Goal: Information Seeking & Learning: Learn about a topic

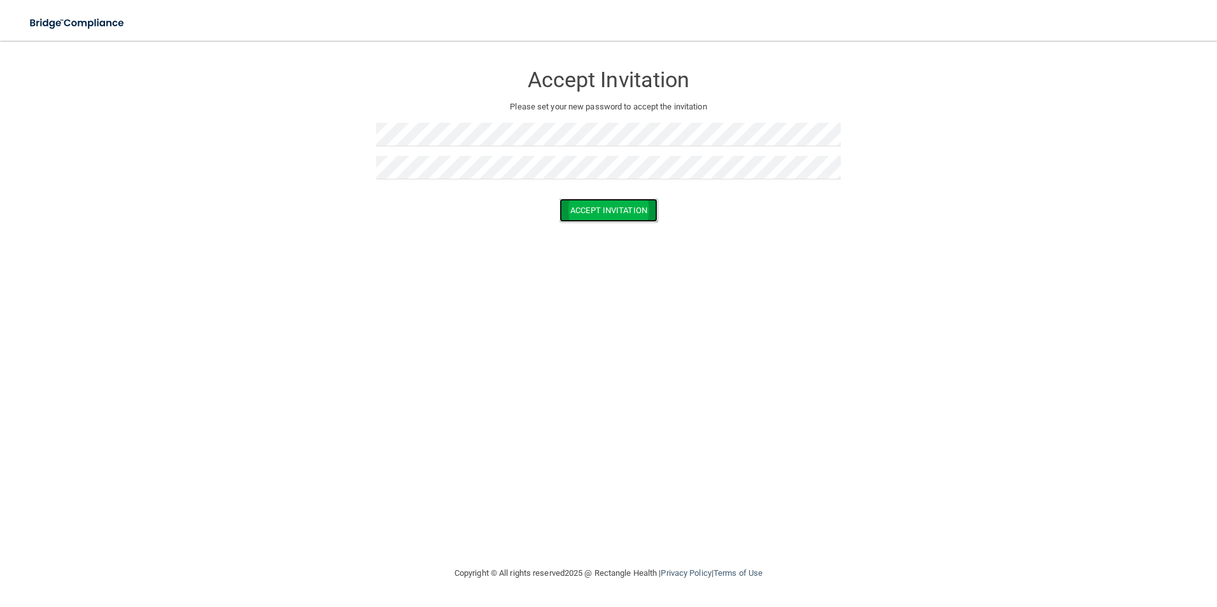
click at [602, 214] on button "Accept Invitation" at bounding box center [608, 211] width 98 height 24
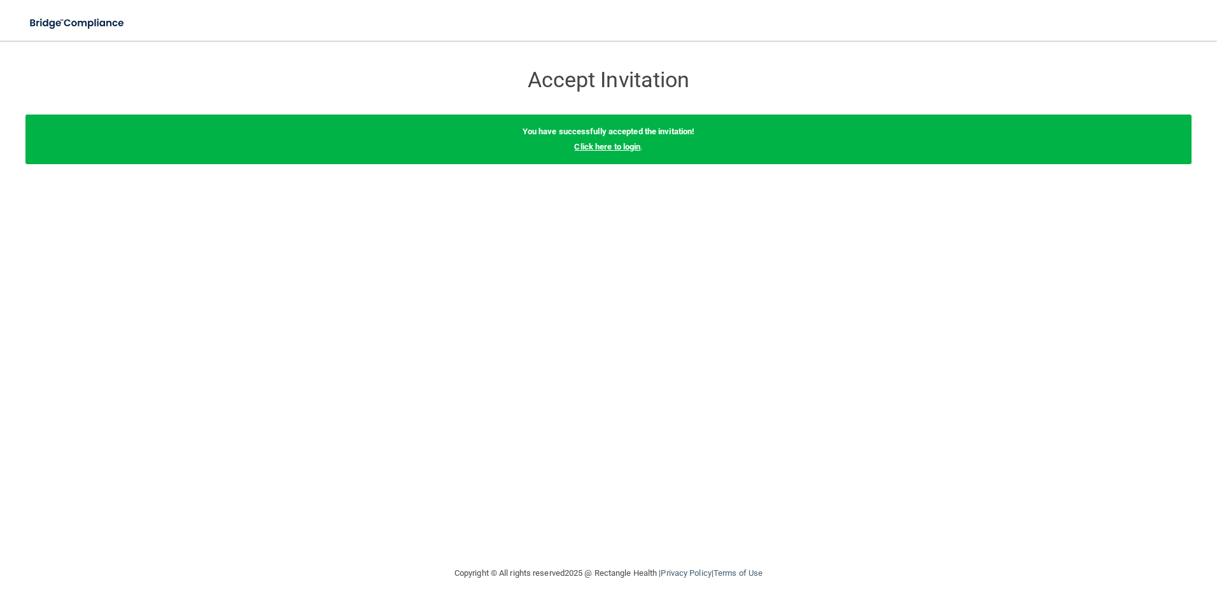
click at [596, 143] on link "Click here to login" at bounding box center [607, 147] width 66 height 10
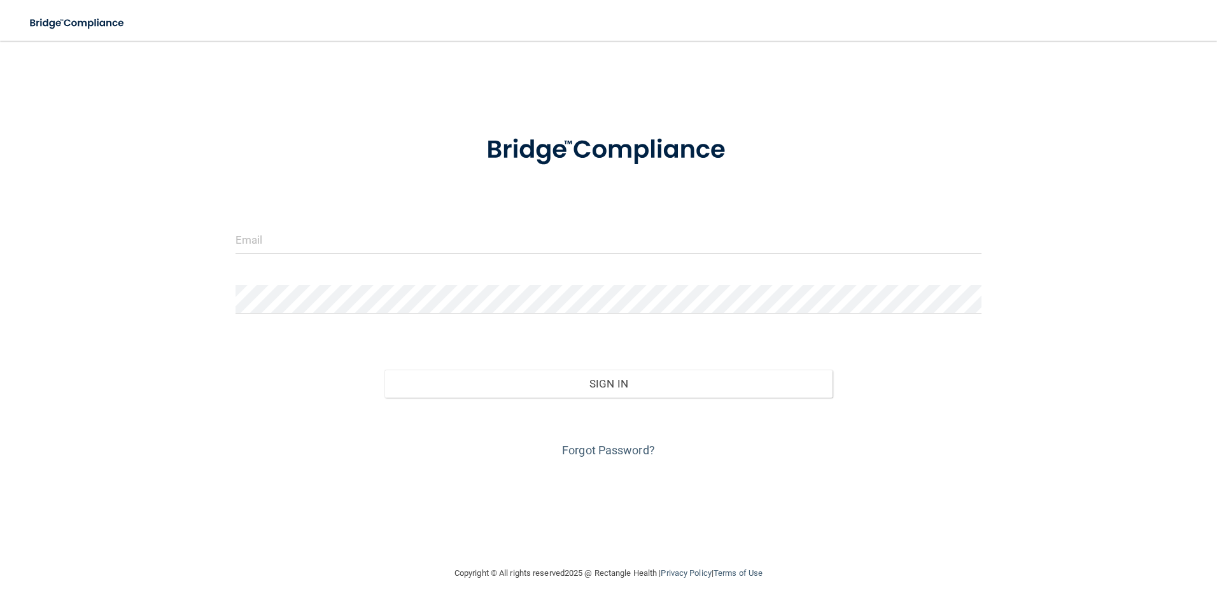
click at [662, 545] on div "Invalid email/password. You don't have permission to access that page. Sign In …" at bounding box center [608, 303] width 1166 height 500
click at [388, 228] on input "email" at bounding box center [608, 239] width 746 height 29
type input "[PERSON_NAME][EMAIL_ADDRESS][DOMAIN_NAME]"
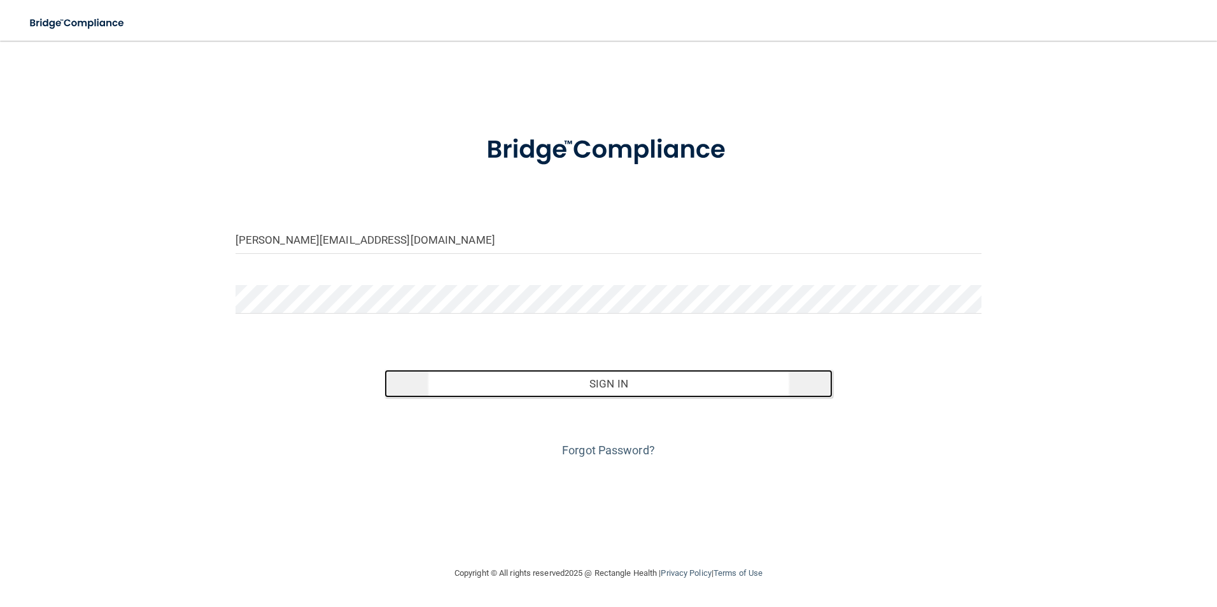
click at [743, 386] on button "Sign In" at bounding box center [608, 384] width 448 height 28
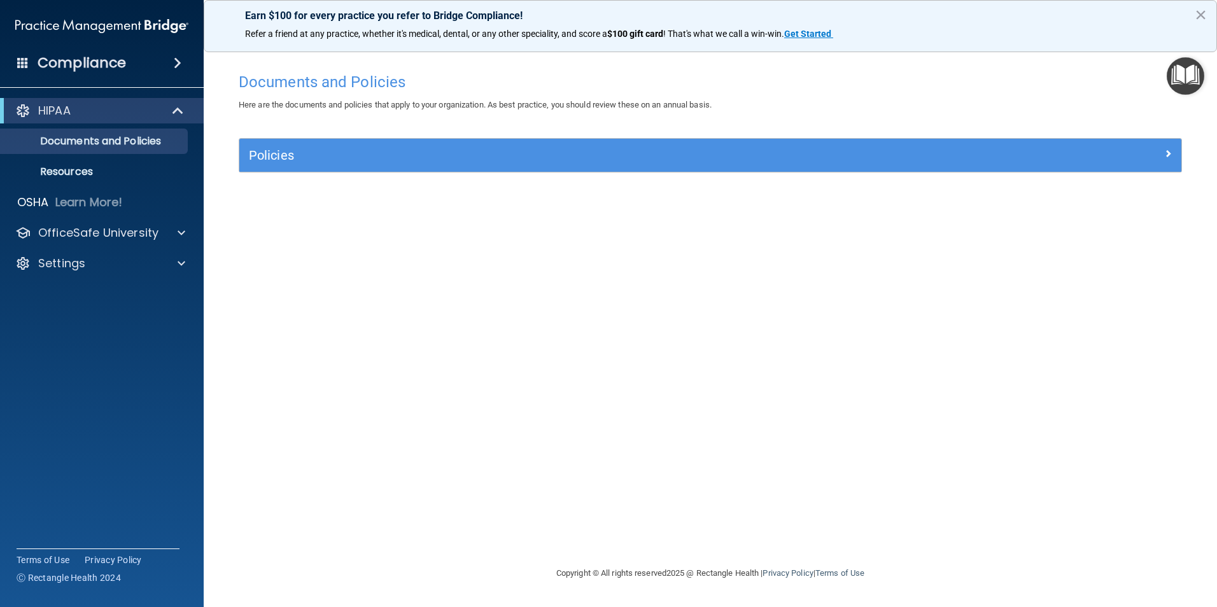
click at [402, 571] on footer "Copyright © All rights reserved 2025 @ Rectangle Health | Privacy Policy | Term…" at bounding box center [710, 573] width 962 height 41
click at [421, 545] on div "Documents and Policies Here are the documents and policies that apply to your o…" at bounding box center [710, 316] width 962 height 500
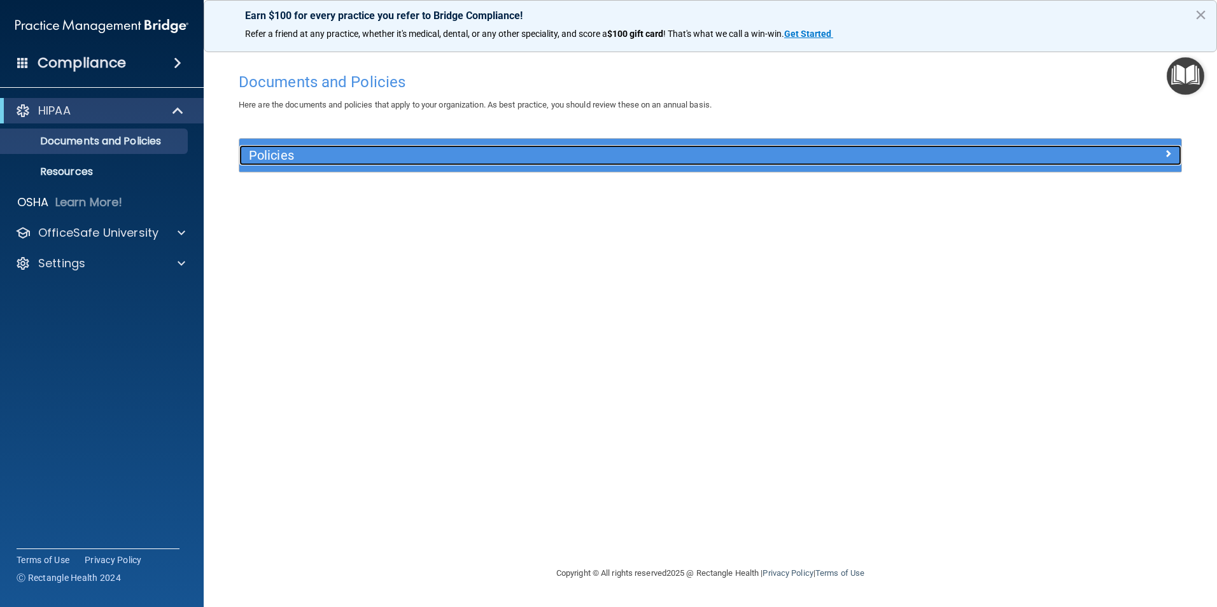
click at [281, 162] on h5 "Policies" at bounding box center [592, 155] width 687 height 14
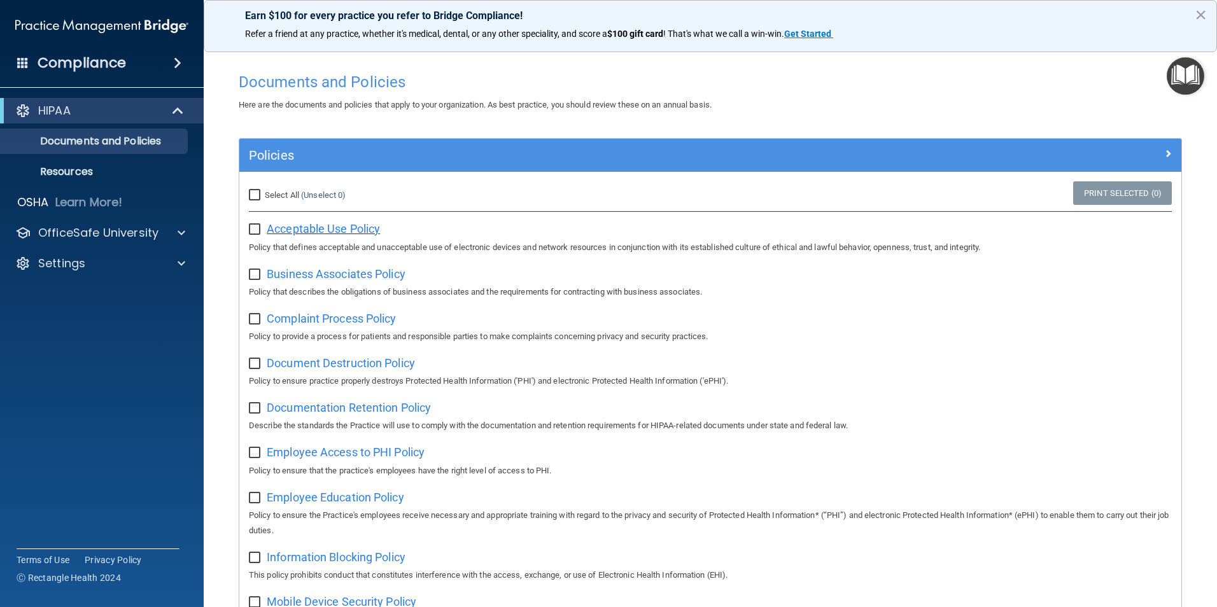
click at [310, 231] on span "Acceptable Use Policy" at bounding box center [323, 228] width 113 height 13
click at [256, 223] on label at bounding box center [257, 225] width 16 height 15
click at [256, 225] on input "checkbox" at bounding box center [256, 230] width 15 height 10
checkbox input "true"
click at [301, 275] on span "Business Associates Policy" at bounding box center [336, 273] width 139 height 13
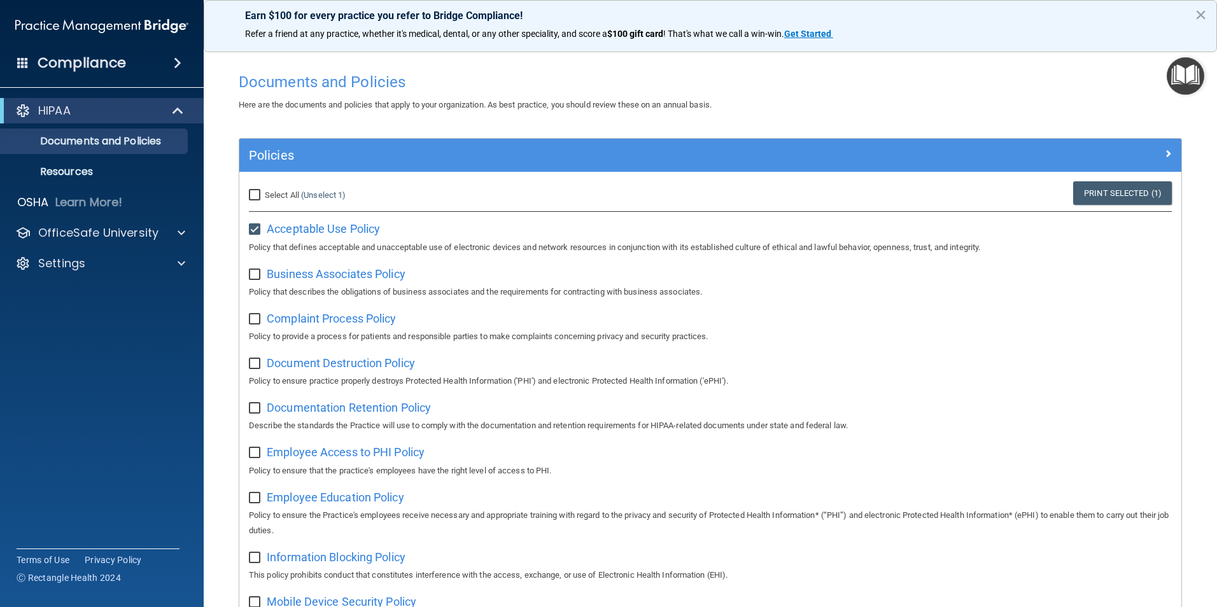
click at [252, 277] on input "checkbox" at bounding box center [256, 275] width 15 height 10
checkbox input "true"
click at [287, 321] on span "Complaint Process Policy" at bounding box center [331, 318] width 129 height 13
click at [255, 319] on input "checkbox" at bounding box center [256, 319] width 15 height 10
checkbox input "true"
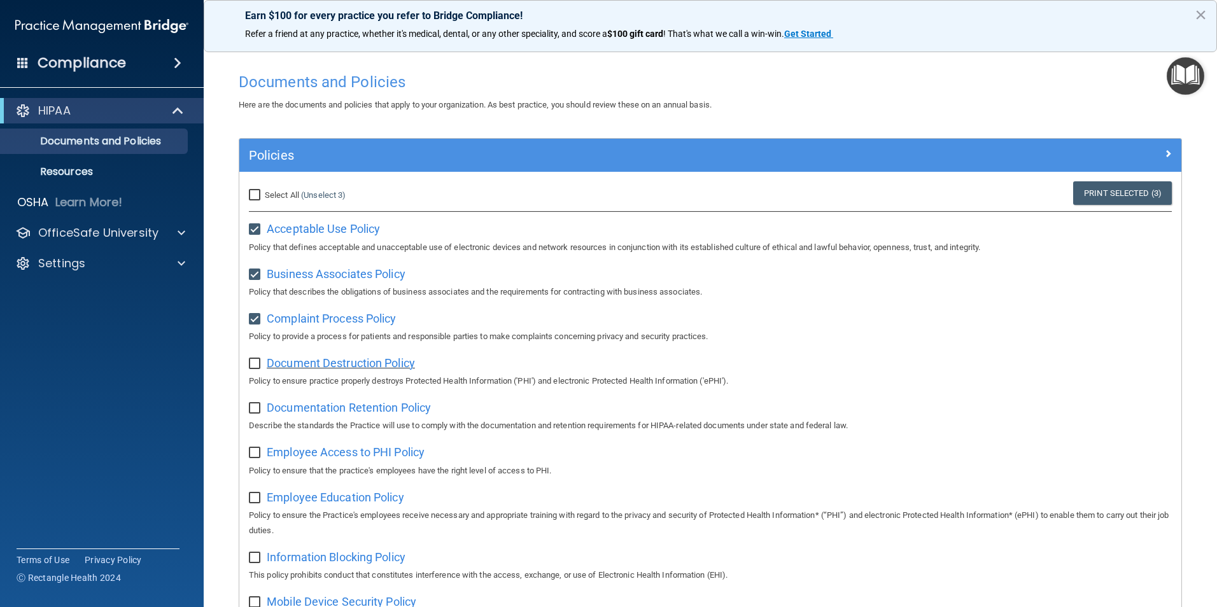
click at [308, 361] on span "Document Destruction Policy" at bounding box center [341, 362] width 148 height 13
click at [258, 368] on input "checkbox" at bounding box center [256, 364] width 15 height 10
checkbox input "true"
click at [300, 404] on span "Documentation Retention Policy" at bounding box center [349, 407] width 164 height 13
click at [252, 410] on input "checkbox" at bounding box center [256, 408] width 15 height 10
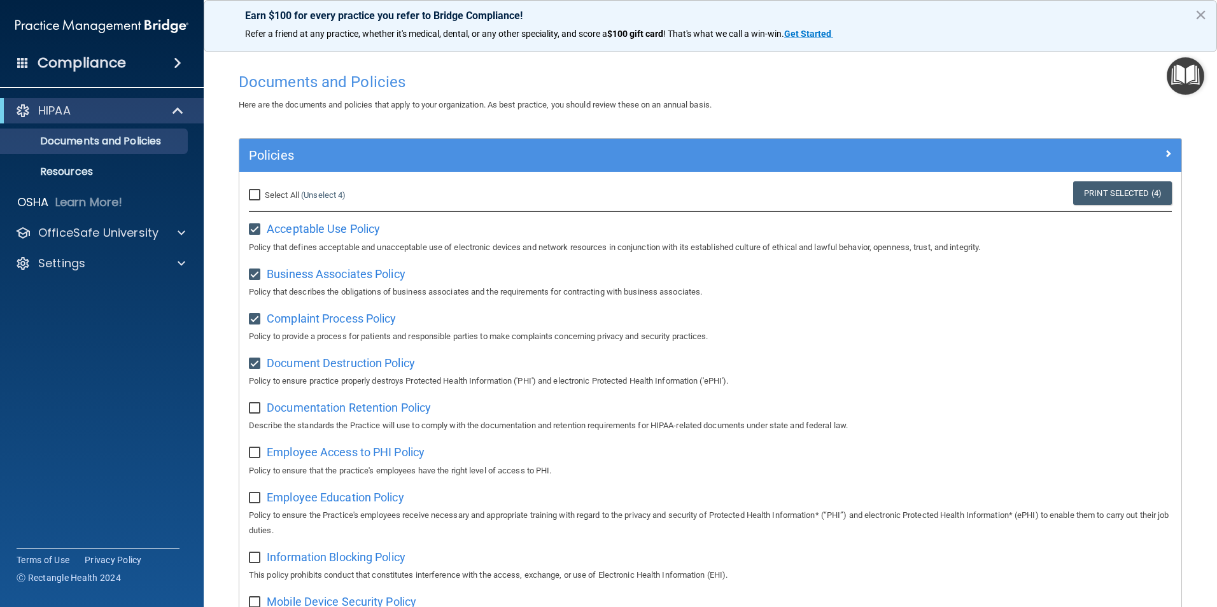
checkbox input "true"
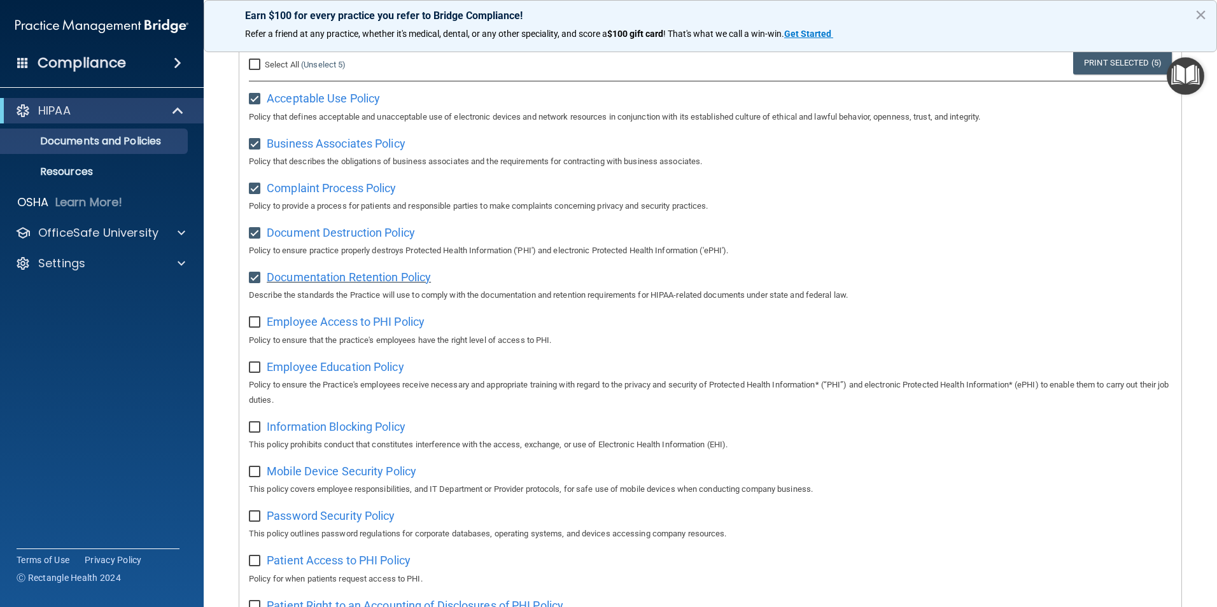
scroll to position [97, 0]
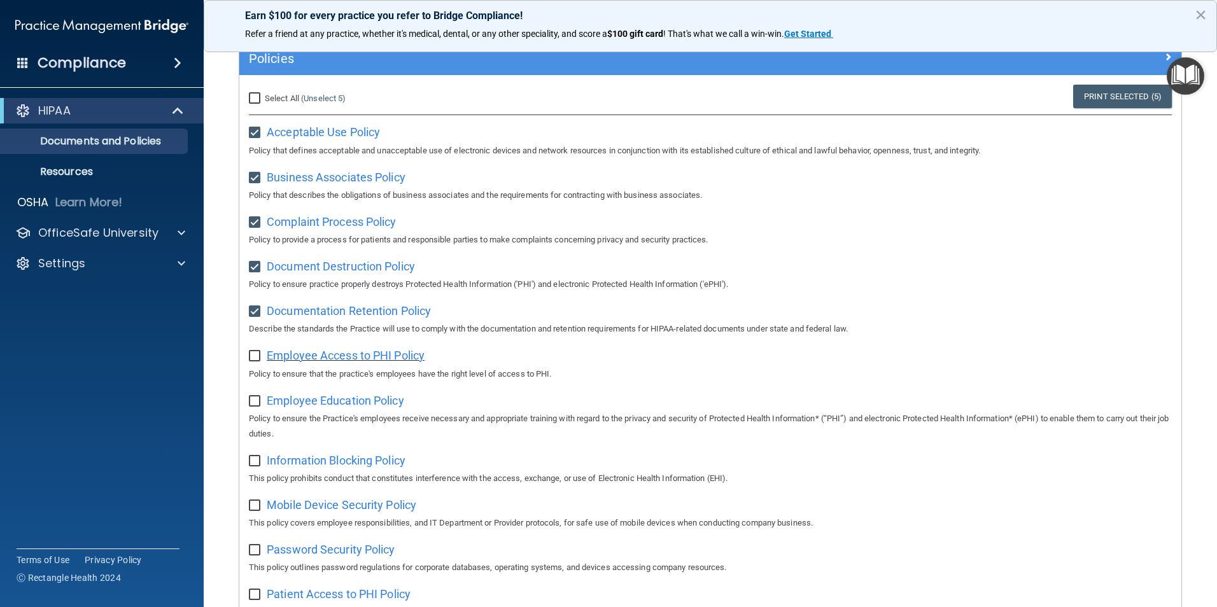
click at [333, 361] on span "Employee Access to PHI Policy" at bounding box center [346, 355] width 158 height 13
click at [257, 361] on input "checkbox" at bounding box center [256, 356] width 15 height 10
checkbox input "true"
click at [309, 407] on span "Employee Education Policy" at bounding box center [335, 400] width 137 height 13
click at [253, 403] on input "checkbox" at bounding box center [256, 401] width 15 height 10
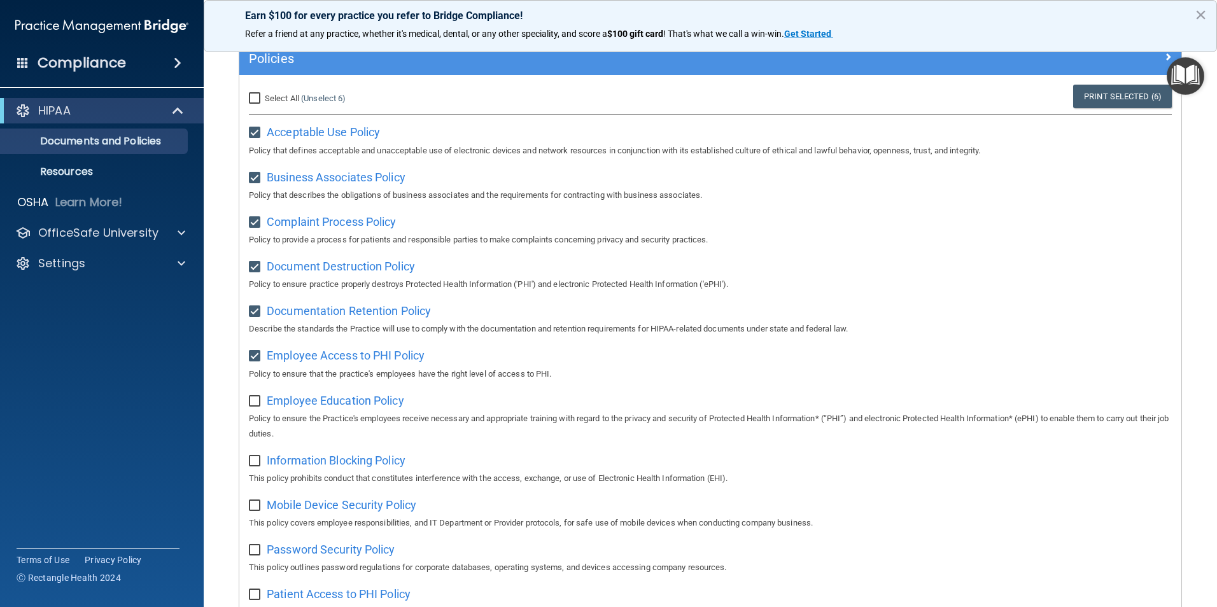
checkbox input "true"
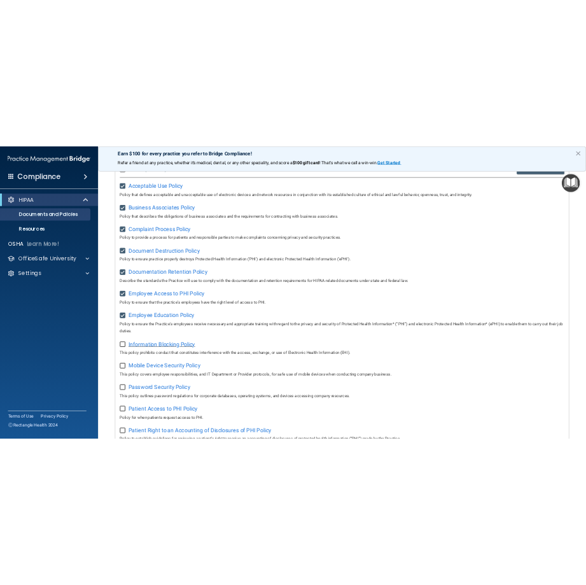
scroll to position [224, 0]
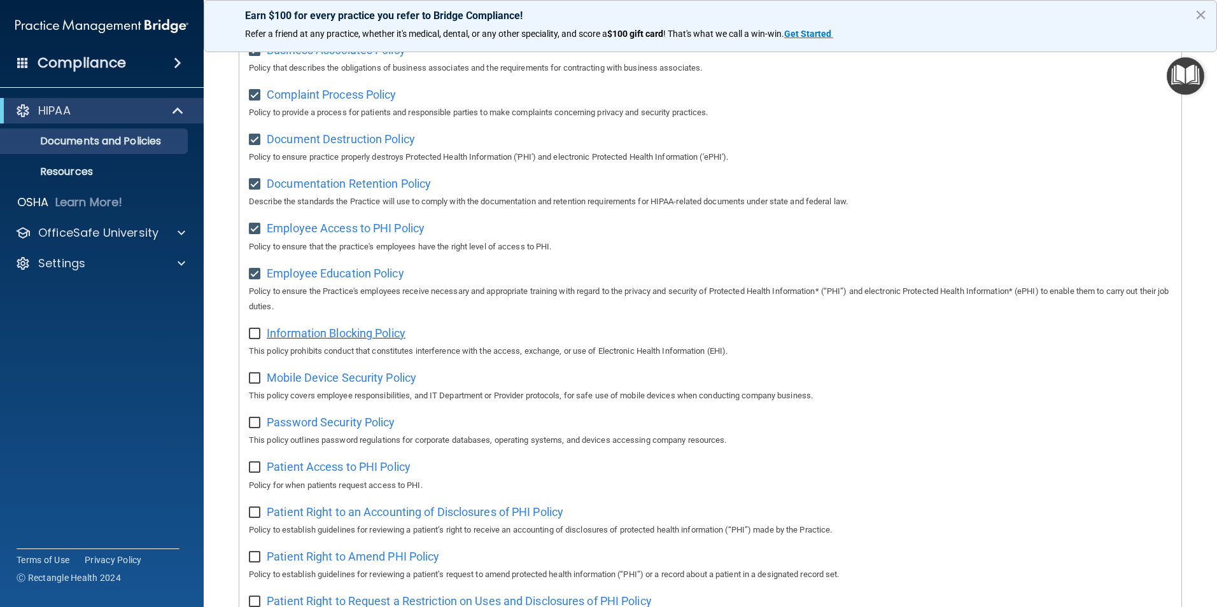
click at [332, 337] on span "Information Blocking Policy" at bounding box center [336, 332] width 139 height 13
click at [248, 339] on div "Select All (Unselect 7) Unselect All Print Selected (7) Acceptable Use Policy P…" at bounding box center [710, 460] width 942 height 1025
click at [251, 338] on input "checkbox" at bounding box center [256, 334] width 15 height 10
checkbox input "true"
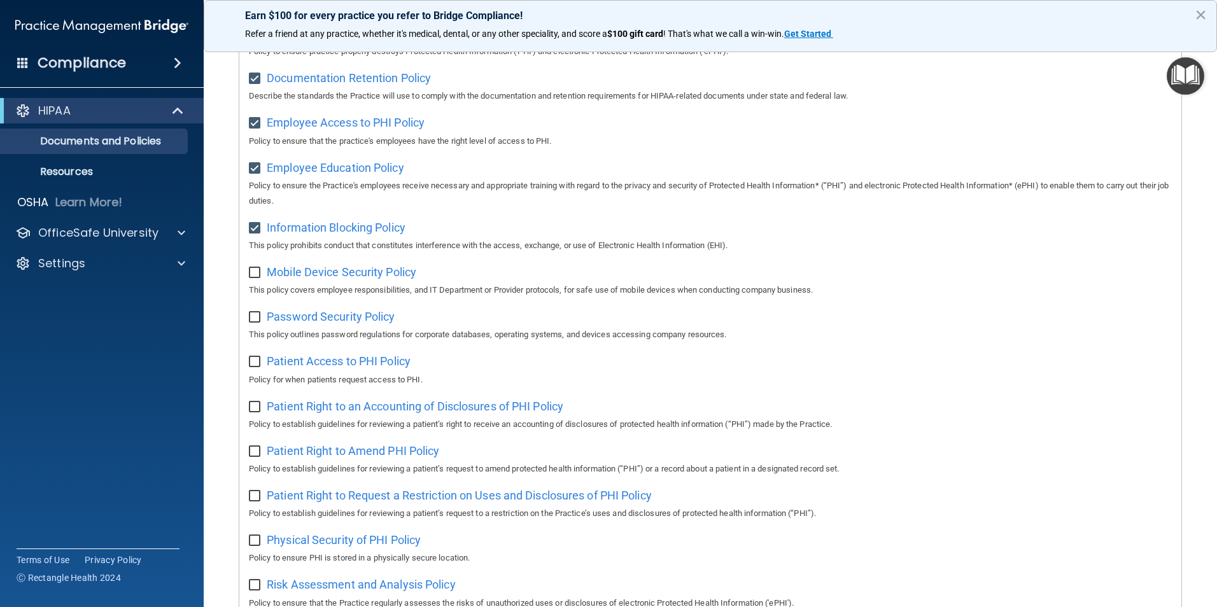
scroll to position [351, 0]
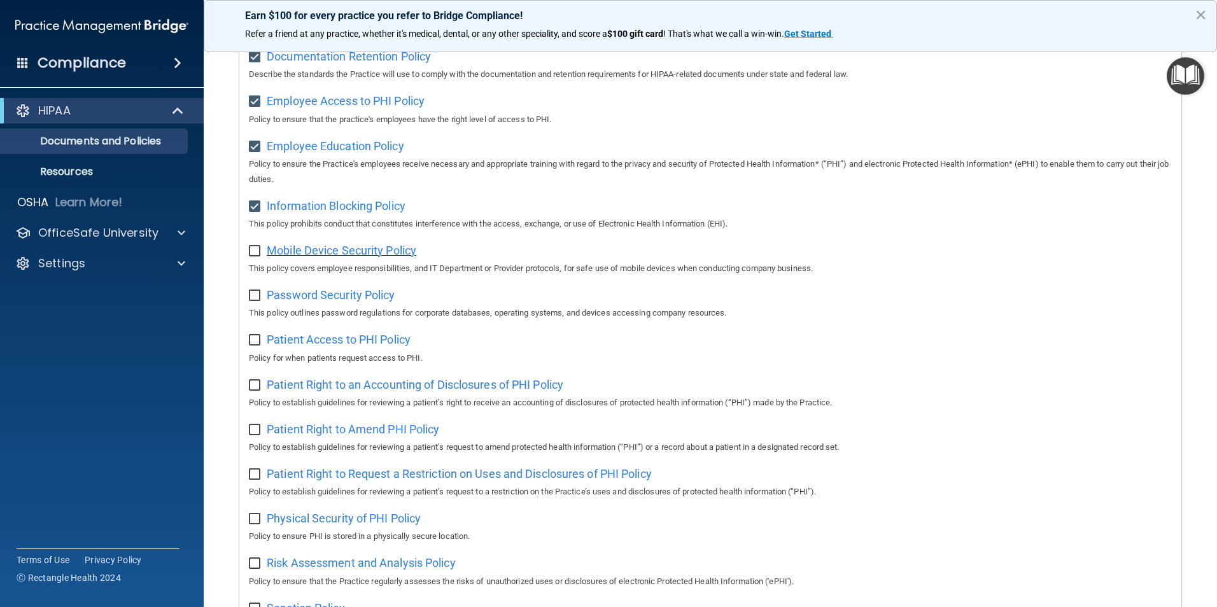
click at [357, 254] on span "Mobile Device Security Policy" at bounding box center [342, 250] width 150 height 13
click at [261, 255] on input "checkbox" at bounding box center [256, 251] width 15 height 10
checkbox input "true"
click at [261, 297] on input "checkbox" at bounding box center [256, 296] width 15 height 10
checkbox input "true"
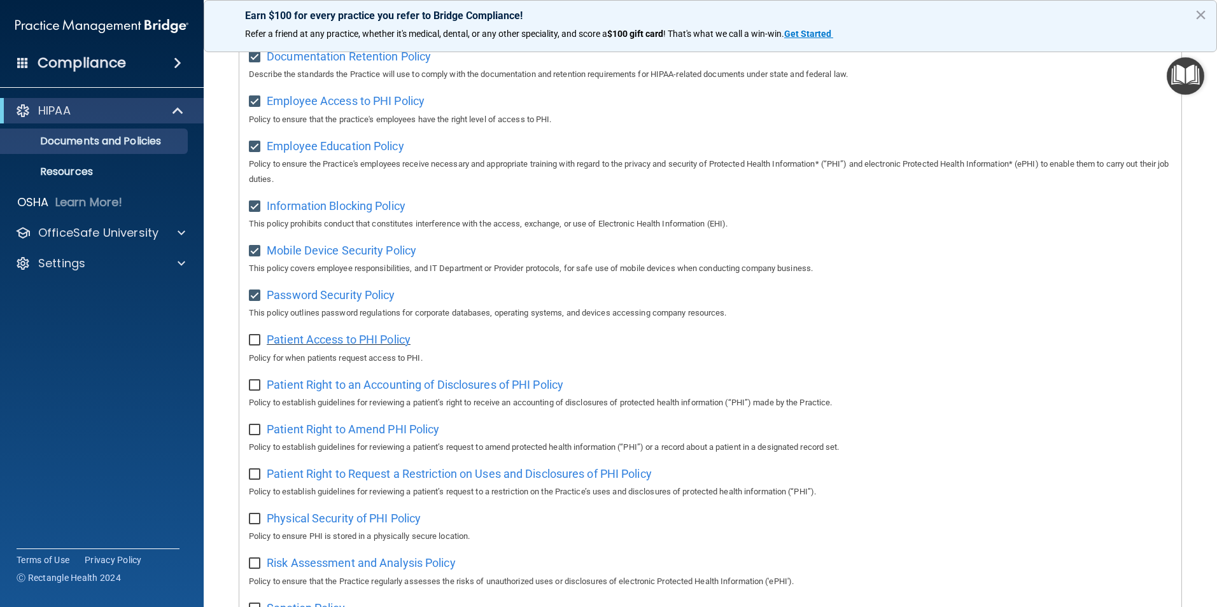
click at [277, 346] on span "Patient Access to PHI Policy" at bounding box center [339, 339] width 144 height 13
click at [263, 359] on p "Policy for when patients request access to PHI." at bounding box center [710, 358] width 923 height 15
click at [253, 345] on input "checkbox" at bounding box center [256, 340] width 15 height 10
checkbox input "true"
click at [273, 377] on div "Select All (Unselect 11) Unselect All Print Selected (11) Acceptable Use Policy…" at bounding box center [710, 333] width 942 height 1025
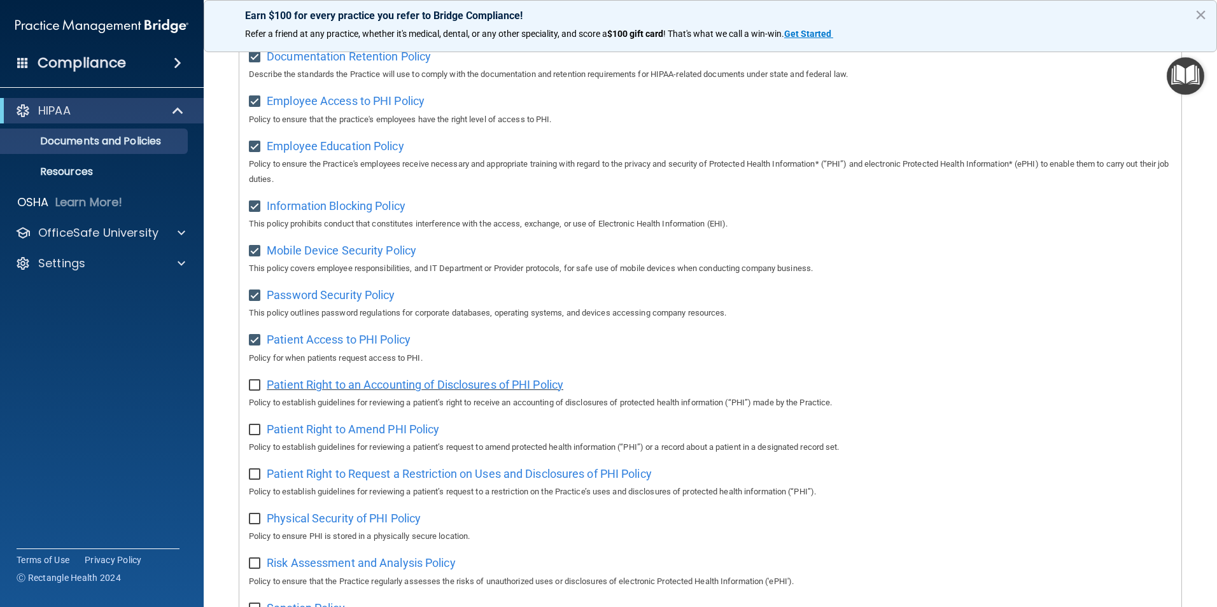
click at [278, 391] on span "Patient Right to an Accounting of Disclosures of PHI Policy" at bounding box center [415, 384] width 297 height 13
click at [254, 398] on div "Patient Right to an Accounting of Disclosures of PHI Policy Policy to establish…" at bounding box center [710, 392] width 923 height 36
click at [258, 388] on input "checkbox" at bounding box center [256, 386] width 15 height 10
checkbox input "true"
click at [284, 436] on span "Patient Right to Amend PHI Policy" at bounding box center [353, 429] width 172 height 13
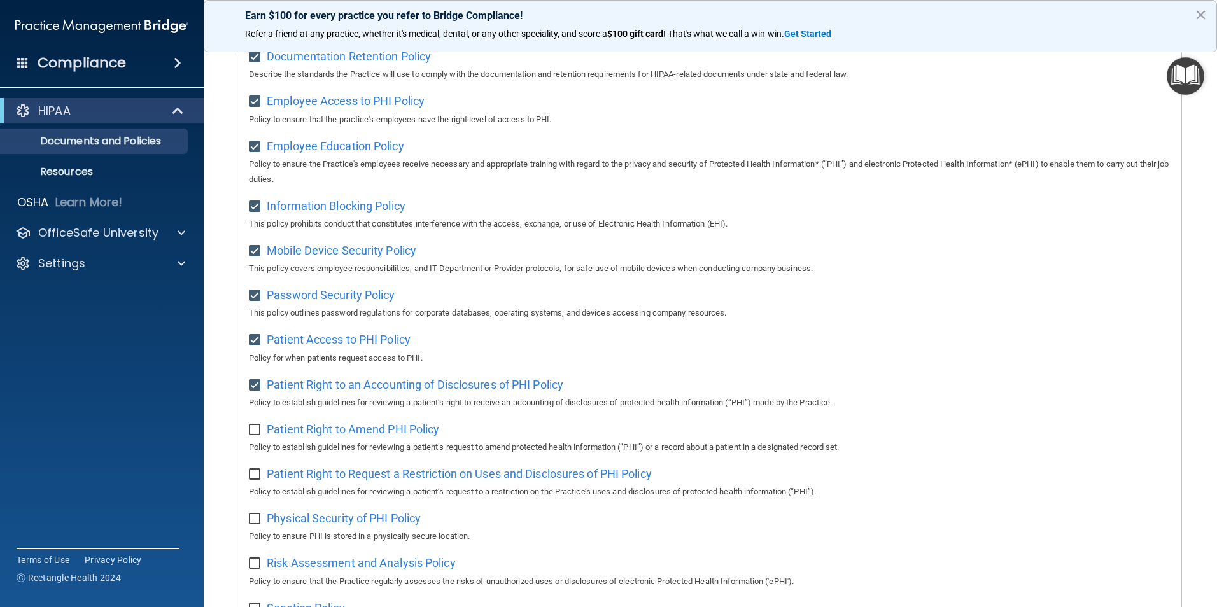
click at [251, 435] on input "checkbox" at bounding box center [256, 430] width 15 height 10
checkbox input "true"
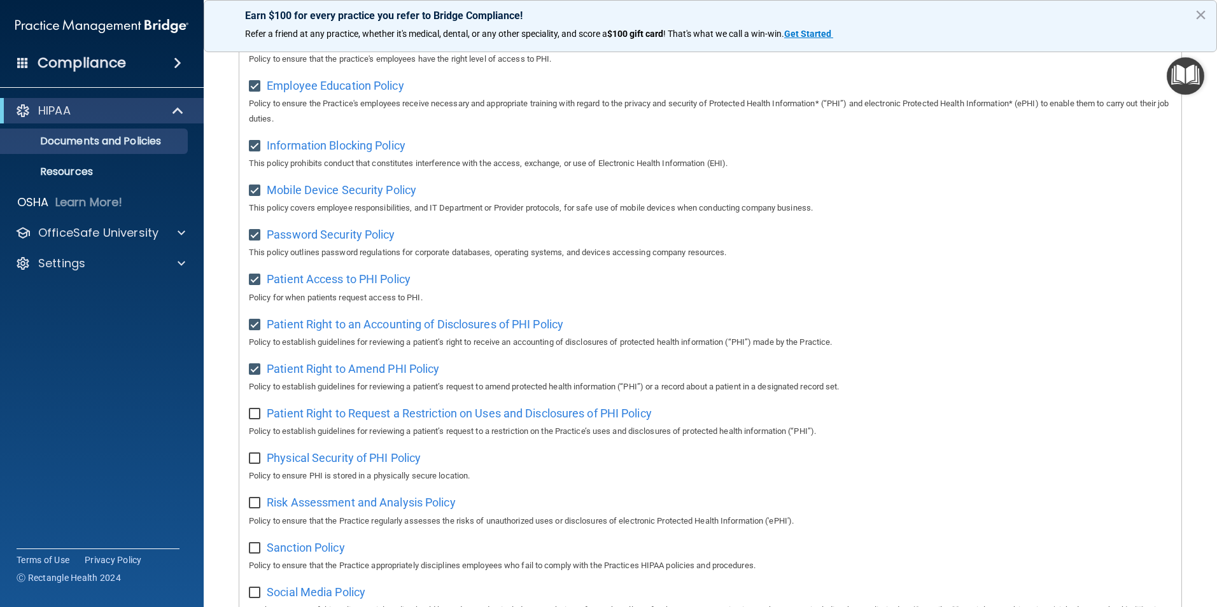
scroll to position [479, 0]
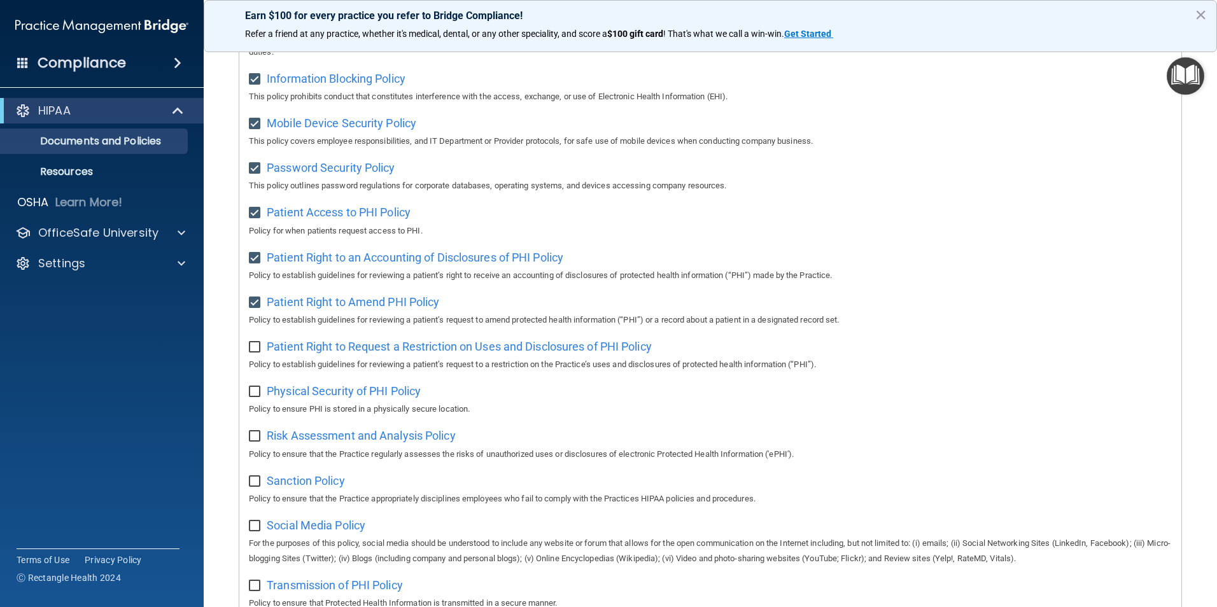
drag, startPoint x: 255, startPoint y: 352, endPoint x: 255, endPoint y: 360, distance: 7.6
click at [255, 353] on input "checkbox" at bounding box center [256, 347] width 15 height 10
checkbox input "true"
click at [260, 397] on input "checkbox" at bounding box center [256, 392] width 15 height 10
checkbox input "true"
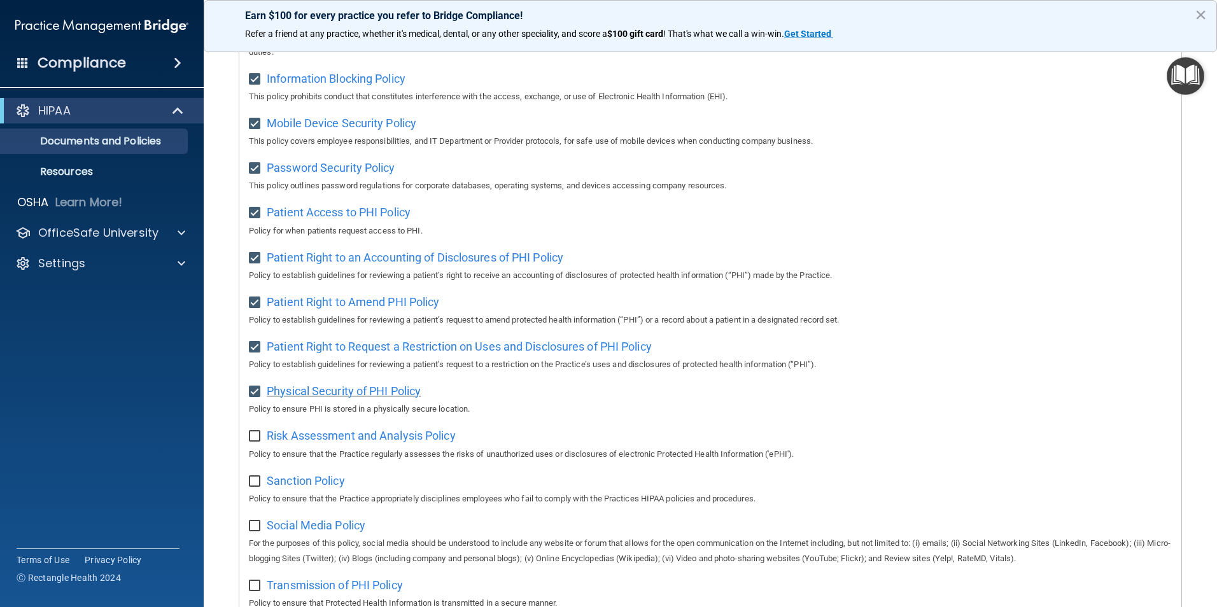
click at [281, 398] on span "Physical Security of PHI Policy" at bounding box center [344, 390] width 154 height 13
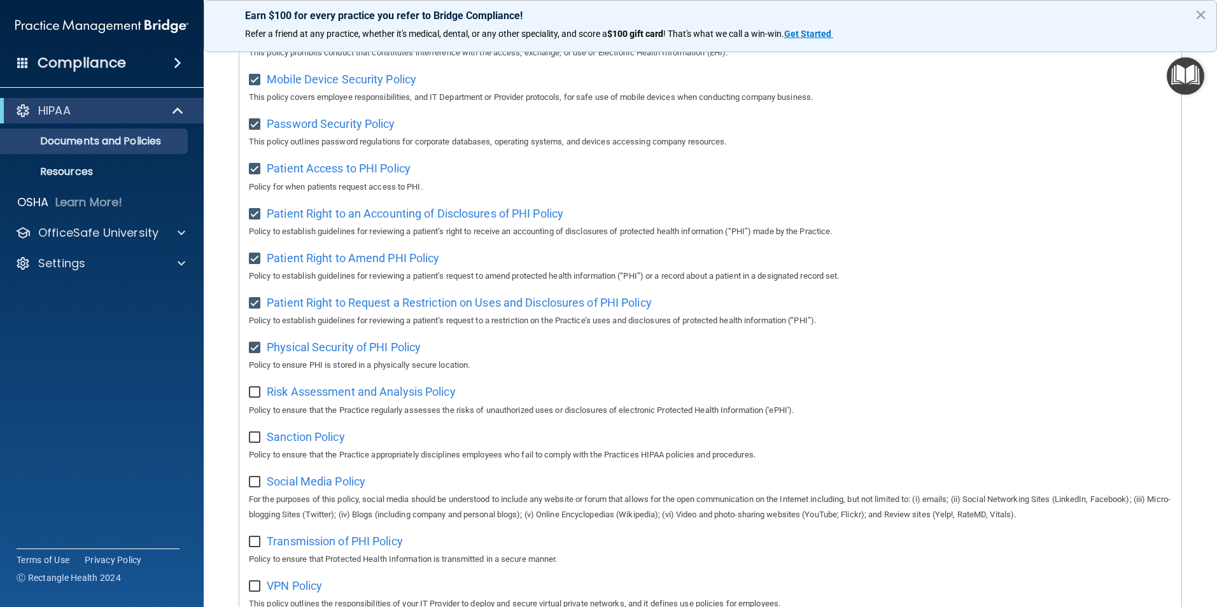
scroll to position [606, 0]
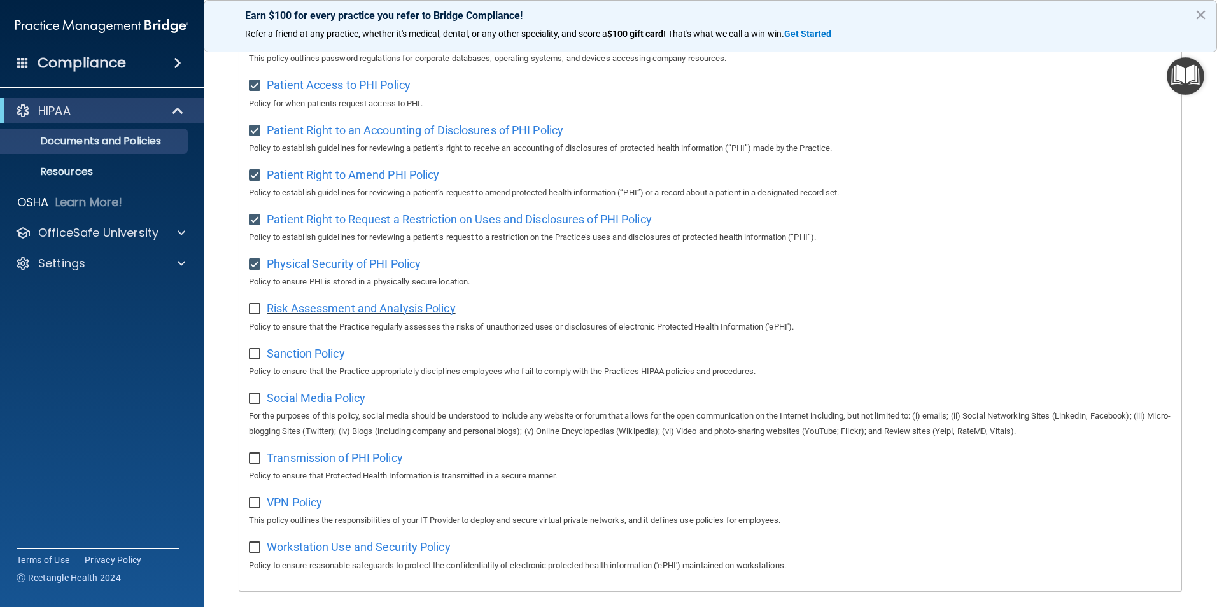
click at [374, 312] on span "Risk Assessment and Analysis Policy" at bounding box center [361, 308] width 189 height 13
click at [265, 320] on div "Risk Assessment and Analysis Policy Policy to ensure that the Practice regularl…" at bounding box center [710, 316] width 923 height 36
click at [259, 314] on input "checkbox" at bounding box center [256, 309] width 15 height 10
checkbox input "true"
click at [284, 360] on span "Sanction Policy" at bounding box center [306, 353] width 78 height 13
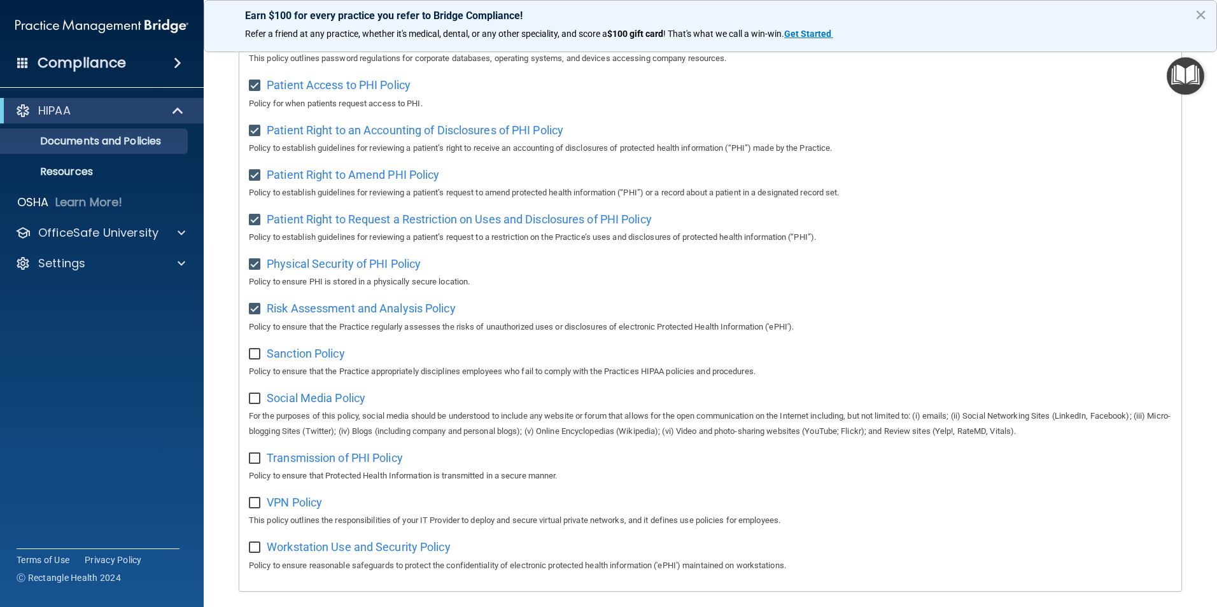
click at [258, 360] on input "checkbox" at bounding box center [256, 354] width 15 height 10
checkbox input "true"
click at [254, 404] on input "checkbox" at bounding box center [256, 399] width 15 height 10
checkbox input "true"
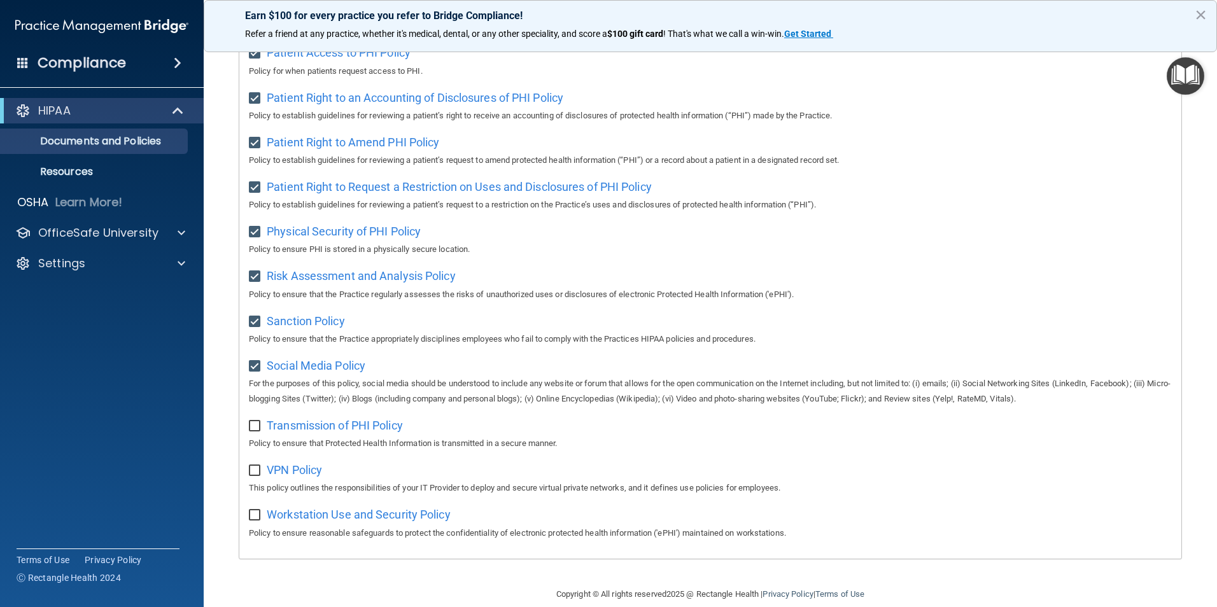
scroll to position [669, 0]
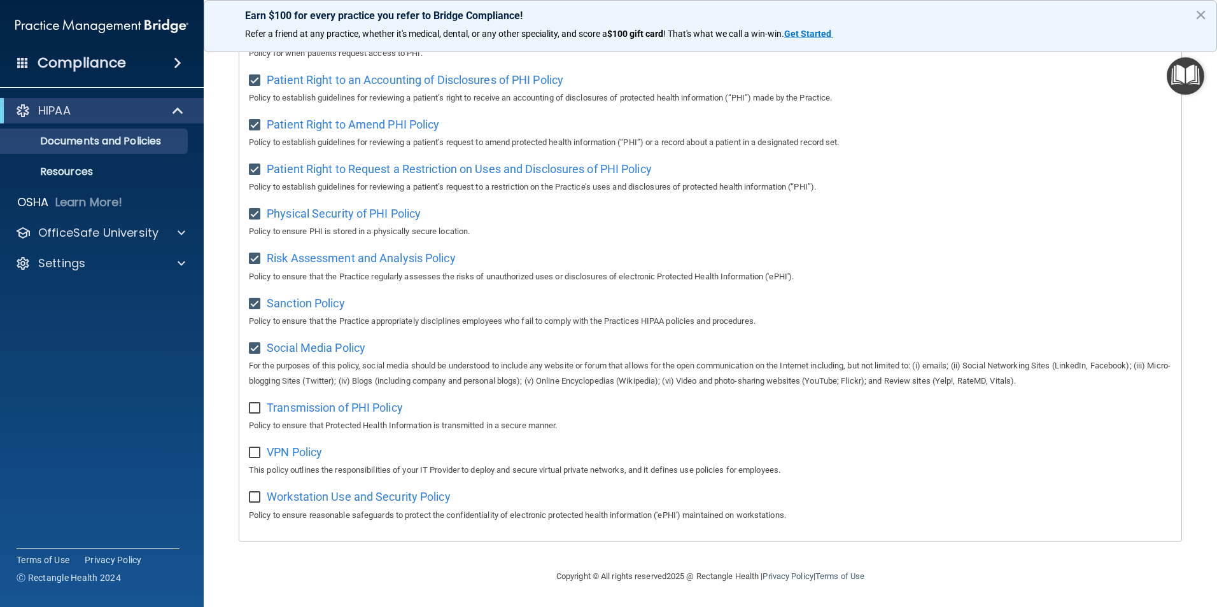
click at [252, 403] on input "checkbox" at bounding box center [256, 408] width 15 height 10
checkbox input "true"
click at [258, 456] on input "checkbox" at bounding box center [256, 453] width 15 height 10
checkbox input "true"
click at [254, 494] on input "checkbox" at bounding box center [256, 498] width 15 height 10
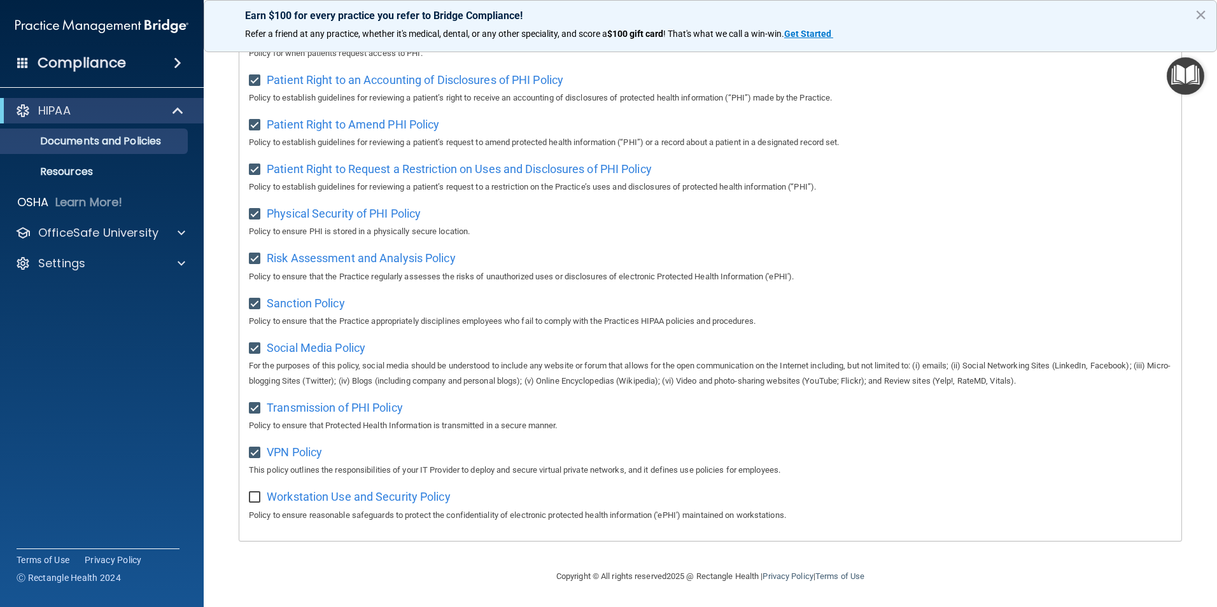
checkbox input "true"
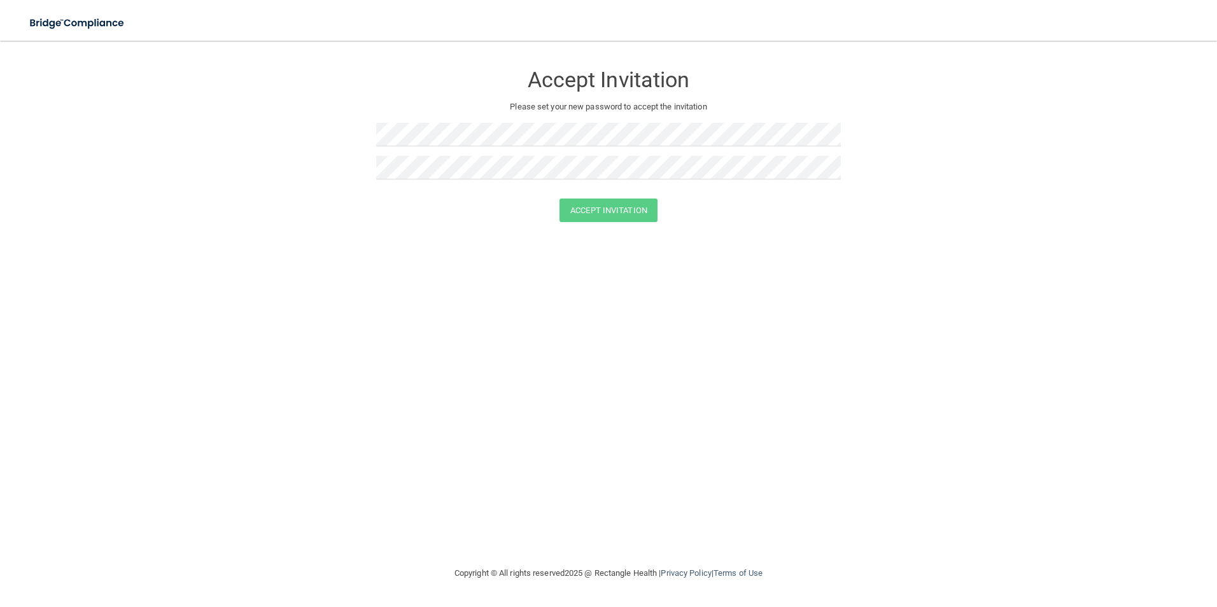
click at [629, 552] on div "Accept Invitation Please set your new password to accept the invitation Accept …" at bounding box center [608, 303] width 1166 height 500
click at [109, 30] on img at bounding box center [77, 23] width 117 height 26
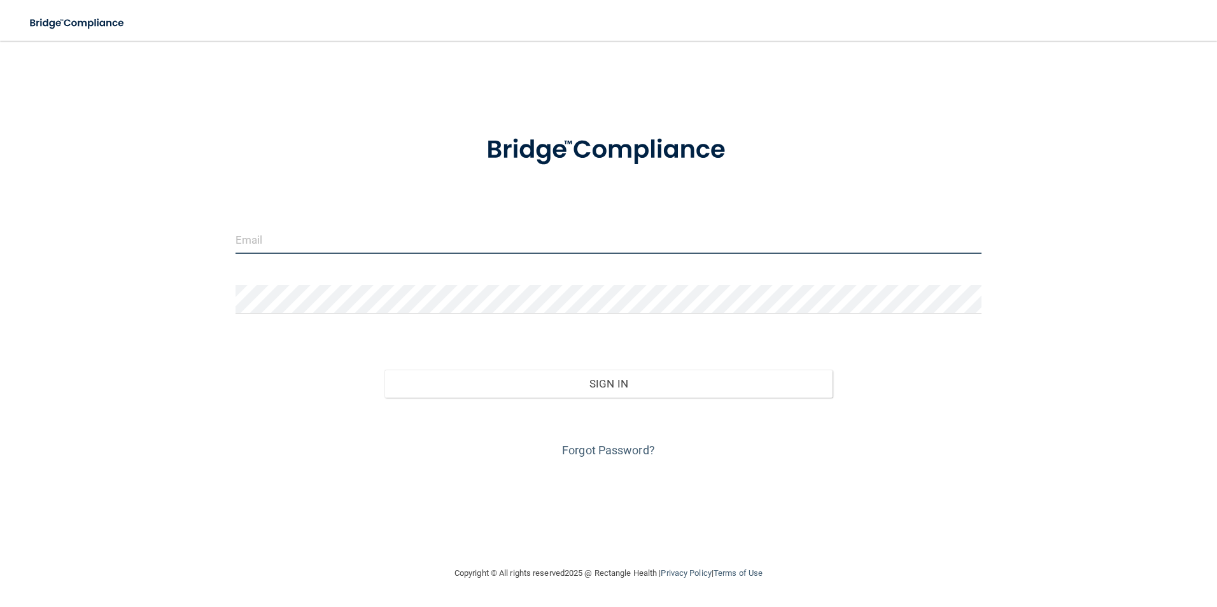
click at [328, 239] on input "email" at bounding box center [608, 239] width 746 height 29
type input "[PERSON_NAME][EMAIL_ADDRESS][DOMAIN_NAME]"
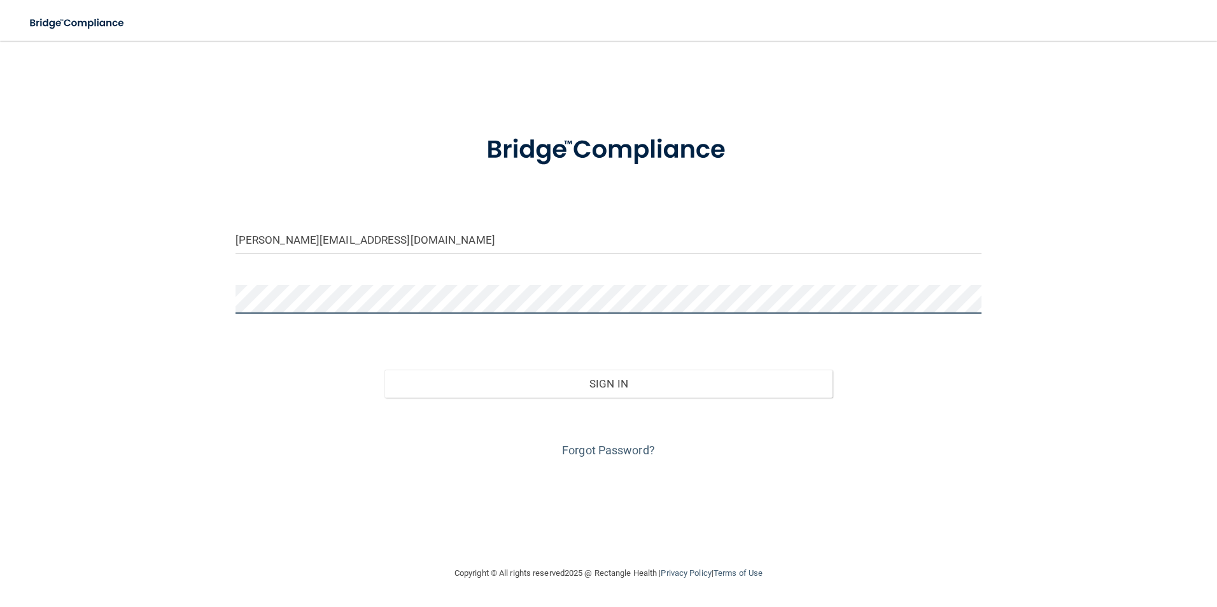
click at [384, 370] on button "Sign In" at bounding box center [608, 384] width 448 height 28
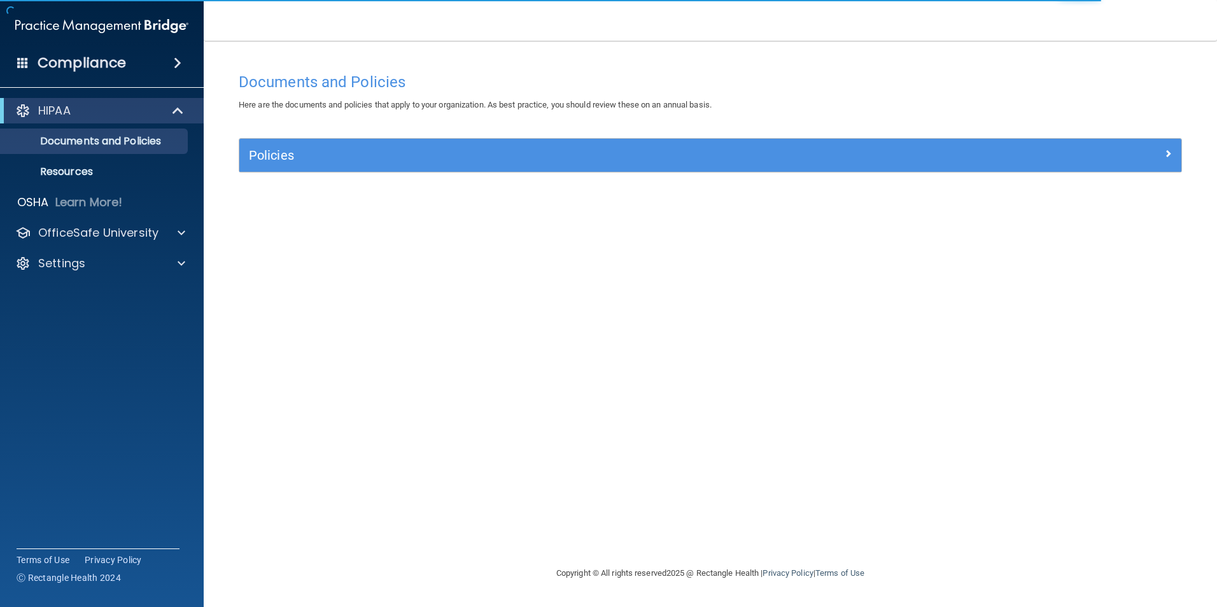
click at [159, 64] on div "Compliance" at bounding box center [102, 63] width 204 height 28
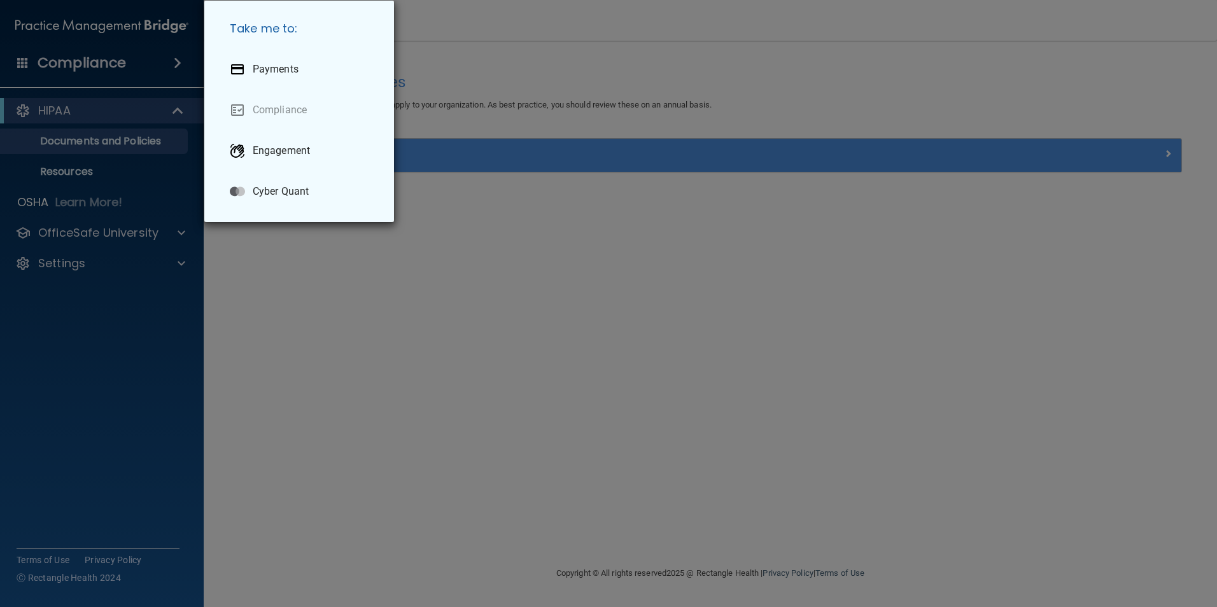
click at [259, 255] on div "Take me to: Payments Compliance Engagement Cyber Quant" at bounding box center [608, 303] width 1217 height 607
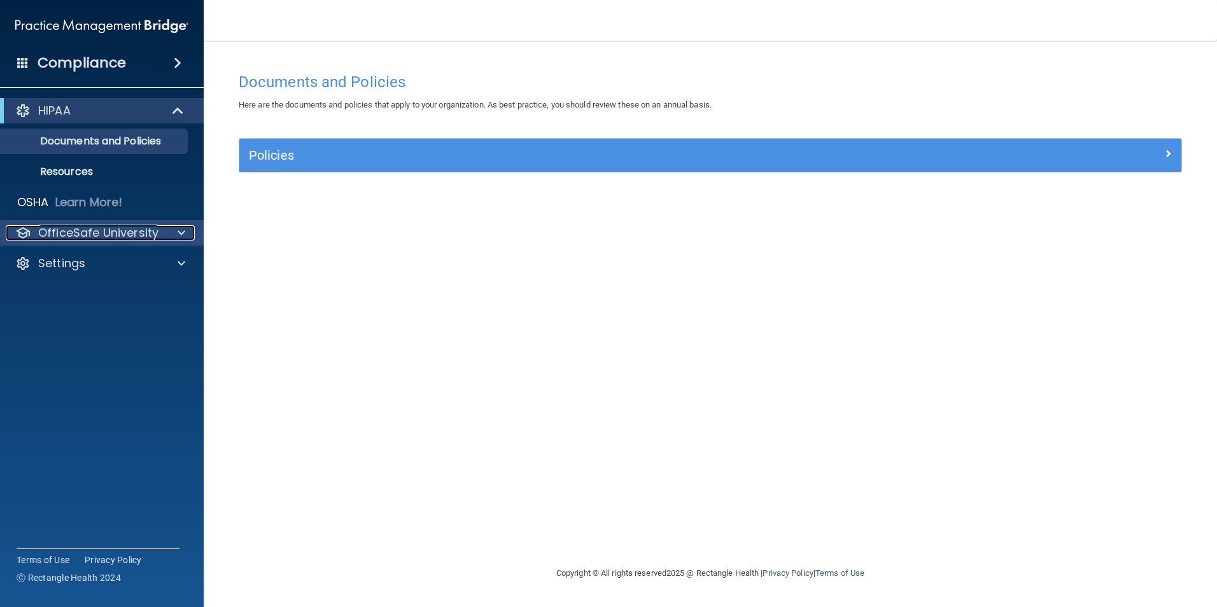
click at [92, 237] on p "OfficeSafe University" at bounding box center [98, 232] width 120 height 15
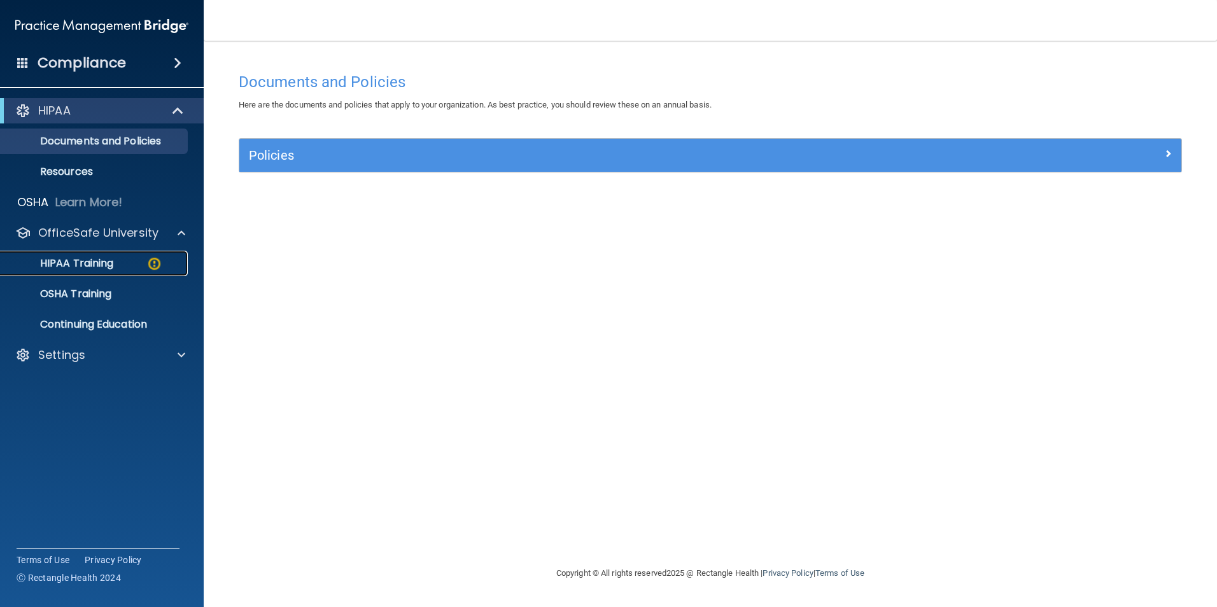
click at [92, 257] on p "HIPAA Training" at bounding box center [60, 263] width 105 height 13
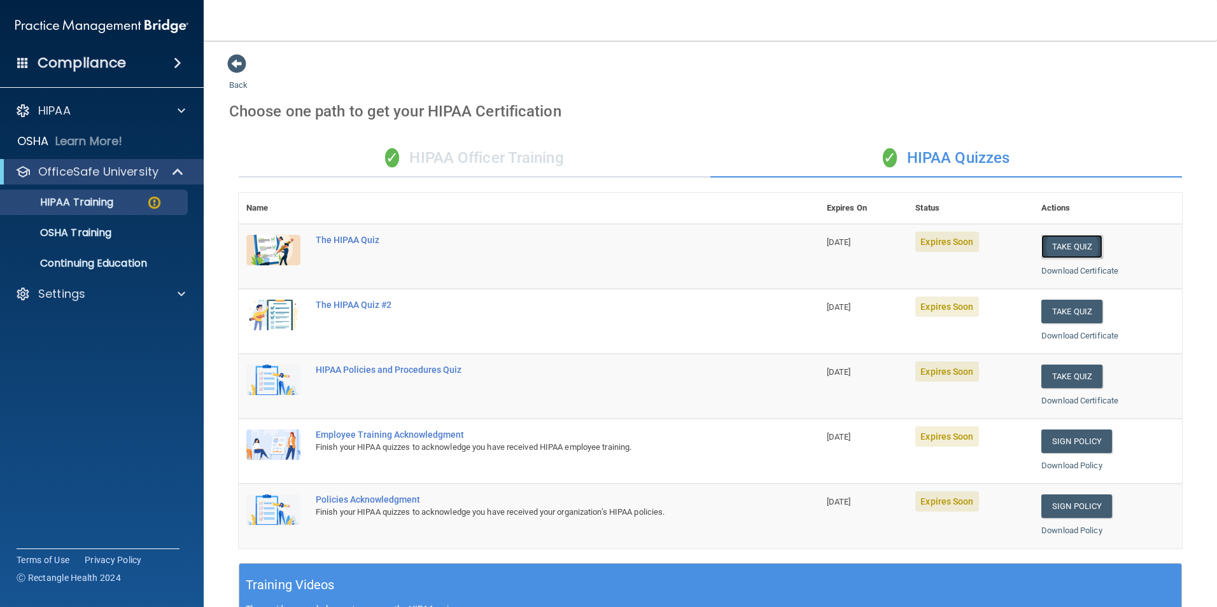
click at [1075, 244] on button "Take Quiz" at bounding box center [1071, 247] width 61 height 24
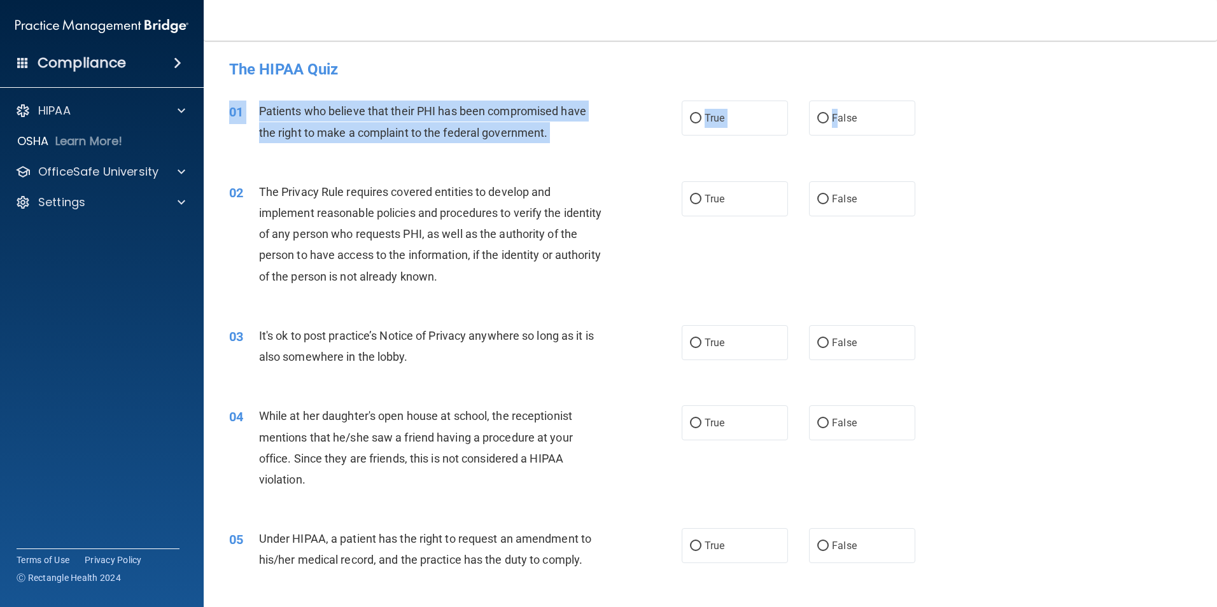
drag, startPoint x: 833, startPoint y: 127, endPoint x: 830, endPoint y: 144, distance: 17.4
click at [830, 144] on div "01 Patients who believe that their PHI has been compromised have the right to m…" at bounding box center [710, 125] width 981 height 80
drag, startPoint x: 830, startPoint y: 144, endPoint x: 830, endPoint y: 128, distance: 16.5
click at [830, 128] on label "False" at bounding box center [862, 118] width 106 height 35
click at [829, 123] on input "False" at bounding box center [822, 119] width 11 height 10
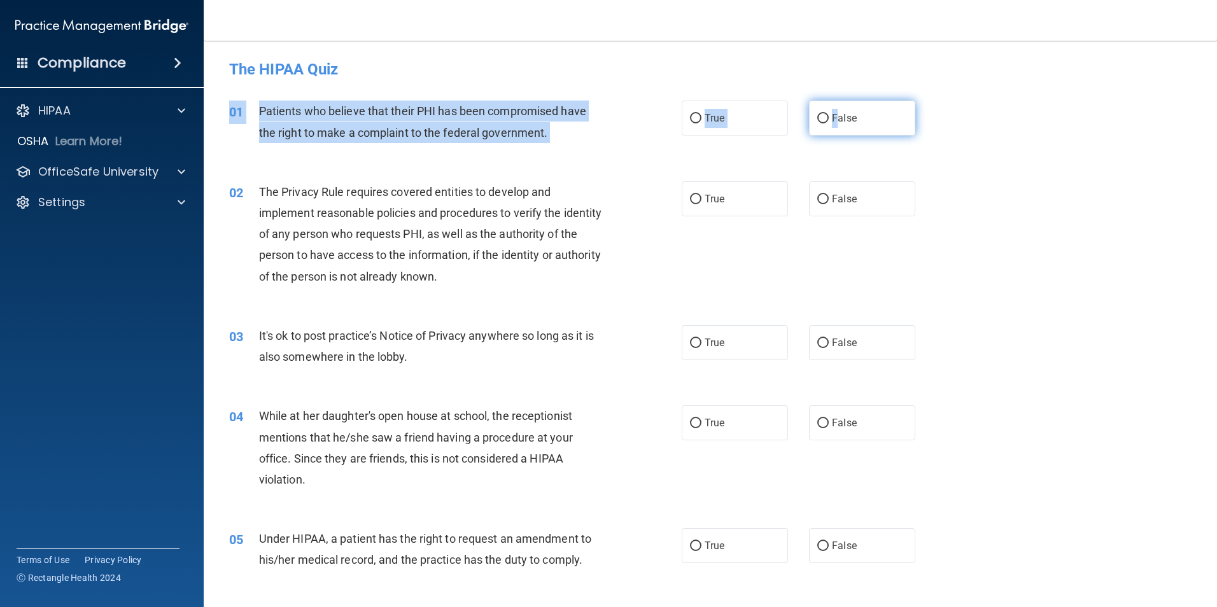
radio input "true"
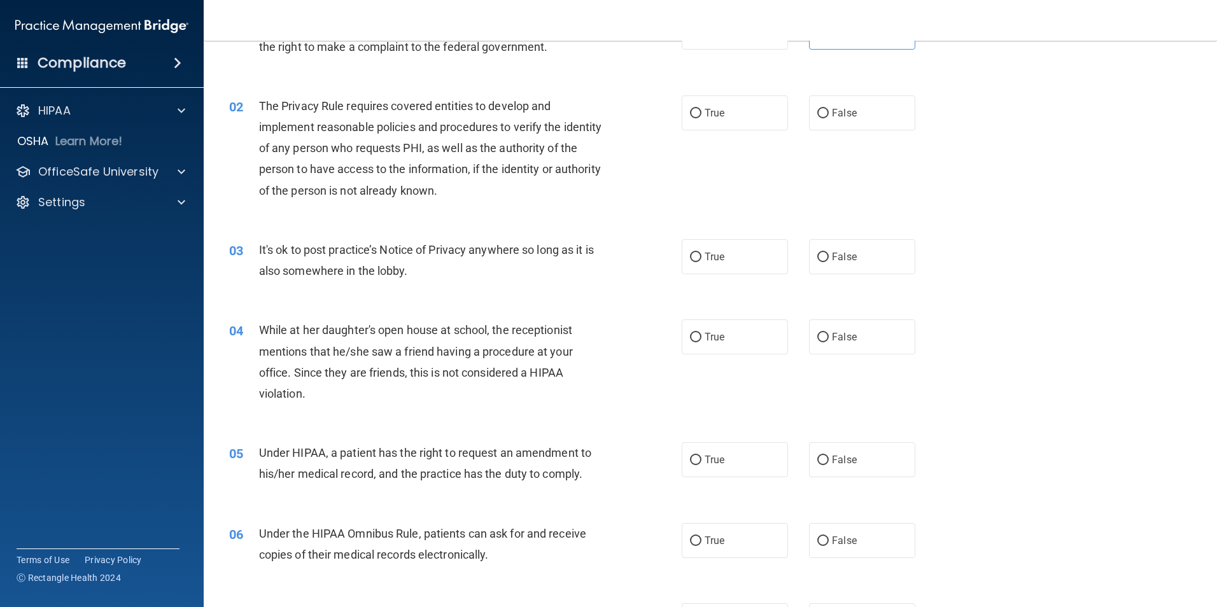
scroll to position [64, 0]
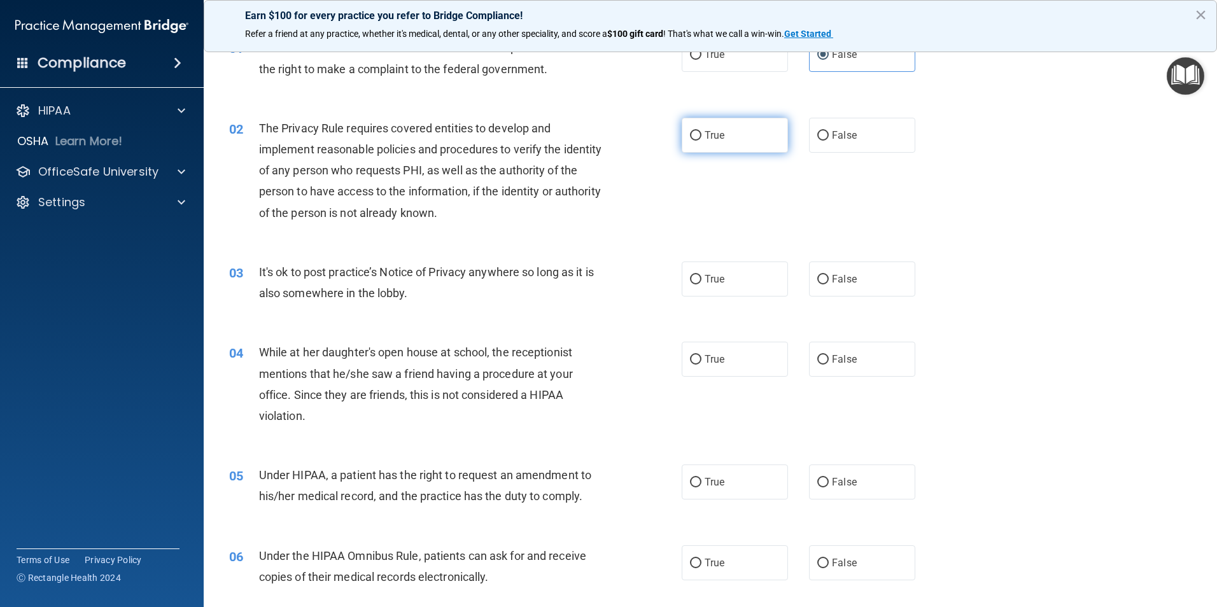
click at [704, 135] on span "True" at bounding box center [714, 135] width 20 height 12
click at [701, 135] on input "True" at bounding box center [695, 136] width 11 height 10
radio input "true"
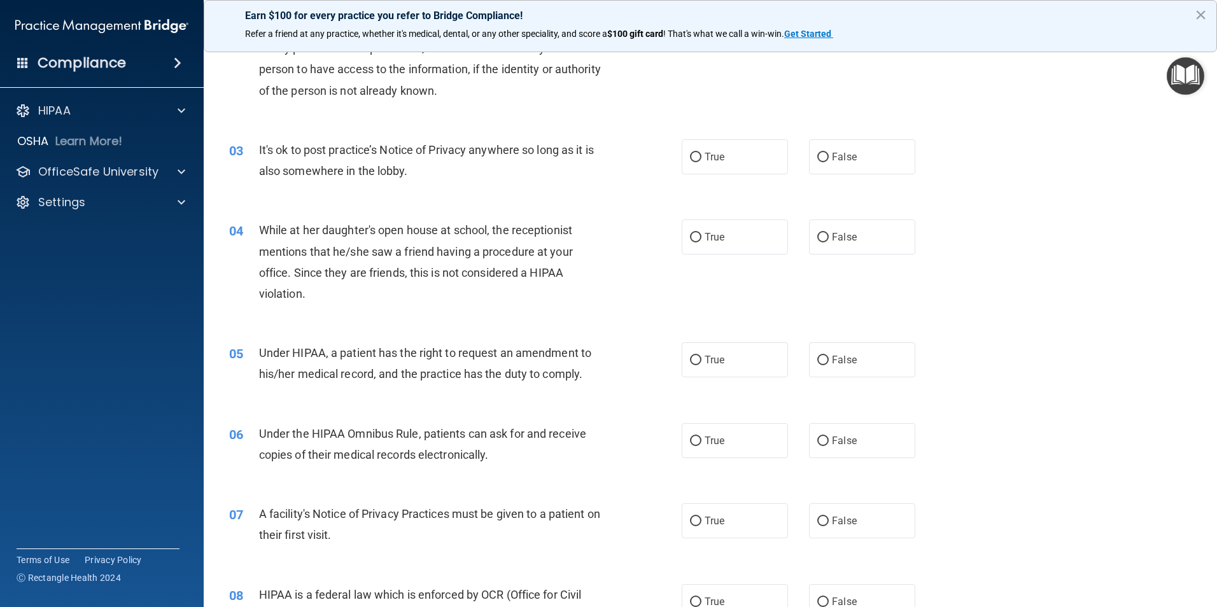
scroll to position [191, 0]
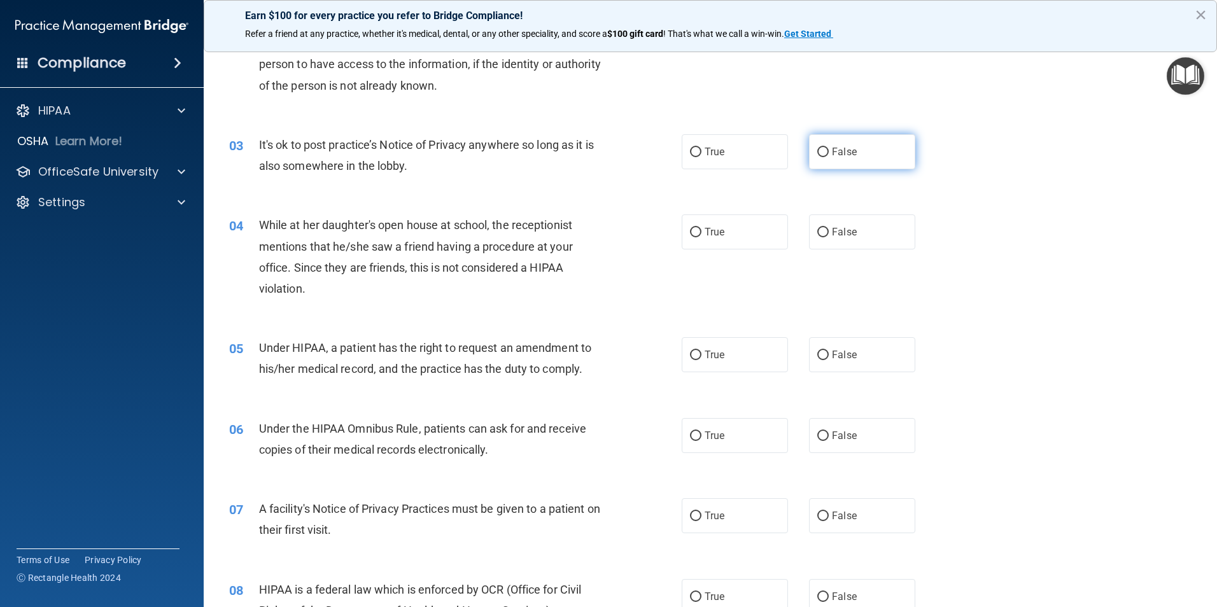
click at [809, 161] on label "False" at bounding box center [862, 151] width 106 height 35
click at [817, 157] on input "False" at bounding box center [822, 153] width 11 height 10
radio input "true"
click at [833, 227] on span "False" at bounding box center [844, 232] width 25 height 12
click at [829, 228] on input "False" at bounding box center [822, 233] width 11 height 10
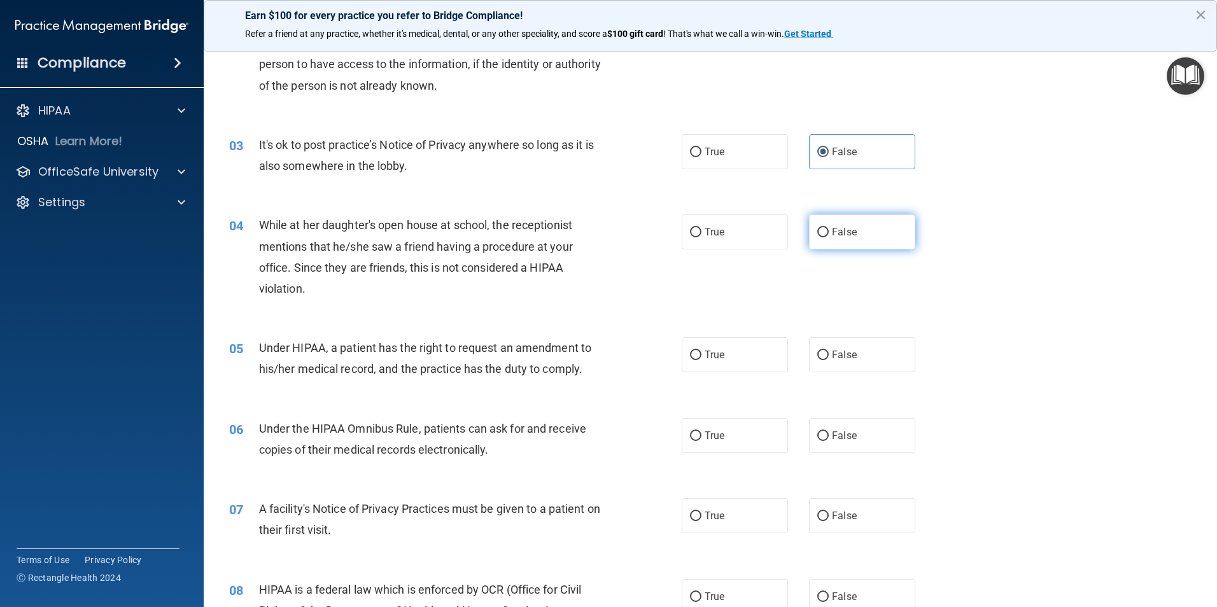
radio input "true"
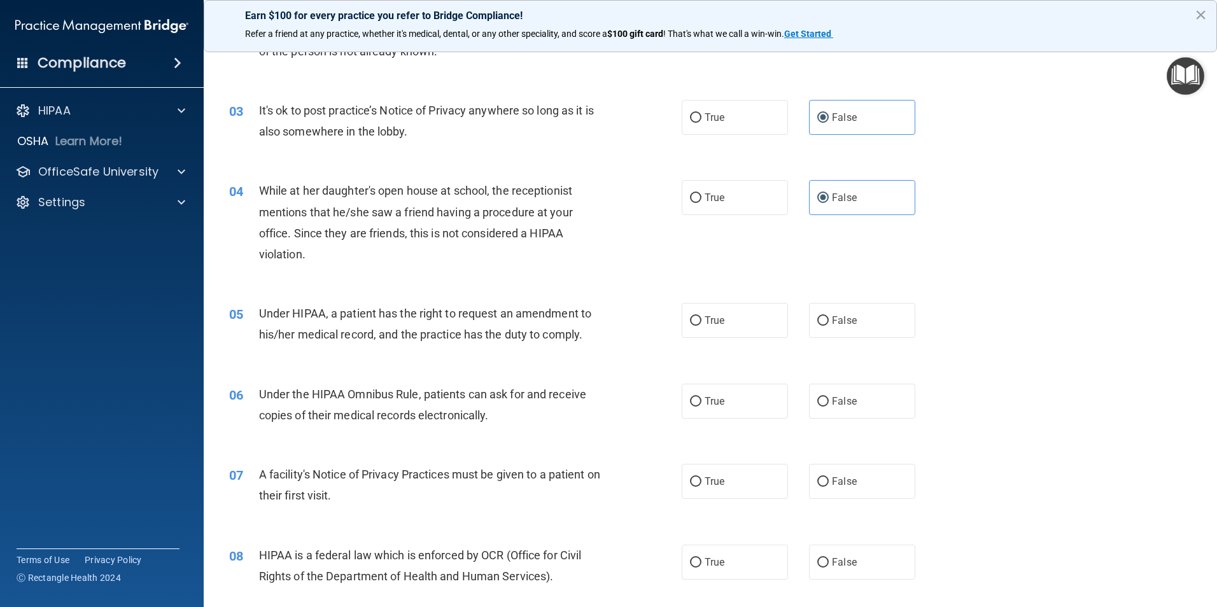
scroll to position [255, 0]
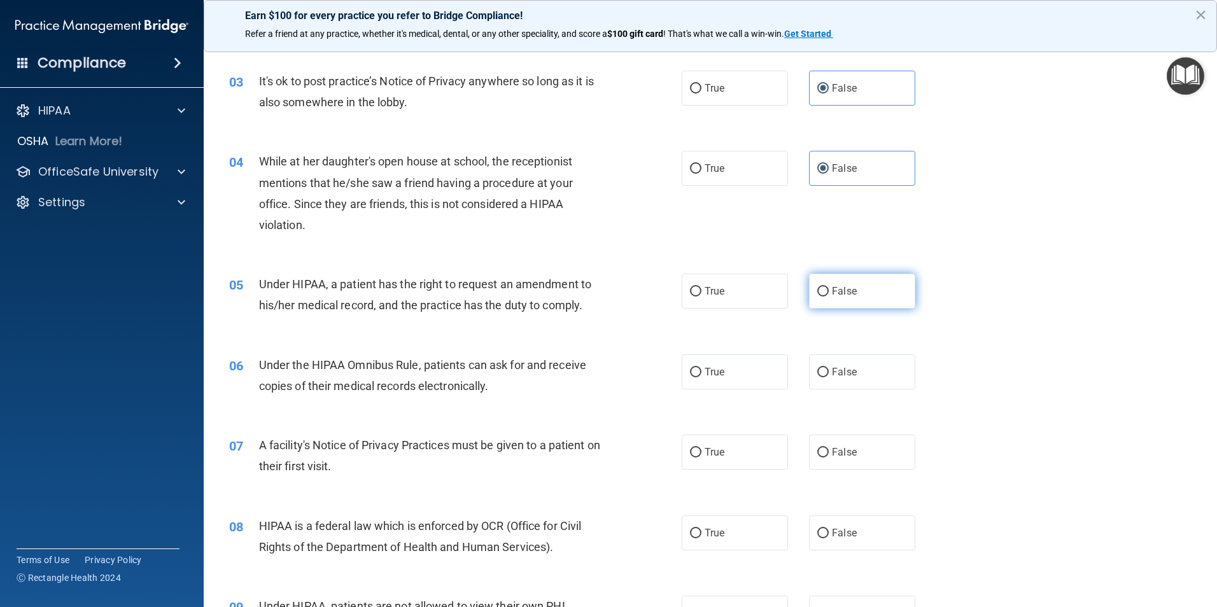
click at [827, 291] on label "False" at bounding box center [862, 291] width 106 height 35
click at [827, 291] on input "False" at bounding box center [822, 292] width 11 height 10
radio input "true"
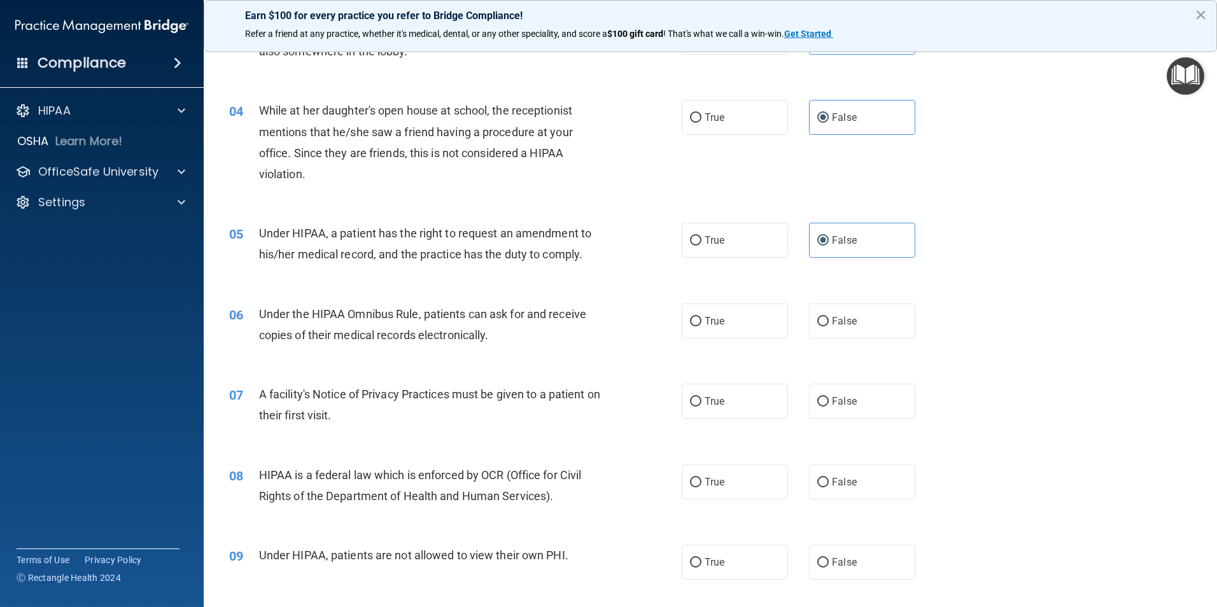
scroll to position [382, 0]
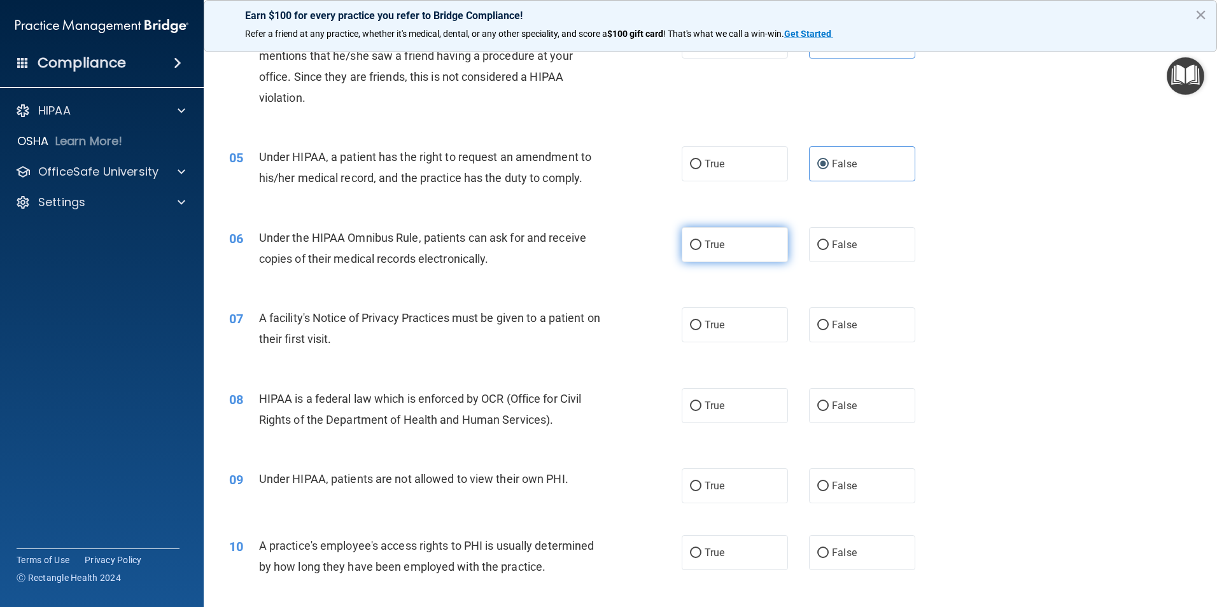
click at [718, 248] on span "True" at bounding box center [714, 245] width 20 height 12
click at [701, 248] on input "True" at bounding box center [695, 246] width 11 height 10
radio input "true"
click at [704, 325] on span "True" at bounding box center [714, 325] width 20 height 12
click at [701, 325] on input "True" at bounding box center [695, 326] width 11 height 10
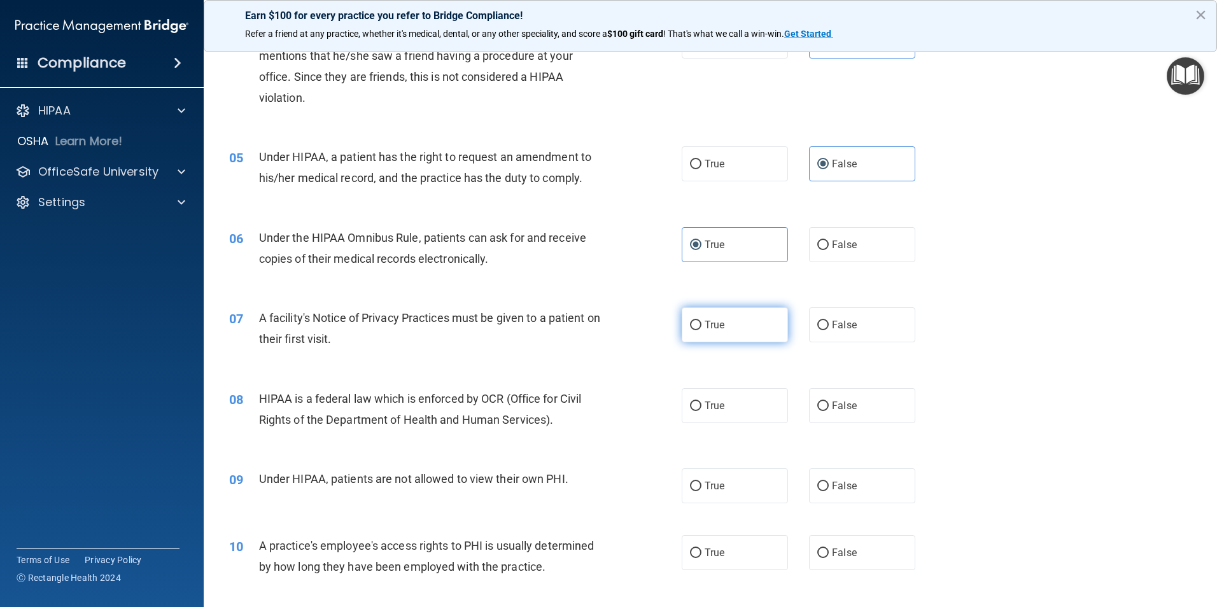
radio input "true"
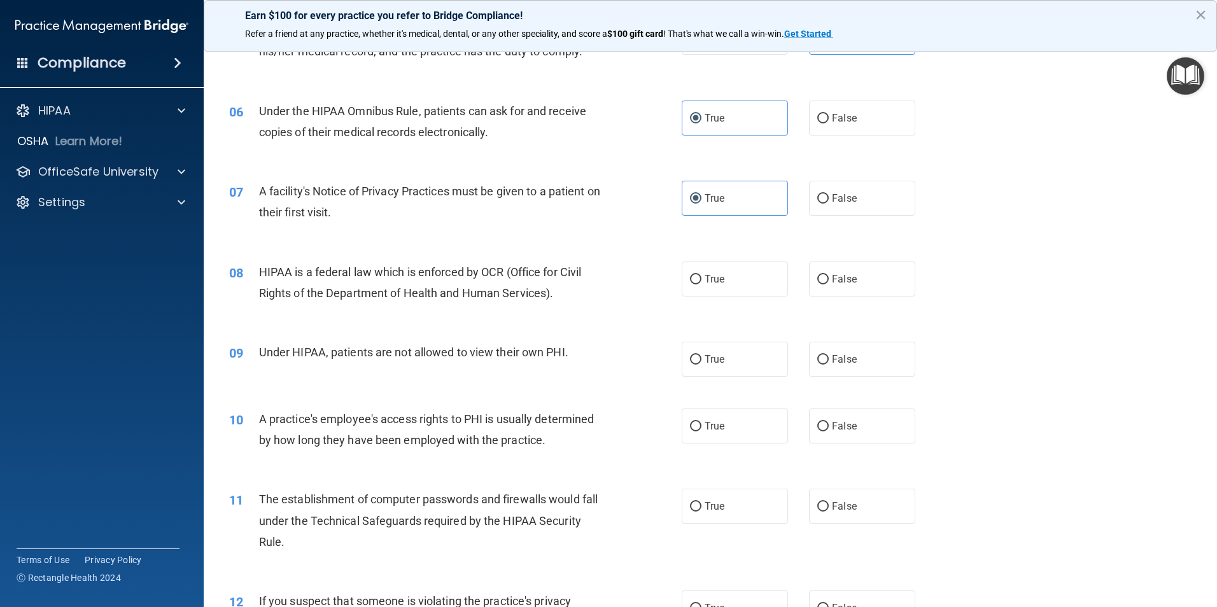
scroll to position [509, 0]
click at [832, 281] on span "False" at bounding box center [844, 278] width 25 height 12
click at [829, 281] on input "False" at bounding box center [822, 279] width 11 height 10
radio input "true"
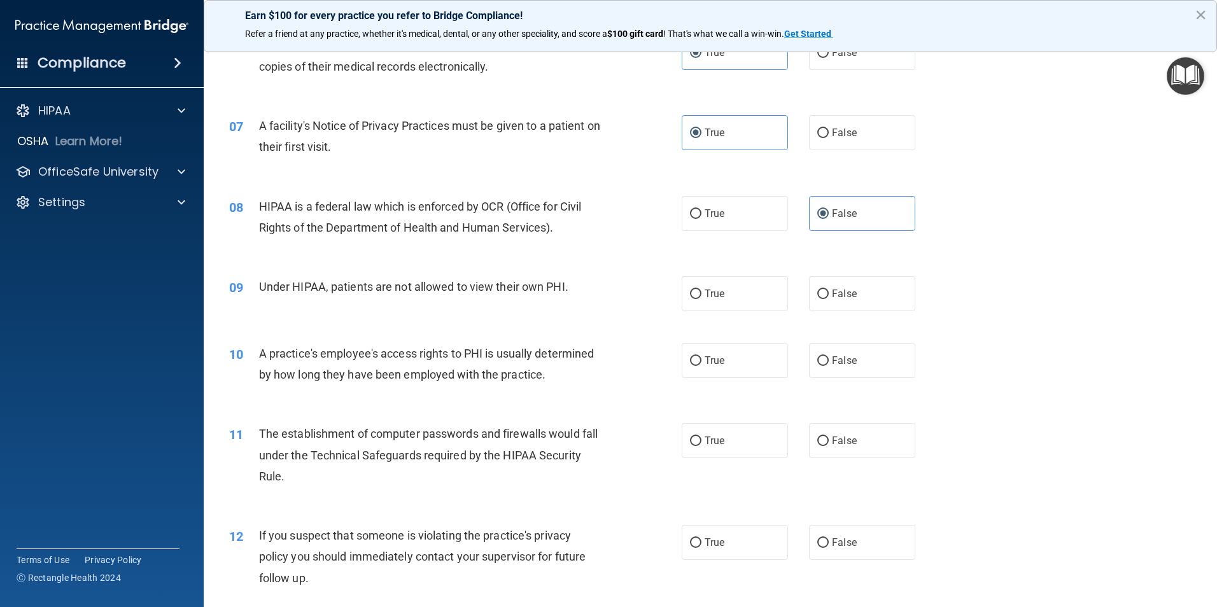
scroll to position [636, 0]
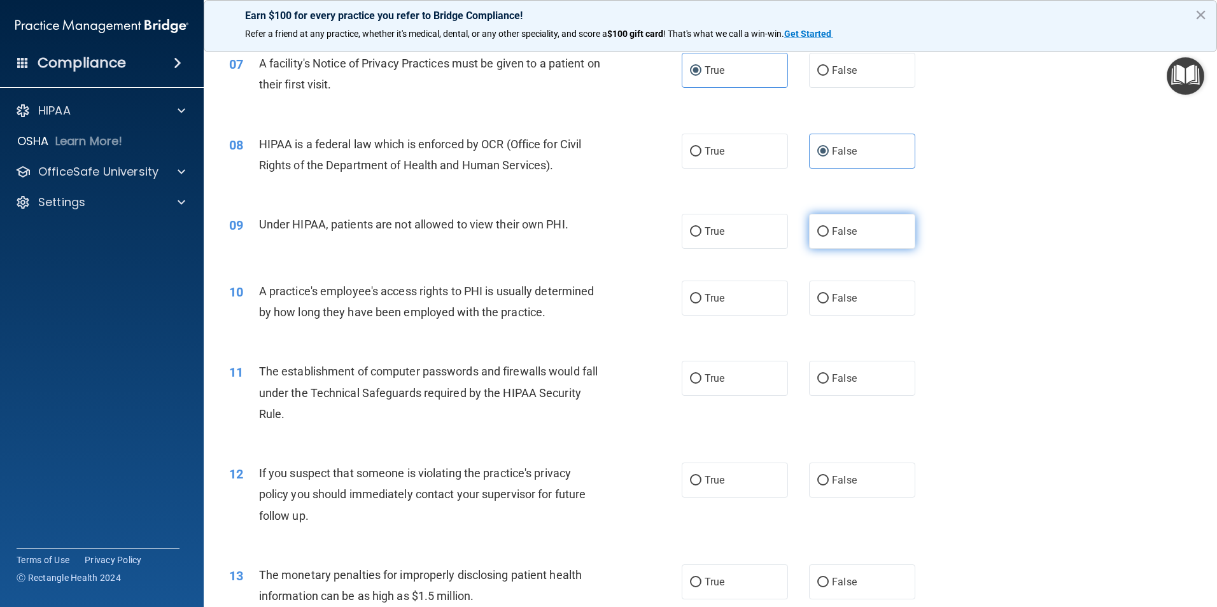
click at [836, 247] on label "False" at bounding box center [862, 231] width 106 height 35
click at [829, 237] on input "False" at bounding box center [822, 232] width 11 height 10
radio input "true"
click at [814, 306] on label "False" at bounding box center [862, 298] width 106 height 35
click at [817, 304] on input "False" at bounding box center [822, 299] width 11 height 10
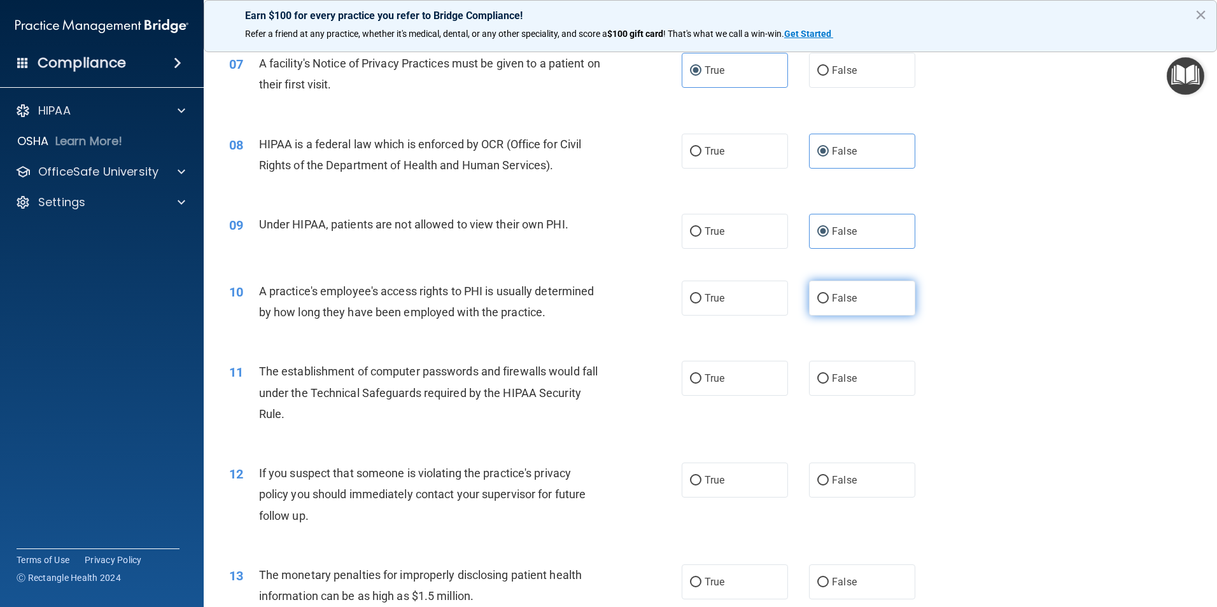
radio input "true"
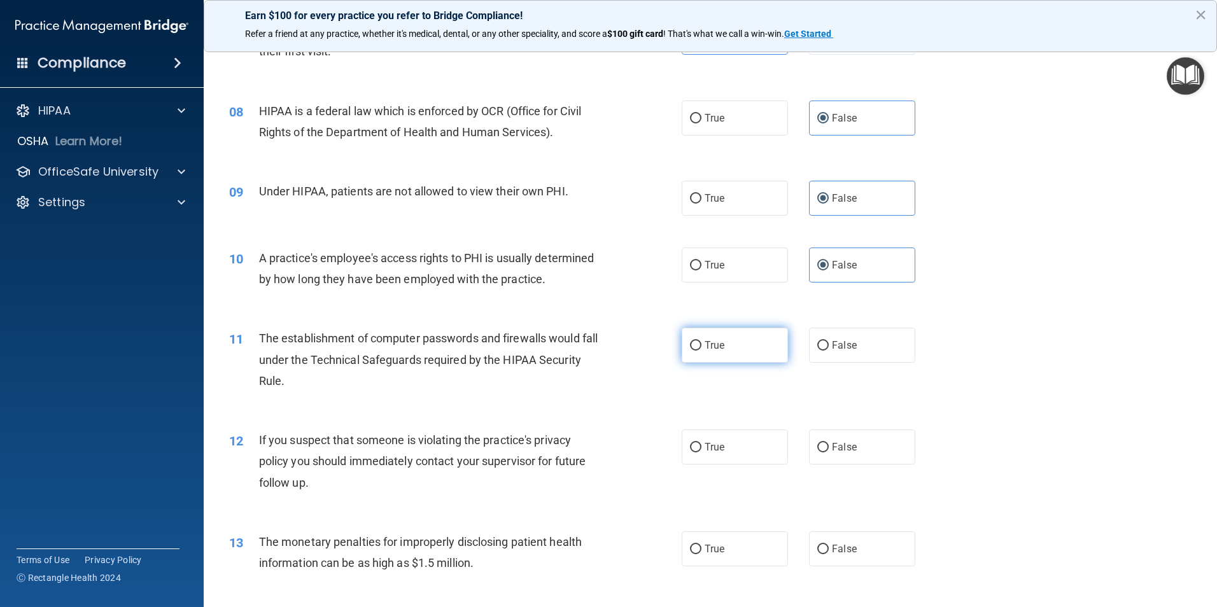
scroll to position [700, 0]
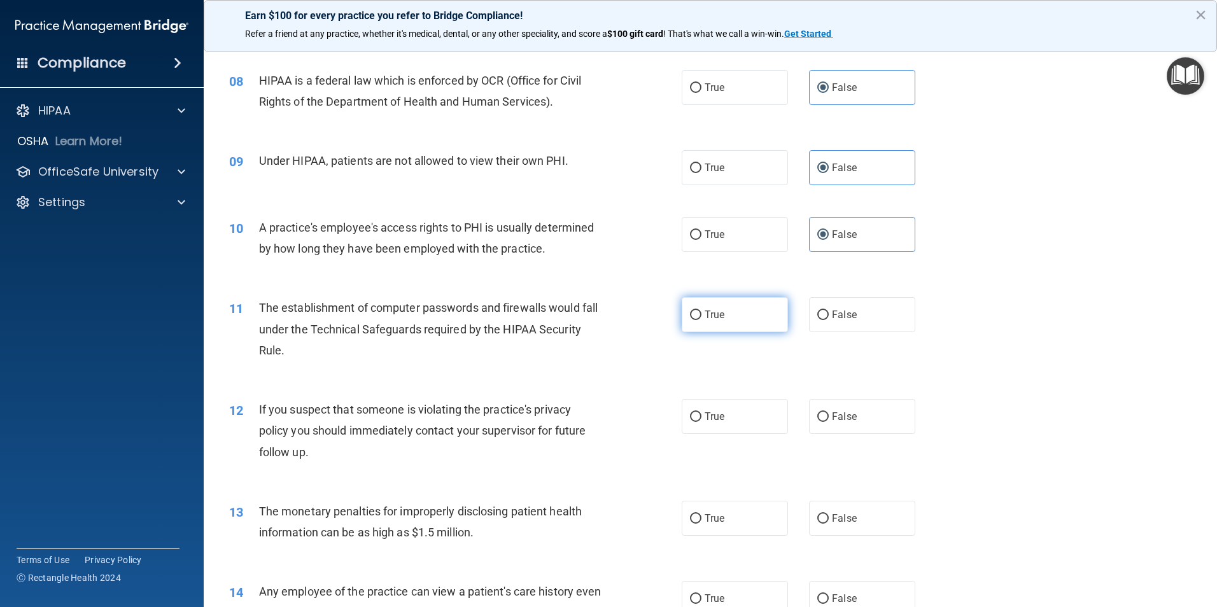
click at [704, 319] on span "True" at bounding box center [714, 315] width 20 height 12
click at [701, 319] on input "True" at bounding box center [695, 316] width 11 height 10
radio input "true"
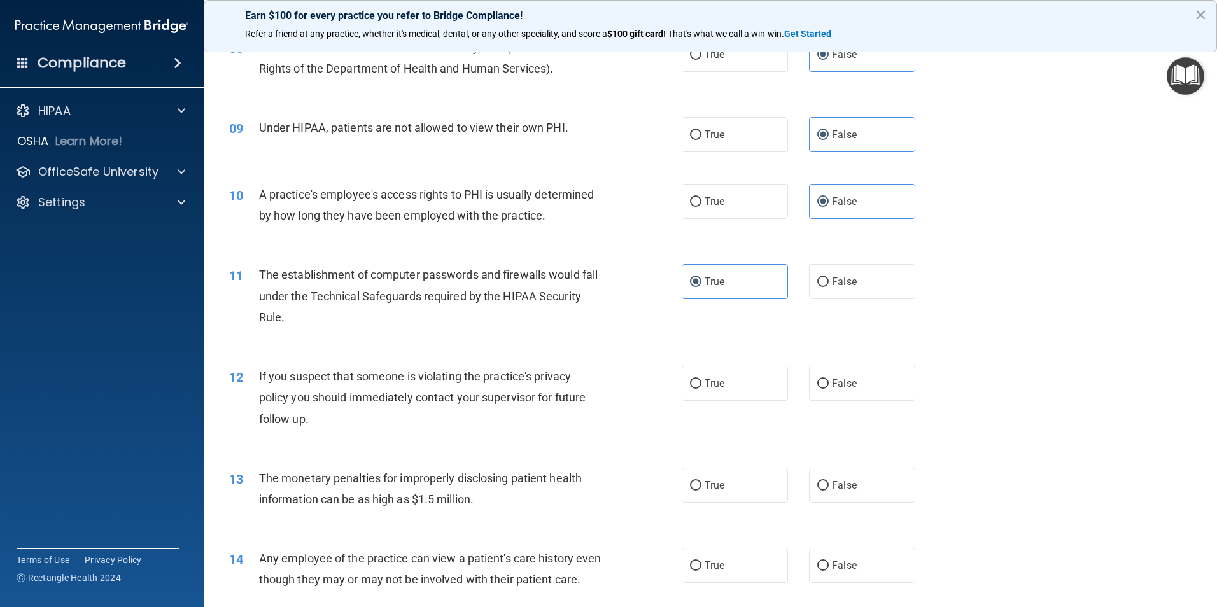
scroll to position [827, 0]
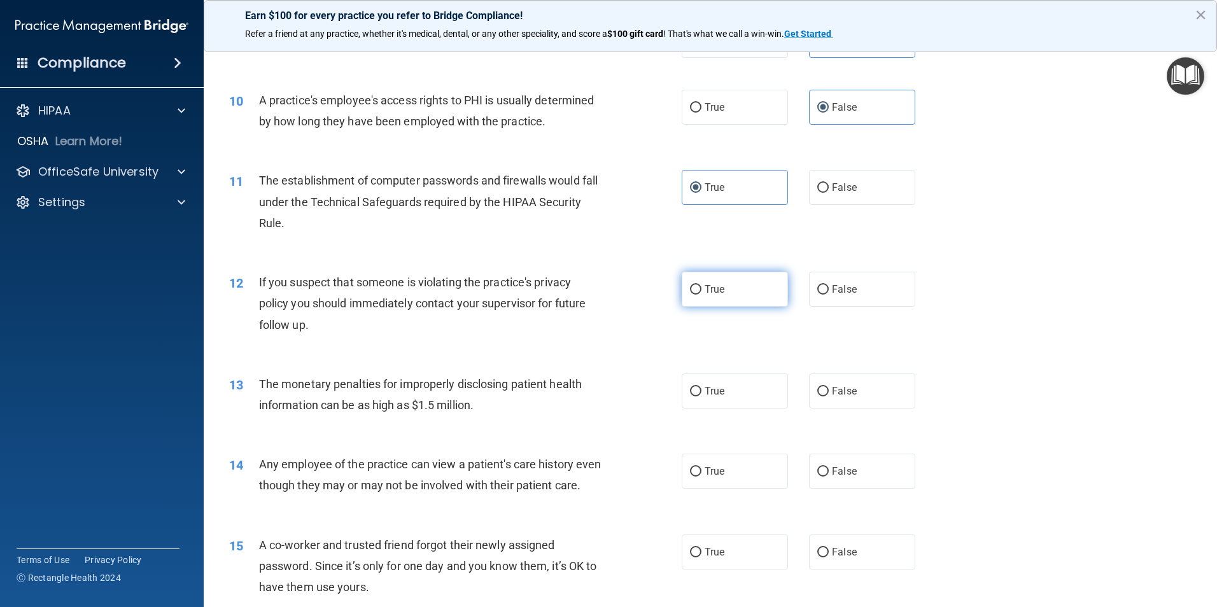
click at [697, 285] on label "True" at bounding box center [735, 289] width 106 height 35
click at [697, 285] on input "True" at bounding box center [695, 290] width 11 height 10
radio input "true"
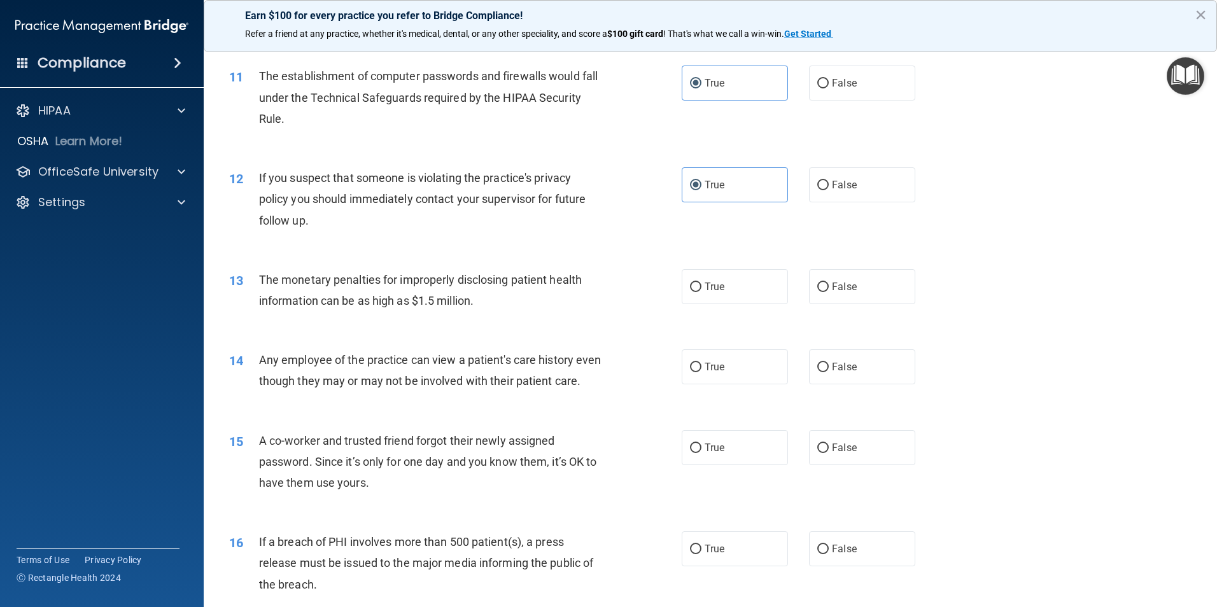
scroll to position [955, 0]
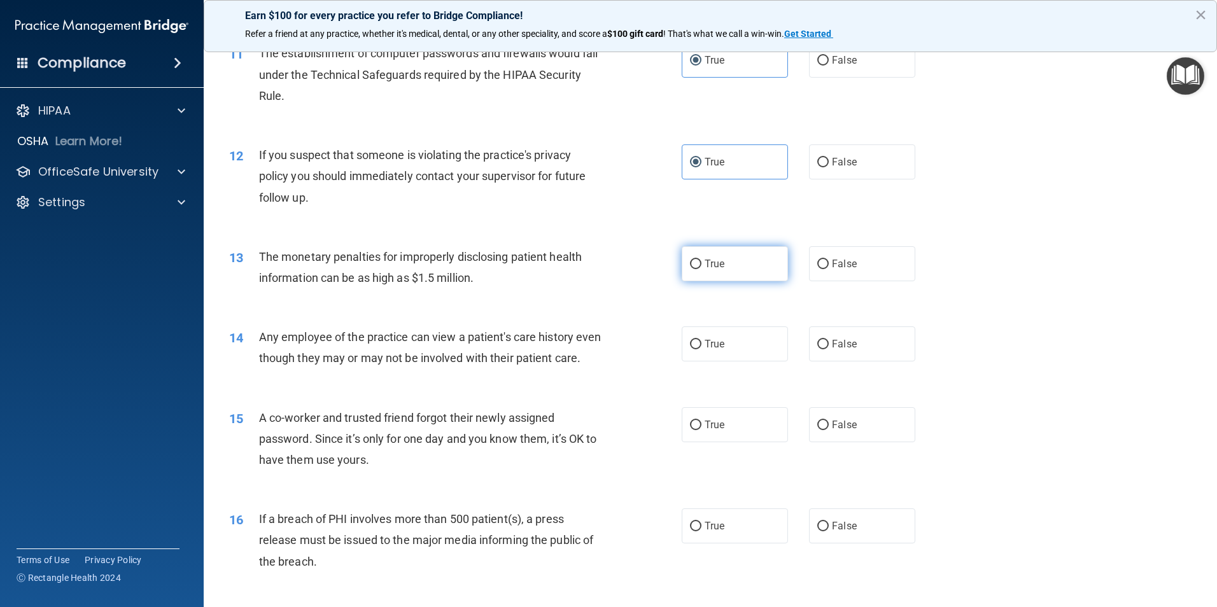
click at [696, 266] on input "True" at bounding box center [695, 265] width 11 height 10
radio input "true"
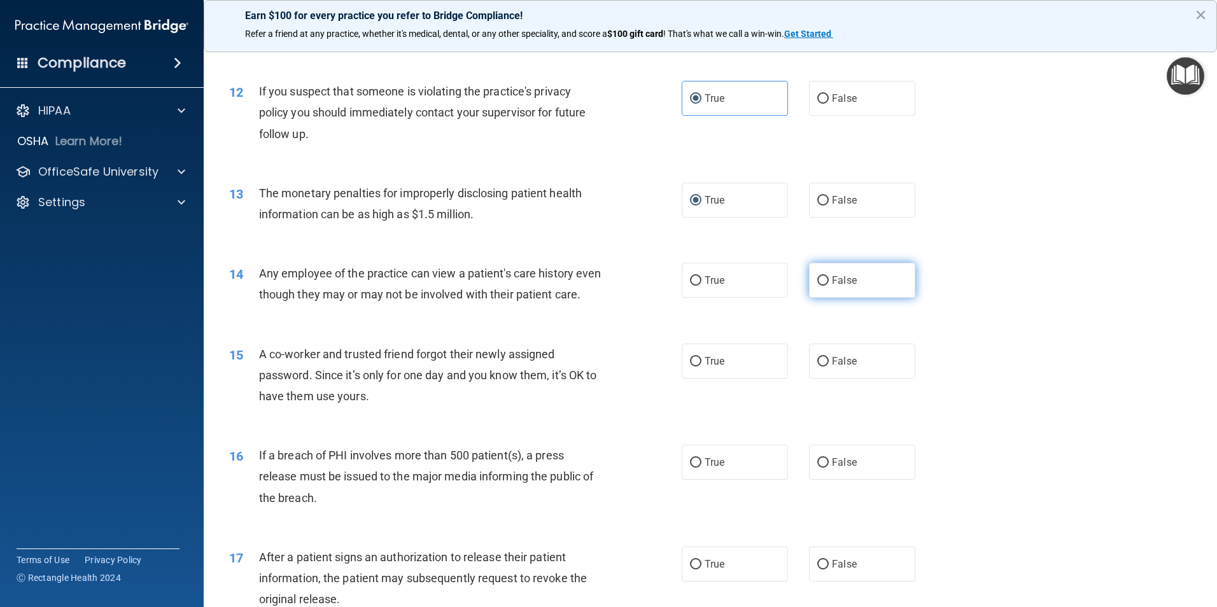
click at [830, 288] on label "False" at bounding box center [862, 280] width 106 height 35
click at [829, 286] on input "False" at bounding box center [822, 281] width 11 height 10
radio input "true"
click at [848, 379] on label "False" at bounding box center [862, 361] width 106 height 35
click at [829, 367] on input "False" at bounding box center [822, 362] width 11 height 10
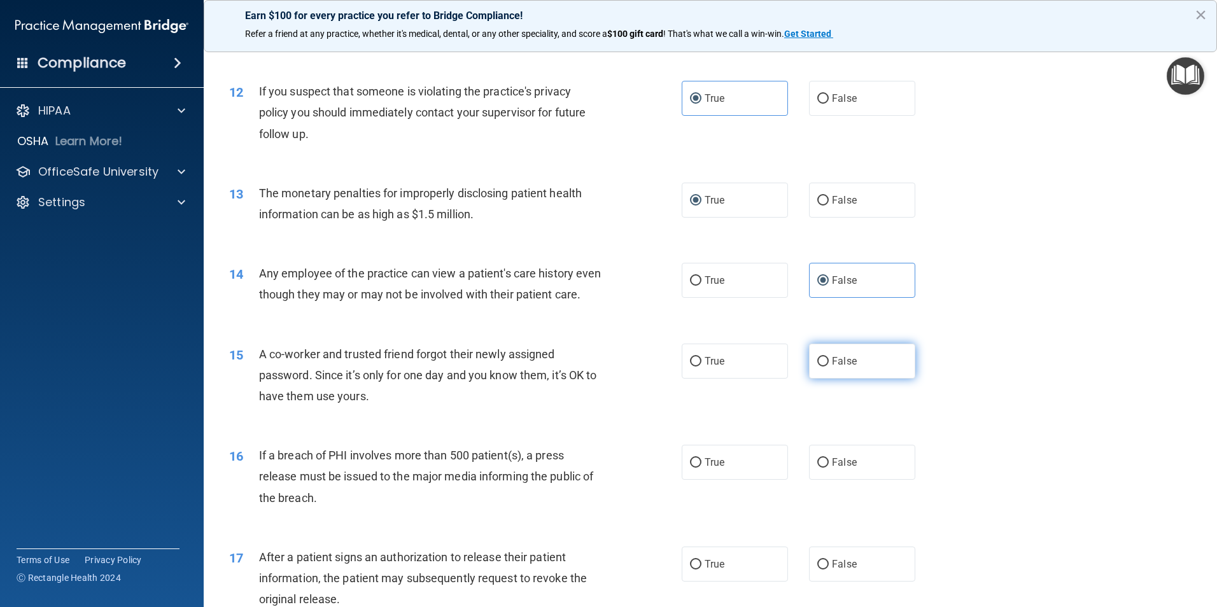
radio input "true"
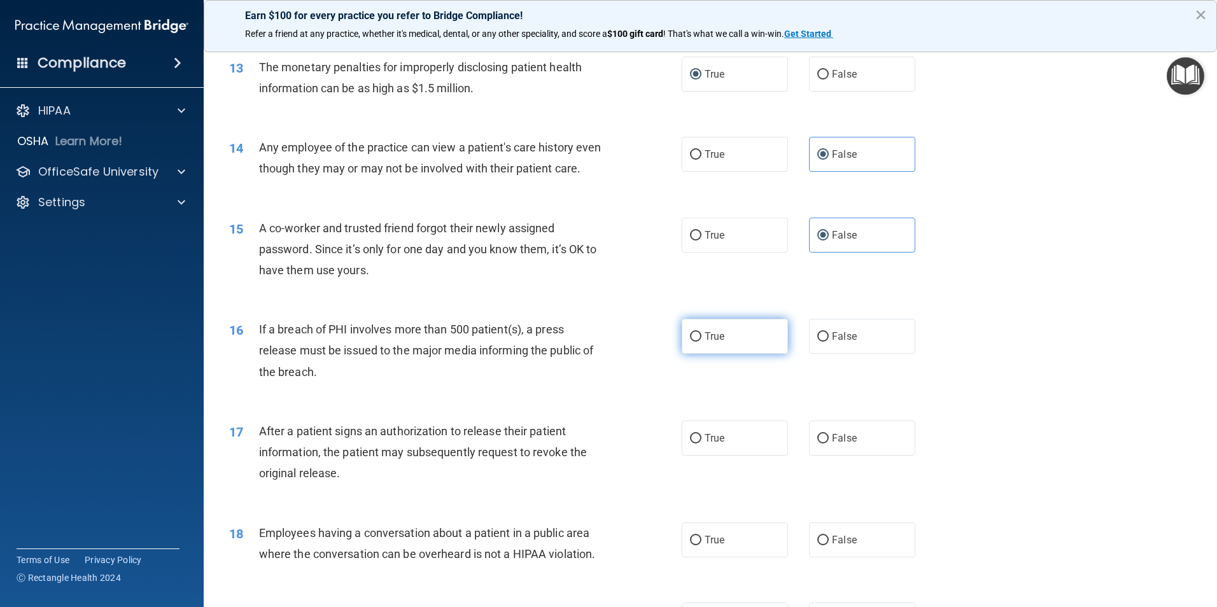
scroll to position [1145, 0]
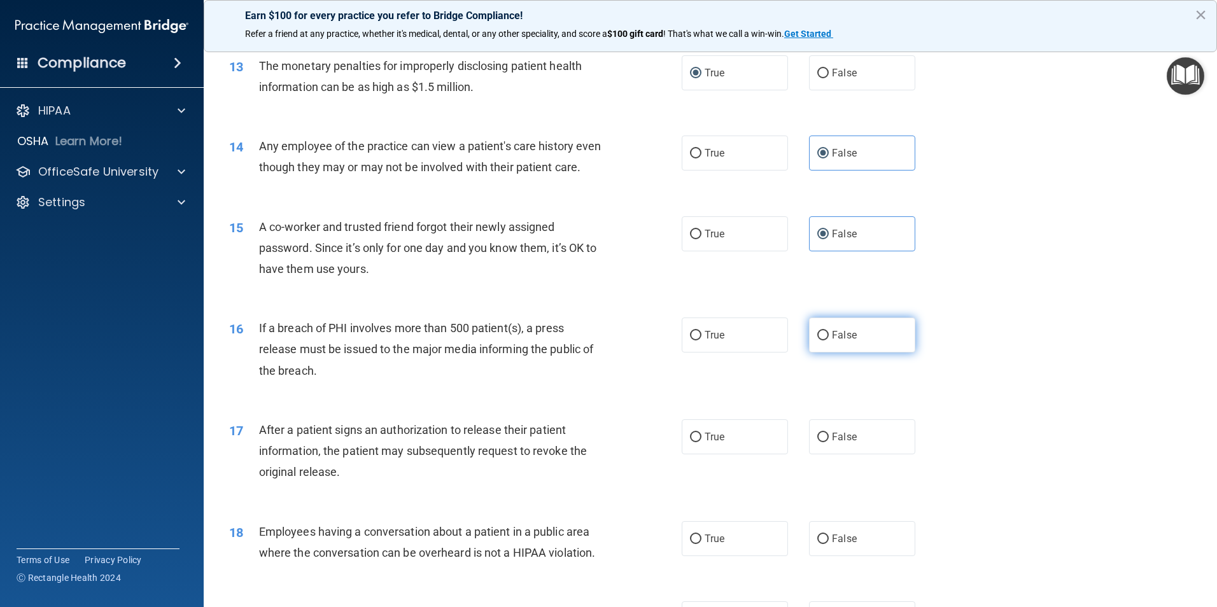
click at [860, 353] on label "False" at bounding box center [862, 335] width 106 height 35
click at [829, 340] on input "False" at bounding box center [822, 336] width 11 height 10
radio input "true"
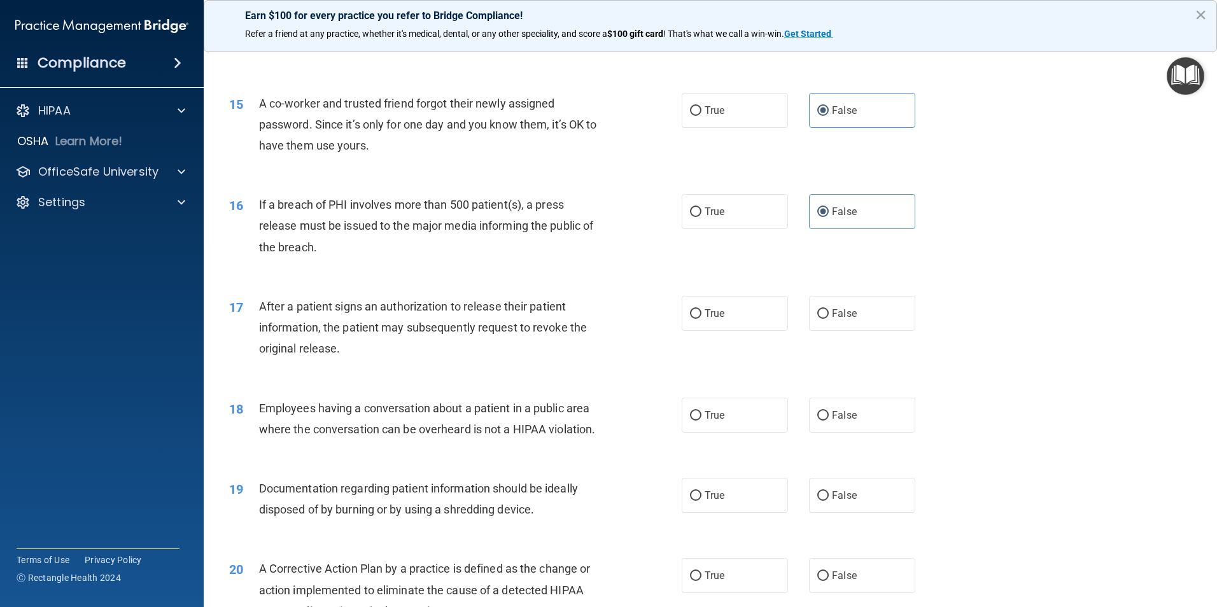
scroll to position [1273, 0]
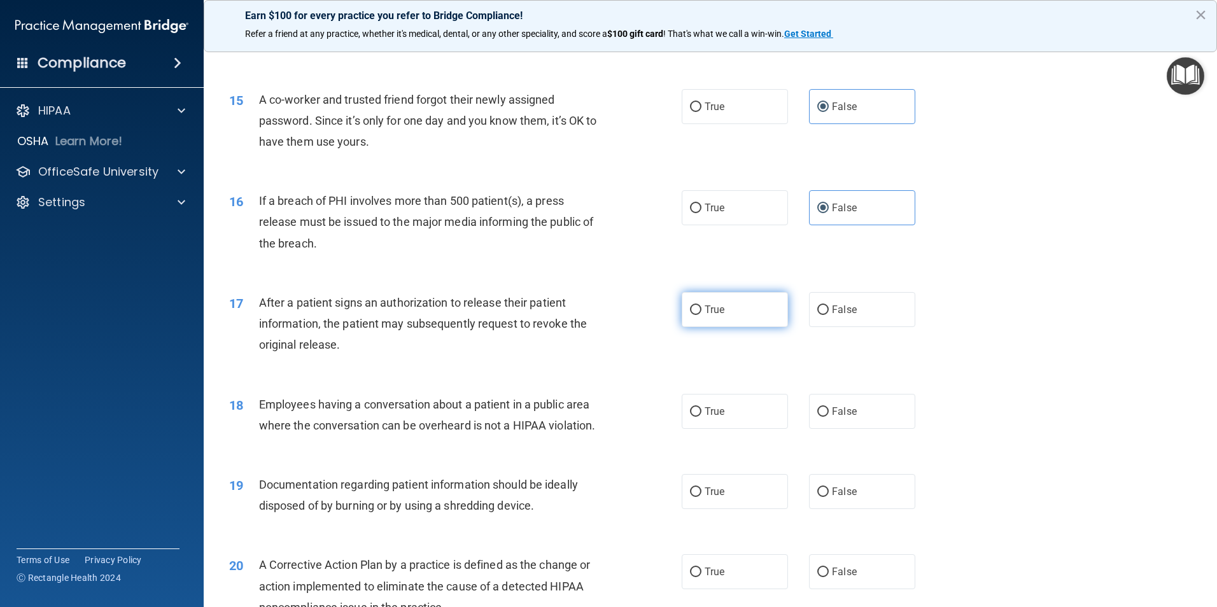
click at [734, 327] on label "True" at bounding box center [735, 309] width 106 height 35
click at [701, 315] on input "True" at bounding box center [695, 310] width 11 height 10
radio input "true"
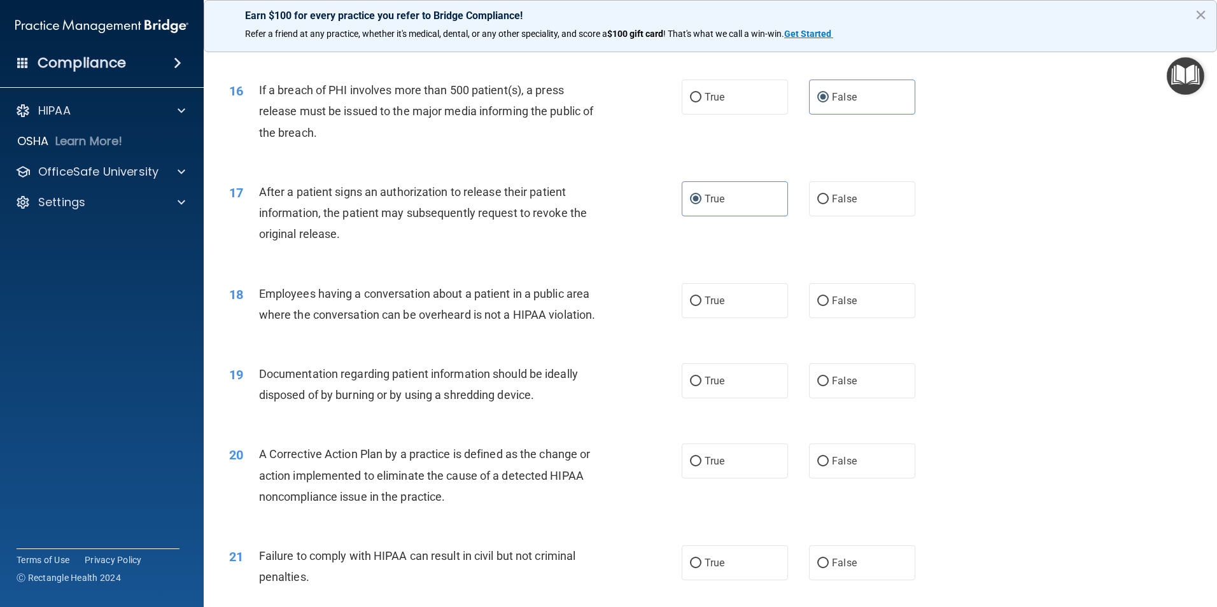
scroll to position [1400, 0]
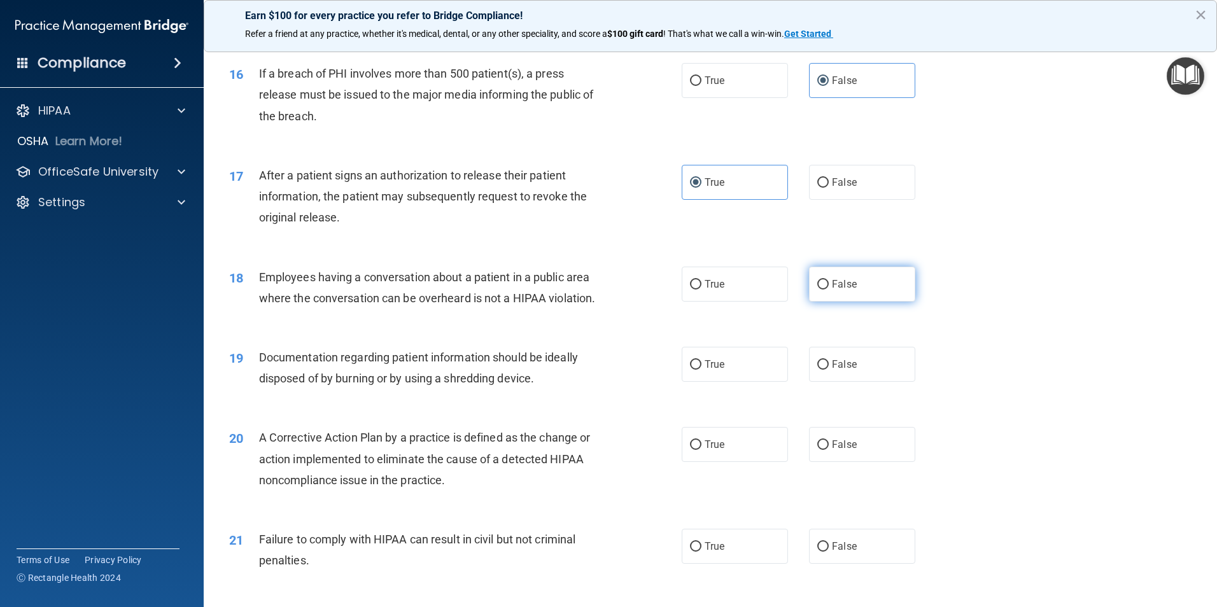
click at [837, 290] on span "False" at bounding box center [844, 284] width 25 height 12
click at [829, 290] on input "False" at bounding box center [822, 285] width 11 height 10
radio input "true"
click at [704, 370] on span "True" at bounding box center [714, 364] width 20 height 12
click at [701, 370] on input "True" at bounding box center [695, 365] width 11 height 10
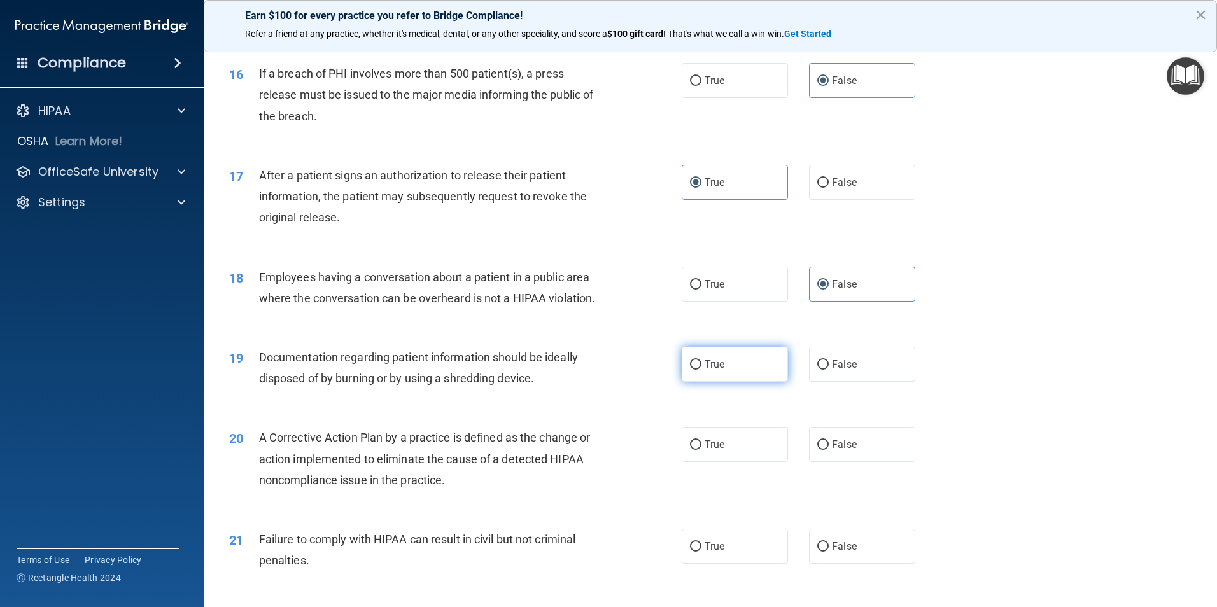
radio input "true"
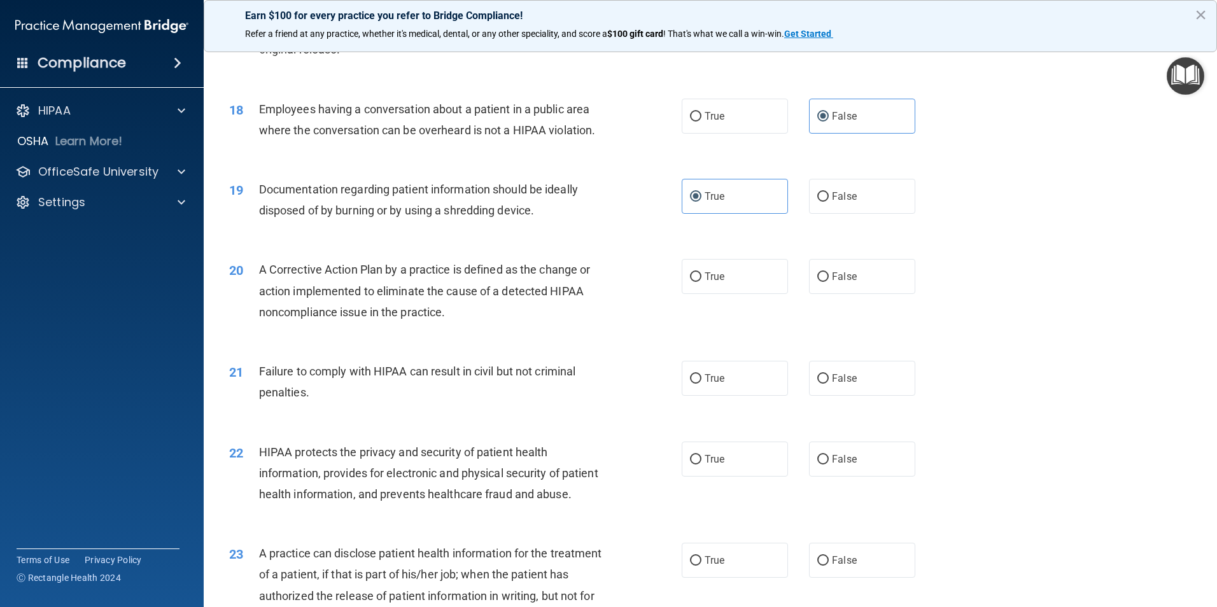
scroll to position [1591, 0]
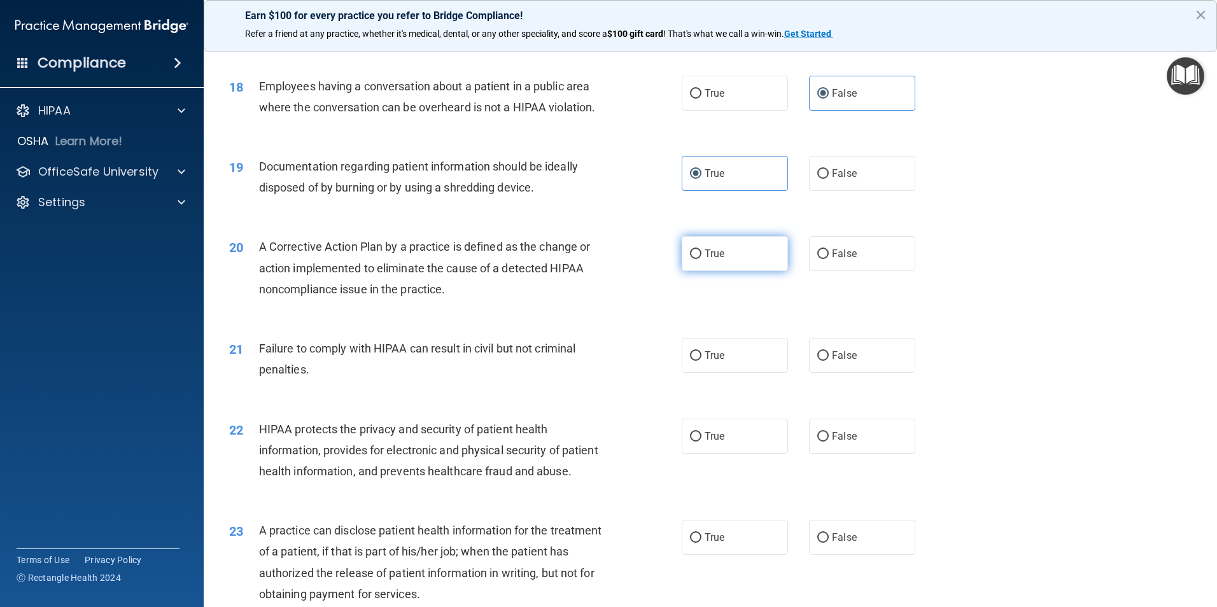
click at [752, 271] on label "True" at bounding box center [735, 253] width 106 height 35
click at [701, 259] on input "True" at bounding box center [695, 254] width 11 height 10
radio input "true"
click at [845, 373] on label "False" at bounding box center [862, 355] width 106 height 35
click at [829, 361] on input "False" at bounding box center [822, 356] width 11 height 10
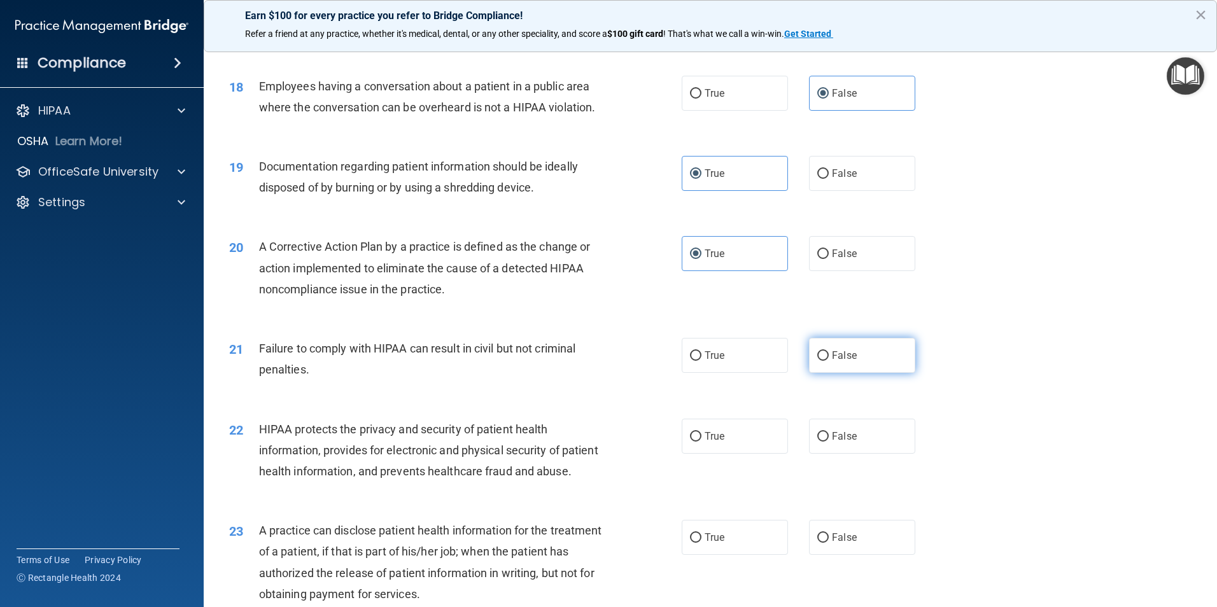
radio input "true"
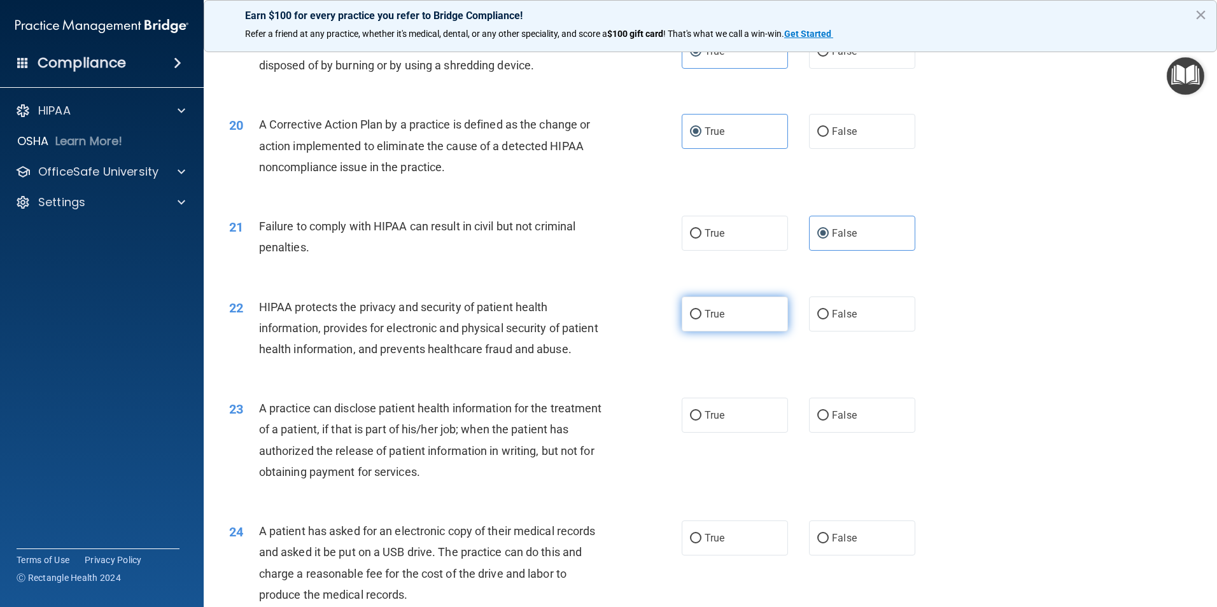
scroll to position [1718, 0]
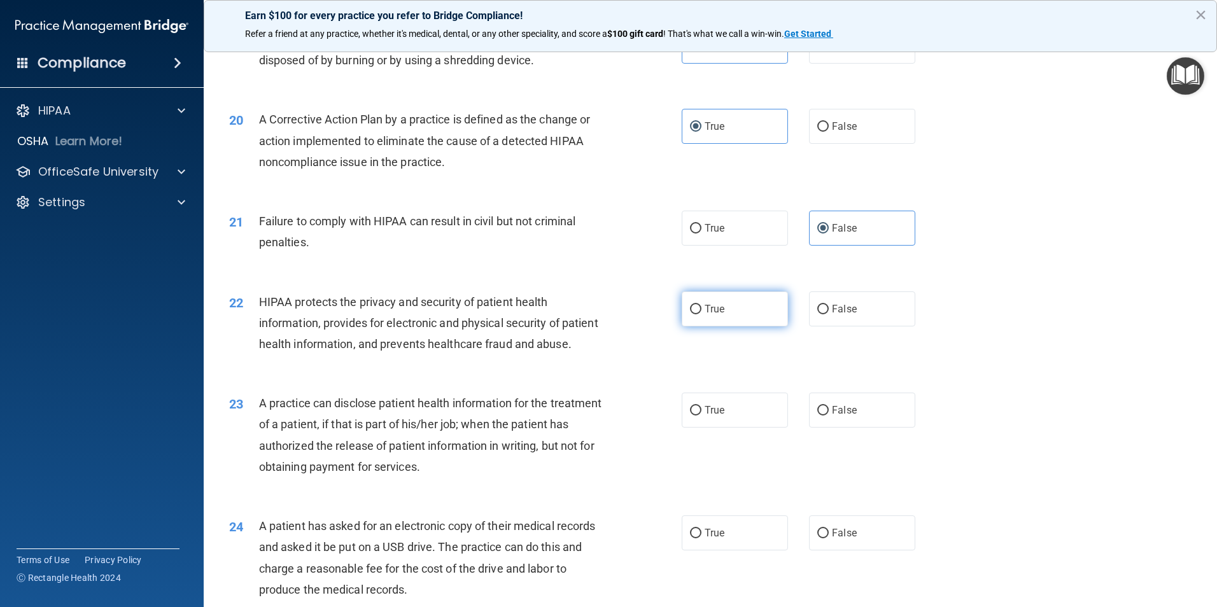
click at [718, 315] on span "True" at bounding box center [714, 309] width 20 height 12
click at [701, 314] on input "True" at bounding box center [695, 310] width 11 height 10
radio input "true"
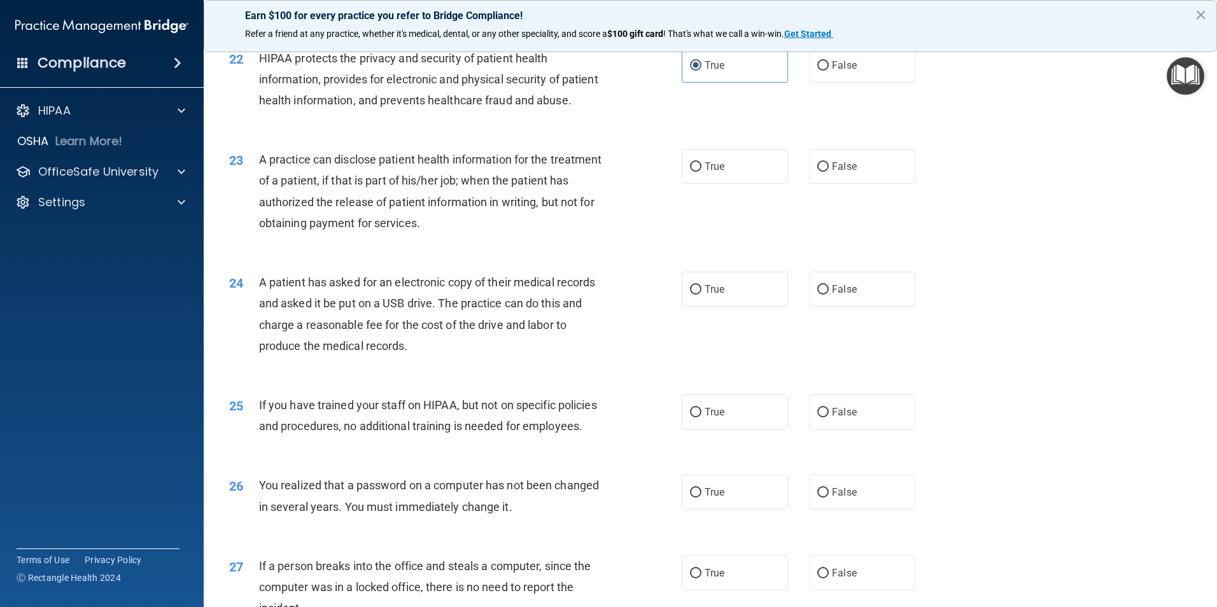
scroll to position [1973, 0]
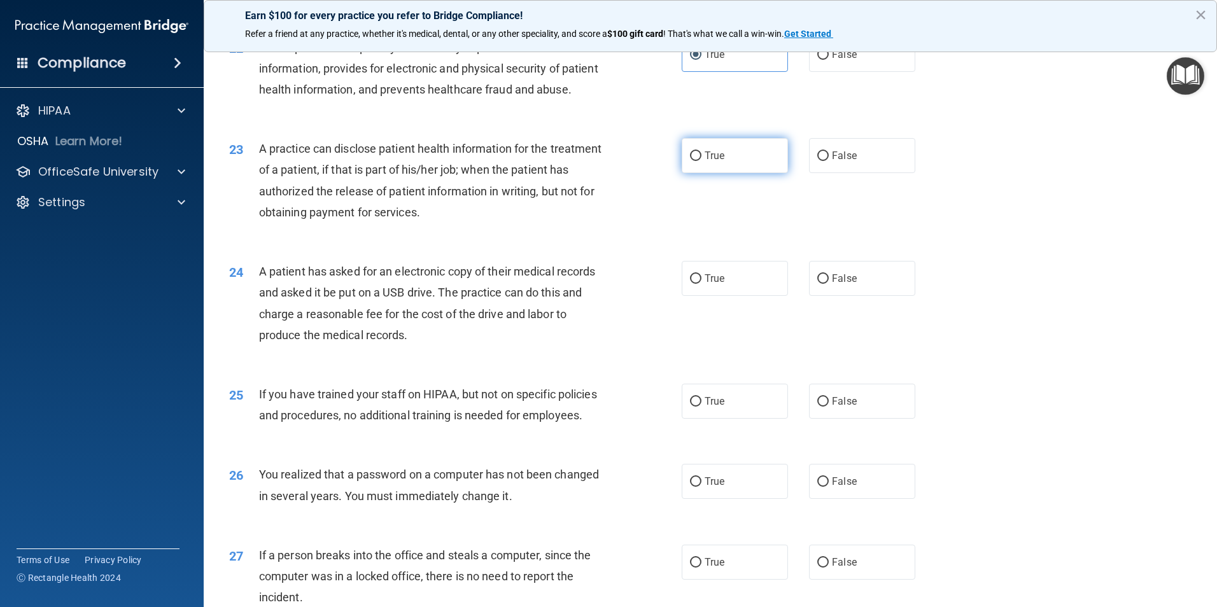
click at [704, 162] on span "True" at bounding box center [714, 156] width 20 height 12
click at [701, 161] on input "True" at bounding box center [695, 156] width 11 height 10
radio input "true"
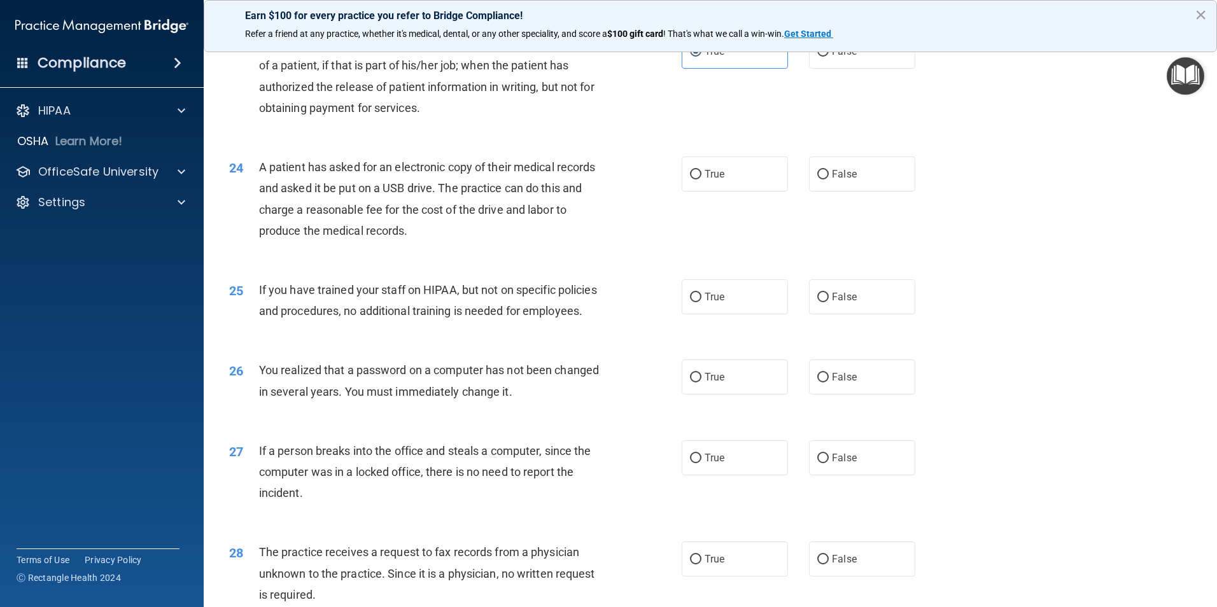
scroll to position [2100, 0]
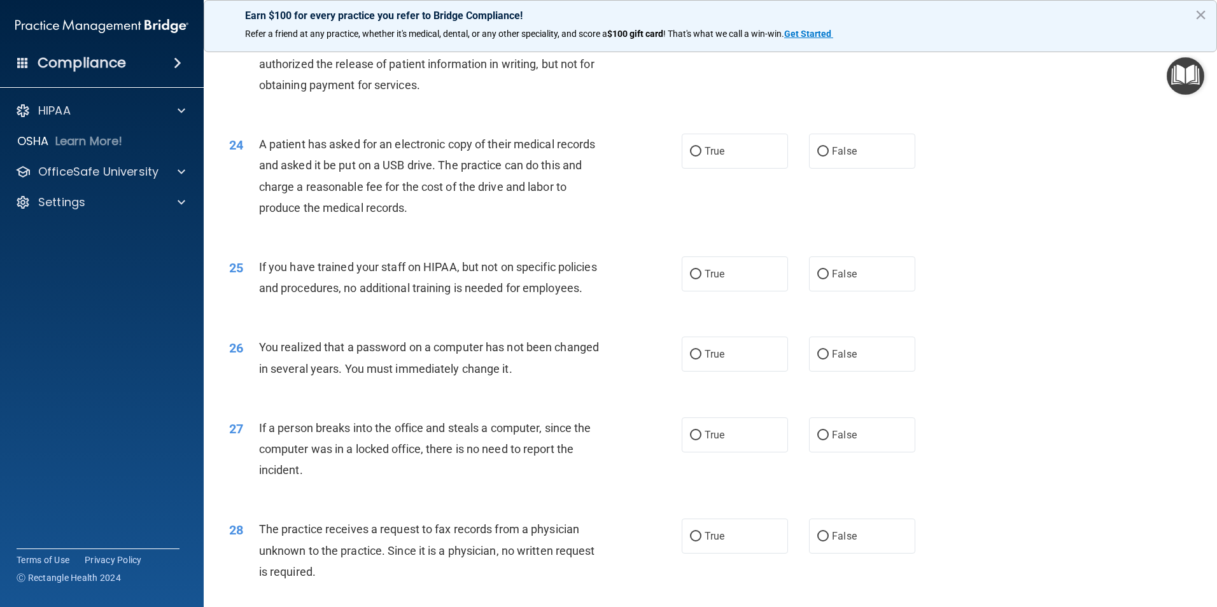
click at [793, 169] on div "True False" at bounding box center [809, 151] width 255 height 35
click at [747, 169] on label "True" at bounding box center [735, 151] width 106 height 35
click at [701, 157] on input "True" at bounding box center [695, 152] width 11 height 10
radio input "true"
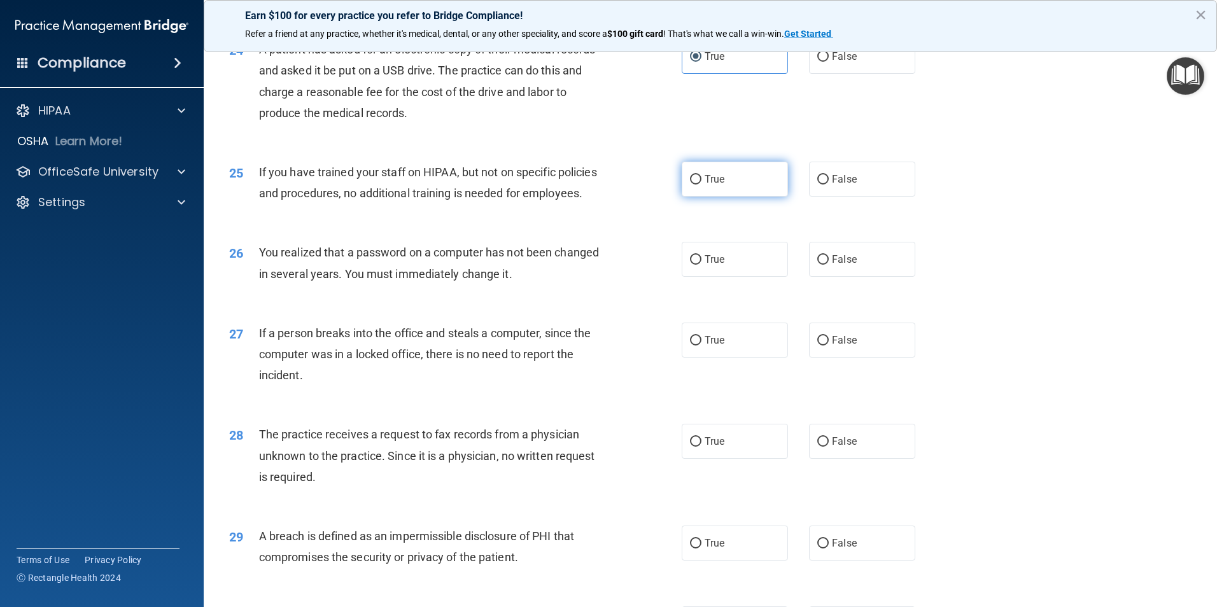
scroll to position [2227, 0]
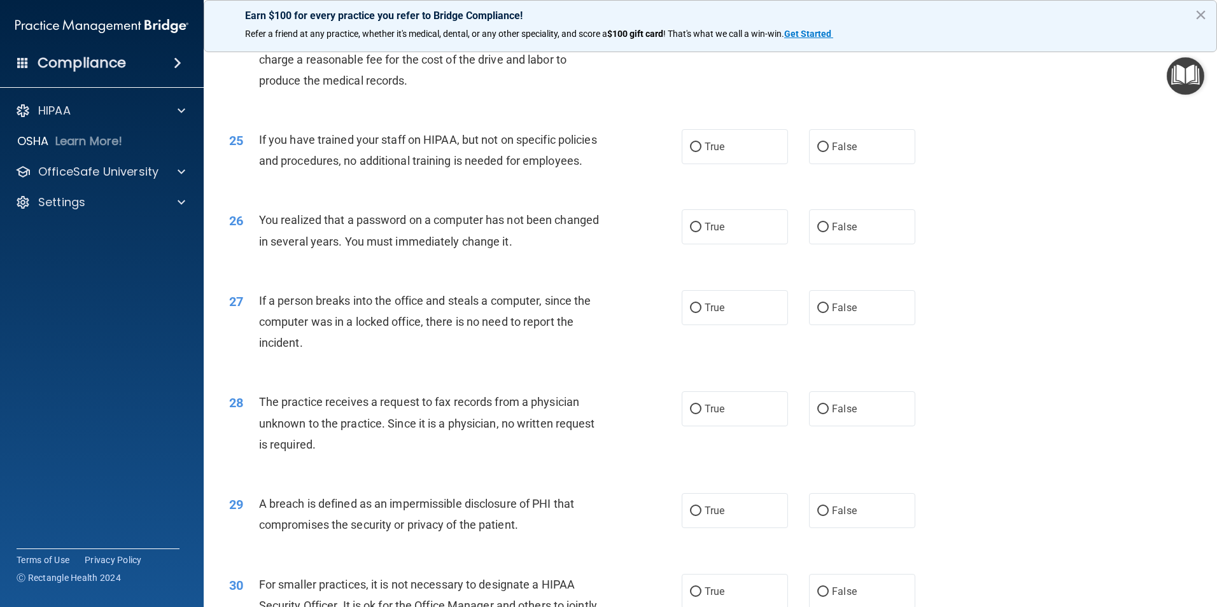
click at [793, 164] on div "True False" at bounding box center [809, 146] width 255 height 35
click at [834, 164] on label "False" at bounding box center [862, 146] width 106 height 35
click at [829, 152] on input "False" at bounding box center [822, 148] width 11 height 10
radio input "true"
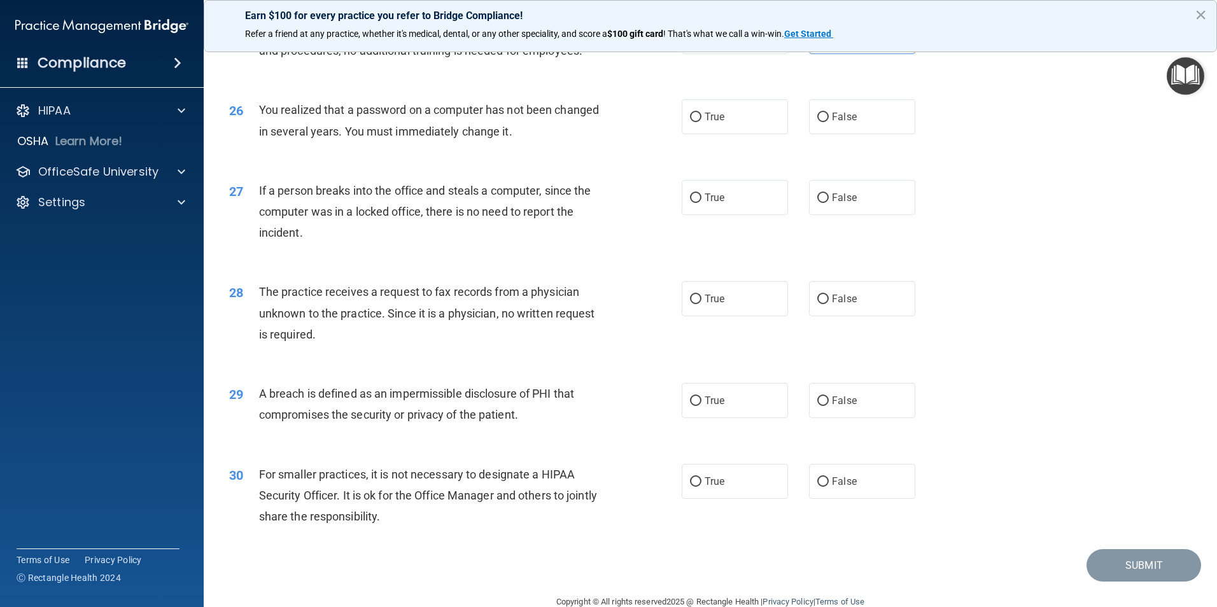
scroll to position [2355, 0]
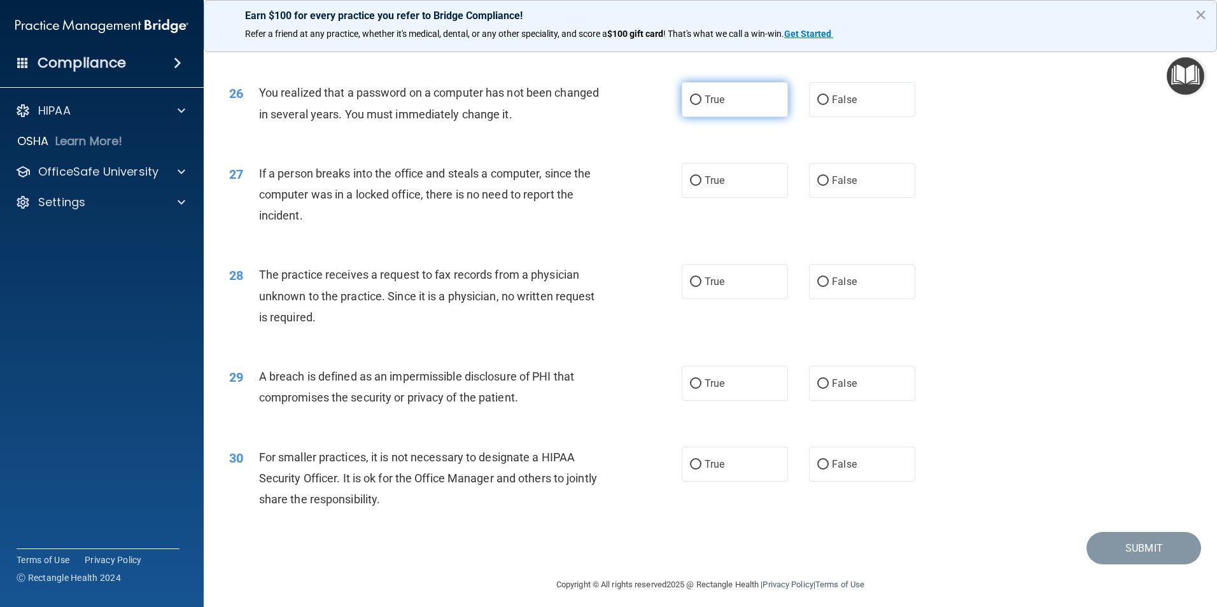
click at [731, 117] on label "True" at bounding box center [735, 99] width 106 height 35
click at [701, 105] on input "True" at bounding box center [695, 100] width 11 height 10
radio input "true"
click at [842, 186] on span "False" at bounding box center [844, 180] width 25 height 12
click at [829, 186] on input "False" at bounding box center [822, 181] width 11 height 10
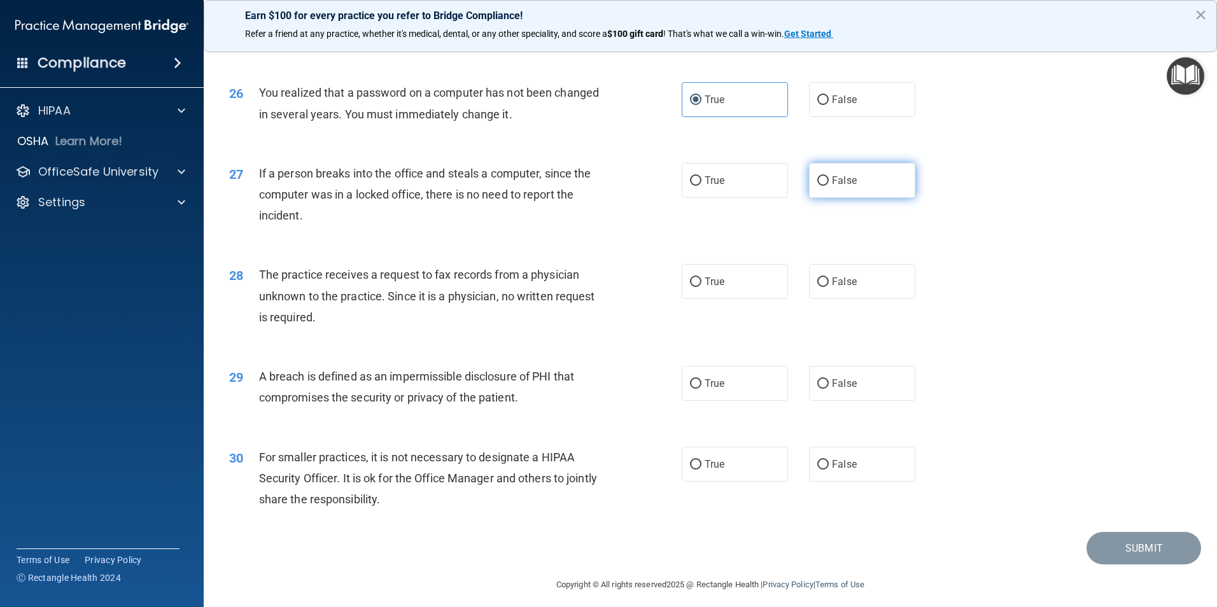
radio input "true"
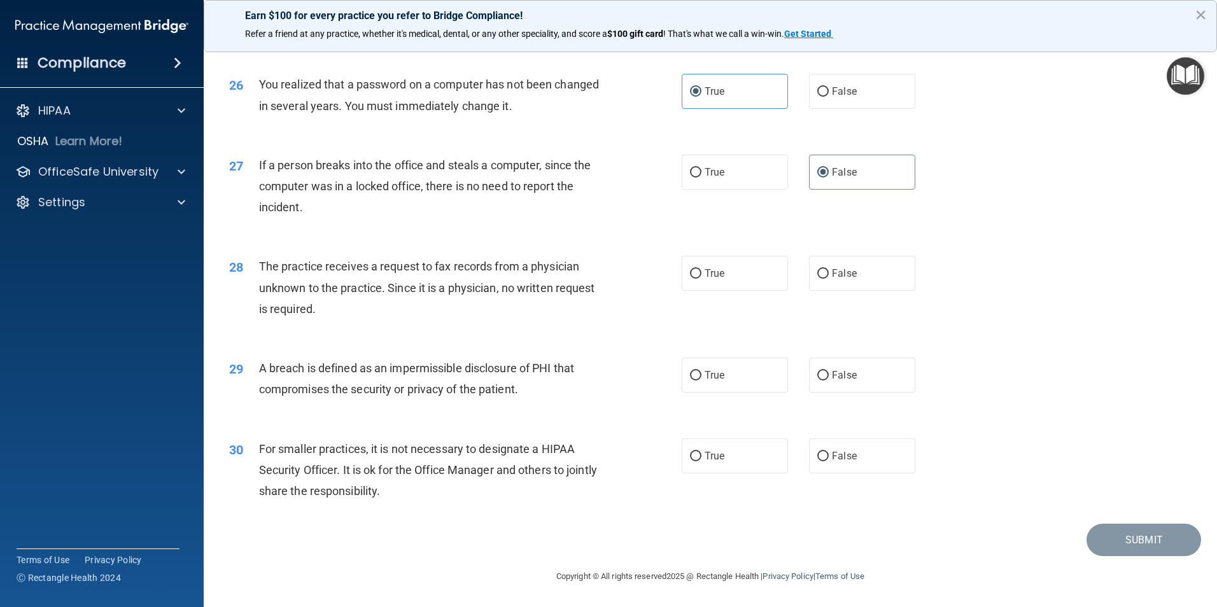
scroll to position [2426, 0]
click at [834, 274] on span "False" at bounding box center [844, 273] width 25 height 12
click at [829, 274] on input "False" at bounding box center [822, 274] width 11 height 10
radio input "true"
click at [692, 384] on label "True" at bounding box center [735, 375] width 106 height 35
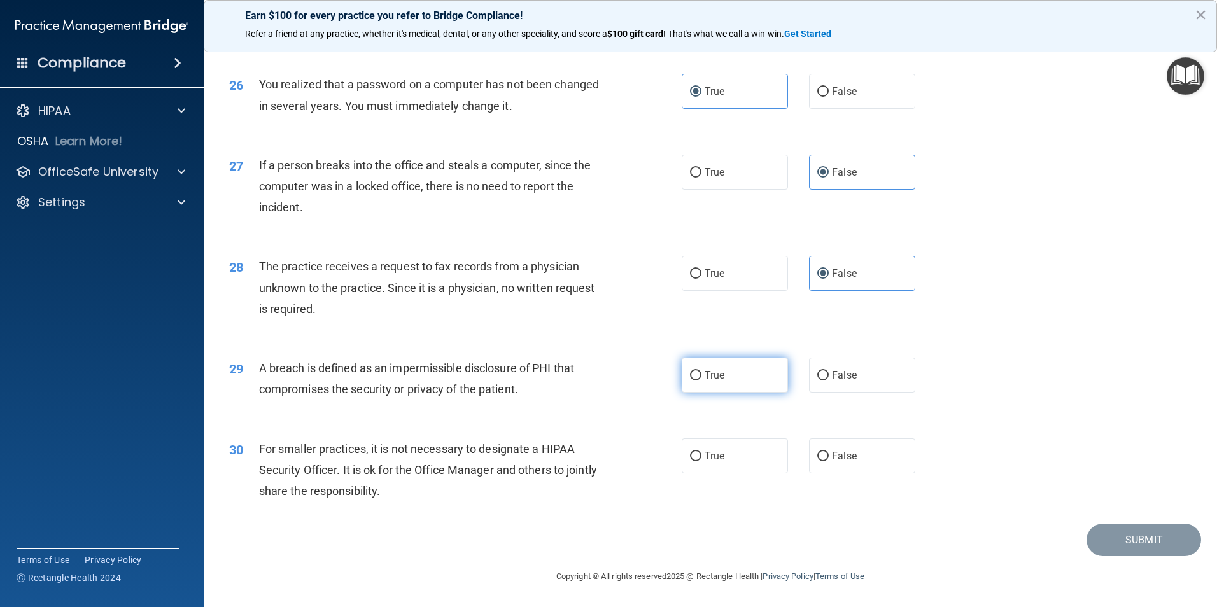
click at [692, 381] on input "True" at bounding box center [695, 376] width 11 height 10
radio input "true"
click at [836, 456] on span "False" at bounding box center [844, 456] width 25 height 12
click at [829, 456] on input "False" at bounding box center [822, 457] width 11 height 10
radio input "true"
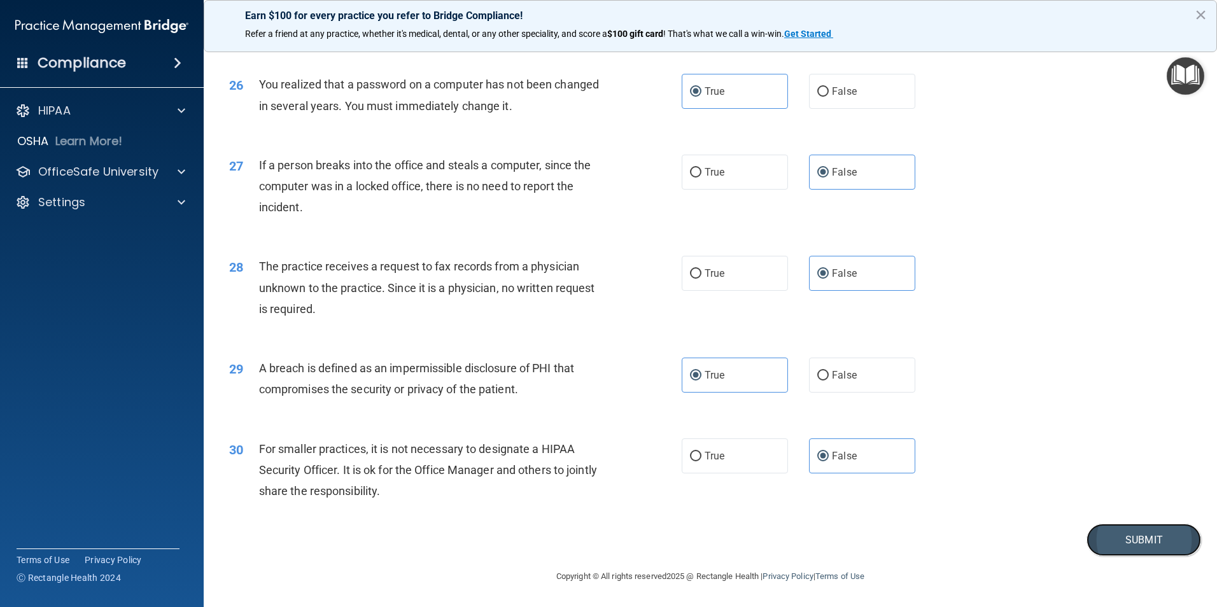
click at [1127, 540] on button "Submit" at bounding box center [1143, 540] width 115 height 32
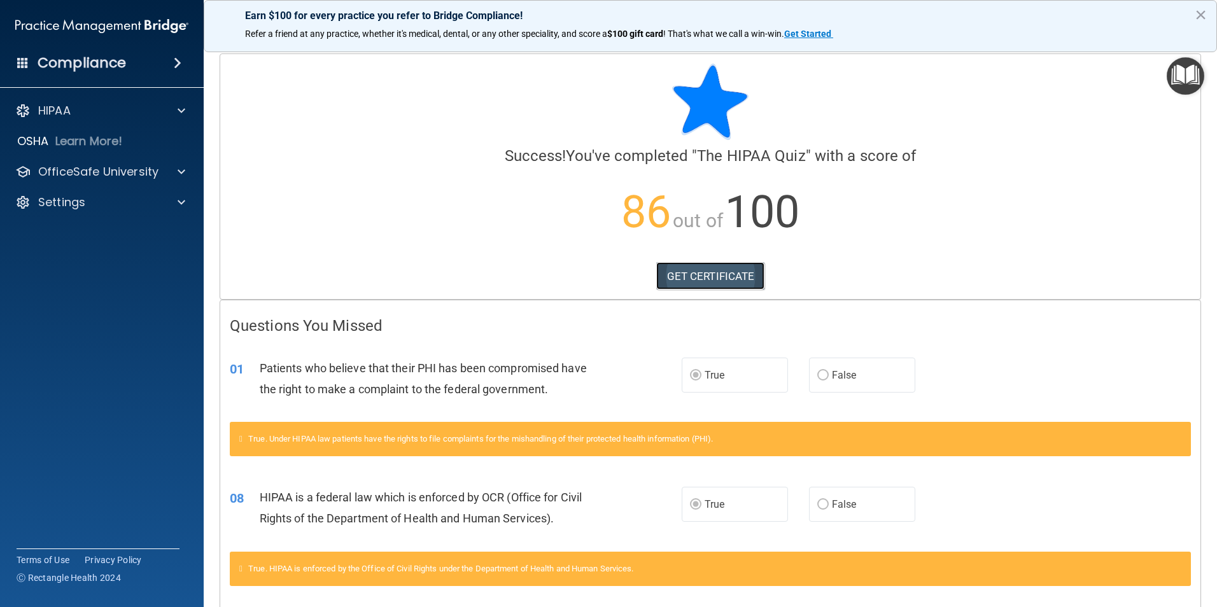
click at [707, 283] on link "GET CERTIFICATE" at bounding box center [710, 276] width 109 height 28
click at [102, 182] on div "OfficeSafe University" at bounding box center [102, 171] width 204 height 25
click at [140, 165] on p "OfficeSafe University" at bounding box center [98, 171] width 120 height 15
click at [104, 198] on p "HIPAA Training" at bounding box center [60, 202] width 105 height 13
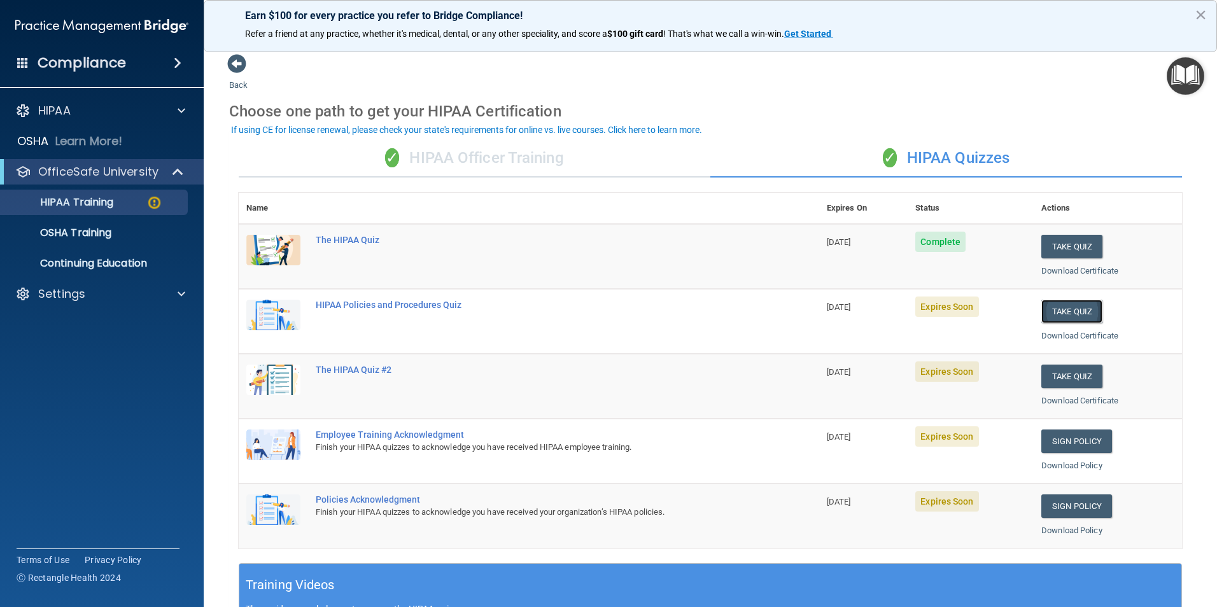
click at [1053, 311] on button "Take Quiz" at bounding box center [1071, 312] width 61 height 24
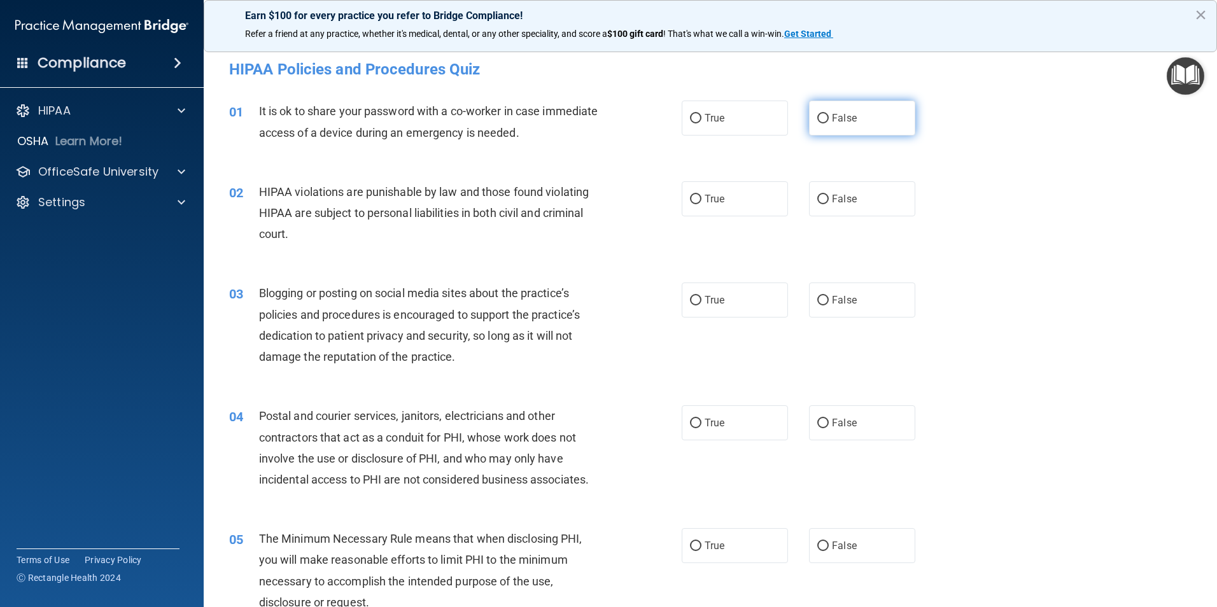
click at [827, 130] on label "False" at bounding box center [862, 118] width 106 height 35
click at [827, 123] on input "False" at bounding box center [822, 119] width 11 height 10
radio input "true"
click at [697, 205] on label "True" at bounding box center [735, 198] width 106 height 35
click at [697, 204] on input "True" at bounding box center [695, 200] width 11 height 10
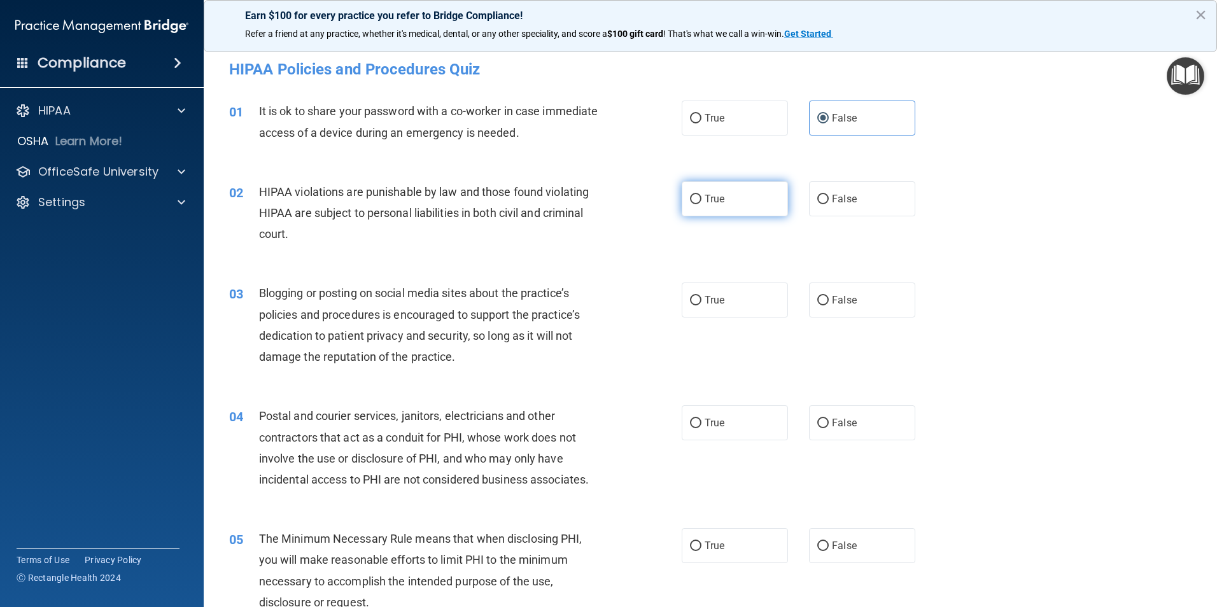
radio input "true"
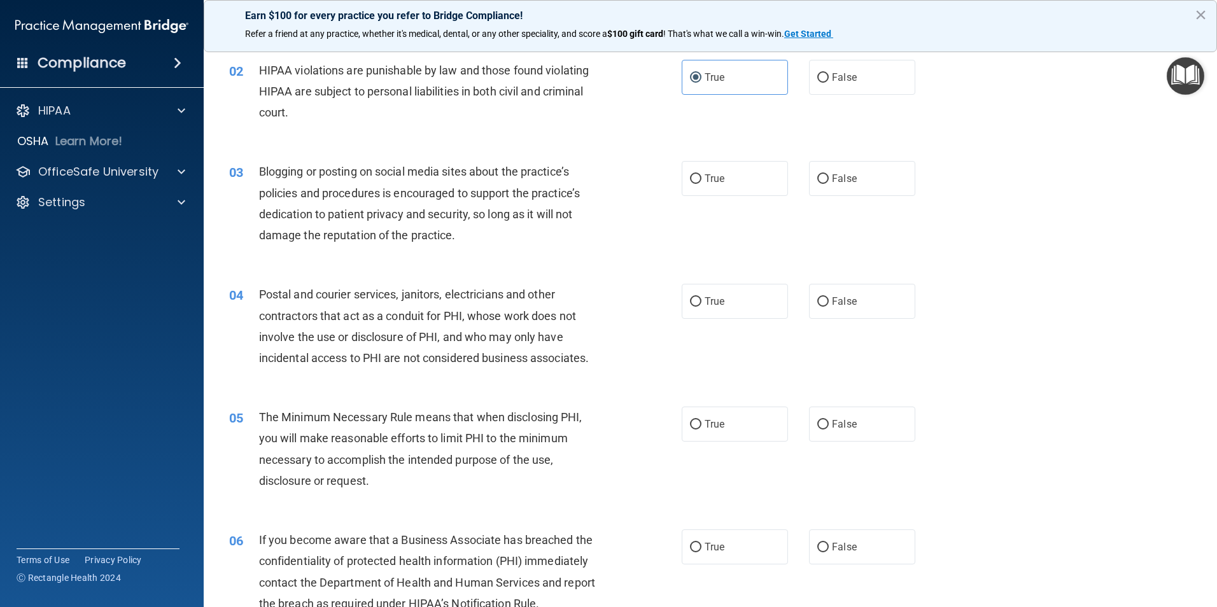
scroll to position [127, 0]
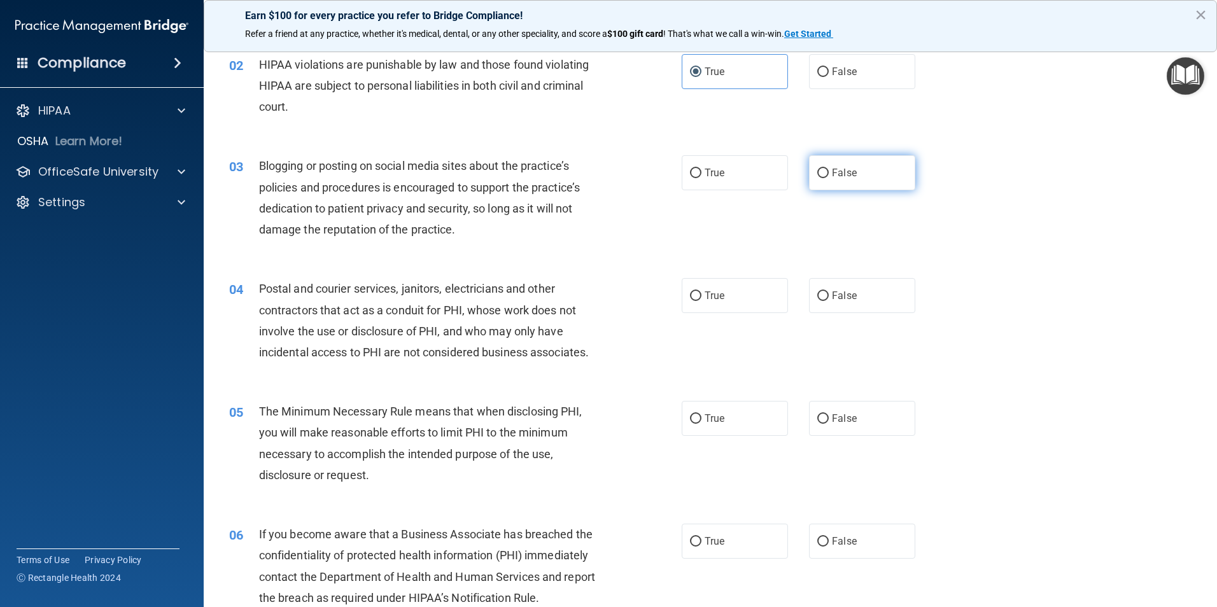
click at [825, 170] on label "False" at bounding box center [862, 172] width 106 height 35
click at [825, 170] on input "False" at bounding box center [822, 174] width 11 height 10
radio input "true"
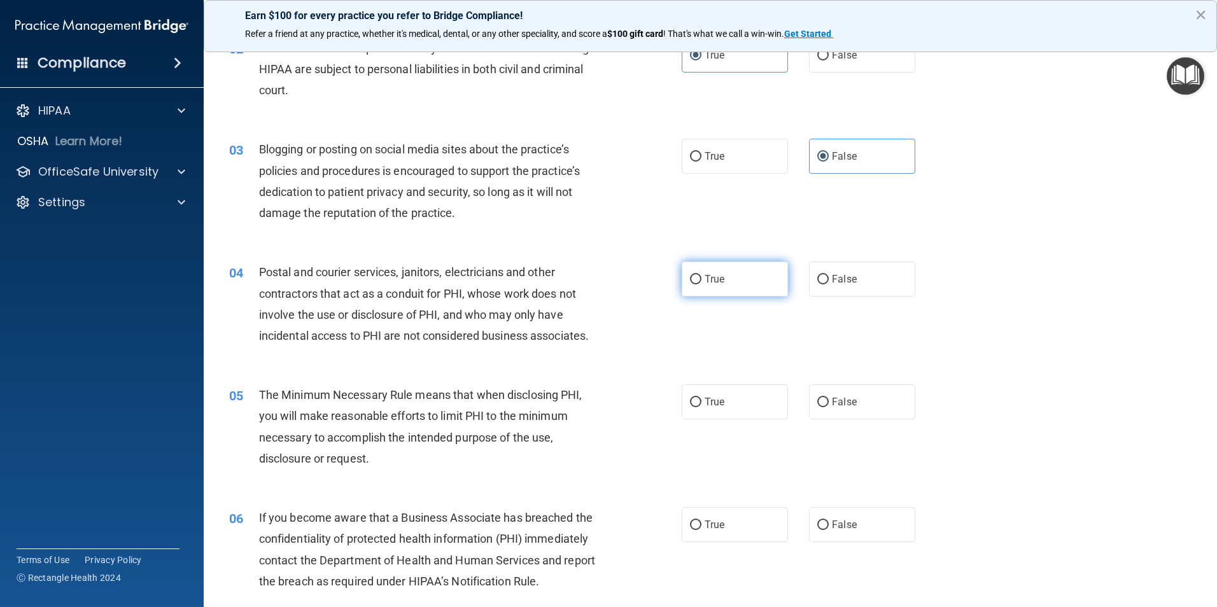
scroll to position [191, 0]
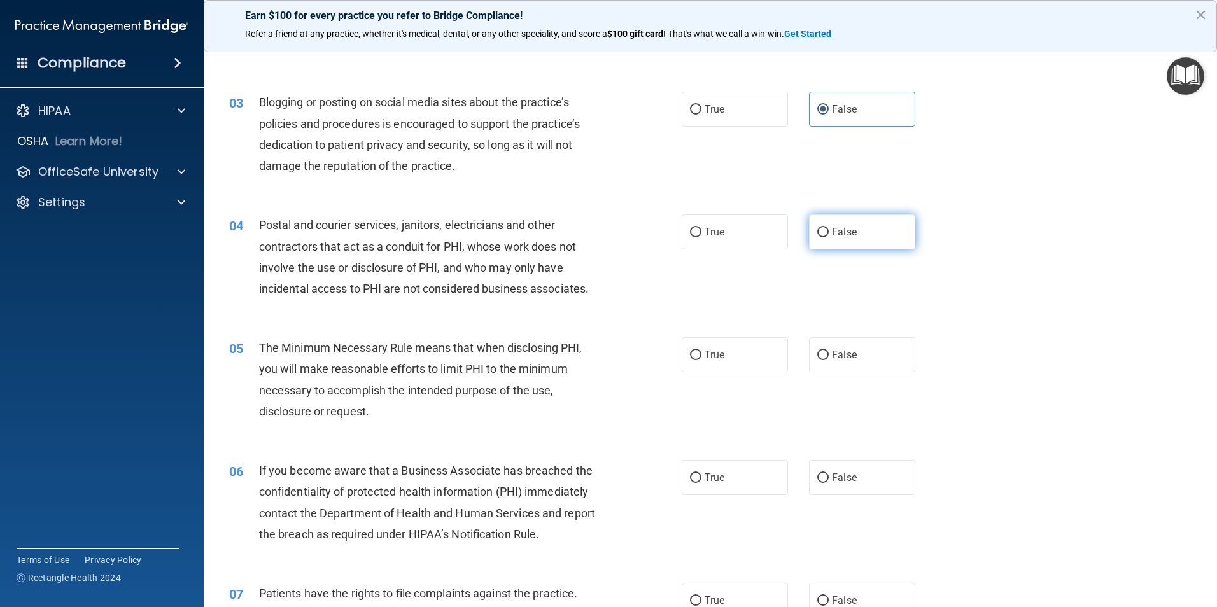
click at [841, 234] on span "False" at bounding box center [844, 232] width 25 height 12
click at [829, 234] on input "False" at bounding box center [822, 233] width 11 height 10
radio input "true"
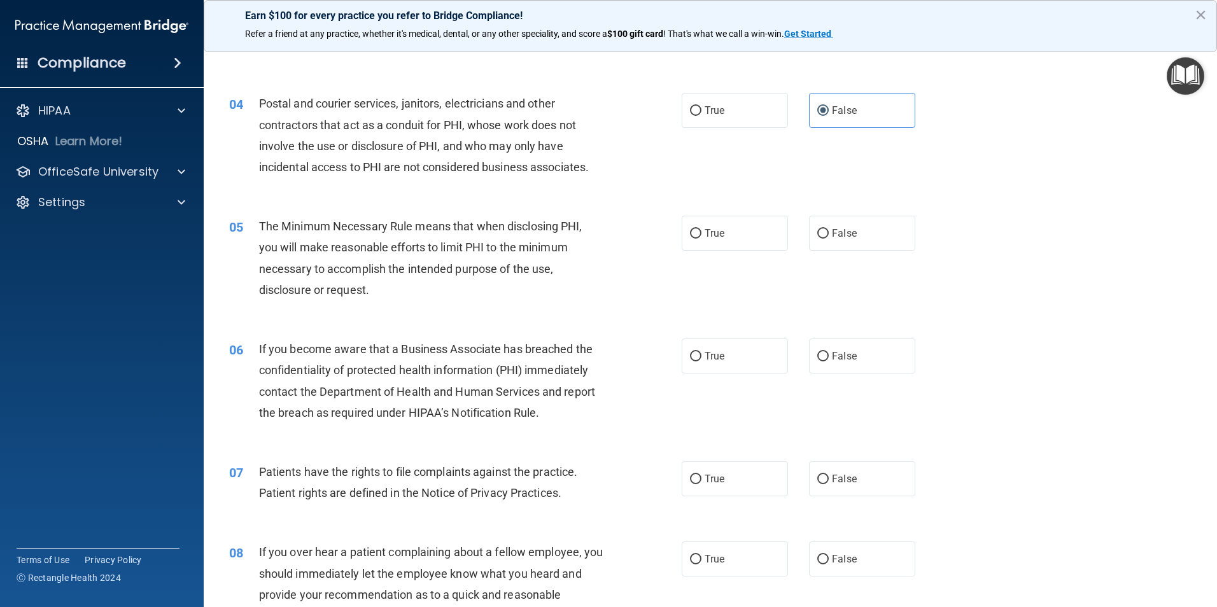
scroll to position [318, 0]
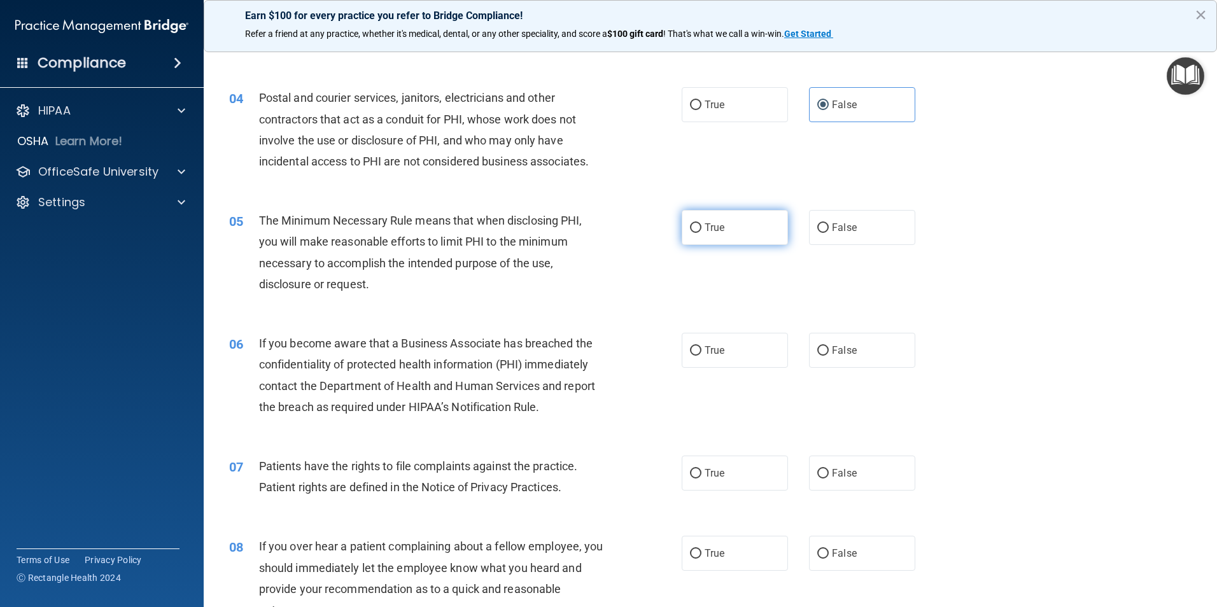
click at [695, 233] on input "True" at bounding box center [695, 228] width 11 height 10
radio input "true"
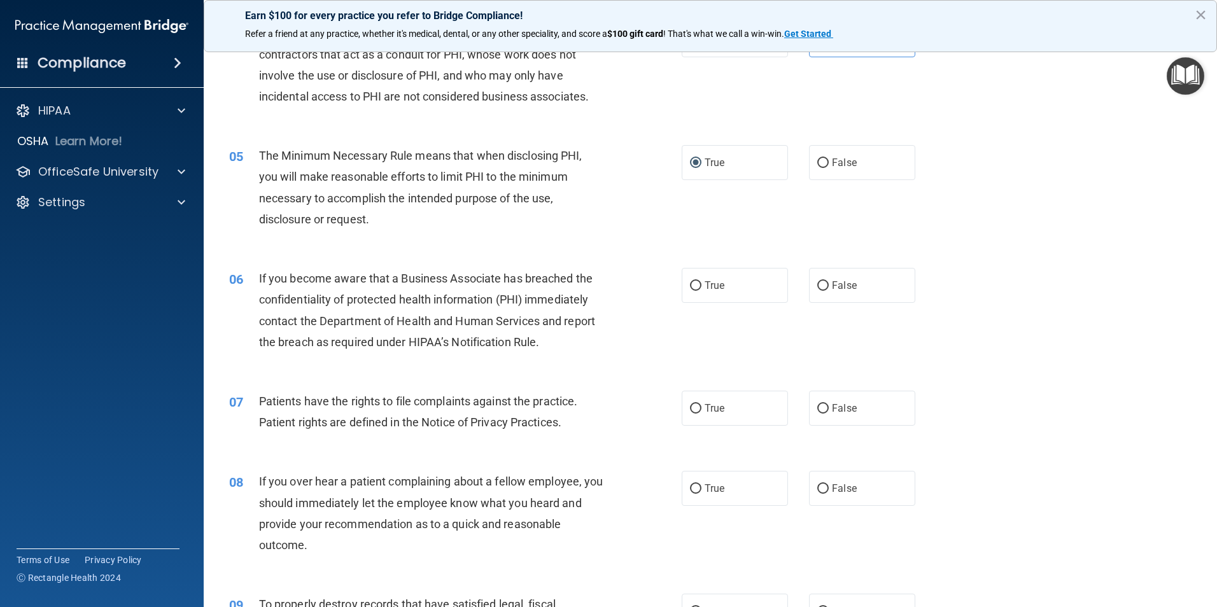
scroll to position [445, 0]
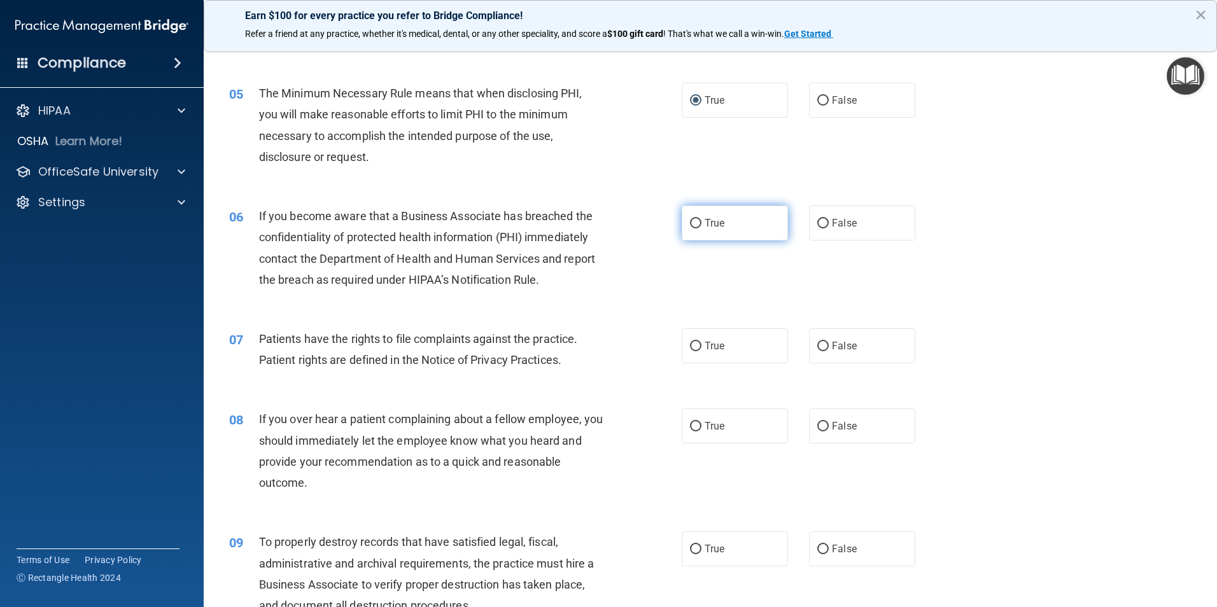
click at [699, 235] on label "True" at bounding box center [735, 223] width 106 height 35
click at [699, 228] on input "True" at bounding box center [695, 224] width 11 height 10
radio input "true"
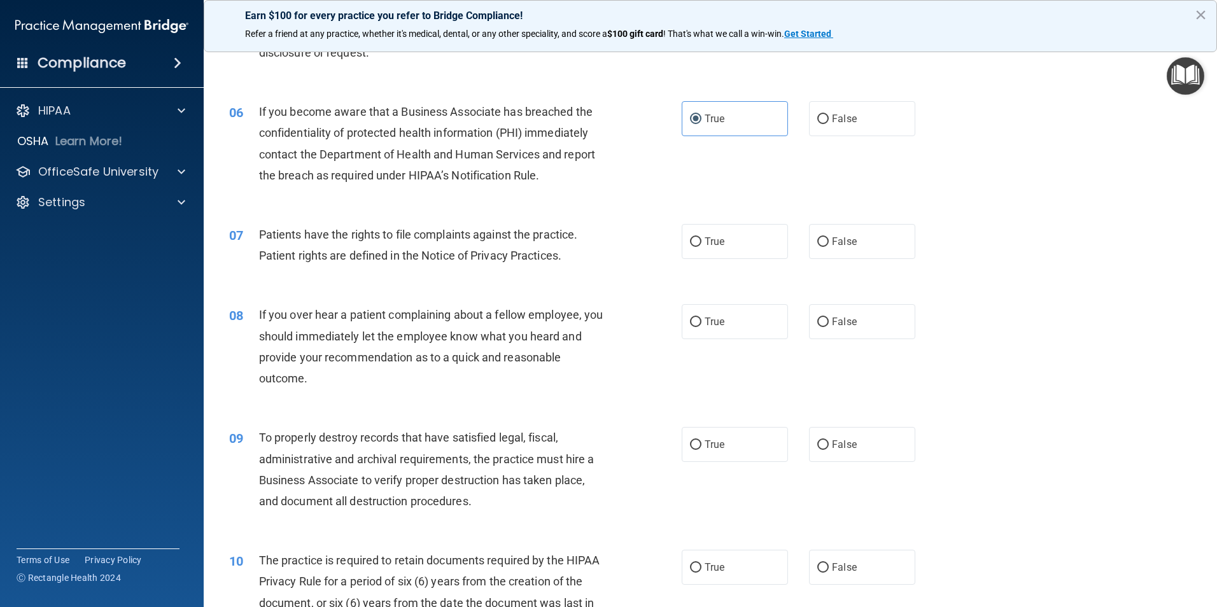
scroll to position [573, 0]
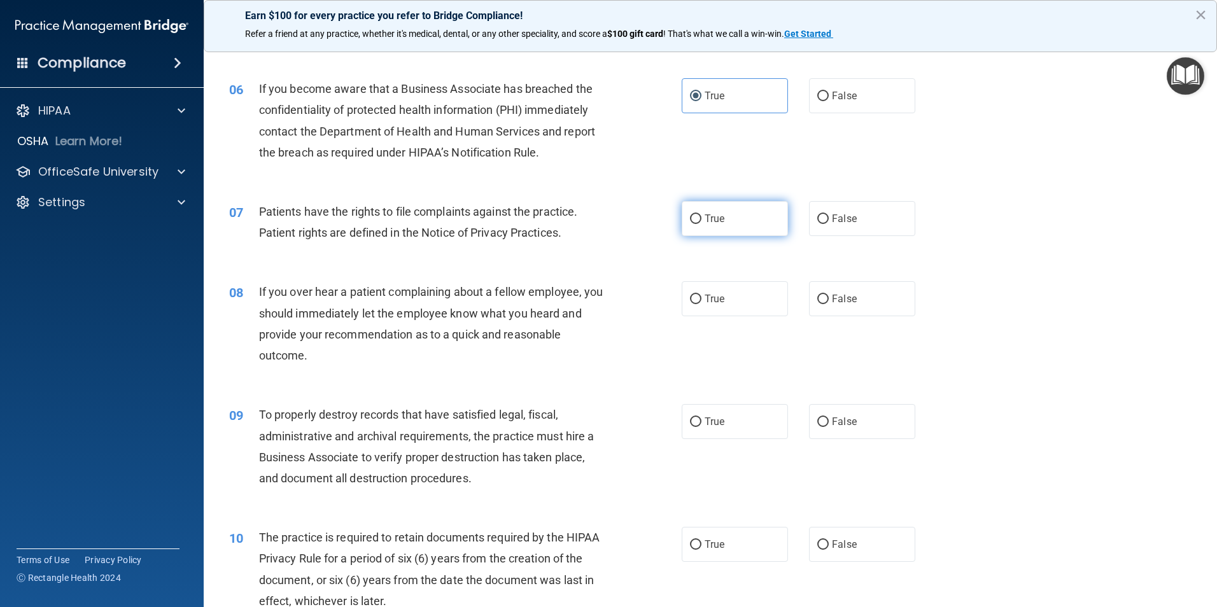
click at [699, 226] on label "True" at bounding box center [735, 218] width 106 height 35
click at [699, 224] on input "True" at bounding box center [695, 219] width 11 height 10
radio input "true"
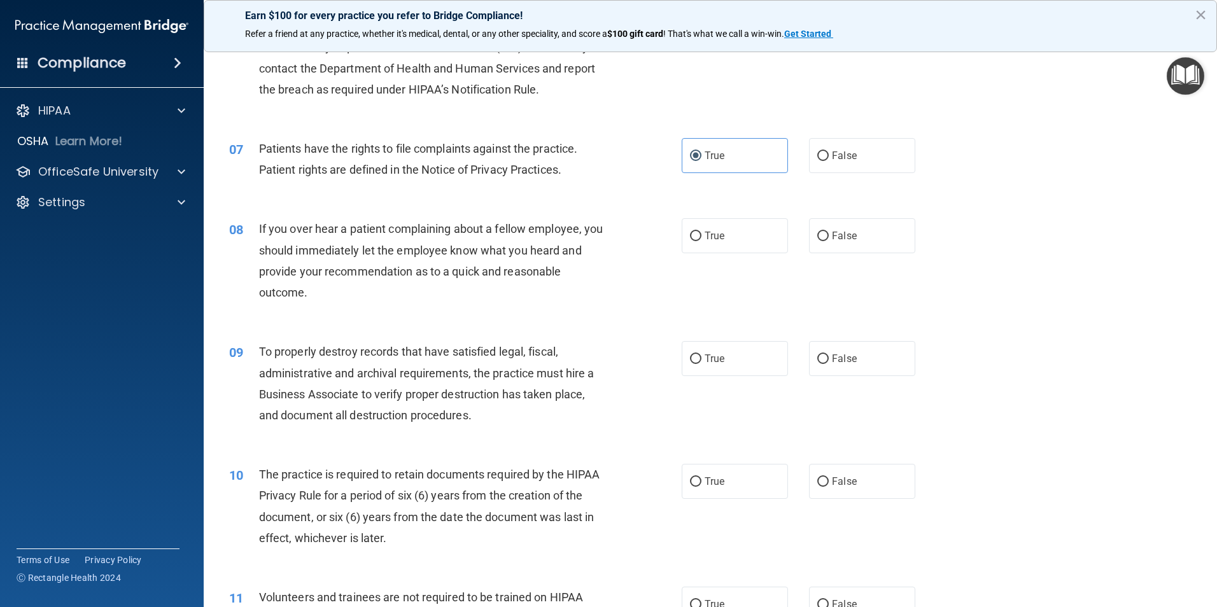
scroll to position [636, 0]
click at [851, 237] on label "False" at bounding box center [862, 235] width 106 height 35
click at [829, 237] on input "False" at bounding box center [822, 236] width 11 height 10
radio input "true"
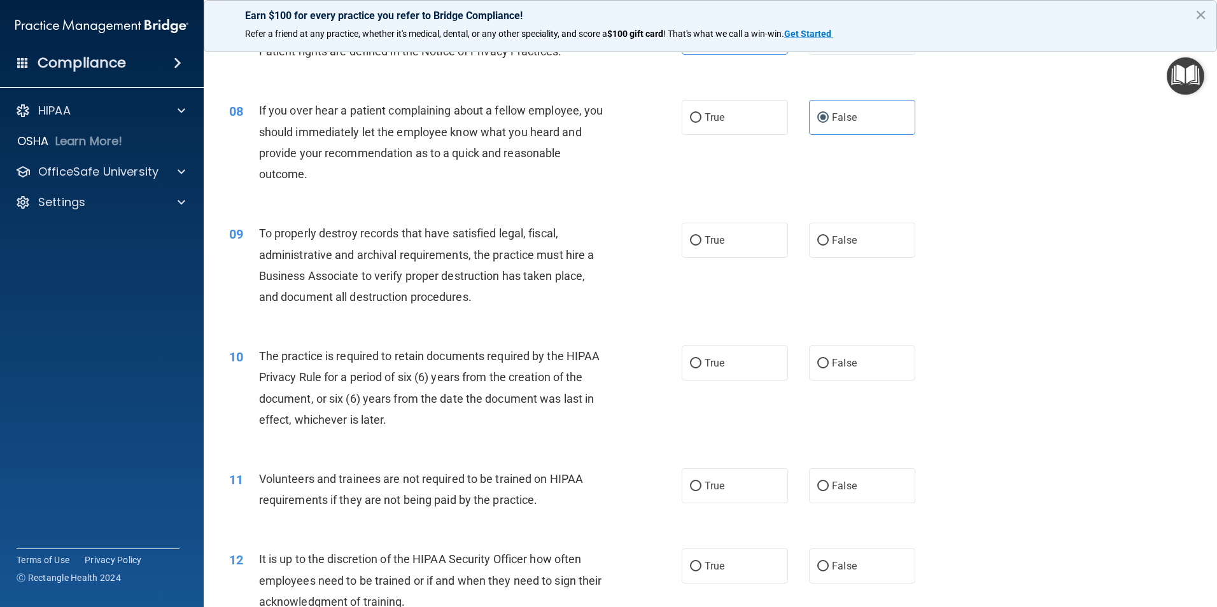
scroll to position [764, 0]
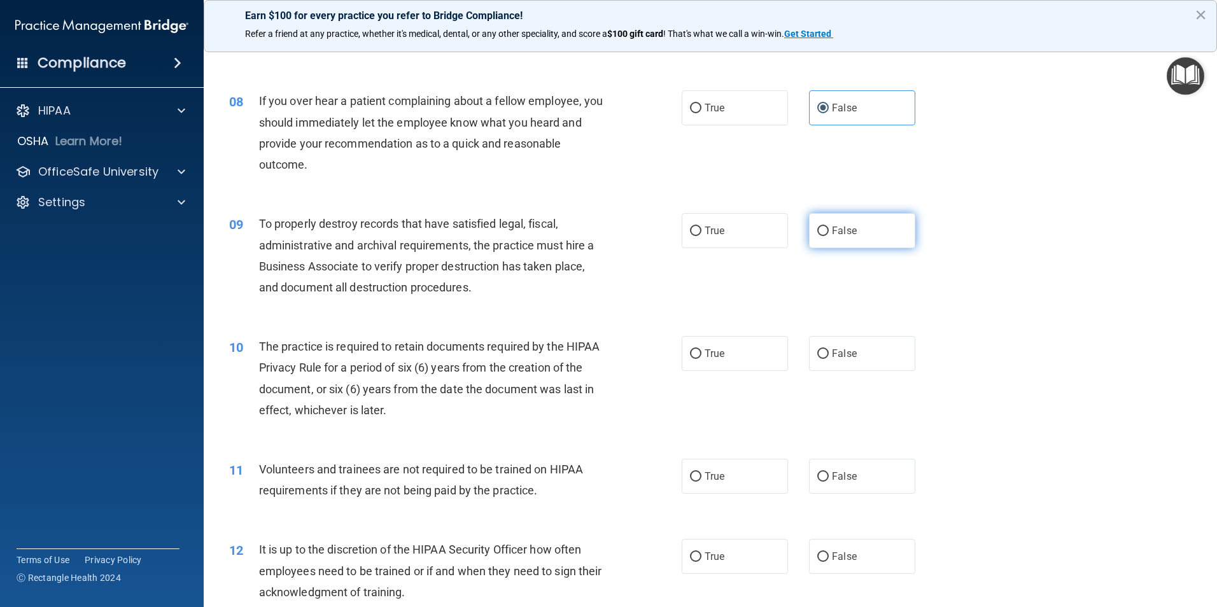
click at [849, 237] on label "False" at bounding box center [862, 230] width 106 height 35
click at [829, 236] on input "False" at bounding box center [822, 232] width 11 height 10
radio input "true"
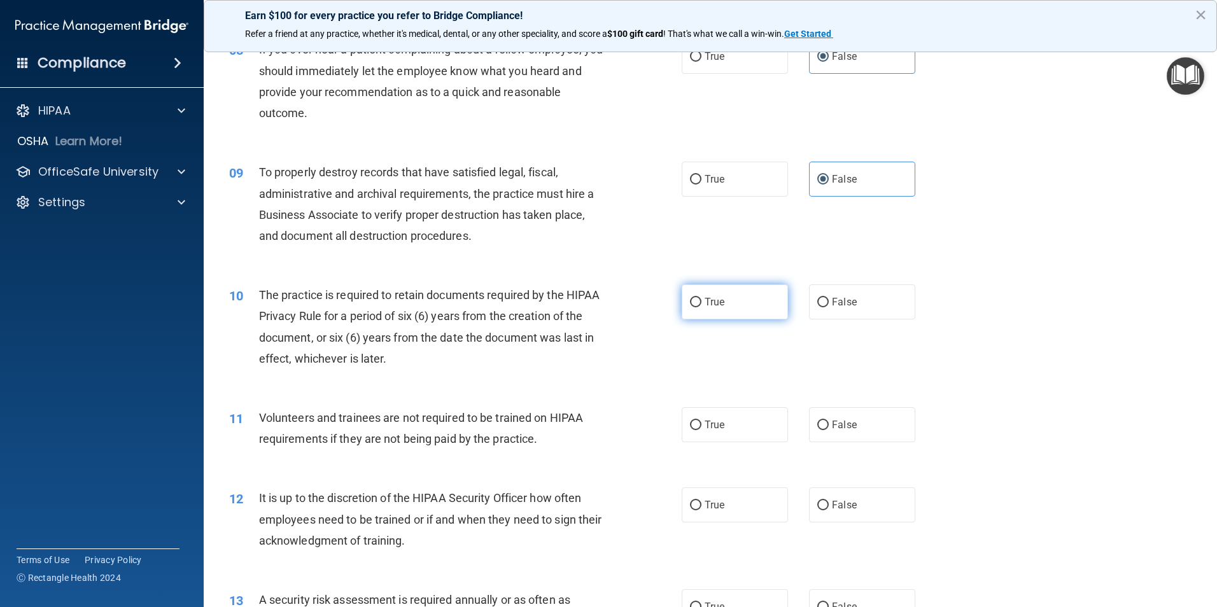
scroll to position [891, 0]
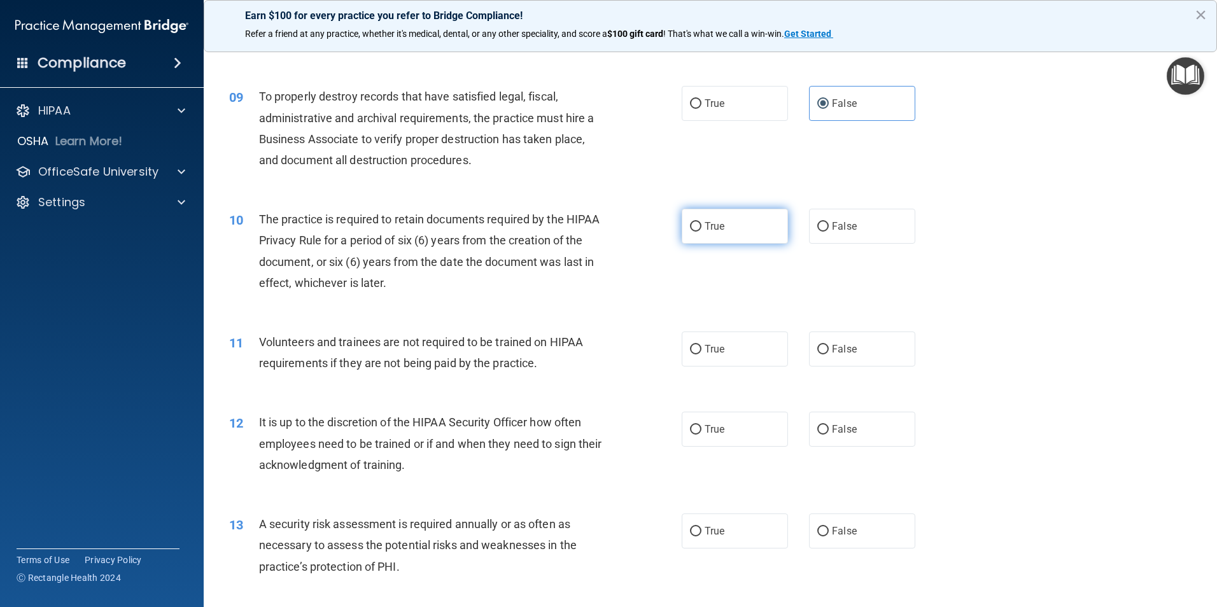
click at [682, 234] on label "True" at bounding box center [735, 226] width 106 height 35
click at [690, 232] on input "True" at bounding box center [695, 227] width 11 height 10
radio input "true"
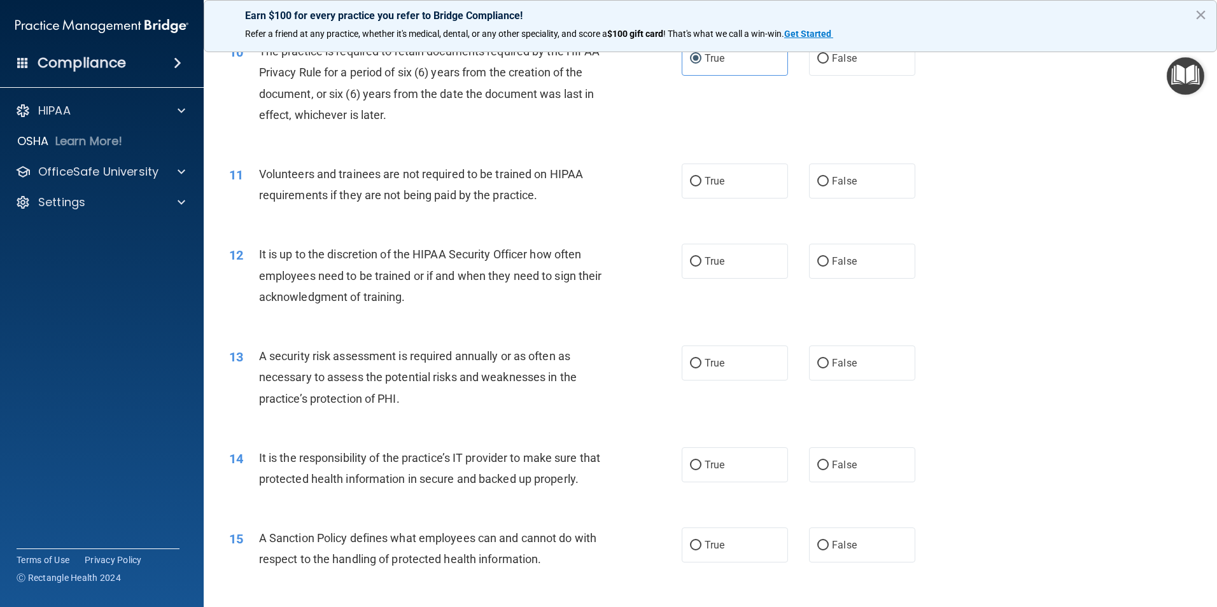
scroll to position [1082, 0]
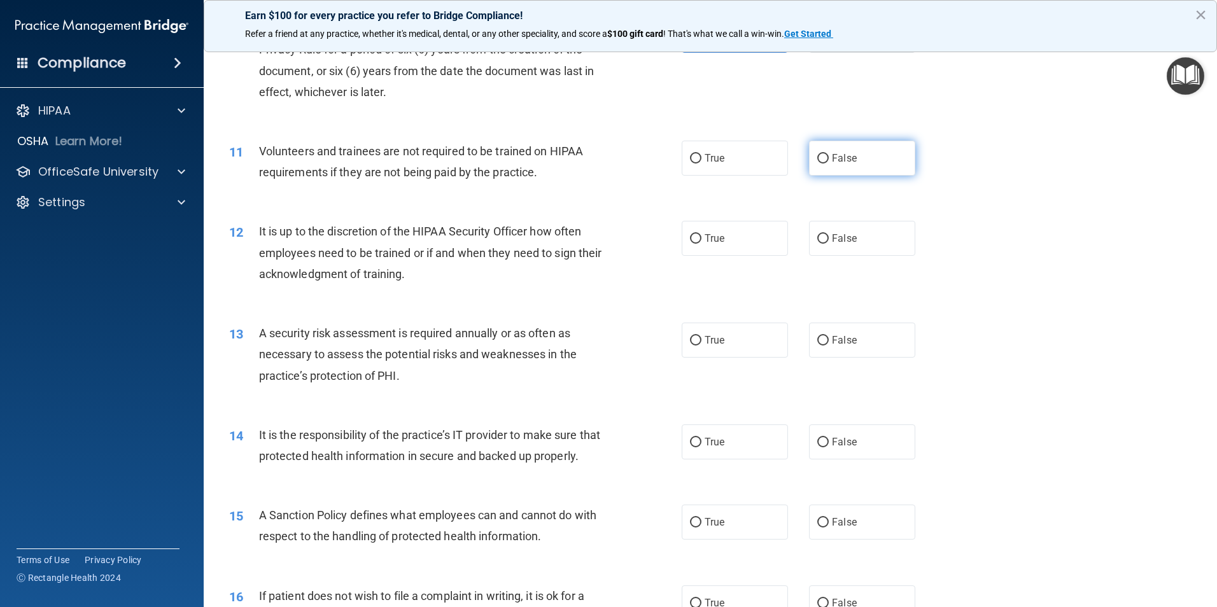
click at [827, 170] on label "False" at bounding box center [862, 158] width 106 height 35
click at [827, 164] on input "False" at bounding box center [822, 159] width 11 height 10
radio input "true"
click at [715, 245] on label "True" at bounding box center [735, 238] width 106 height 35
click at [701, 244] on input "True" at bounding box center [695, 239] width 11 height 10
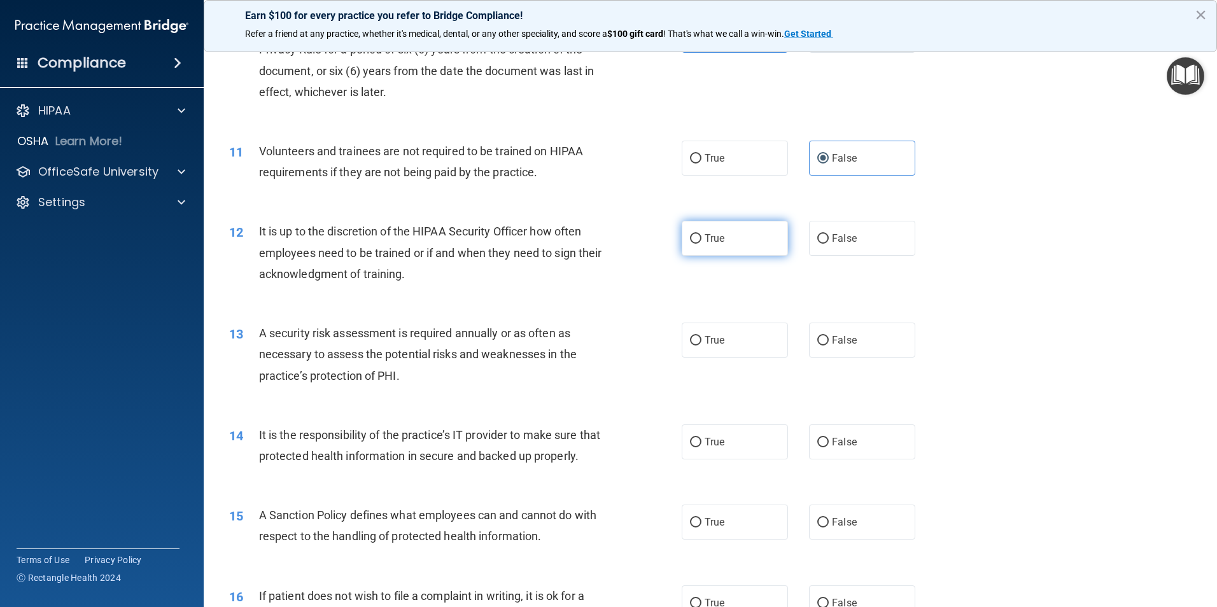
radio input "true"
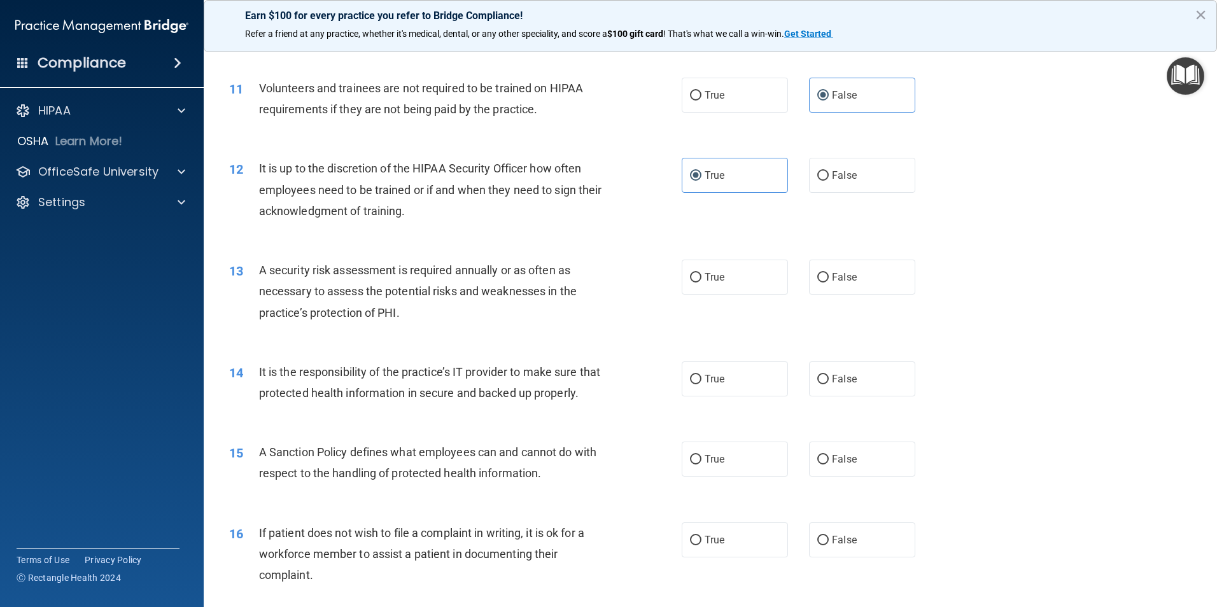
scroll to position [1145, 0]
click at [732, 274] on label "True" at bounding box center [735, 276] width 106 height 35
click at [701, 274] on input "True" at bounding box center [695, 277] width 11 height 10
radio input "true"
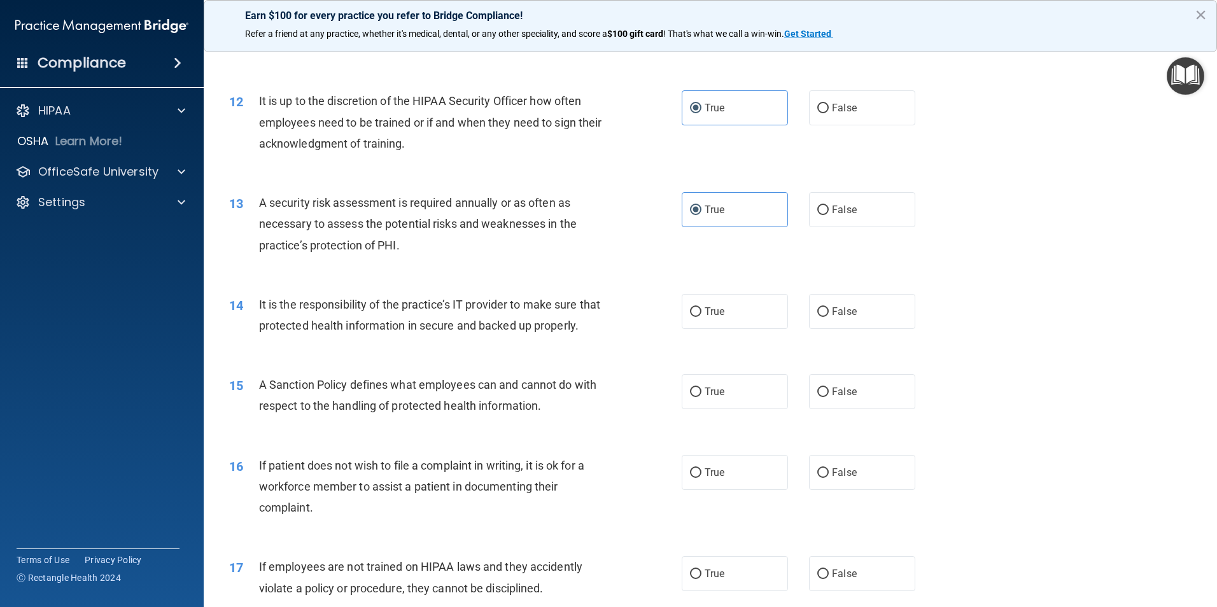
scroll to position [1273, 0]
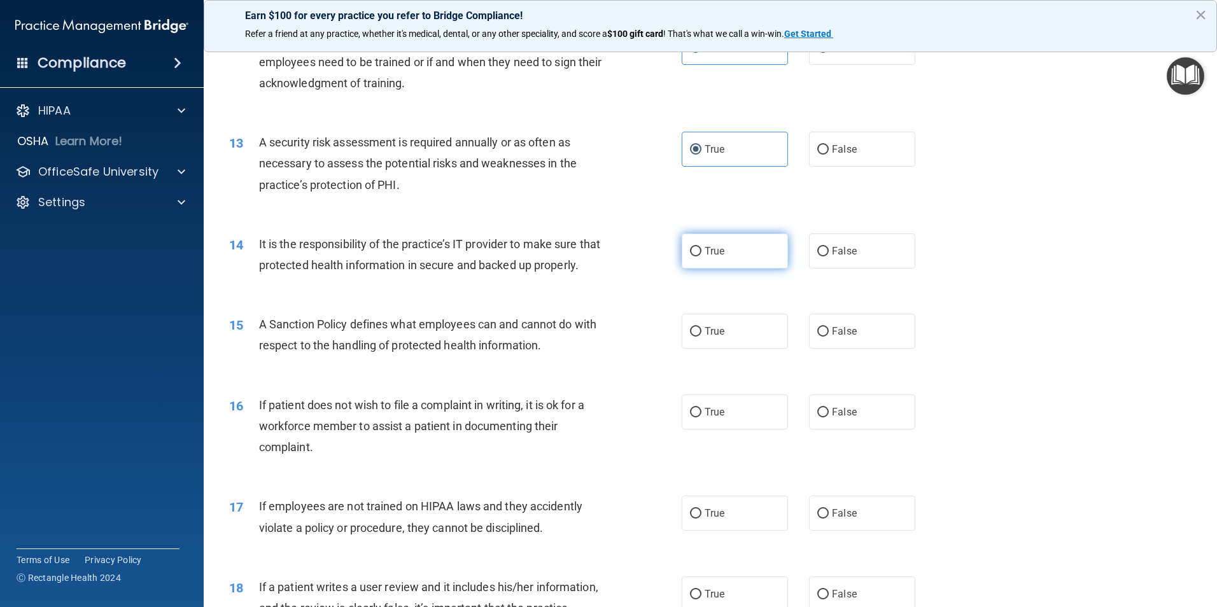
click at [690, 248] on input "True" at bounding box center [695, 252] width 11 height 10
radio input "true"
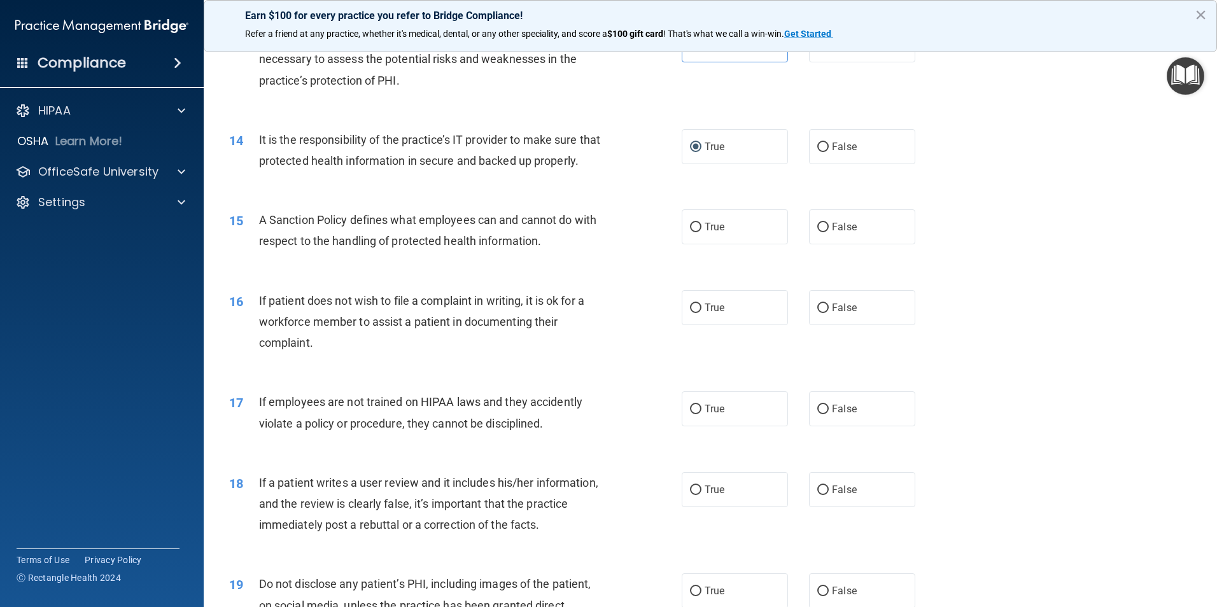
scroll to position [1400, 0]
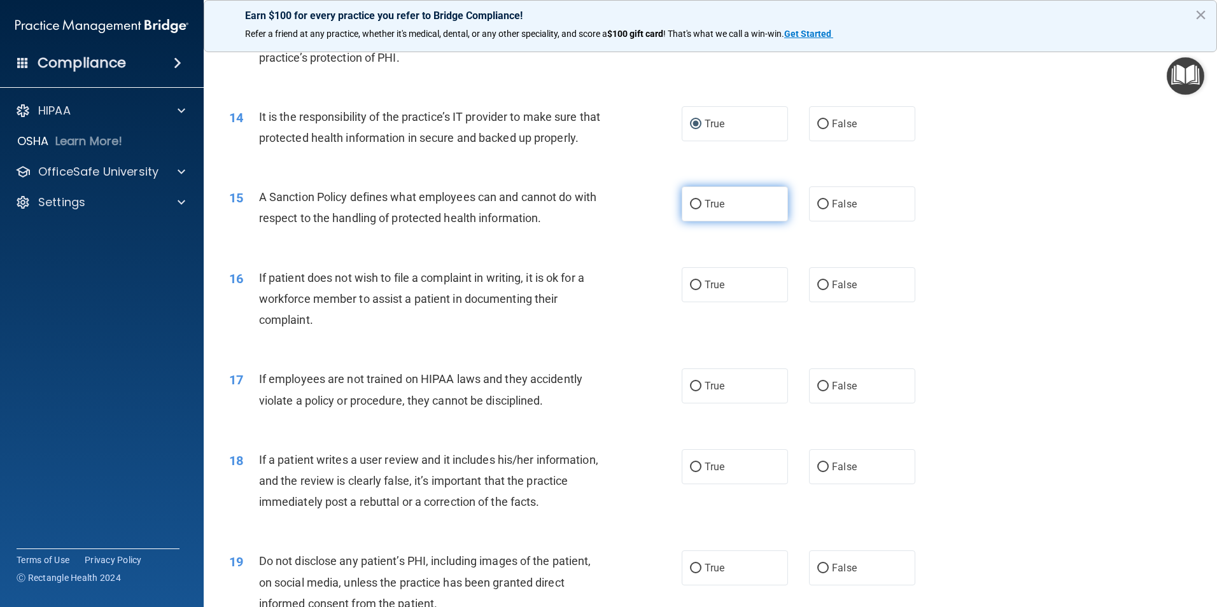
click at [708, 221] on label "True" at bounding box center [735, 203] width 106 height 35
click at [701, 209] on input "True" at bounding box center [695, 205] width 11 height 10
radio input "true"
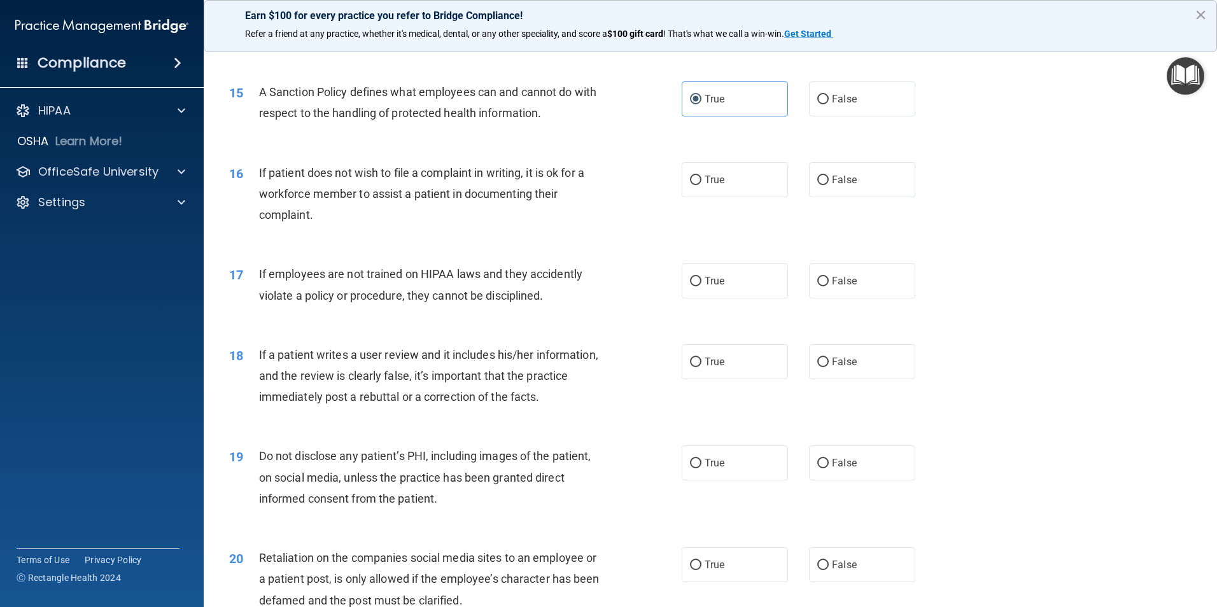
scroll to position [1527, 0]
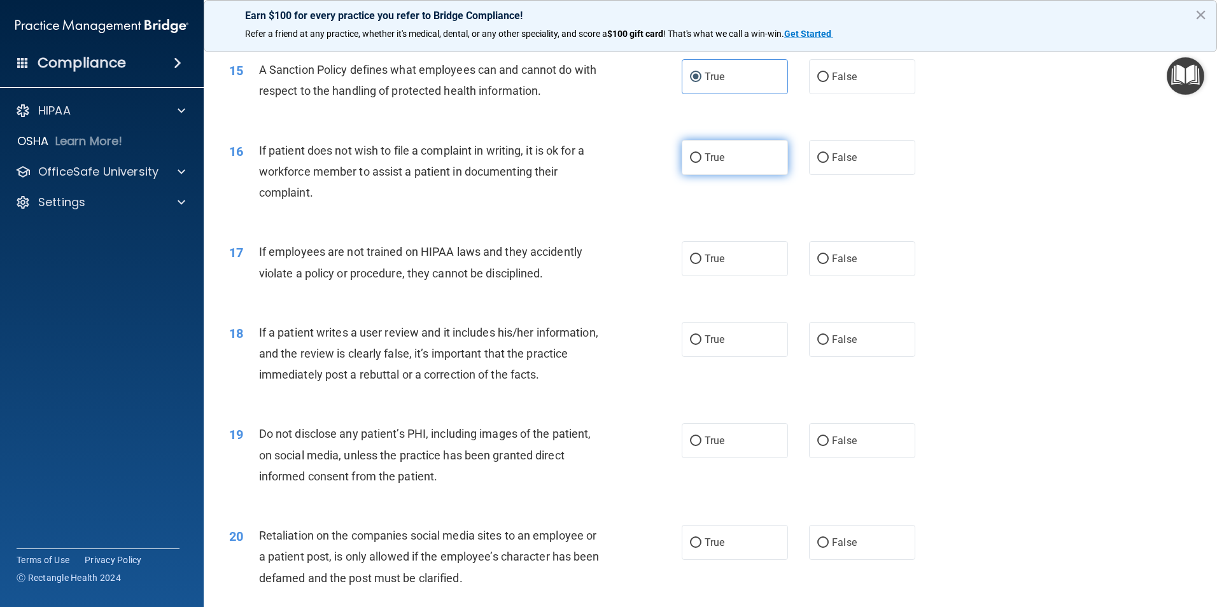
click at [682, 175] on label "True" at bounding box center [735, 157] width 106 height 35
click at [690, 163] on input "True" at bounding box center [695, 158] width 11 height 10
radio input "true"
click at [809, 276] on label "False" at bounding box center [862, 258] width 106 height 35
click at [817, 264] on input "False" at bounding box center [822, 260] width 11 height 10
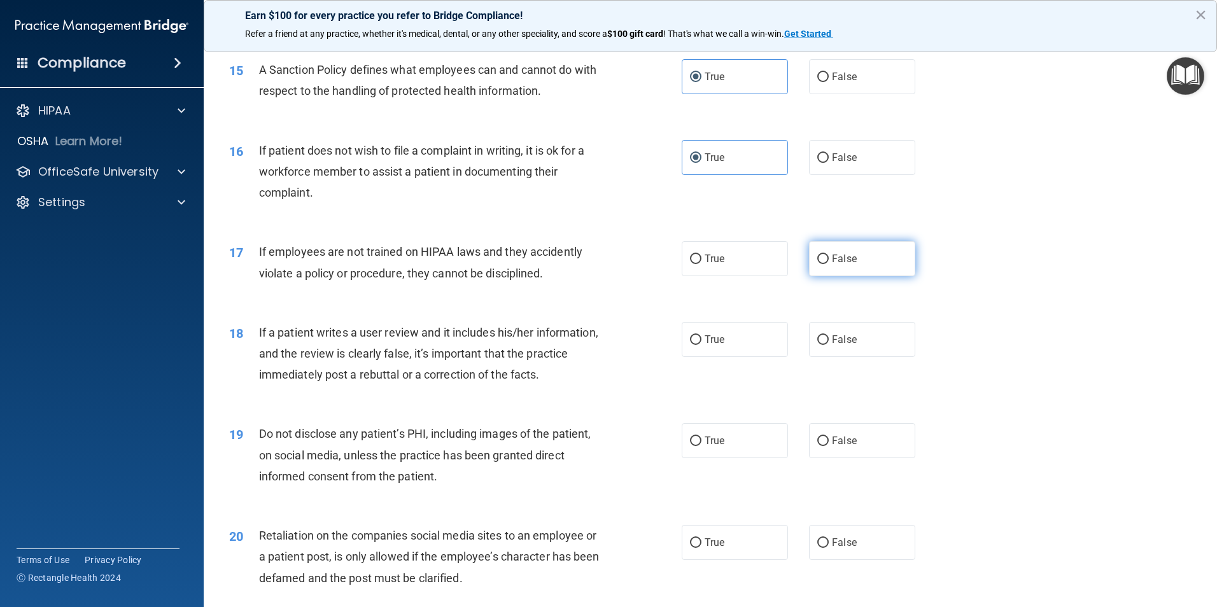
radio input "true"
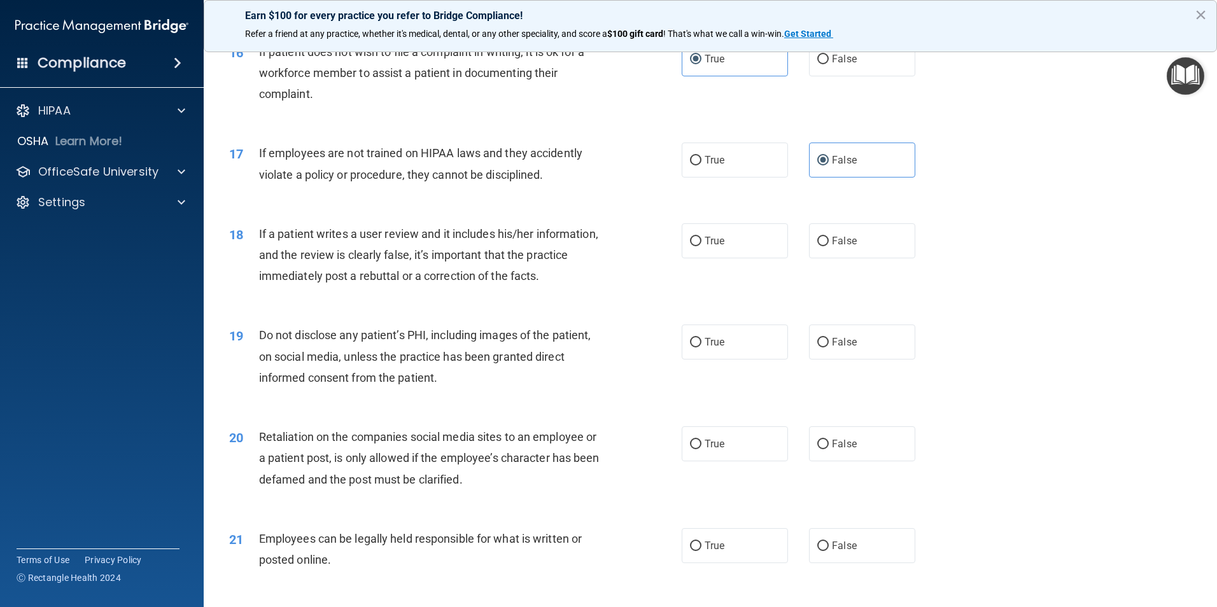
scroll to position [1655, 0]
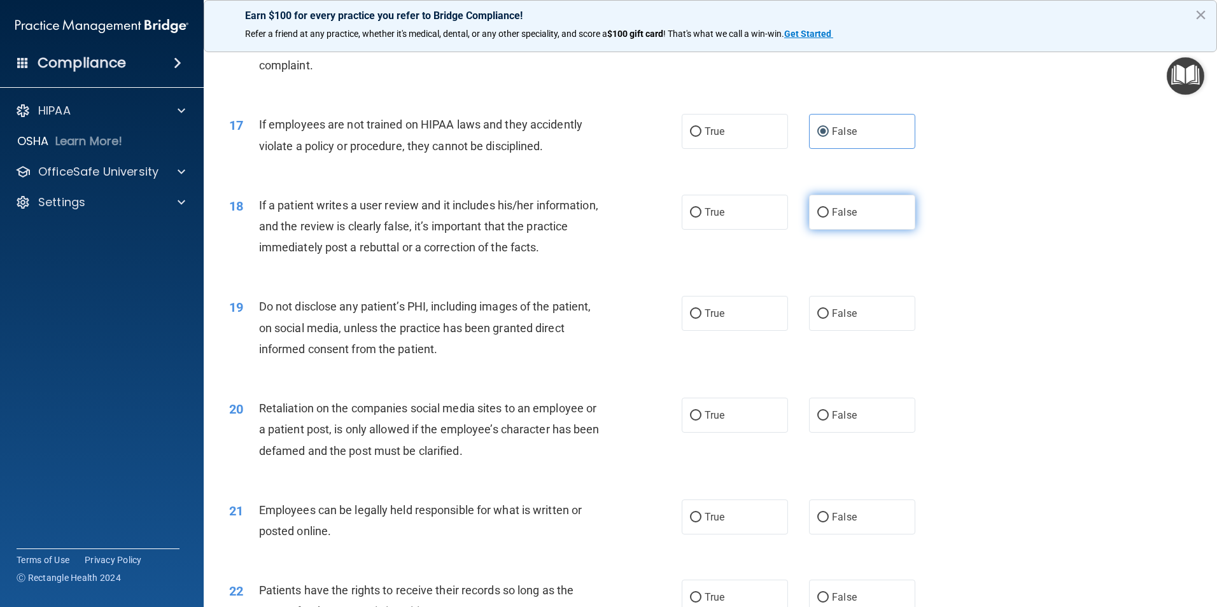
click at [809, 230] on label "False" at bounding box center [862, 212] width 106 height 35
click at [817, 218] on input "False" at bounding box center [822, 213] width 11 height 10
radio input "true"
click at [690, 319] on input "True" at bounding box center [695, 314] width 11 height 10
radio input "true"
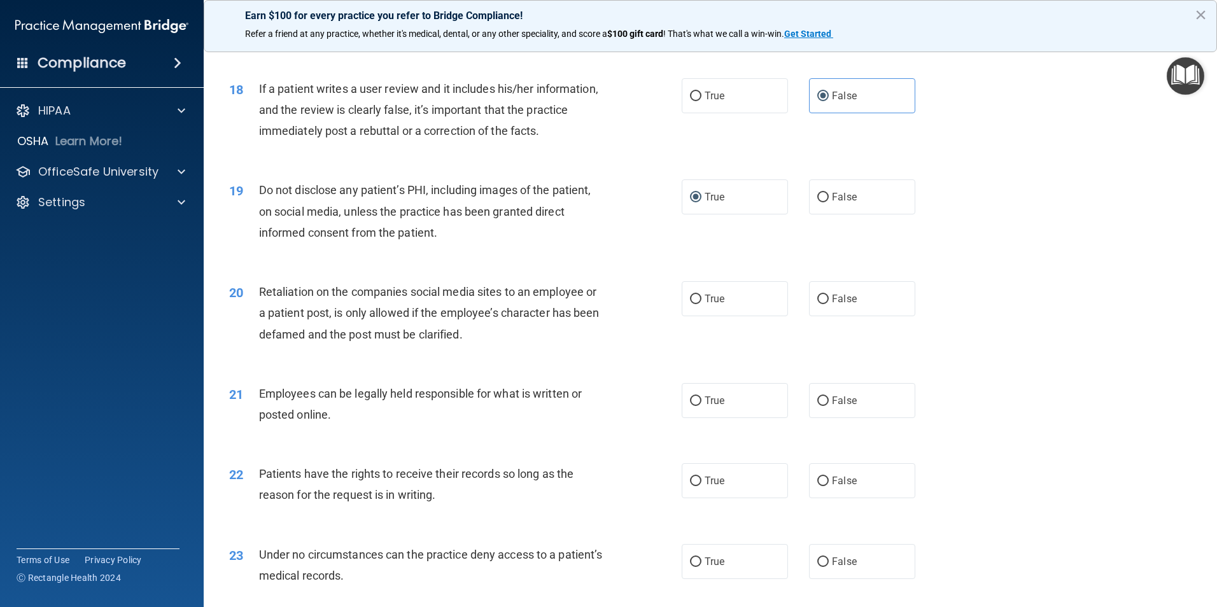
scroll to position [1782, 0]
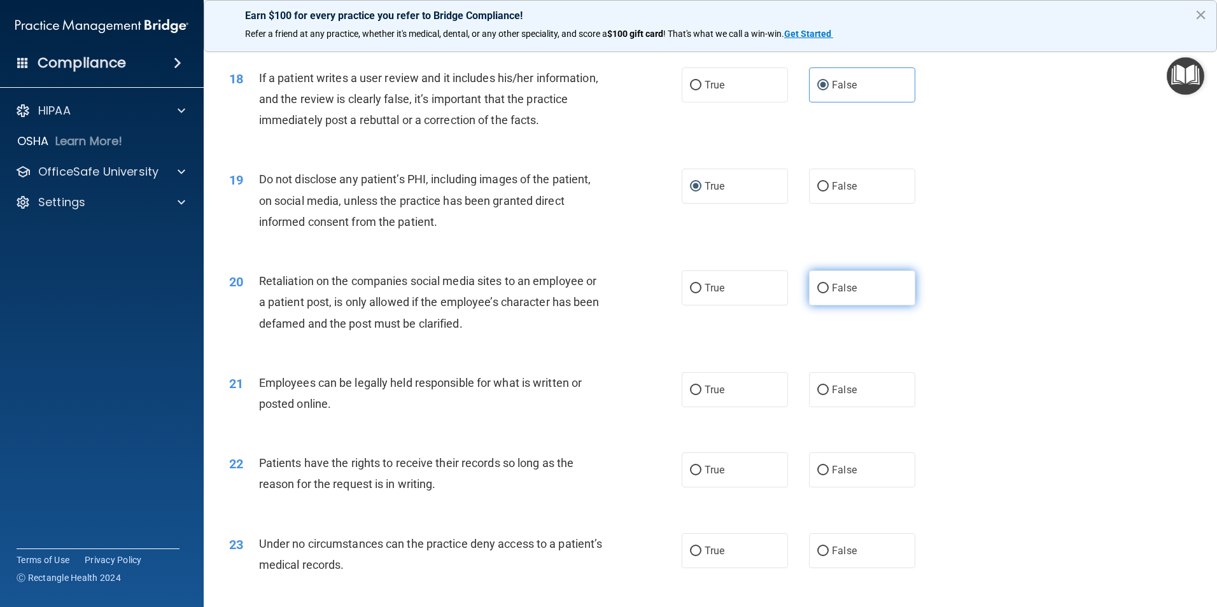
click at [824, 305] on label "False" at bounding box center [862, 287] width 106 height 35
click at [824, 293] on input "False" at bounding box center [822, 289] width 11 height 10
radio input "true"
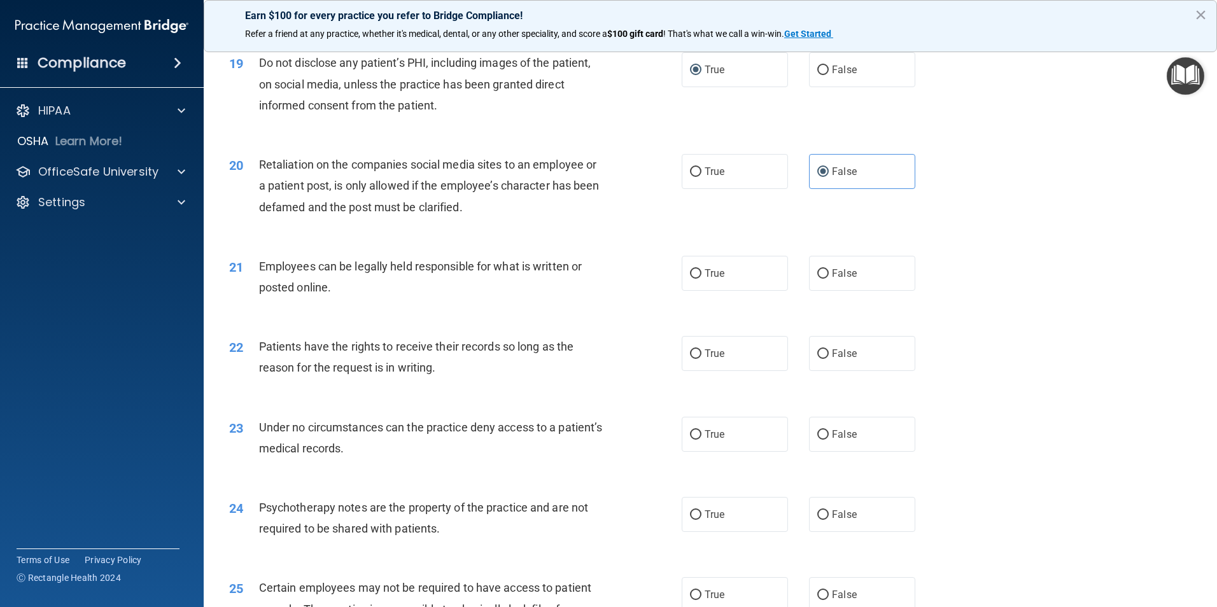
scroll to position [1909, 0]
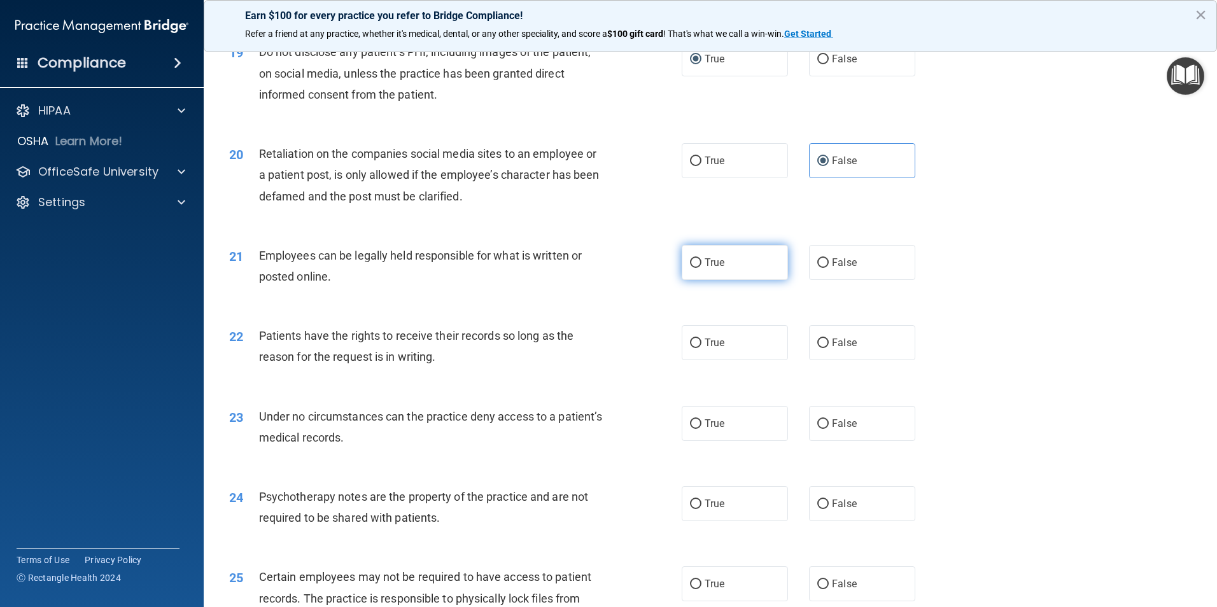
click at [682, 280] on label "True" at bounding box center [735, 262] width 106 height 35
click at [690, 268] on input "True" at bounding box center [695, 263] width 11 height 10
radio input "true"
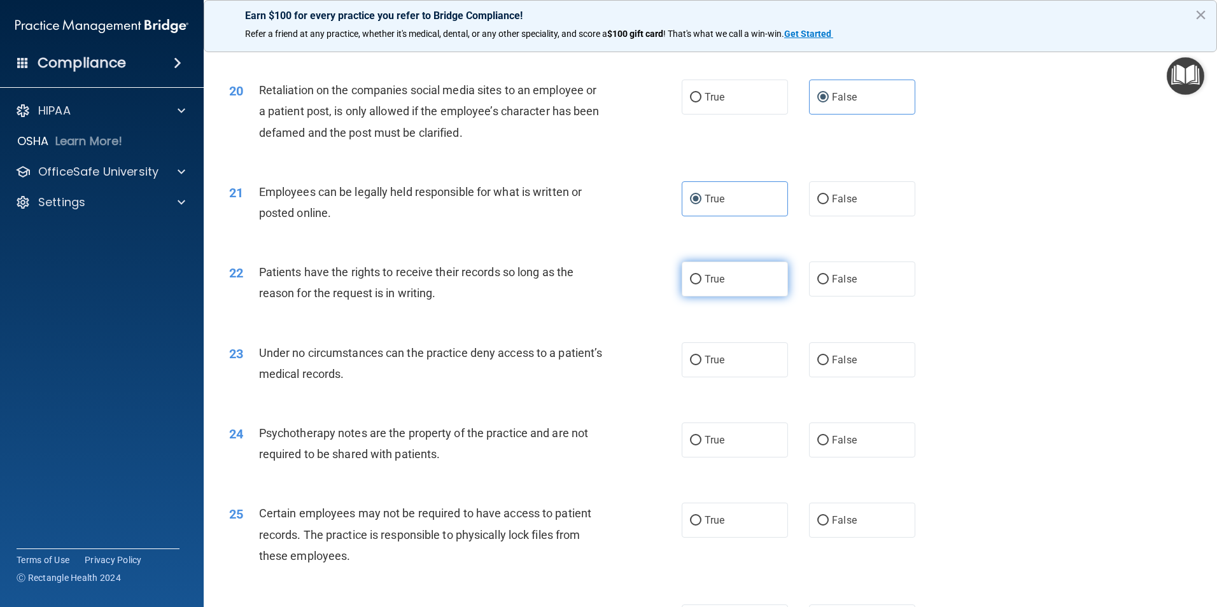
click at [696, 297] on label "True" at bounding box center [735, 279] width 106 height 35
click at [696, 284] on input "True" at bounding box center [695, 280] width 11 height 10
radio input "true"
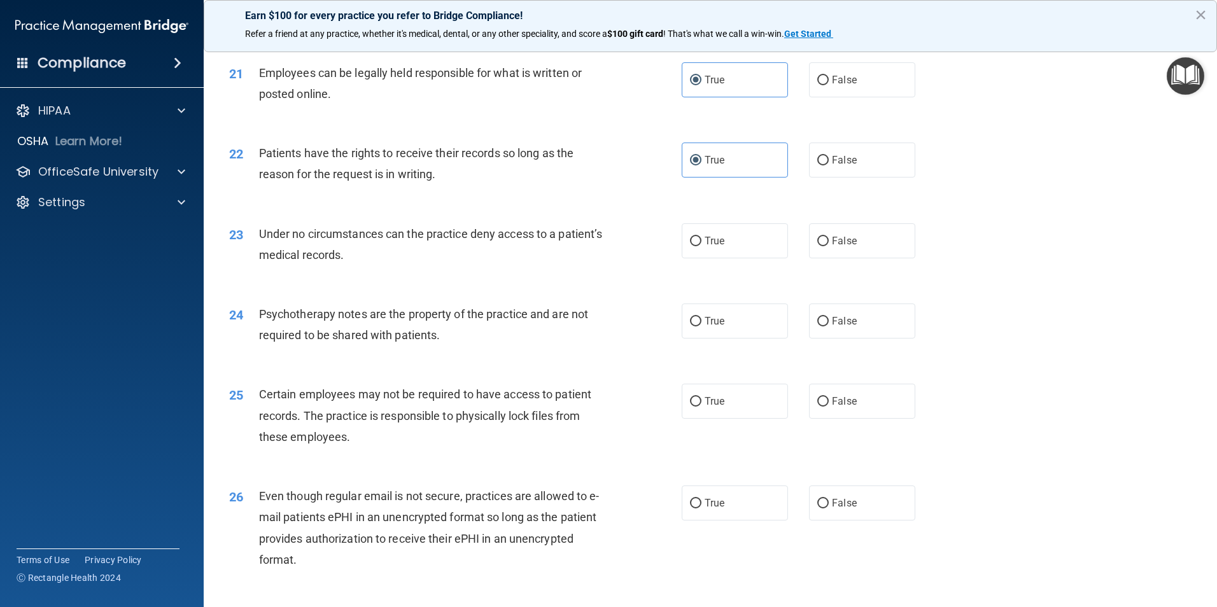
scroll to position [2100, 0]
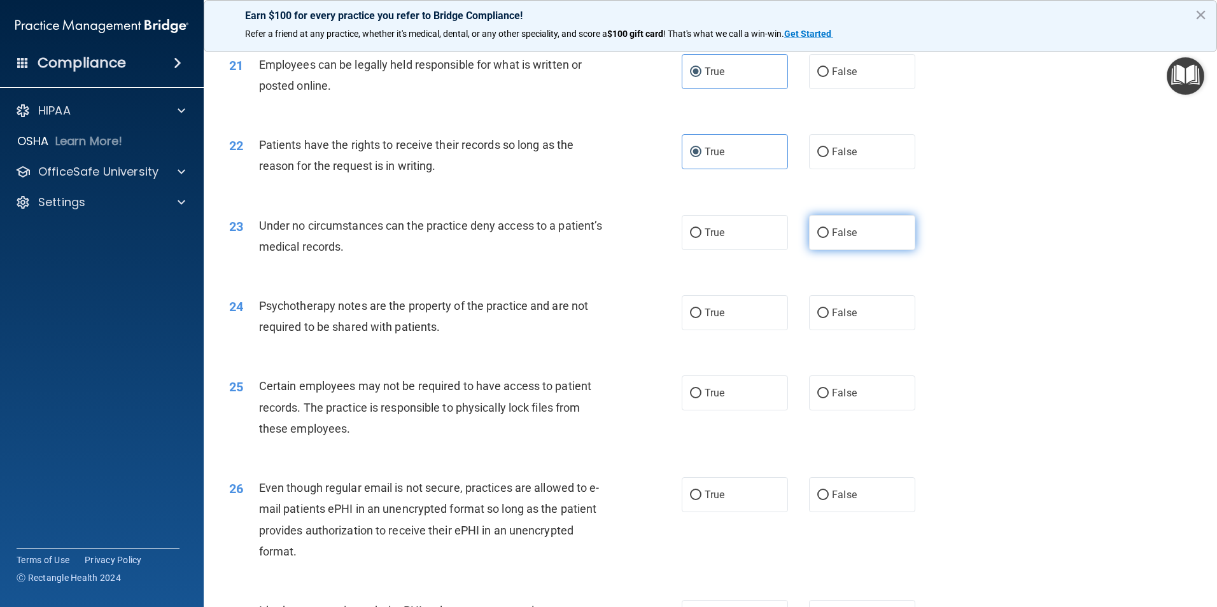
click at [831, 250] on label "False" at bounding box center [862, 232] width 106 height 35
click at [829, 238] on input "False" at bounding box center [822, 233] width 11 height 10
radio input "true"
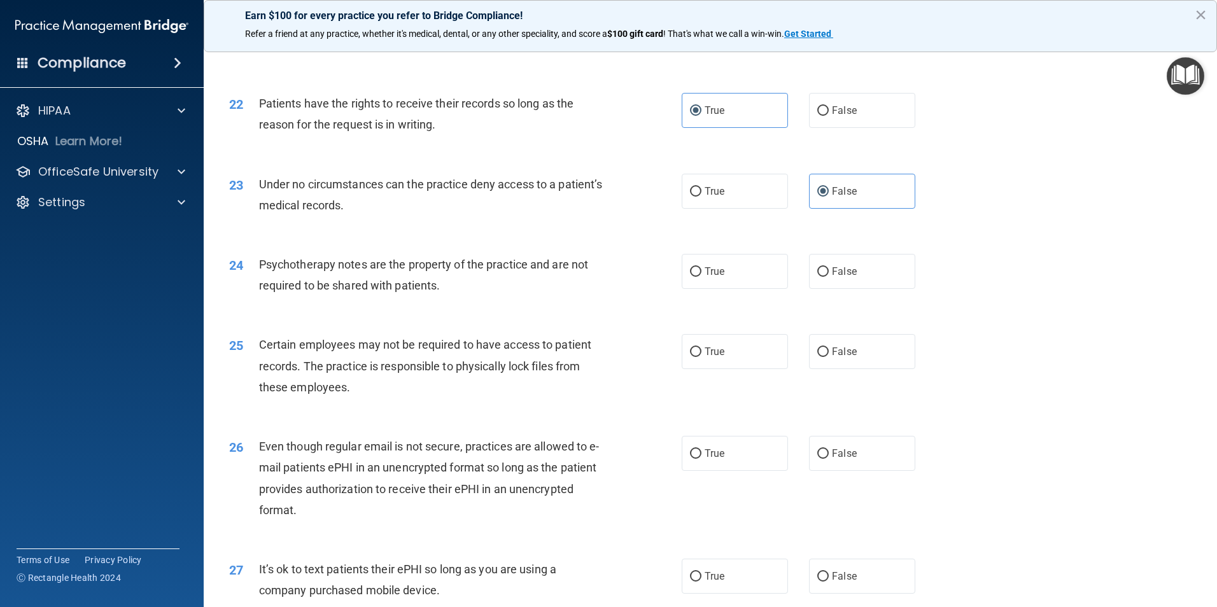
scroll to position [2164, 0]
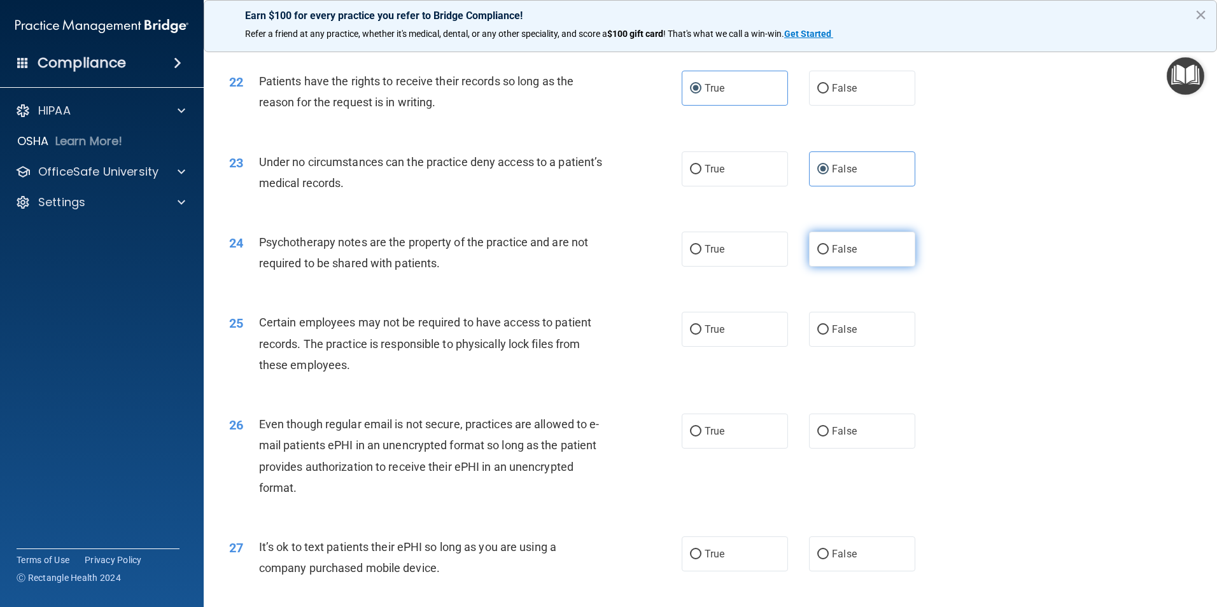
click at [867, 267] on label "False" at bounding box center [862, 249] width 106 height 35
click at [829, 255] on input "False" at bounding box center [822, 250] width 11 height 10
radio input "true"
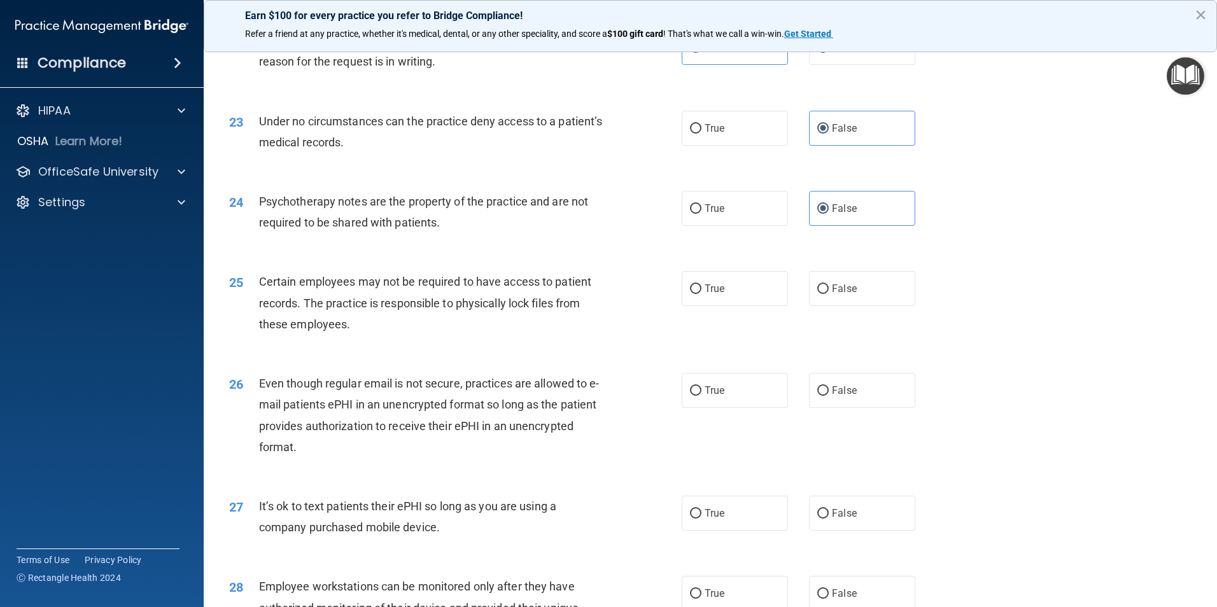
scroll to position [2227, 0]
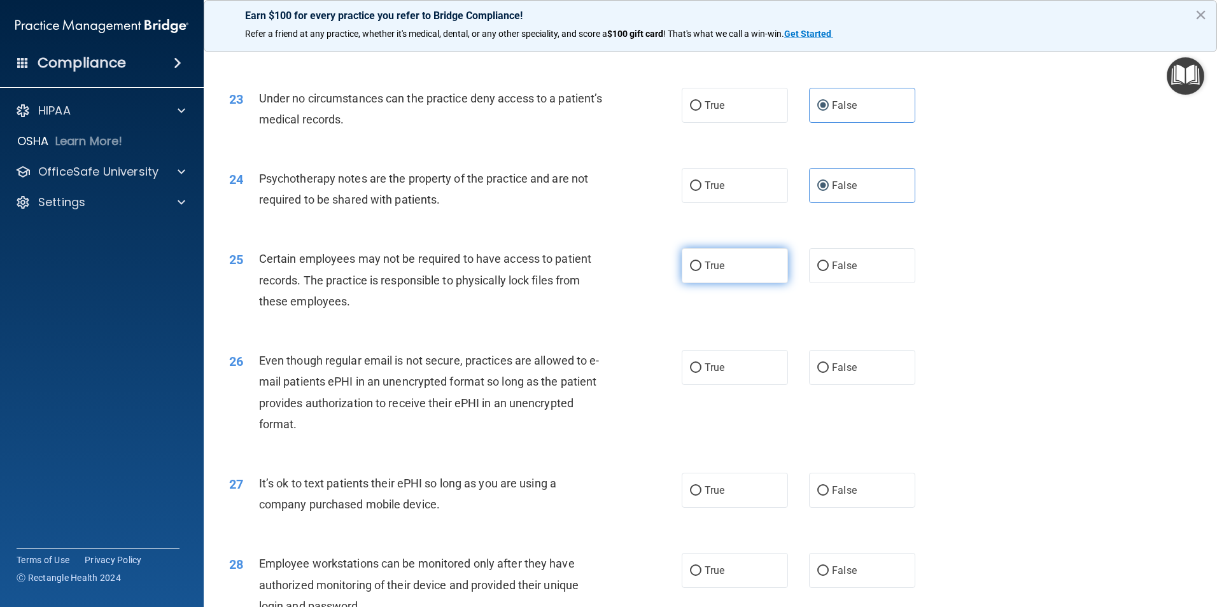
click at [730, 283] on label "True" at bounding box center [735, 265] width 106 height 35
click at [701, 271] on input "True" at bounding box center [695, 267] width 11 height 10
radio input "true"
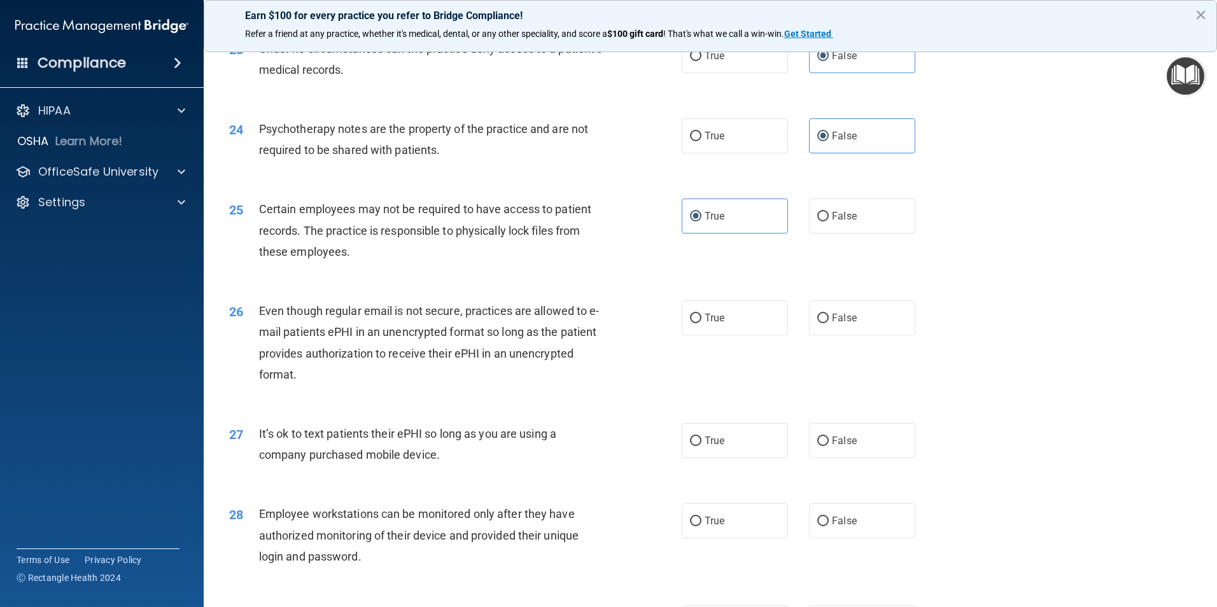
scroll to position [2355, 0]
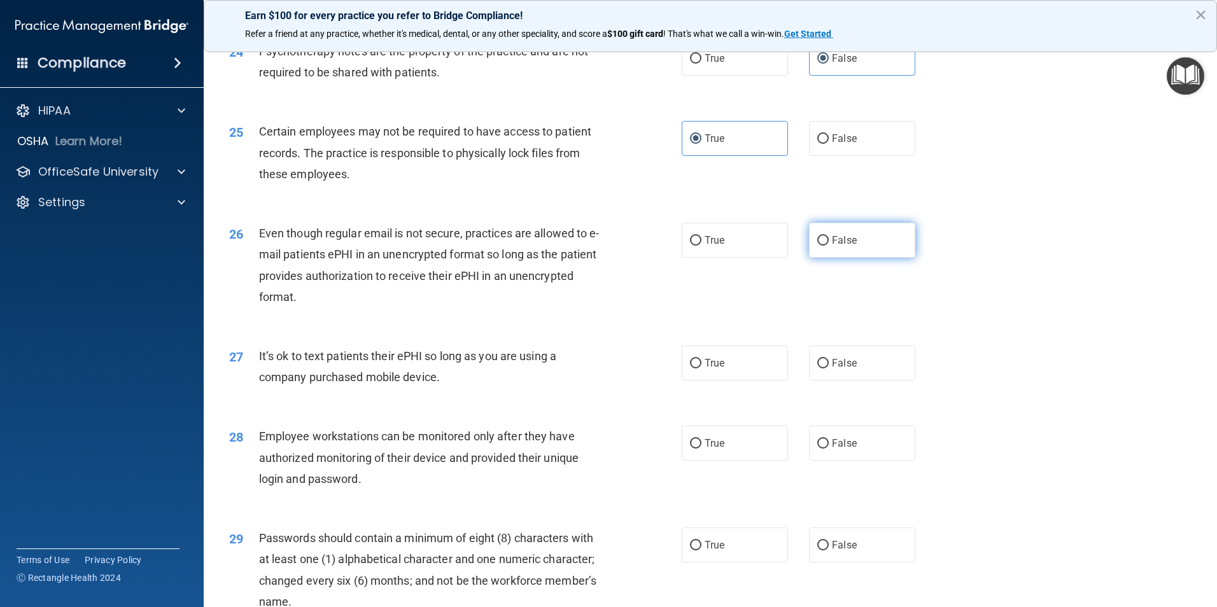
click at [844, 258] on label "False" at bounding box center [862, 240] width 106 height 35
click at [829, 246] on input "False" at bounding box center [822, 241] width 11 height 10
radio input "true"
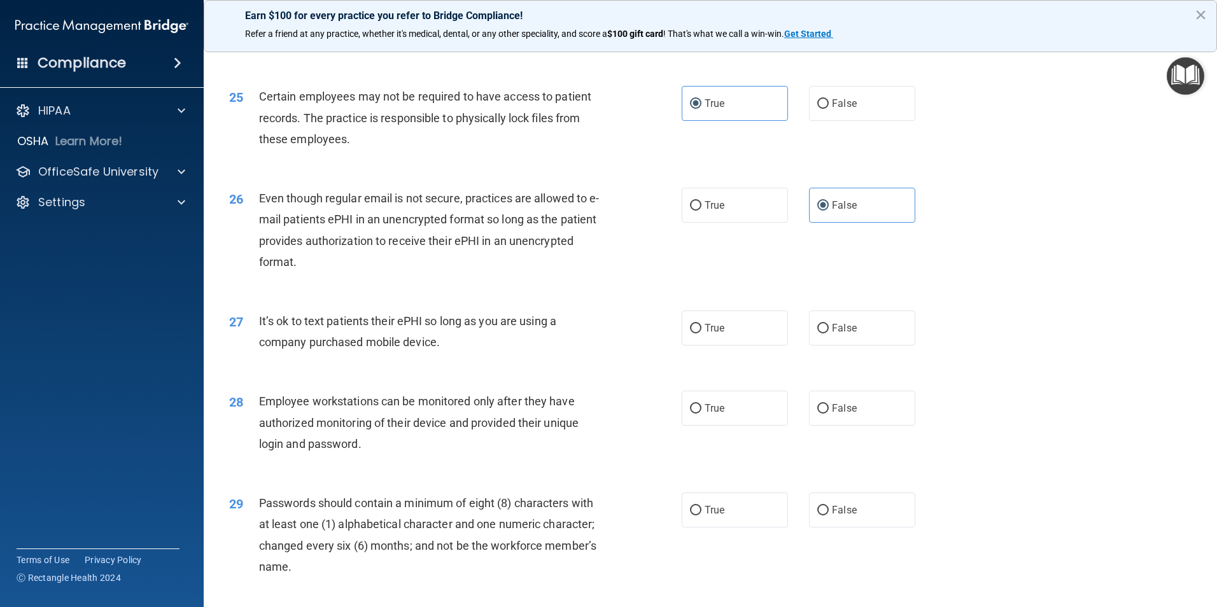
scroll to position [2418, 0]
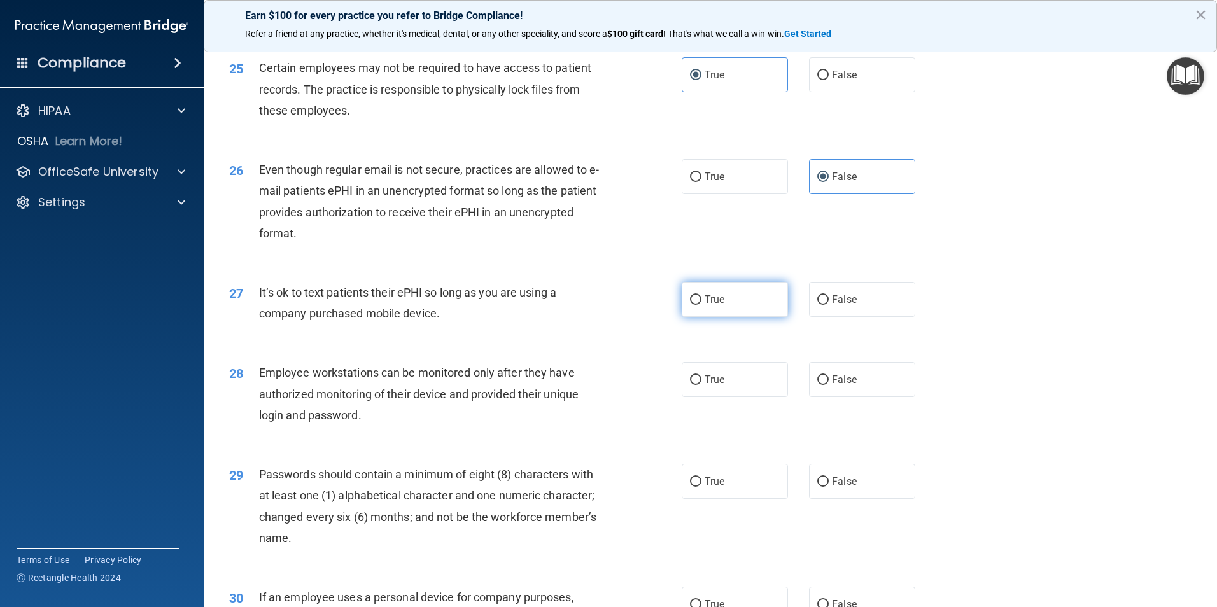
click at [694, 313] on label "True" at bounding box center [735, 299] width 106 height 35
click at [694, 305] on input "True" at bounding box center [695, 300] width 11 height 10
radio input "true"
click at [836, 305] on span "False" at bounding box center [844, 299] width 25 height 12
click at [829, 305] on input "False" at bounding box center [822, 300] width 11 height 10
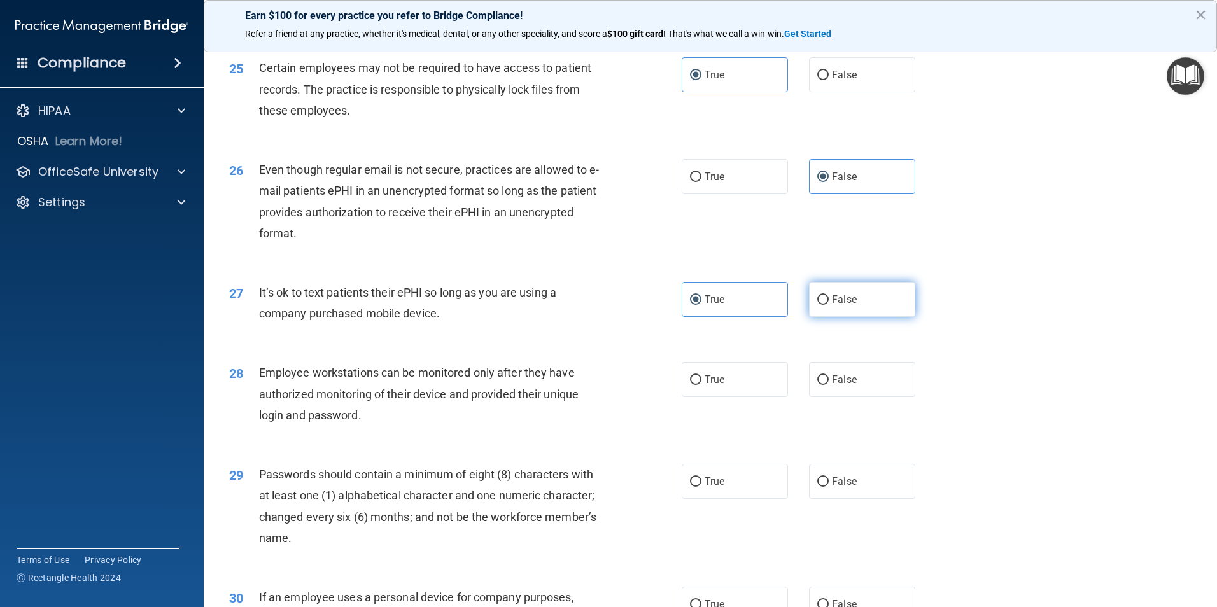
radio input "true"
radio input "false"
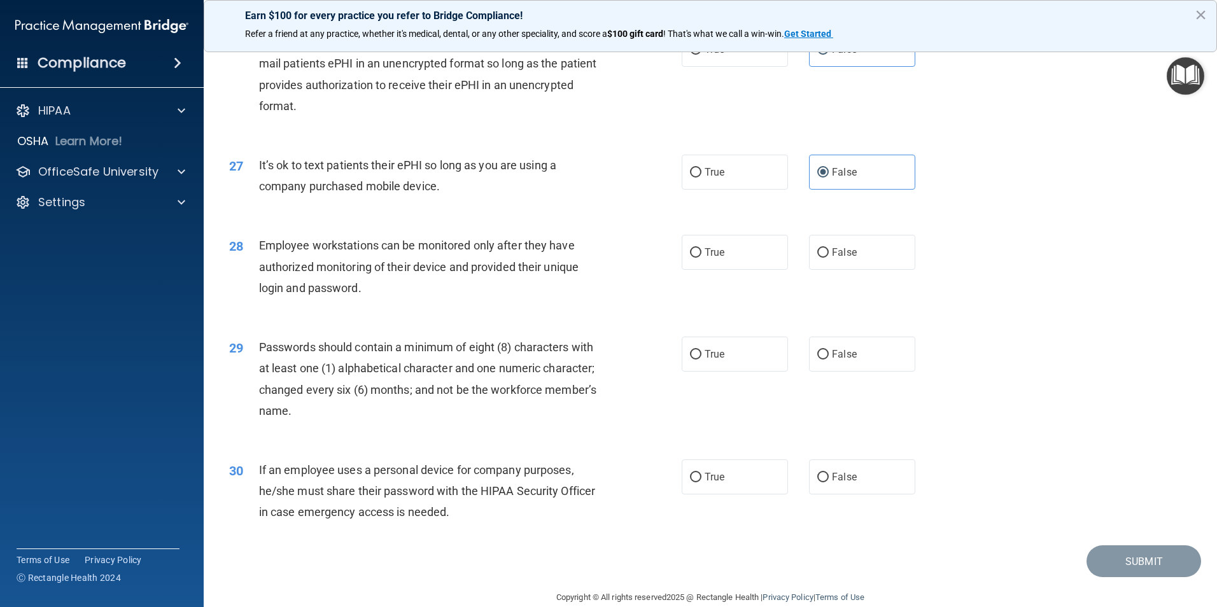
scroll to position [2587, 0]
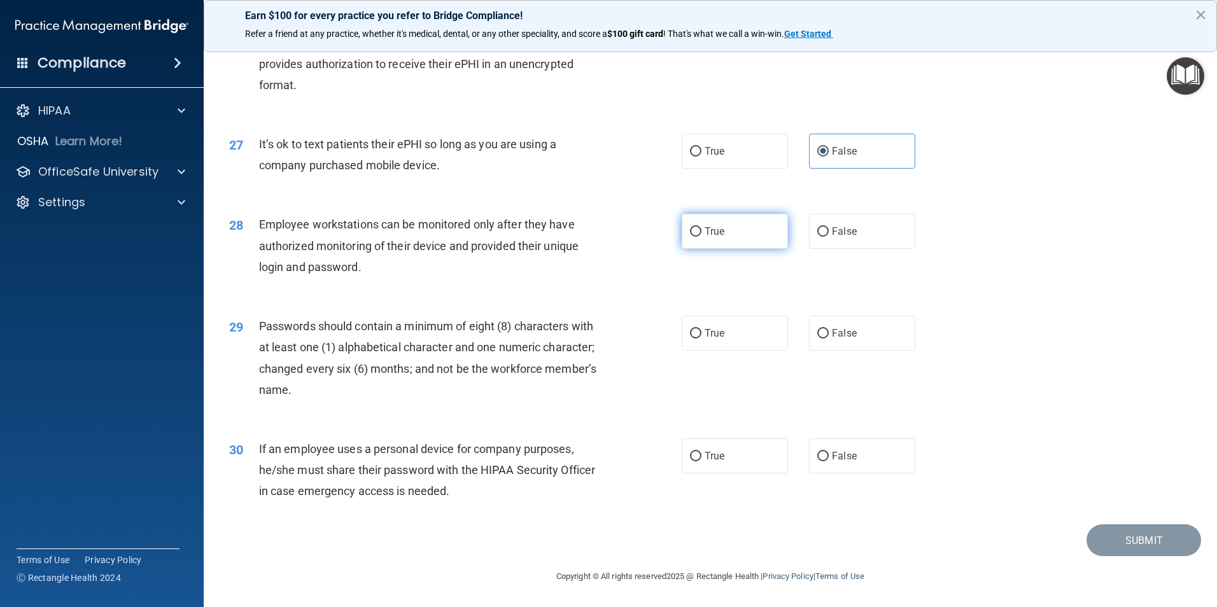
click at [734, 248] on label "True" at bounding box center [735, 231] width 106 height 35
click at [701, 237] on input "True" at bounding box center [695, 232] width 11 height 10
radio input "true"
click at [694, 340] on label "True" at bounding box center [735, 333] width 106 height 35
click at [694, 339] on input "True" at bounding box center [695, 334] width 11 height 10
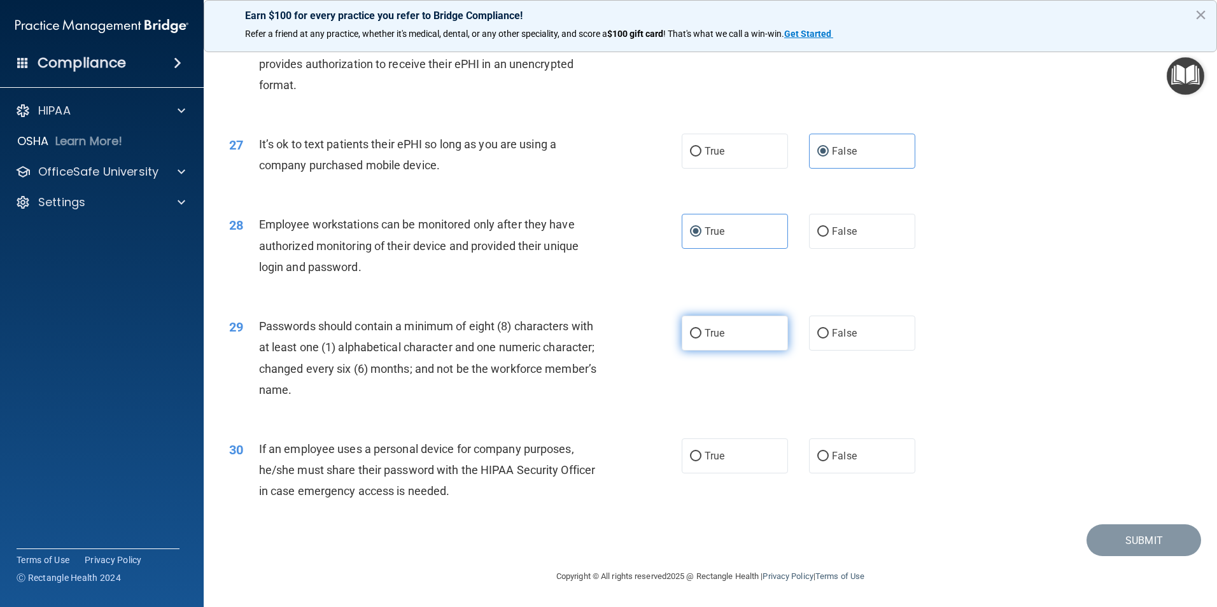
radio input "true"
click at [832, 454] on span "False" at bounding box center [844, 456] width 25 height 12
click at [829, 454] on input "False" at bounding box center [822, 457] width 11 height 10
radio input "true"
click at [1104, 549] on button "Submit" at bounding box center [1143, 540] width 115 height 32
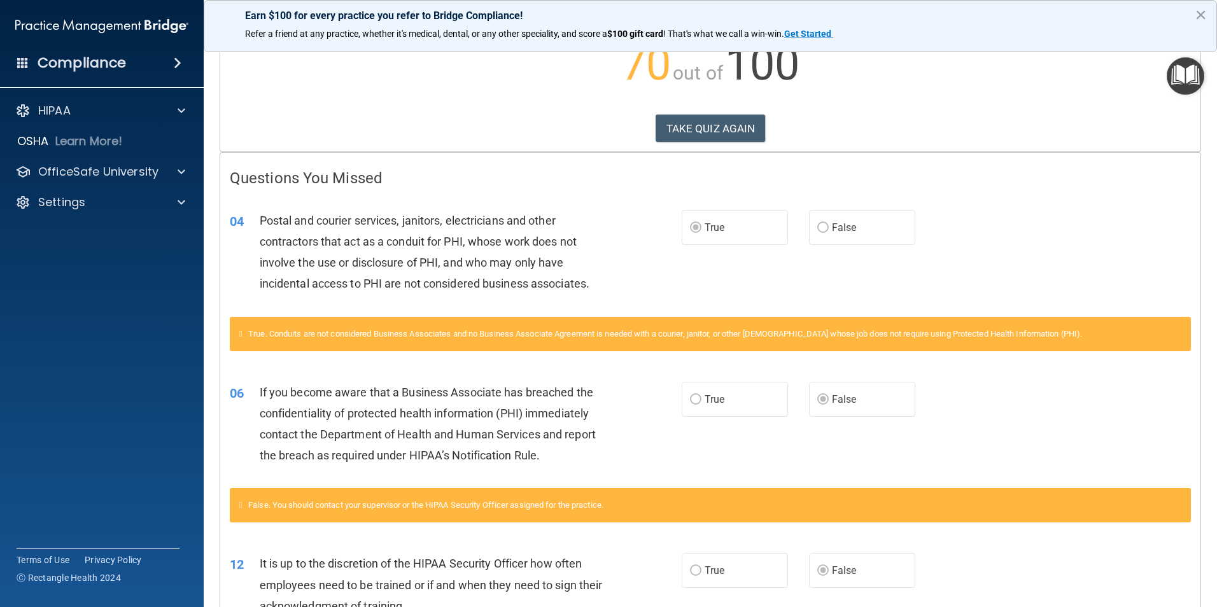
scroll to position [132, 0]
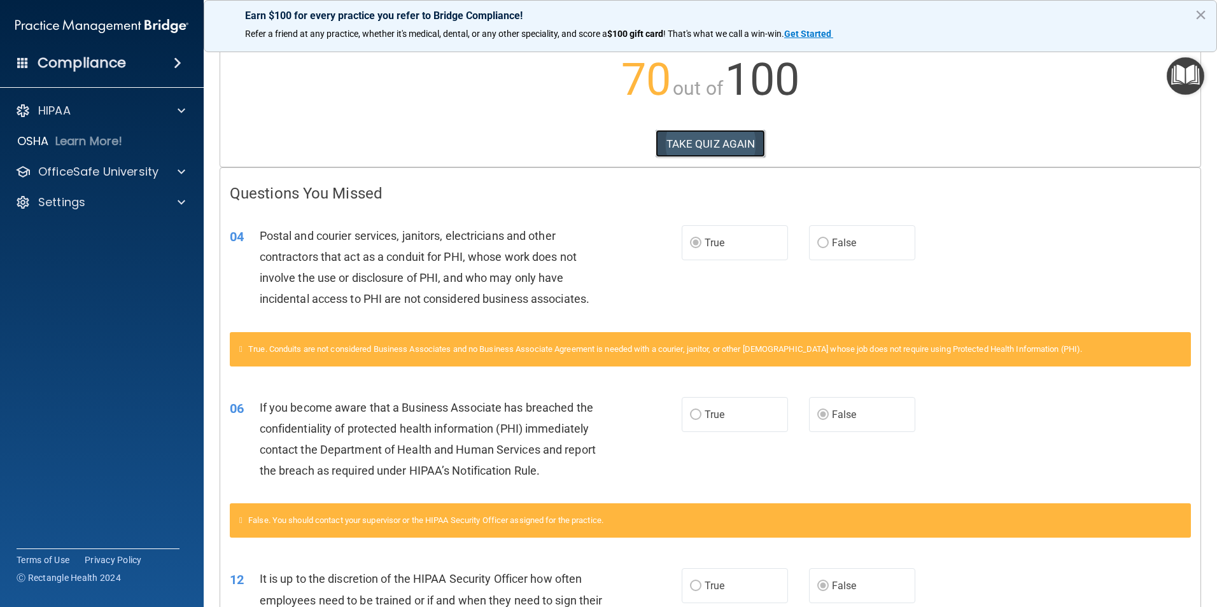
click at [706, 144] on button "TAKE QUIZ AGAIN" at bounding box center [710, 144] width 110 height 28
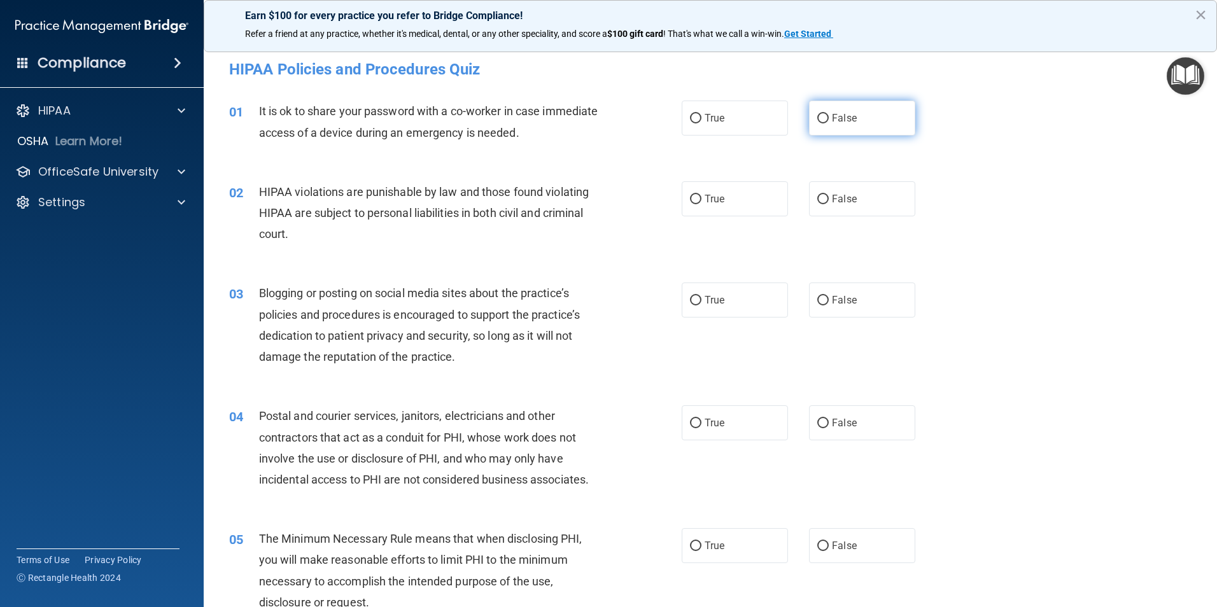
click at [836, 122] on span "False" at bounding box center [844, 118] width 25 height 12
click at [829, 122] on input "False" at bounding box center [822, 119] width 11 height 10
radio input "true"
click at [711, 206] on label "True" at bounding box center [735, 198] width 106 height 35
click at [701, 204] on input "True" at bounding box center [695, 200] width 11 height 10
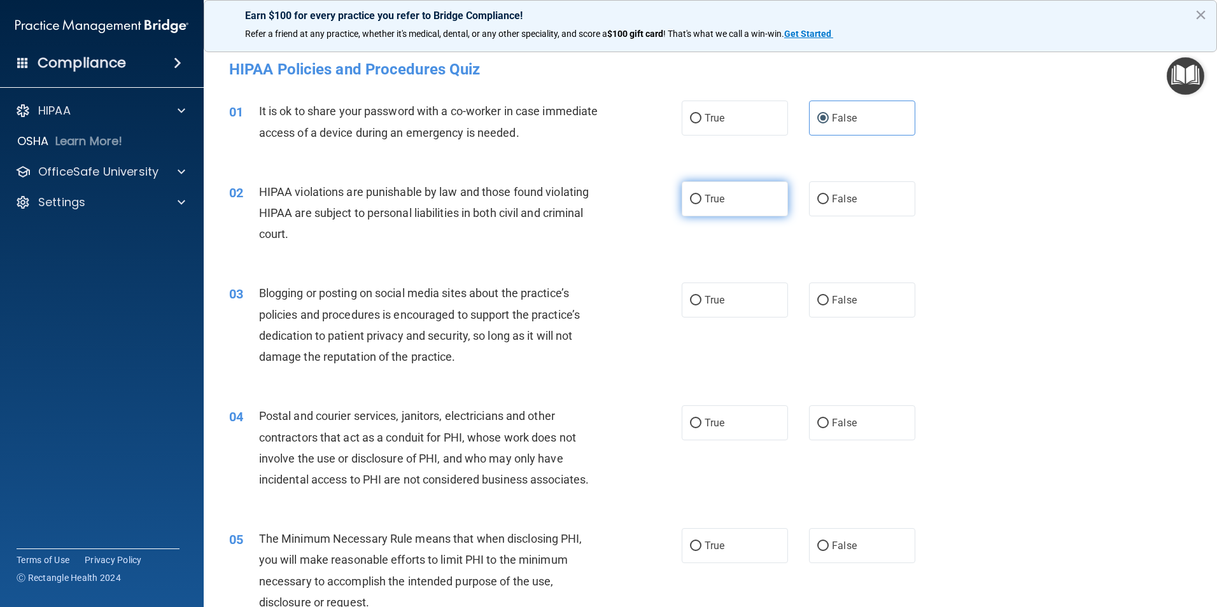
radio input "true"
click at [824, 297] on label "False" at bounding box center [862, 300] width 106 height 35
click at [824, 297] on input "False" at bounding box center [822, 301] width 11 height 10
radio input "true"
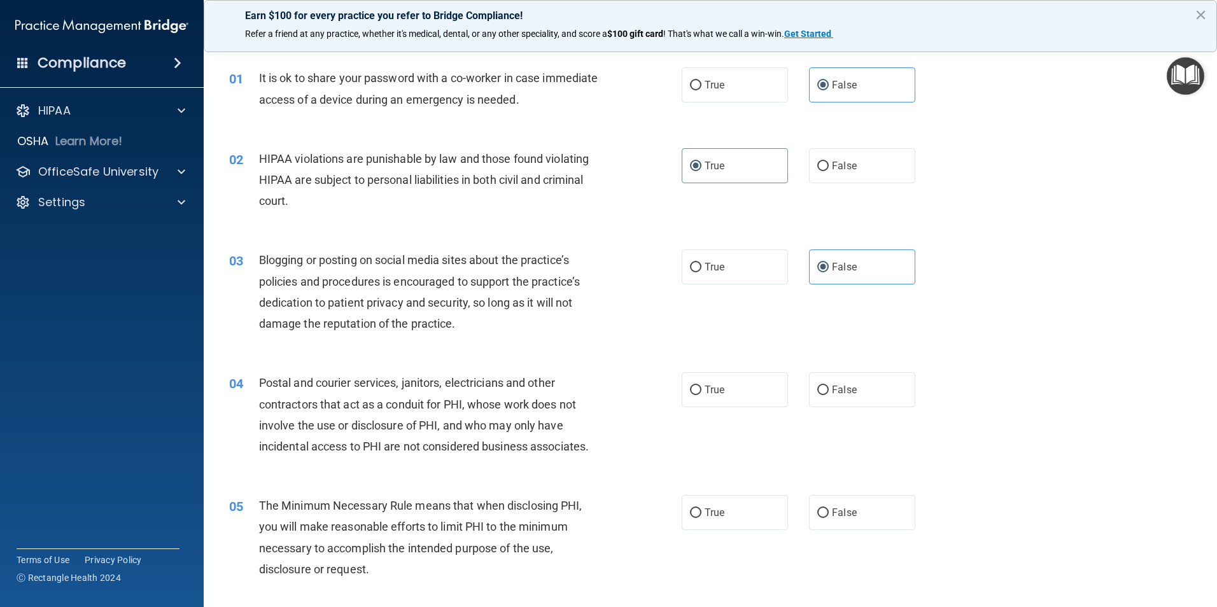
scroll to position [127, 0]
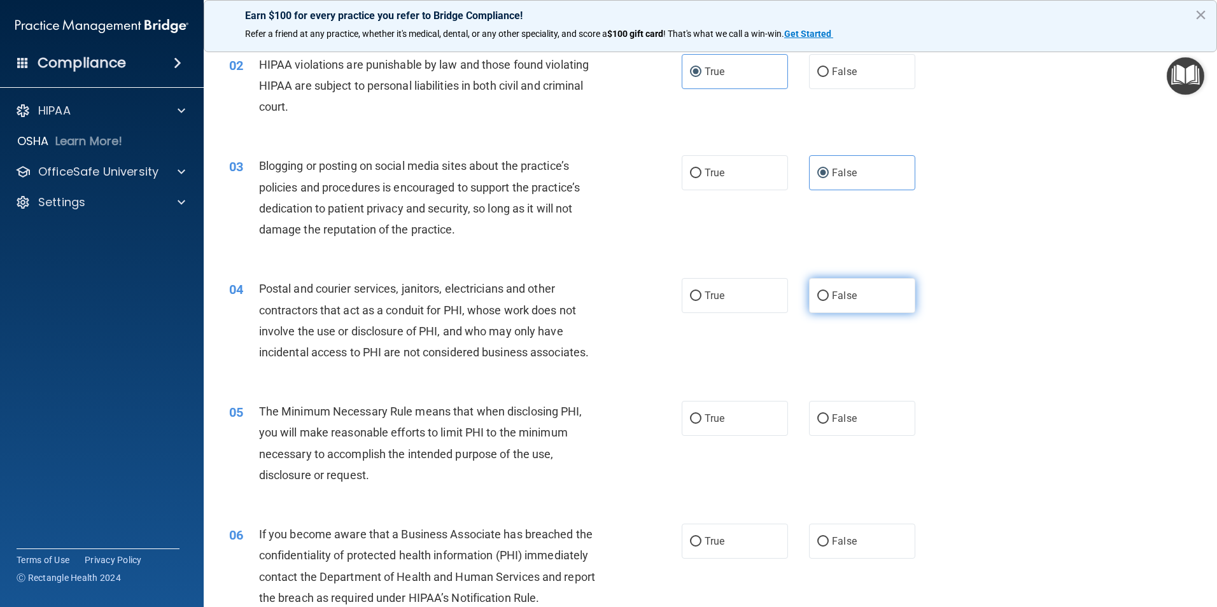
click at [825, 295] on label "False" at bounding box center [862, 295] width 106 height 35
click at [825, 295] on input "False" at bounding box center [822, 296] width 11 height 10
radio input "true"
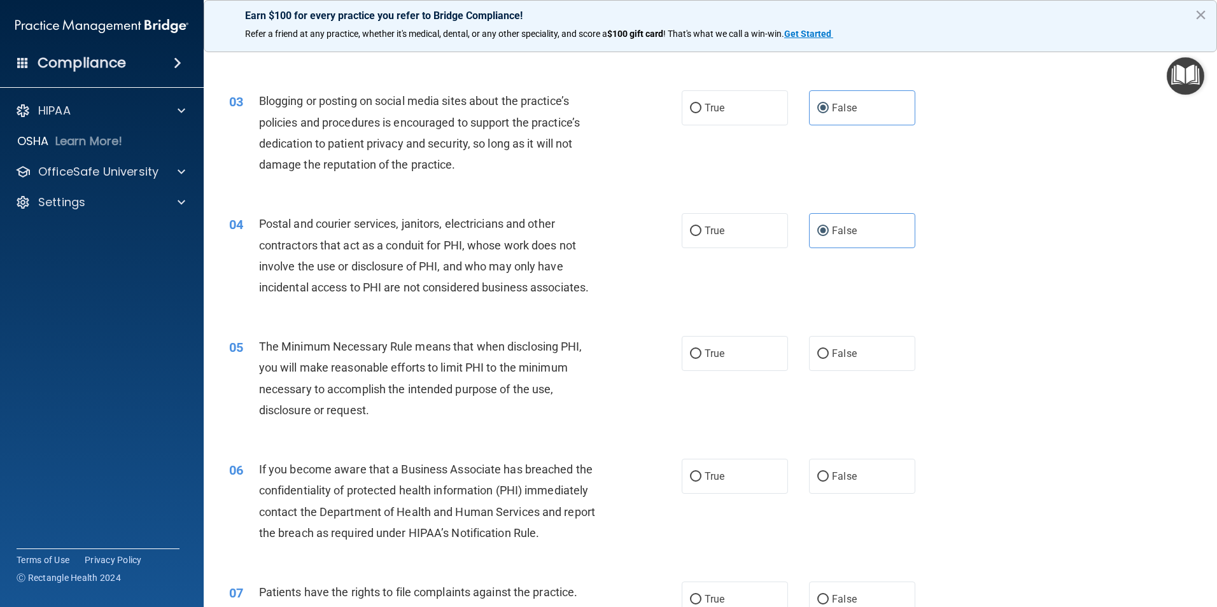
scroll to position [191, 0]
click at [682, 234] on label "True" at bounding box center [735, 231] width 106 height 35
click at [690, 234] on input "True" at bounding box center [695, 233] width 11 height 10
radio input "true"
radio input "false"
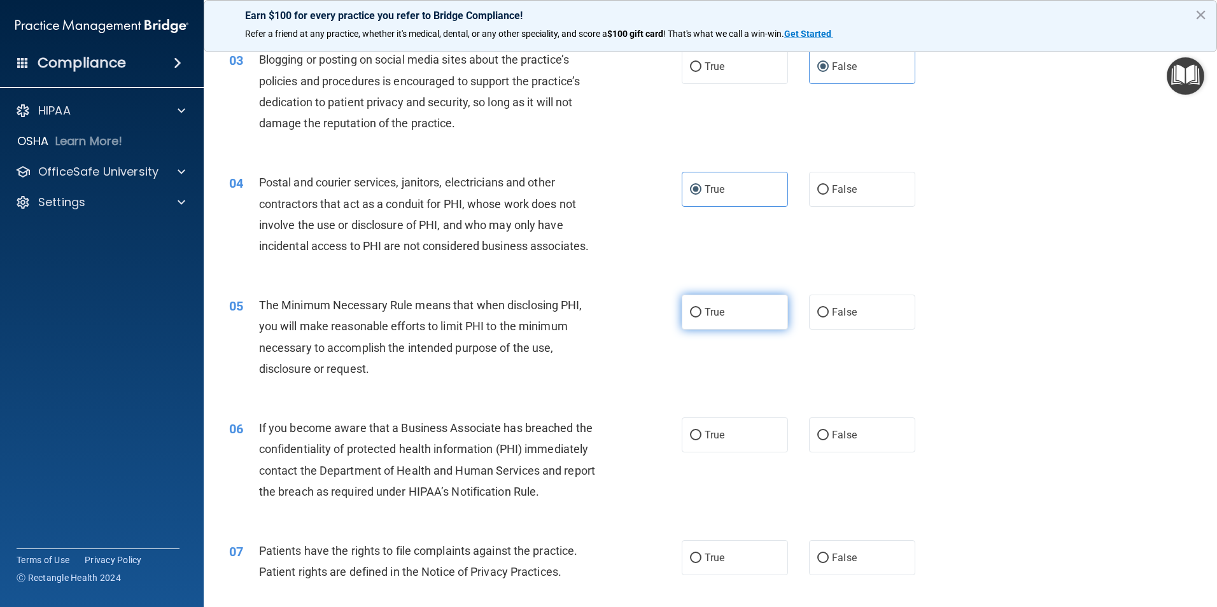
scroll to position [318, 0]
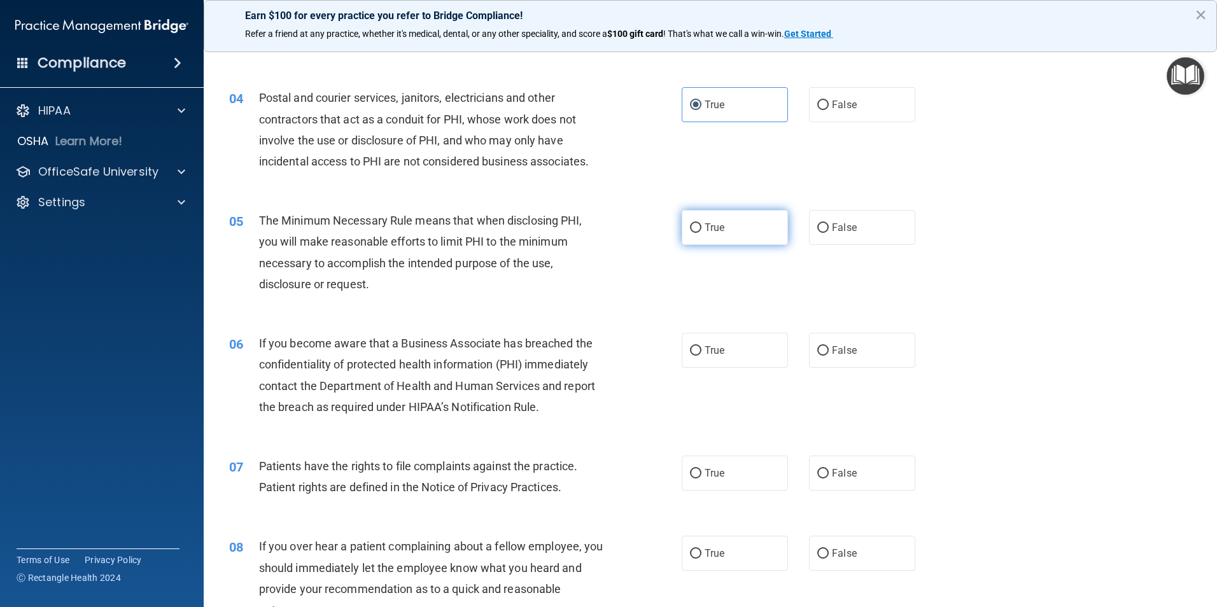
click at [710, 223] on span "True" at bounding box center [714, 227] width 20 height 12
click at [701, 223] on input "True" at bounding box center [695, 228] width 11 height 10
radio input "true"
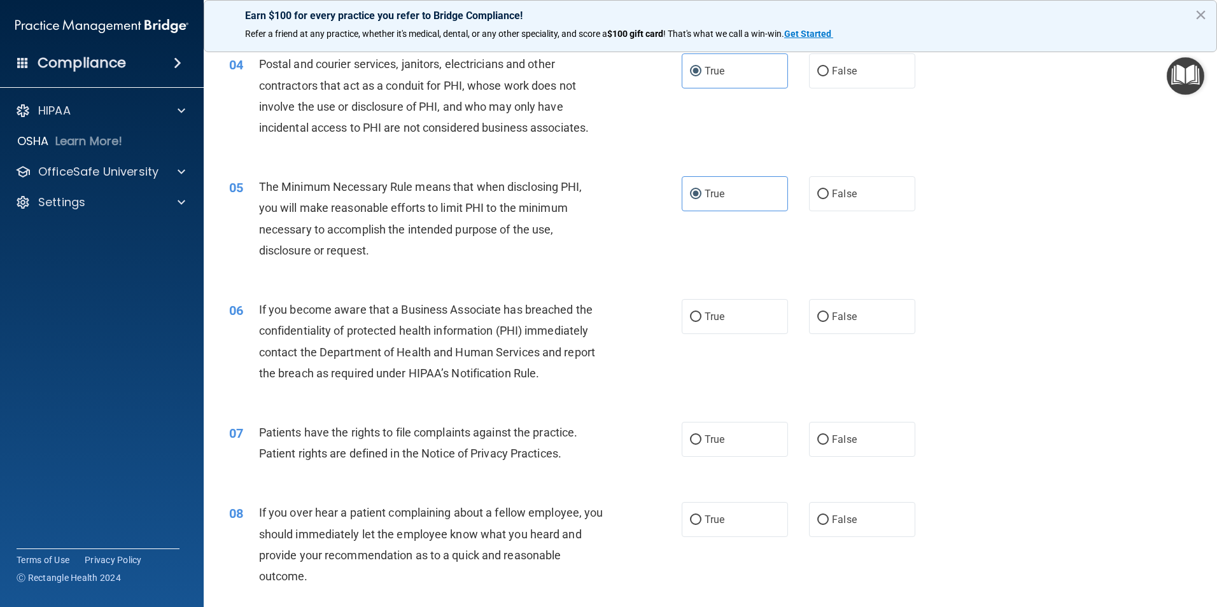
scroll to position [382, 0]
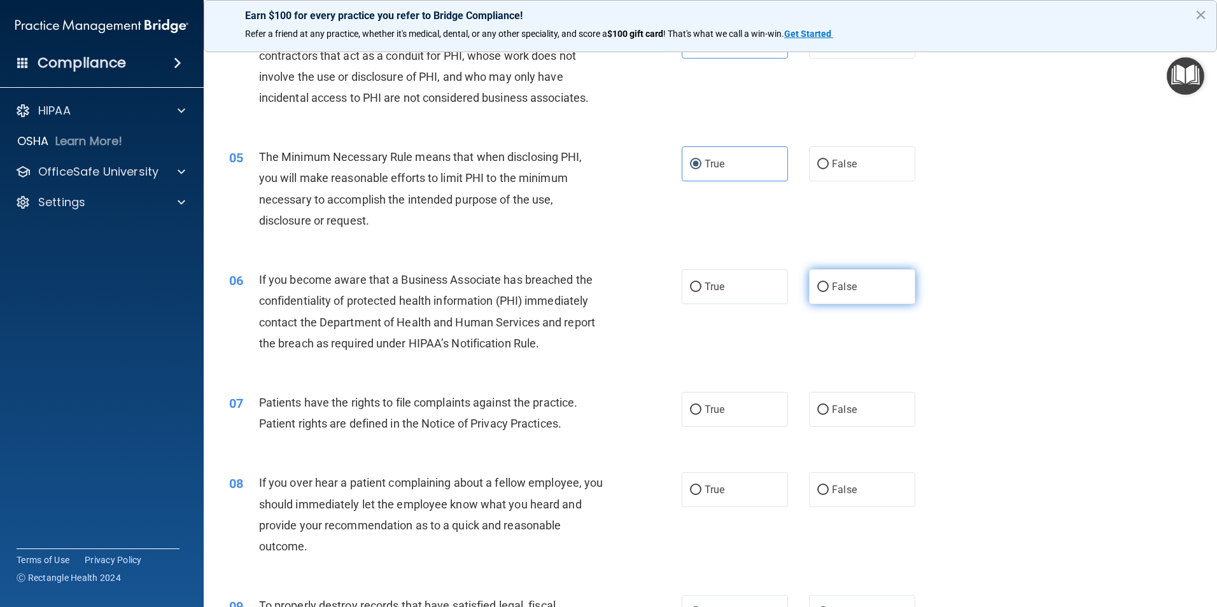
click at [825, 284] on label "False" at bounding box center [862, 286] width 106 height 35
click at [825, 284] on input "False" at bounding box center [822, 288] width 11 height 10
radio input "true"
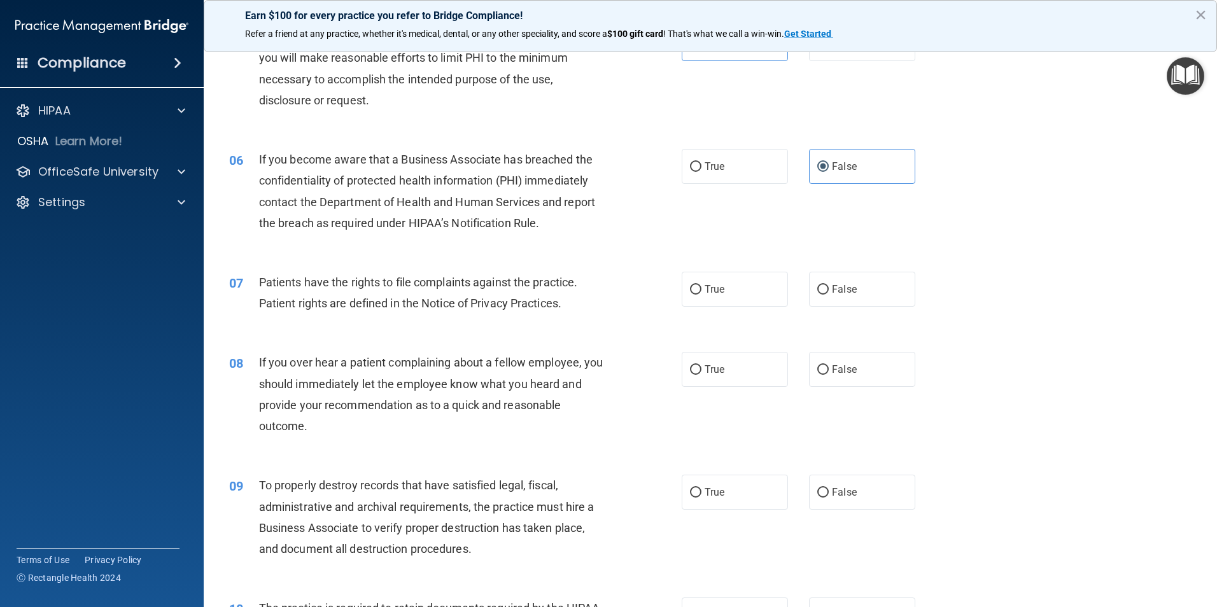
scroll to position [509, 0]
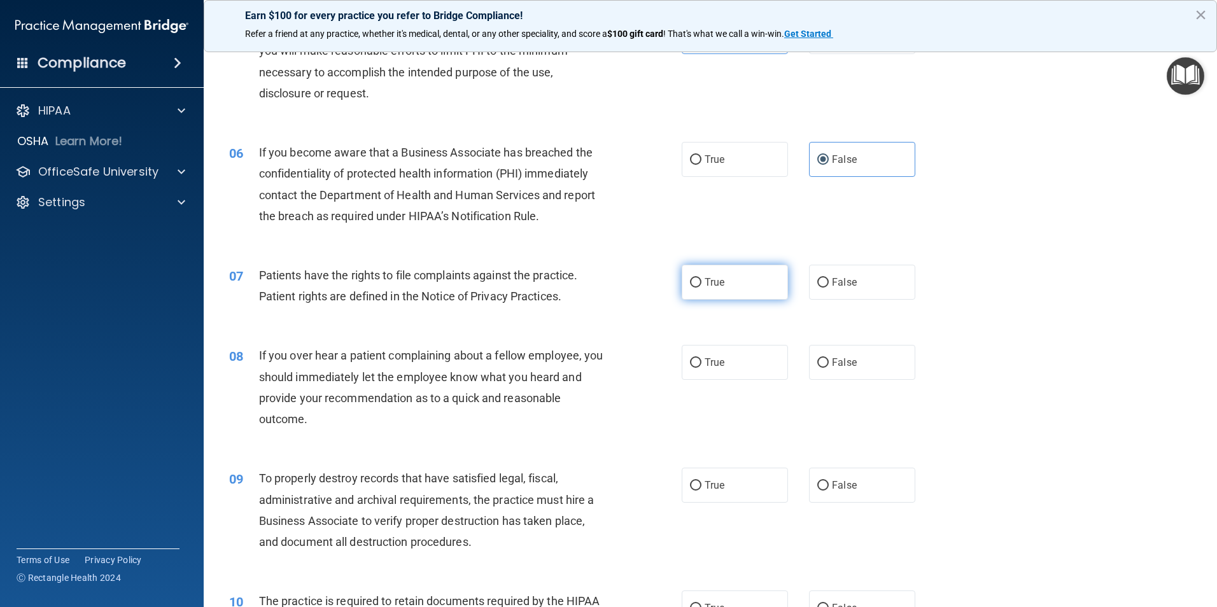
click at [710, 288] on span "True" at bounding box center [714, 282] width 20 height 12
click at [701, 288] on input "True" at bounding box center [695, 283] width 11 height 10
radio input "true"
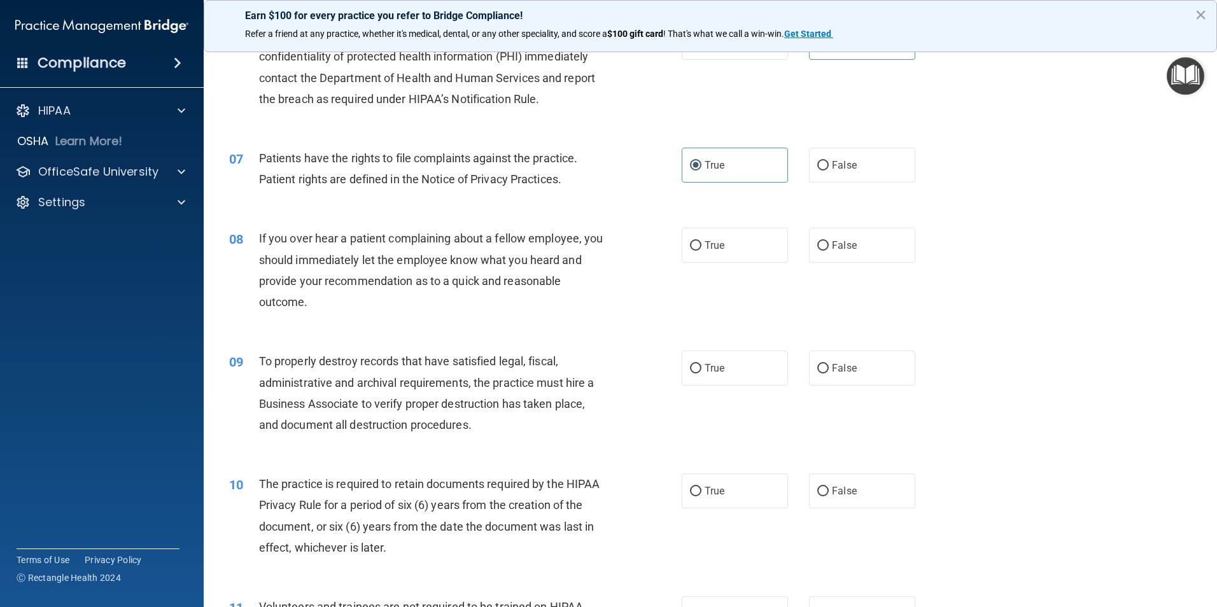
scroll to position [636, 0]
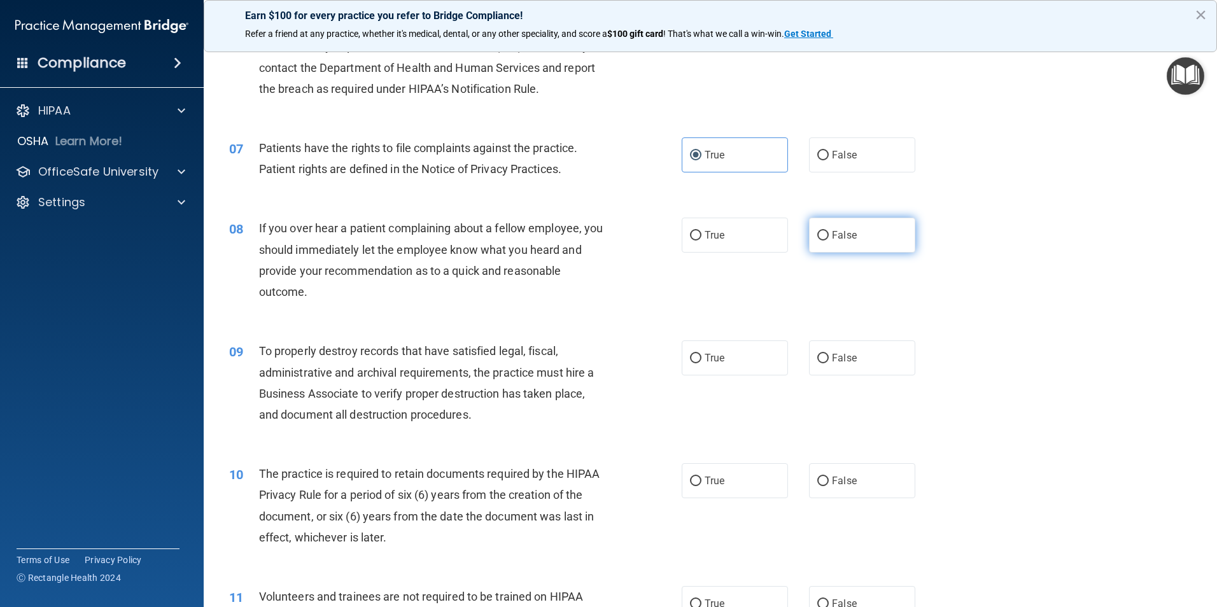
click at [832, 229] on span "False" at bounding box center [844, 235] width 25 height 12
click at [827, 231] on input "False" at bounding box center [822, 236] width 11 height 10
radio input "true"
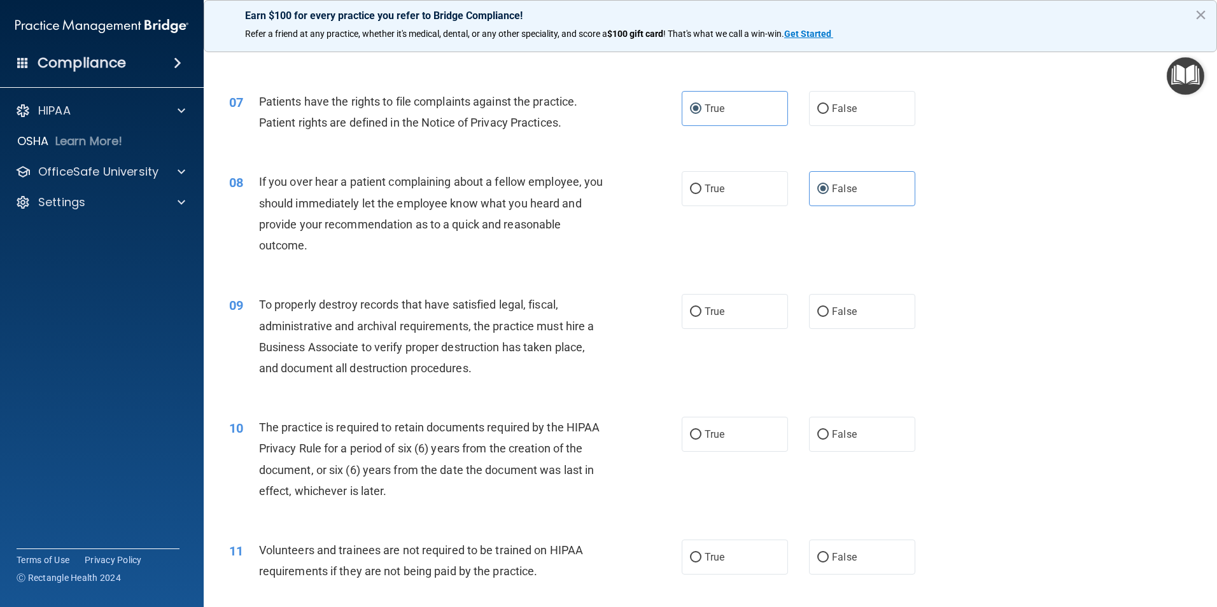
scroll to position [764, 0]
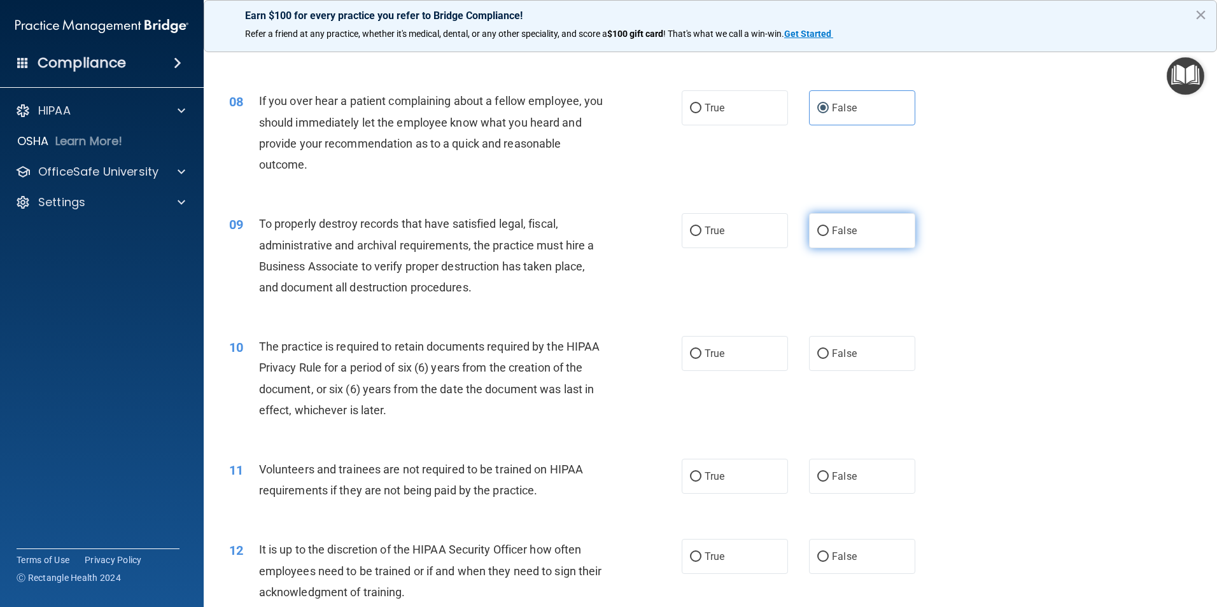
click at [832, 227] on span "False" at bounding box center [844, 231] width 25 height 12
click at [829, 227] on input "False" at bounding box center [822, 232] width 11 height 10
radio input "true"
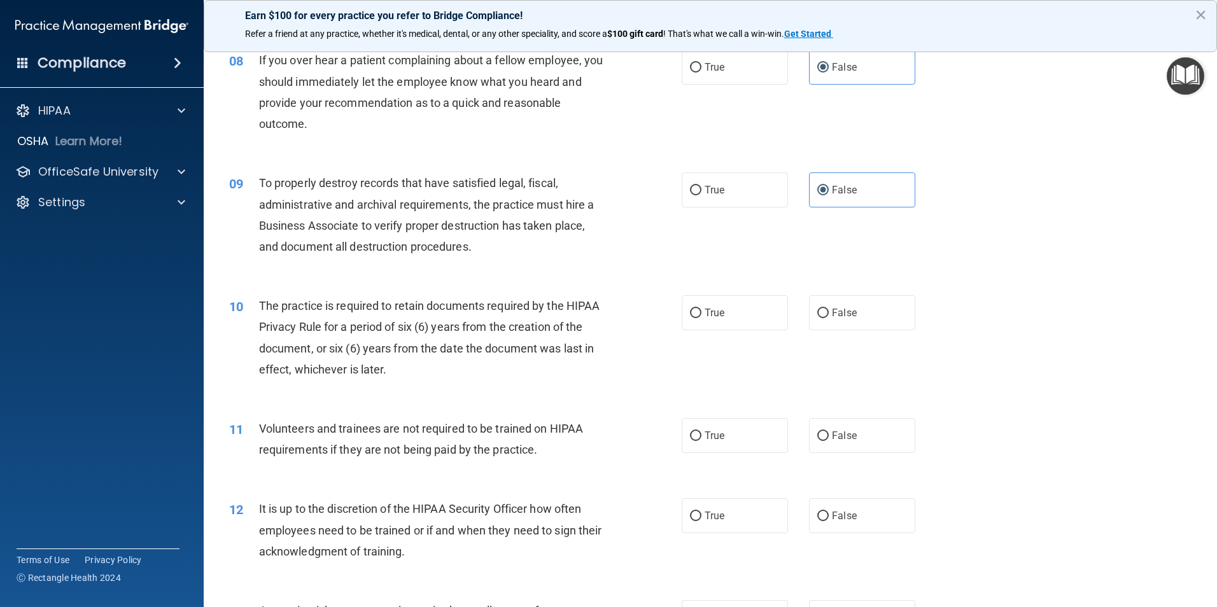
scroll to position [827, 0]
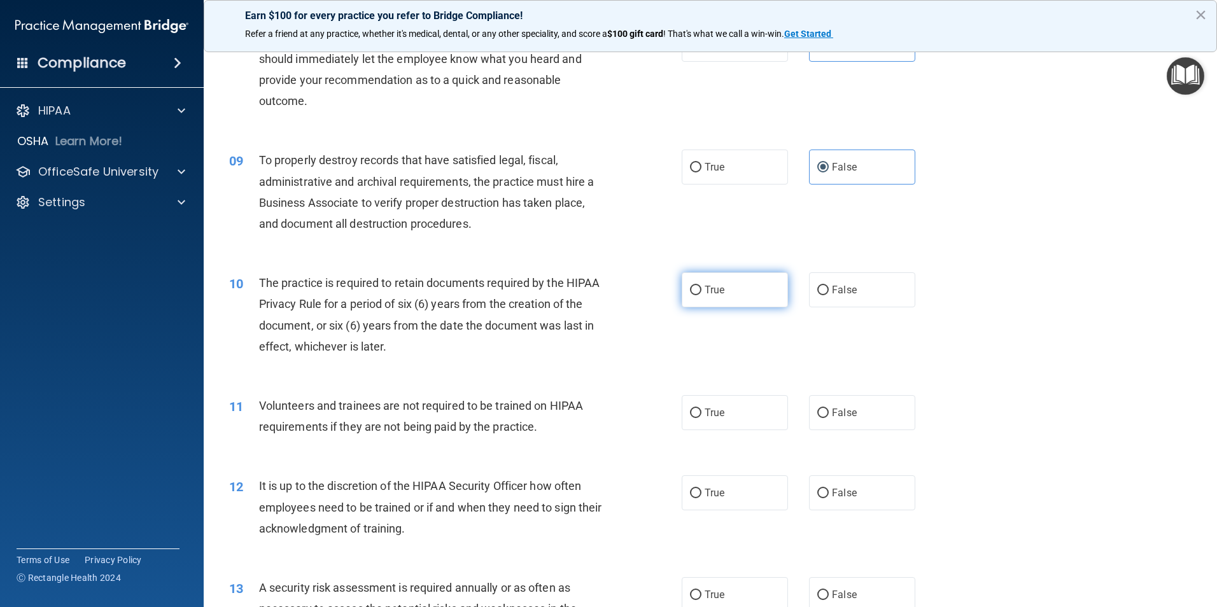
click at [699, 305] on label "True" at bounding box center [735, 289] width 106 height 35
click at [699, 295] on input "True" at bounding box center [695, 291] width 11 height 10
radio input "true"
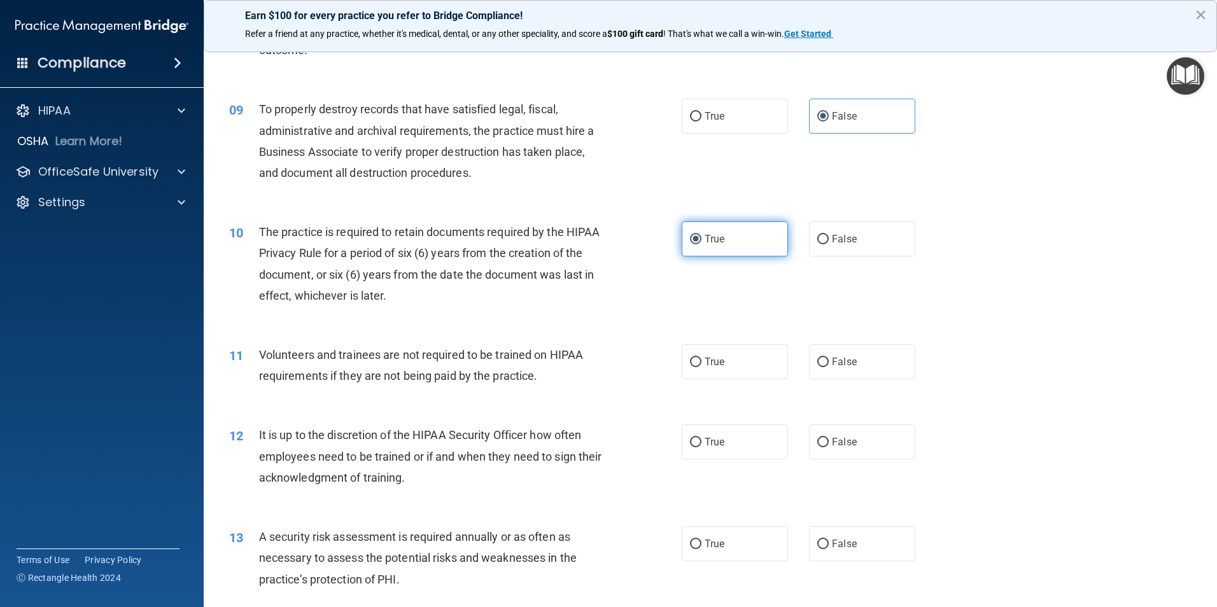
scroll to position [955, 0]
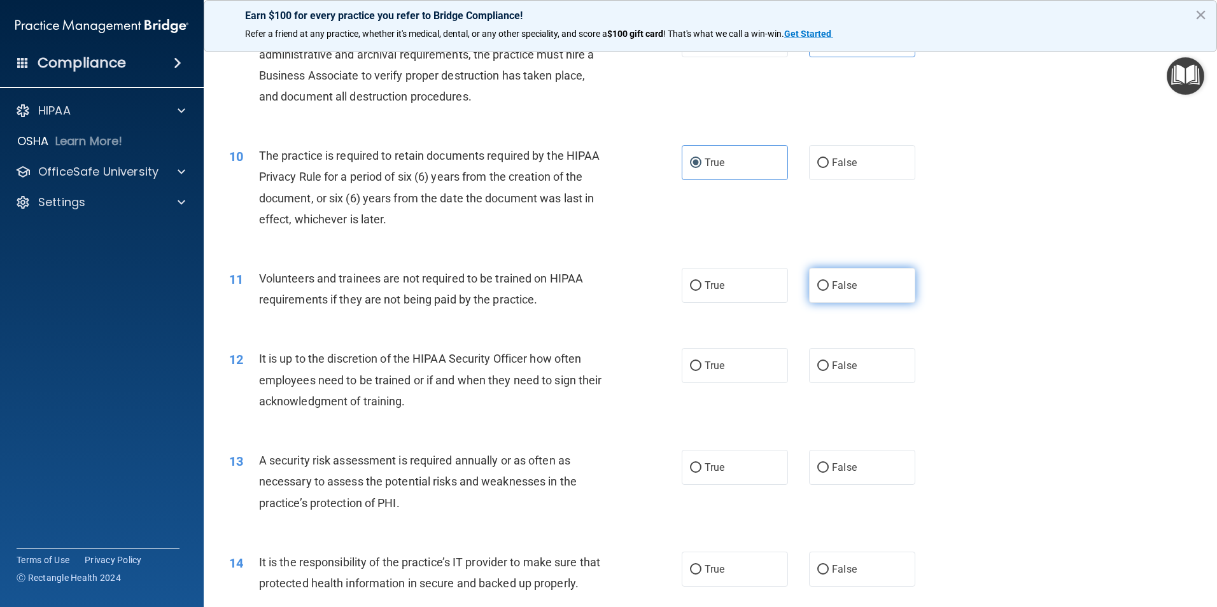
click at [864, 286] on label "False" at bounding box center [862, 285] width 106 height 35
click at [829, 286] on input "False" at bounding box center [822, 286] width 11 height 10
radio input "true"
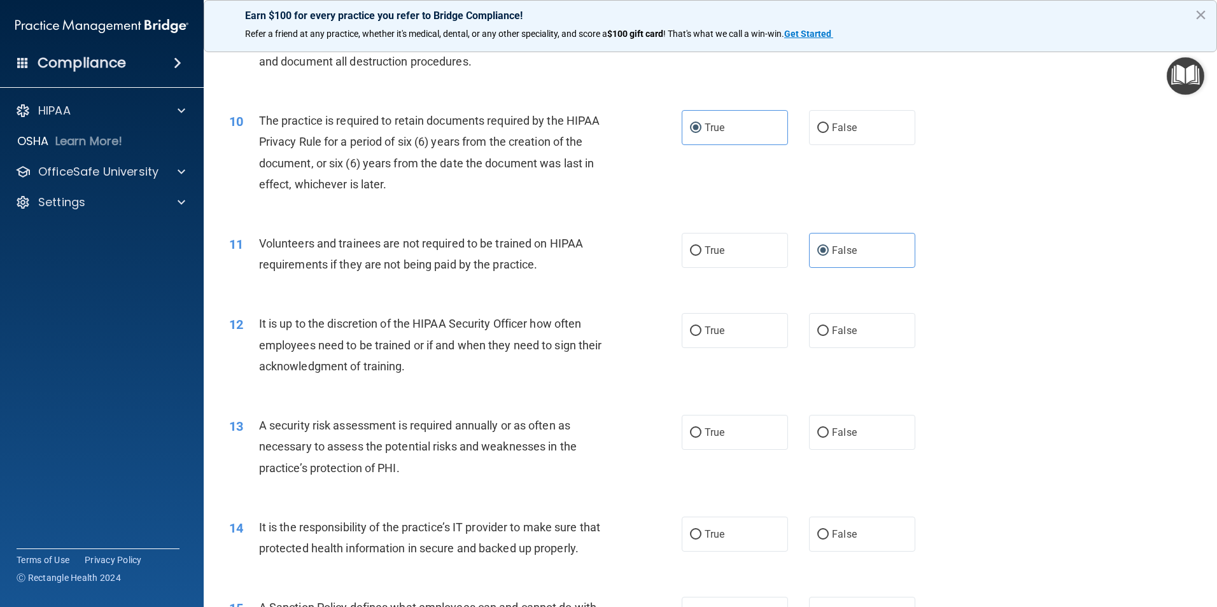
scroll to position [1018, 0]
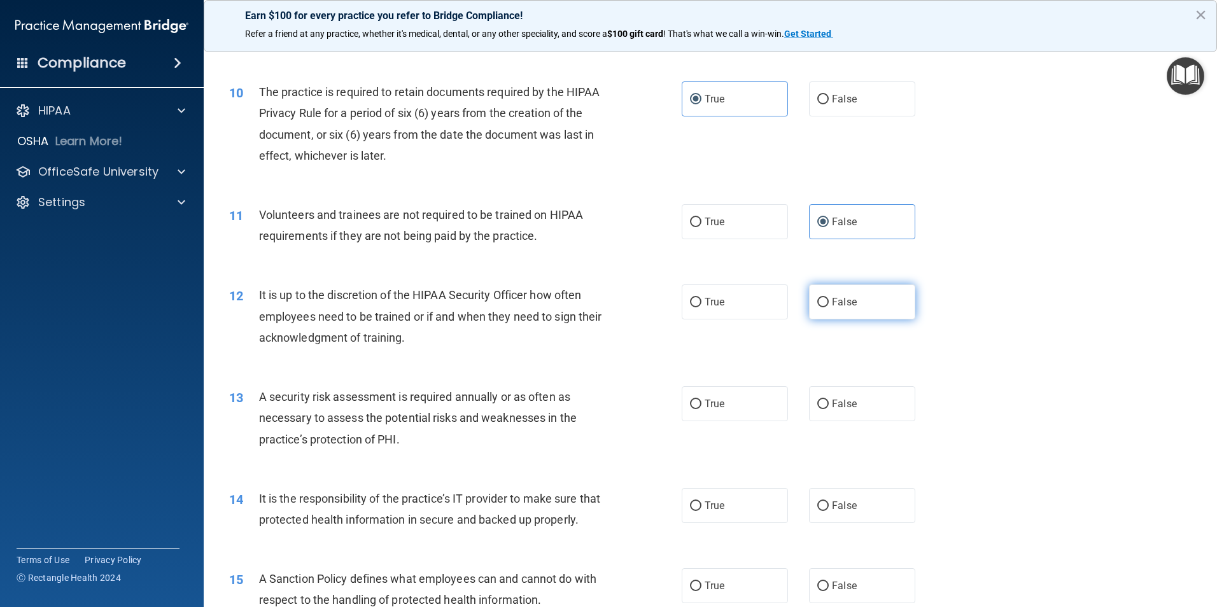
click at [825, 311] on label "False" at bounding box center [862, 301] width 106 height 35
click at [825, 307] on input "False" at bounding box center [822, 303] width 11 height 10
radio input "true"
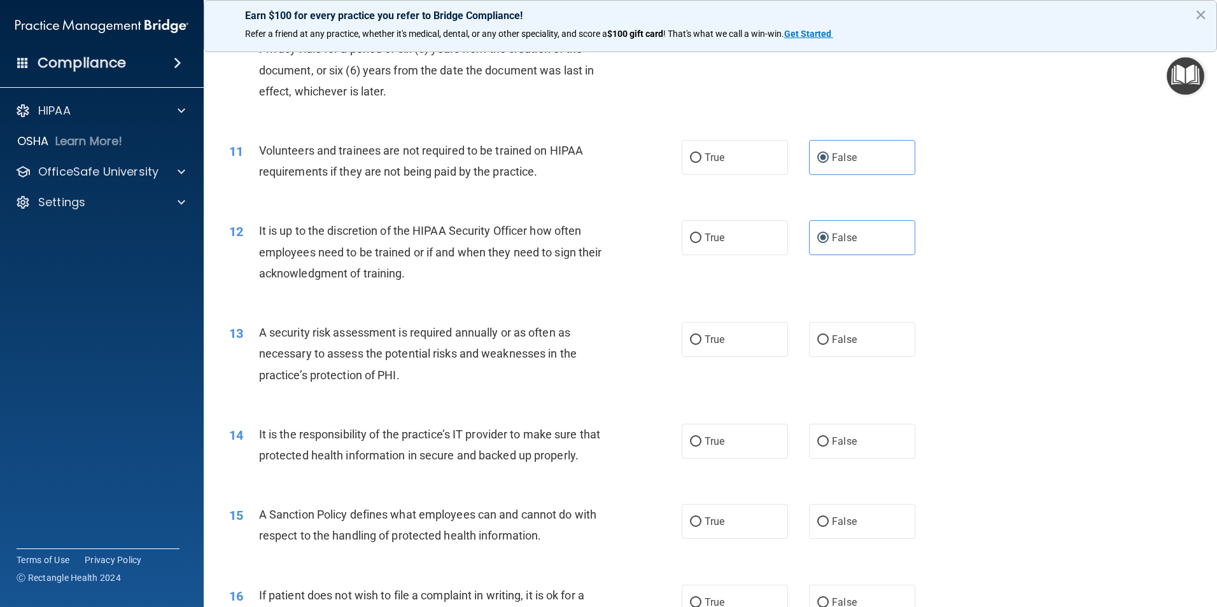
scroll to position [1145, 0]
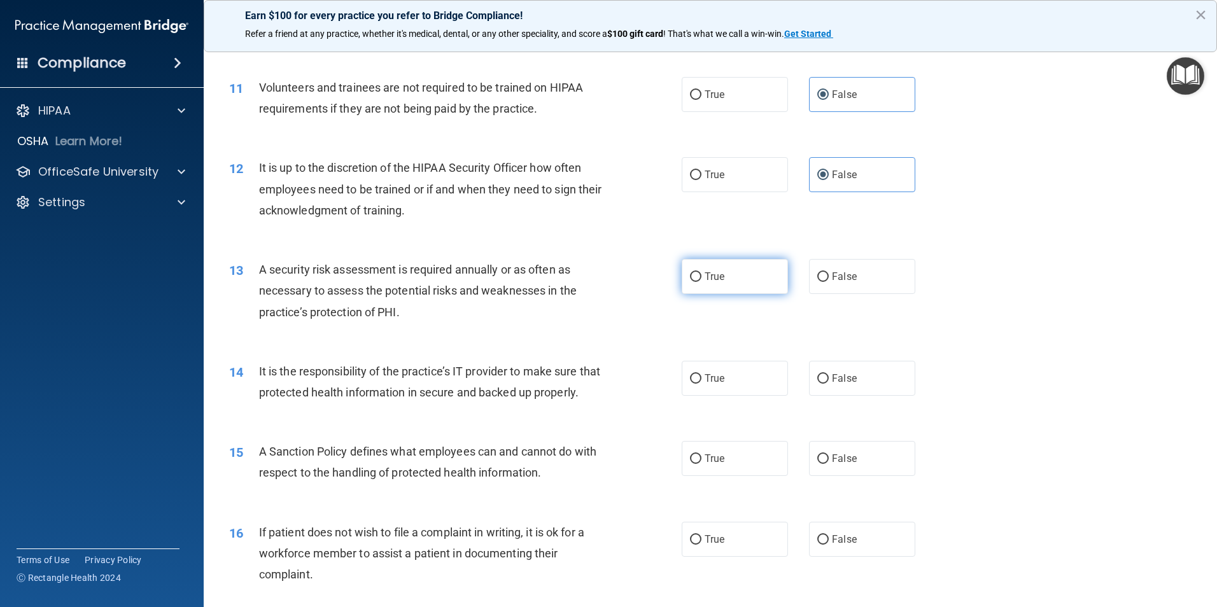
click at [728, 274] on label "True" at bounding box center [735, 276] width 106 height 35
click at [701, 274] on input "True" at bounding box center [695, 277] width 11 height 10
radio input "true"
click at [832, 376] on span "False" at bounding box center [844, 378] width 25 height 12
click at [827, 376] on input "False" at bounding box center [822, 379] width 11 height 10
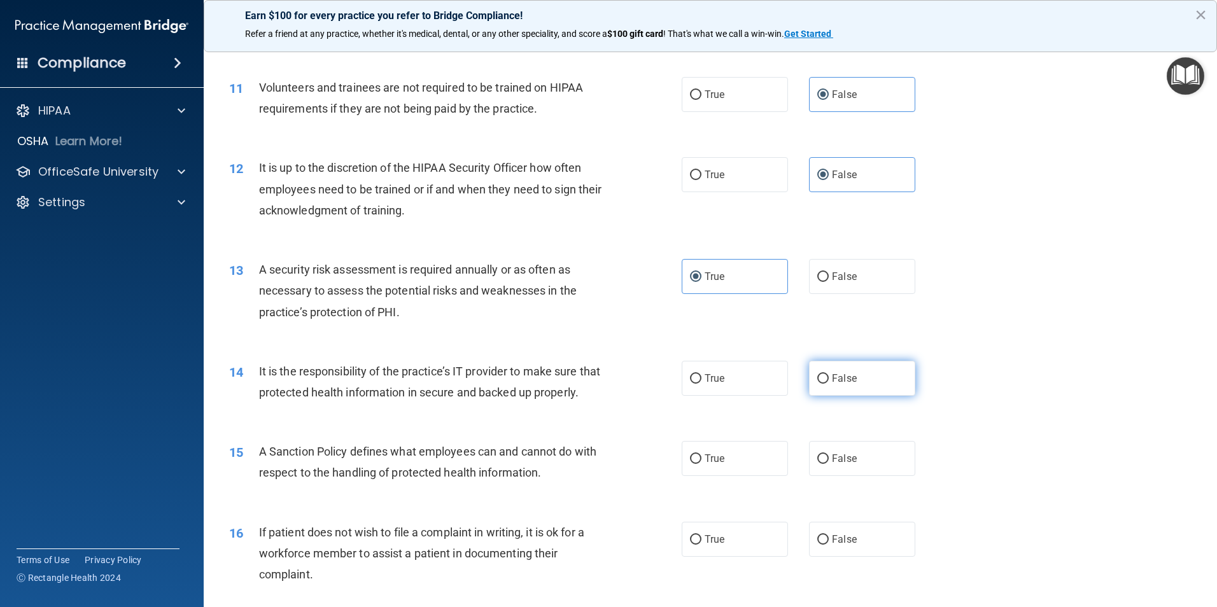
radio input "true"
click at [834, 476] on label "False" at bounding box center [862, 458] width 106 height 35
click at [829, 464] on input "False" at bounding box center [822, 459] width 11 height 10
radio input "true"
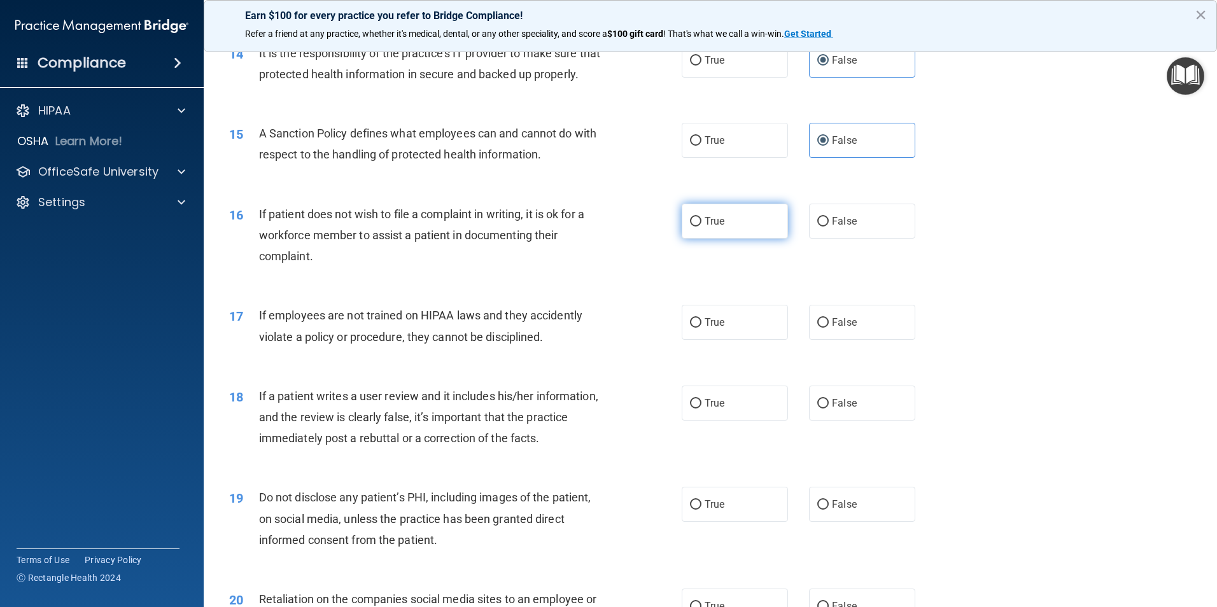
click at [713, 227] on span "True" at bounding box center [714, 221] width 20 height 12
click at [701, 227] on input "True" at bounding box center [695, 222] width 11 height 10
radio input "true"
click at [822, 328] on input "False" at bounding box center [822, 323] width 11 height 10
radio input "true"
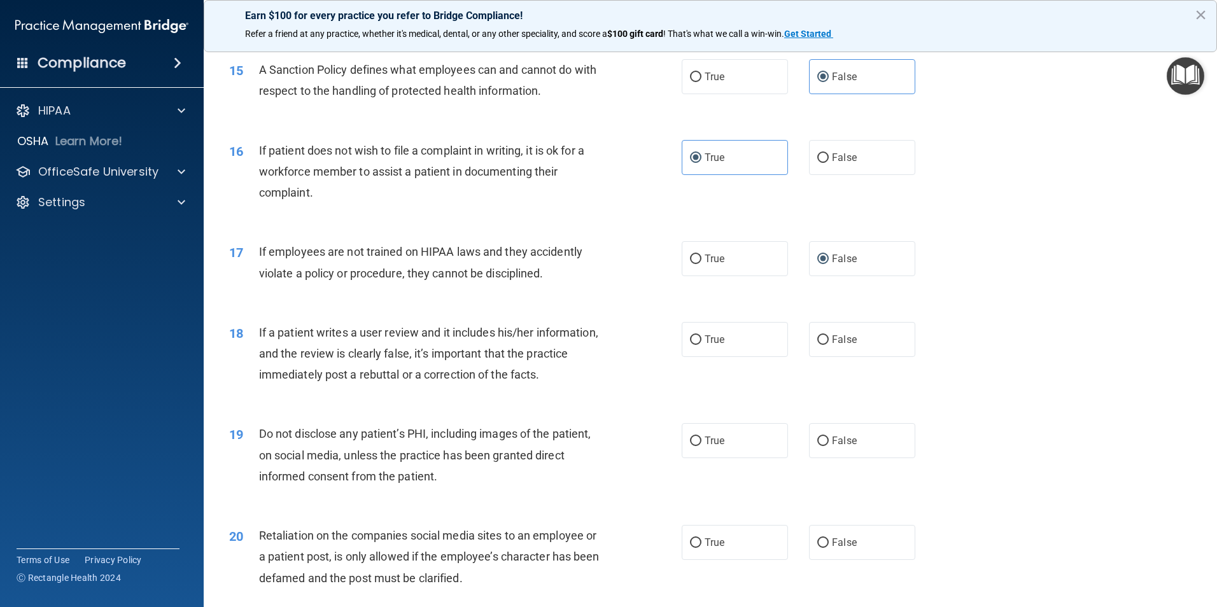
scroll to position [1591, 0]
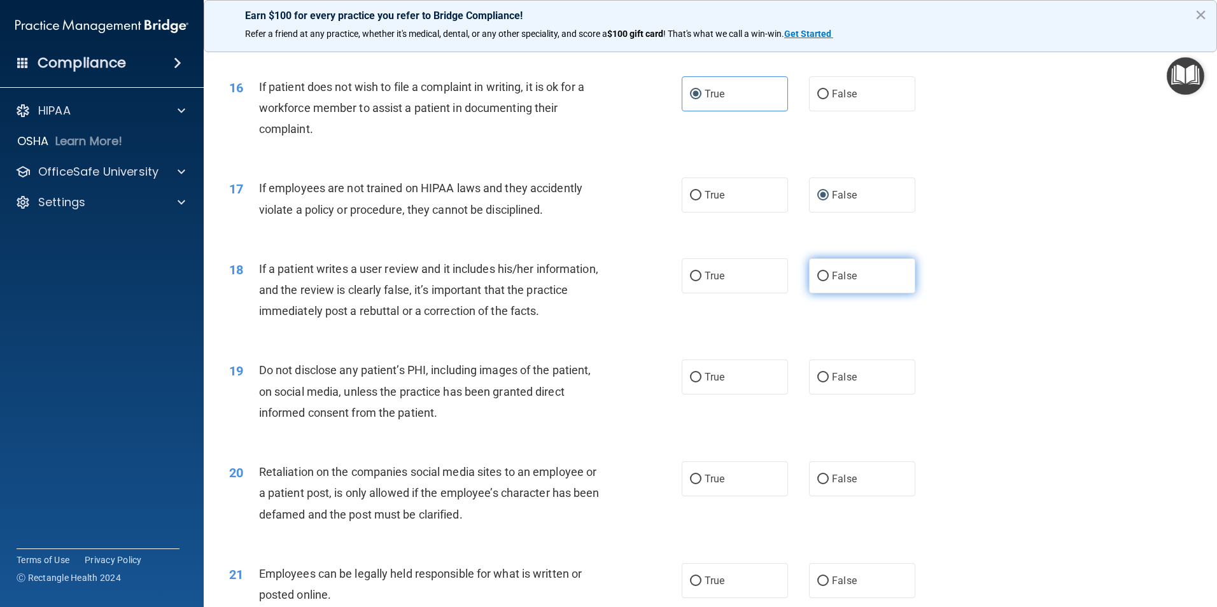
click at [858, 293] on label "False" at bounding box center [862, 275] width 106 height 35
click at [829, 281] on input "False" at bounding box center [822, 277] width 11 height 10
radio input "true"
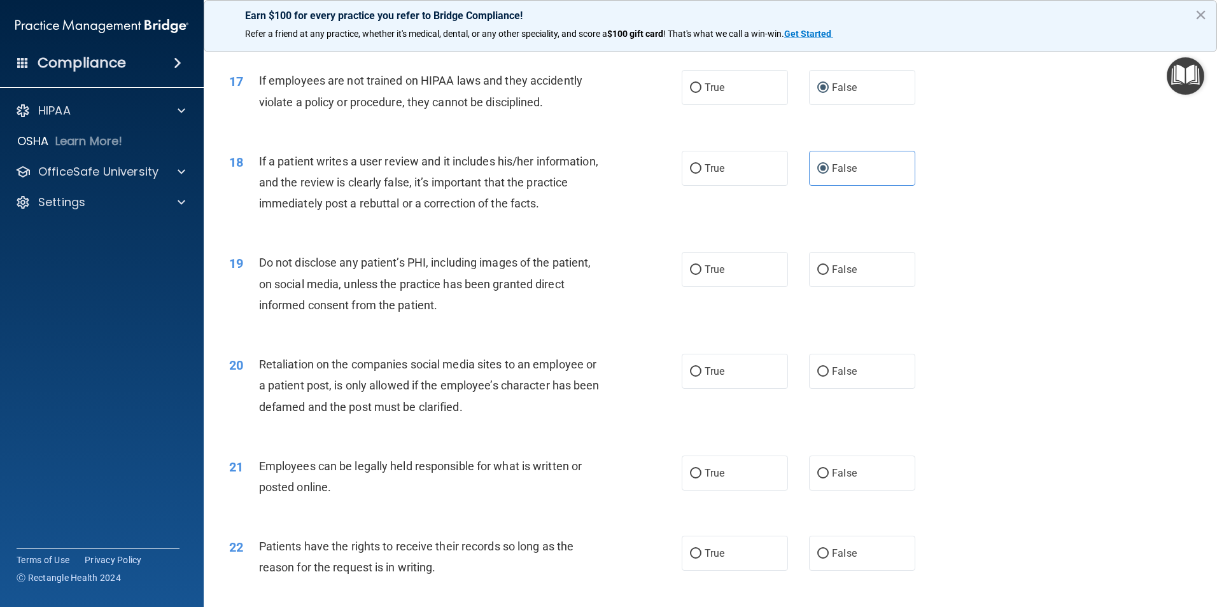
scroll to position [1718, 0]
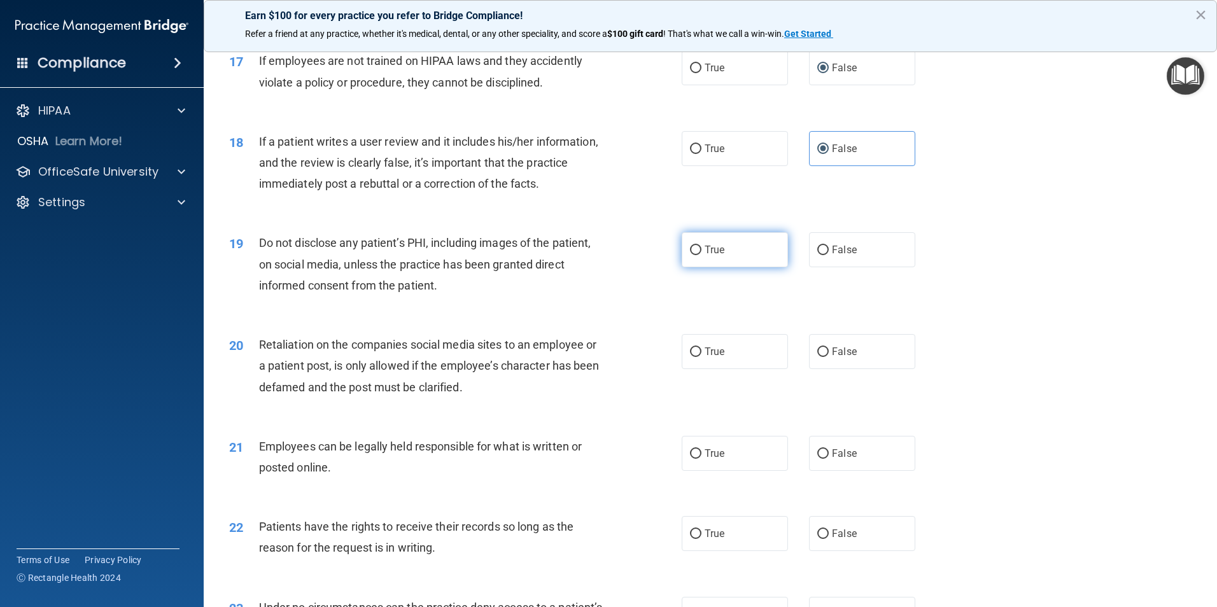
click at [718, 256] on span "True" at bounding box center [714, 250] width 20 height 12
click at [701, 255] on input "True" at bounding box center [695, 251] width 11 height 10
radio input "true"
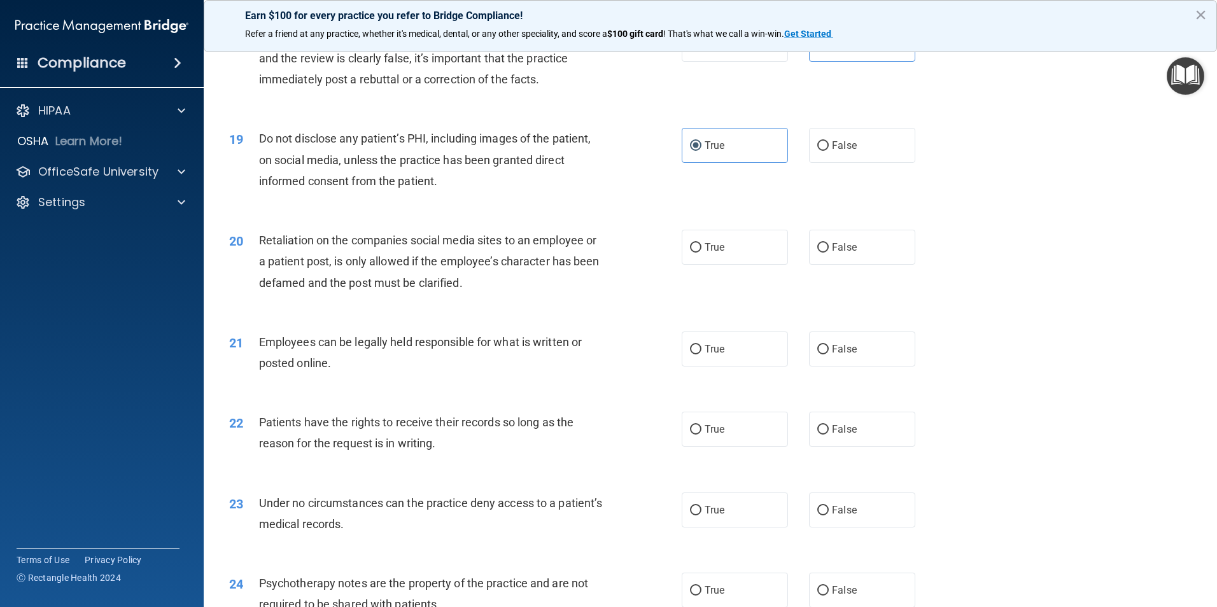
scroll to position [1845, 0]
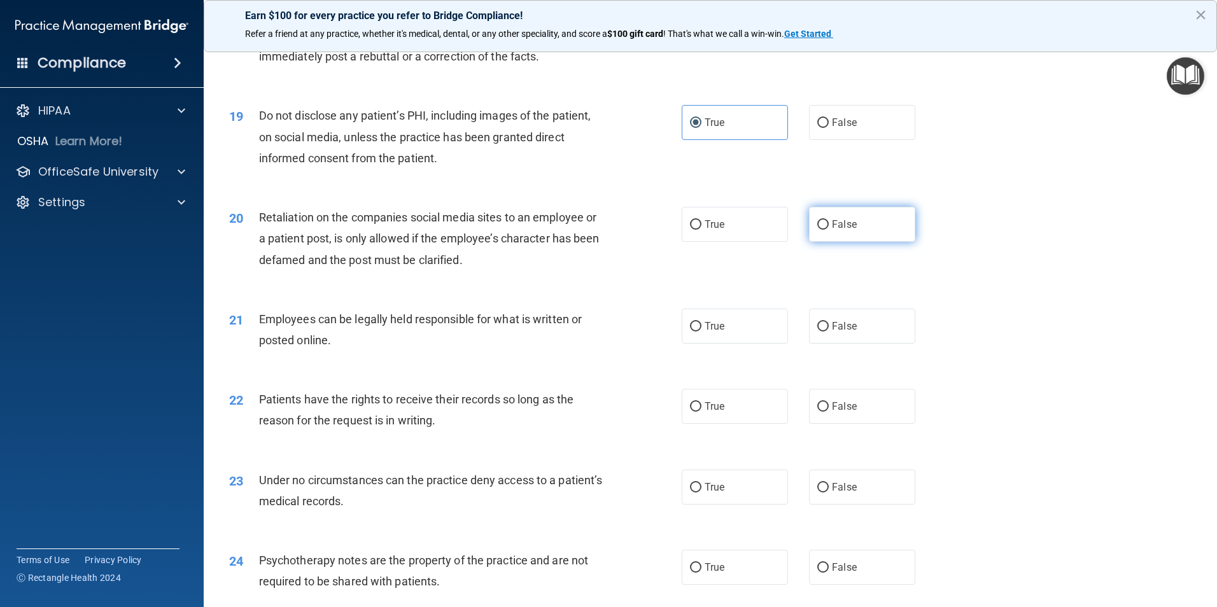
click at [852, 242] on label "False" at bounding box center [862, 224] width 106 height 35
click at [829, 230] on input "False" at bounding box center [822, 225] width 11 height 10
radio input "true"
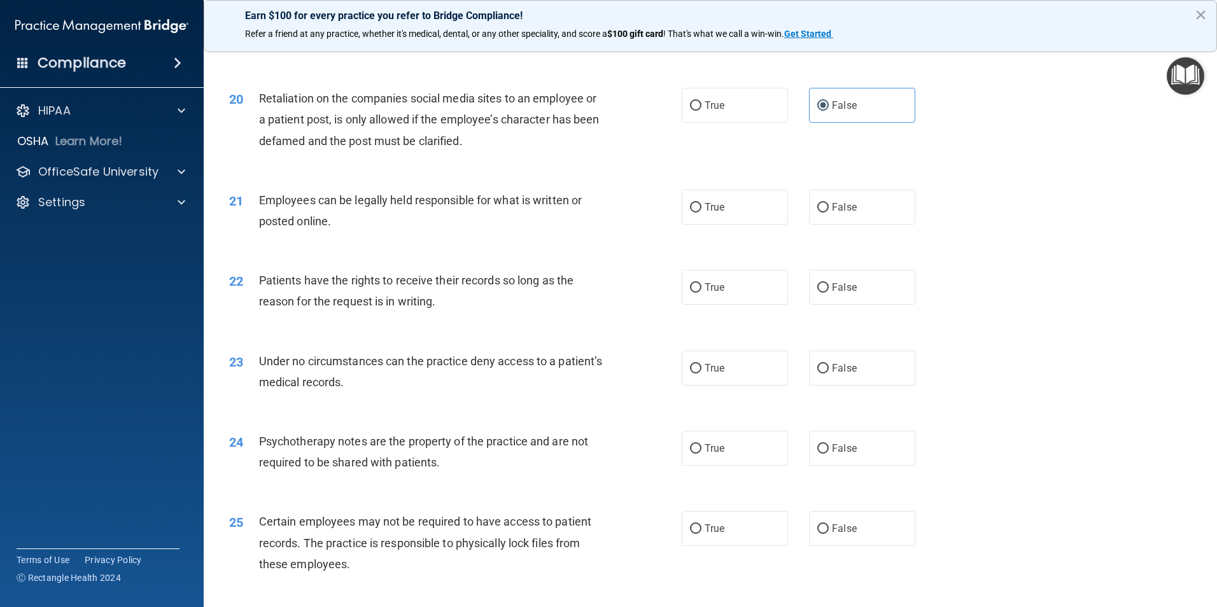
scroll to position [1973, 0]
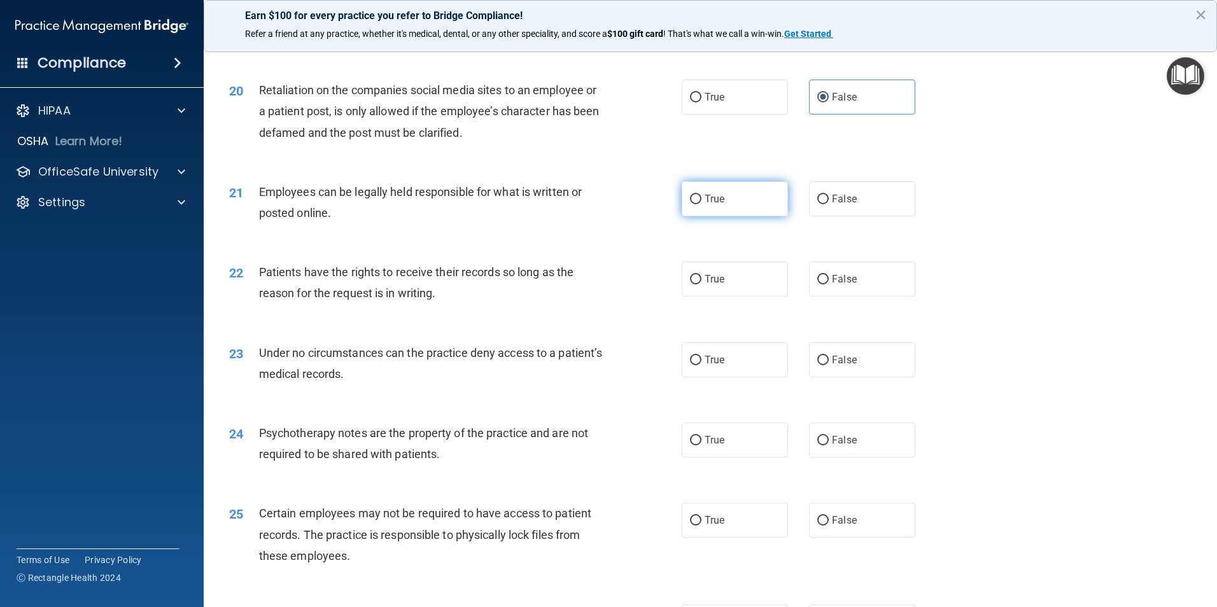
click at [682, 216] on label "True" at bounding box center [735, 198] width 106 height 35
click at [690, 204] on input "True" at bounding box center [695, 200] width 11 height 10
radio input "true"
click at [682, 293] on label "True" at bounding box center [735, 279] width 106 height 35
click at [690, 284] on input "True" at bounding box center [695, 280] width 11 height 10
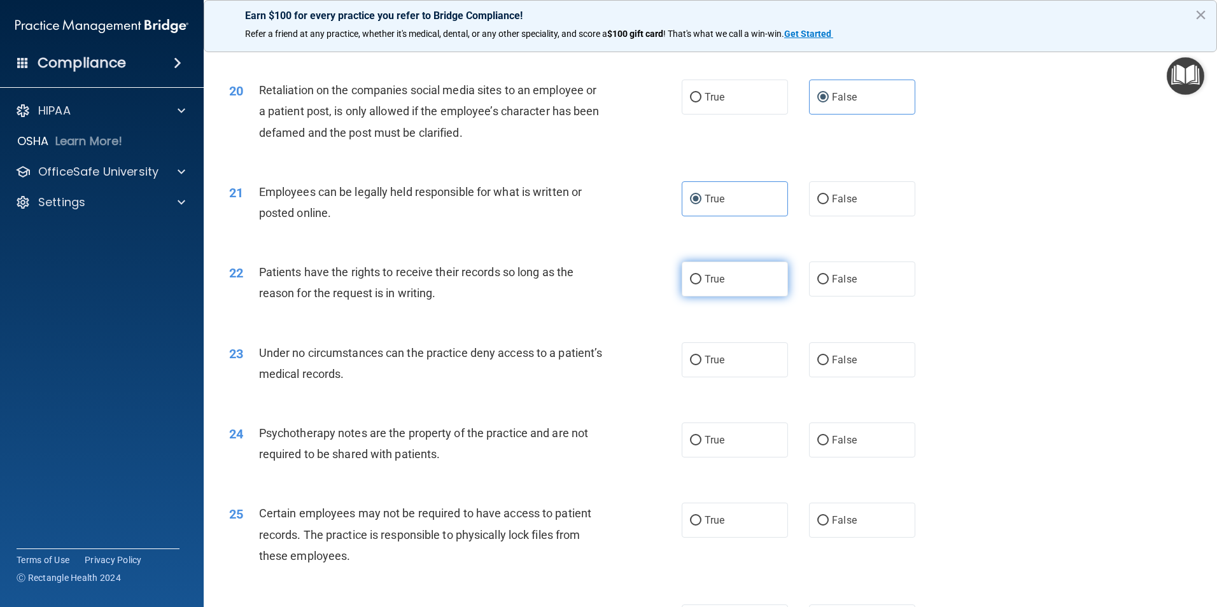
radio input "true"
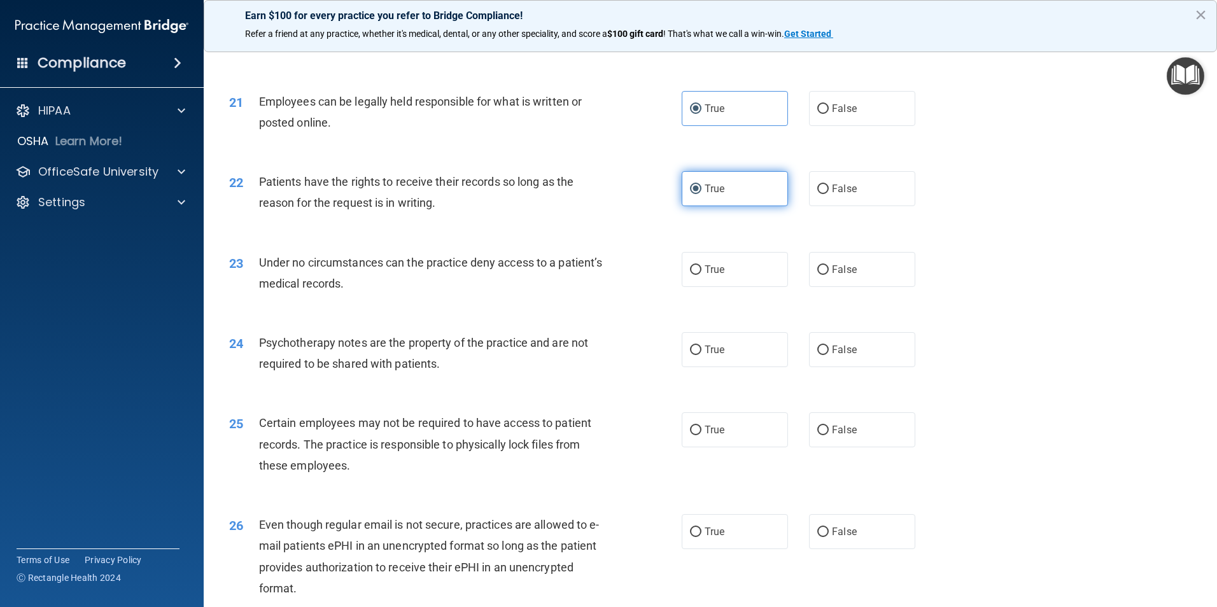
scroll to position [2100, 0]
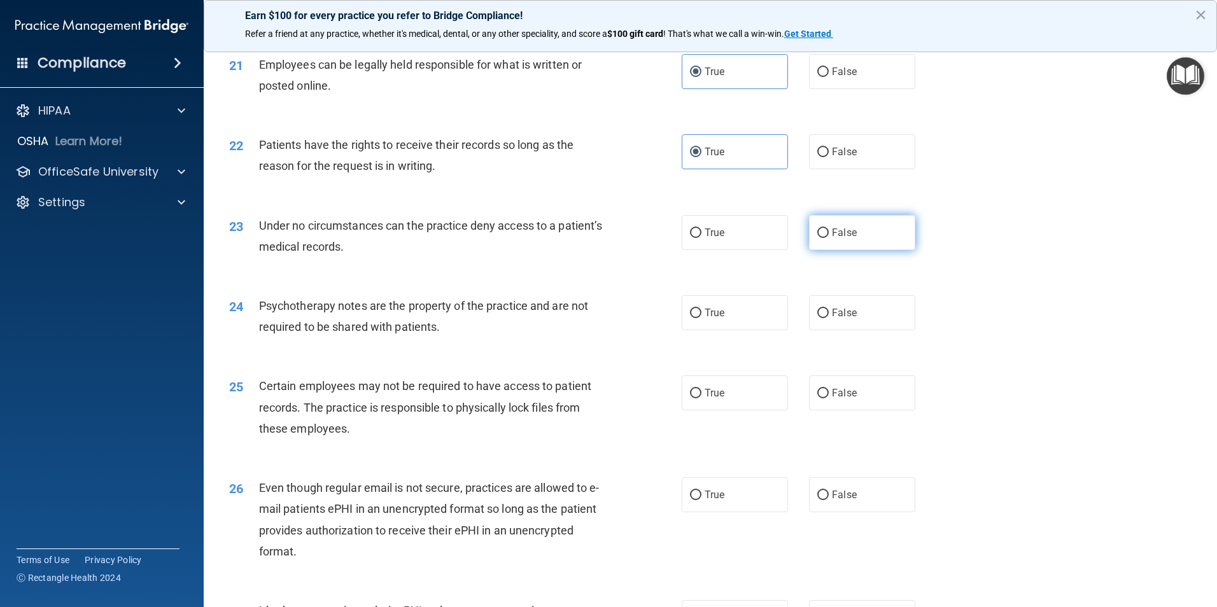
click at [853, 250] on label "False" at bounding box center [862, 232] width 106 height 35
click at [829, 238] on input "False" at bounding box center [822, 233] width 11 height 10
radio input "true"
click at [720, 330] on label "True" at bounding box center [735, 312] width 106 height 35
click at [701, 318] on input "True" at bounding box center [695, 314] width 11 height 10
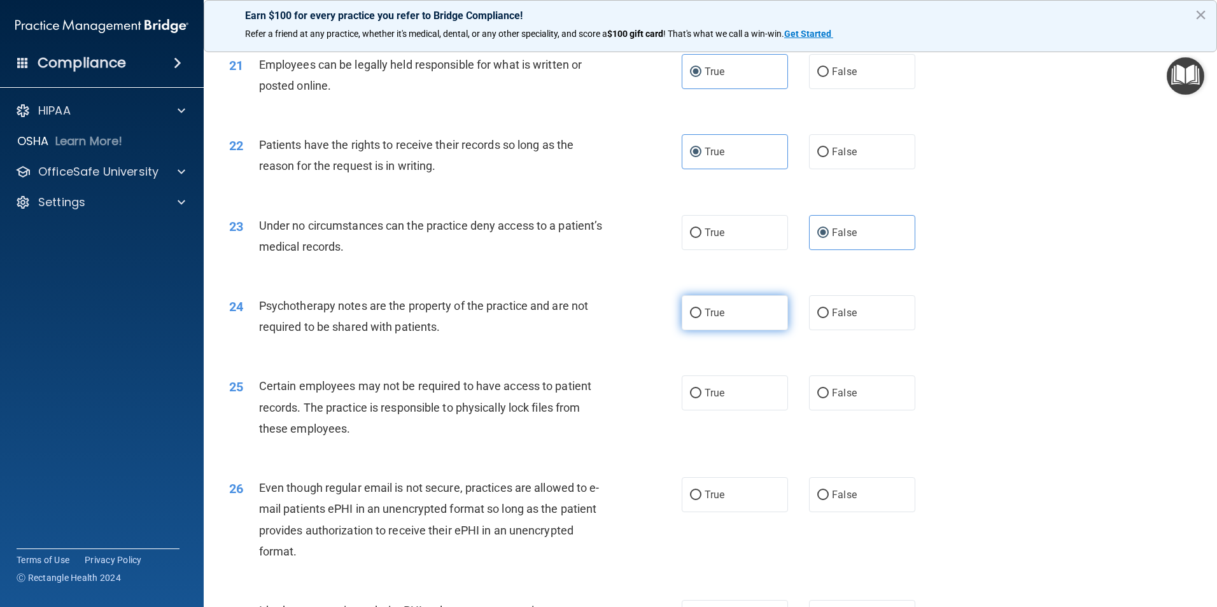
radio input "true"
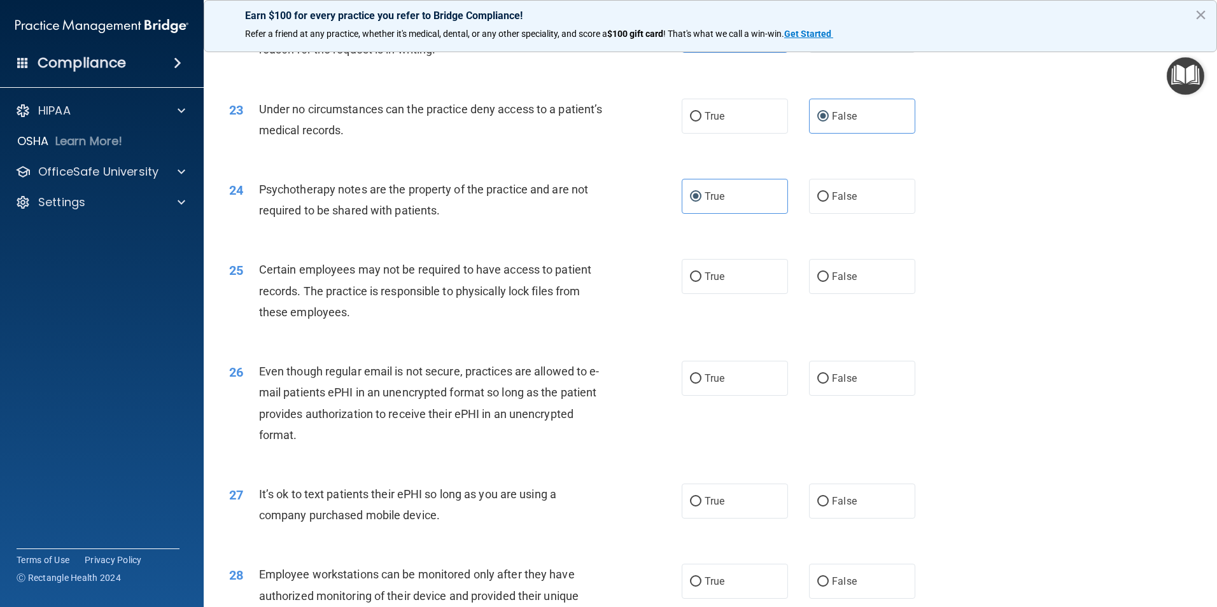
scroll to position [2227, 0]
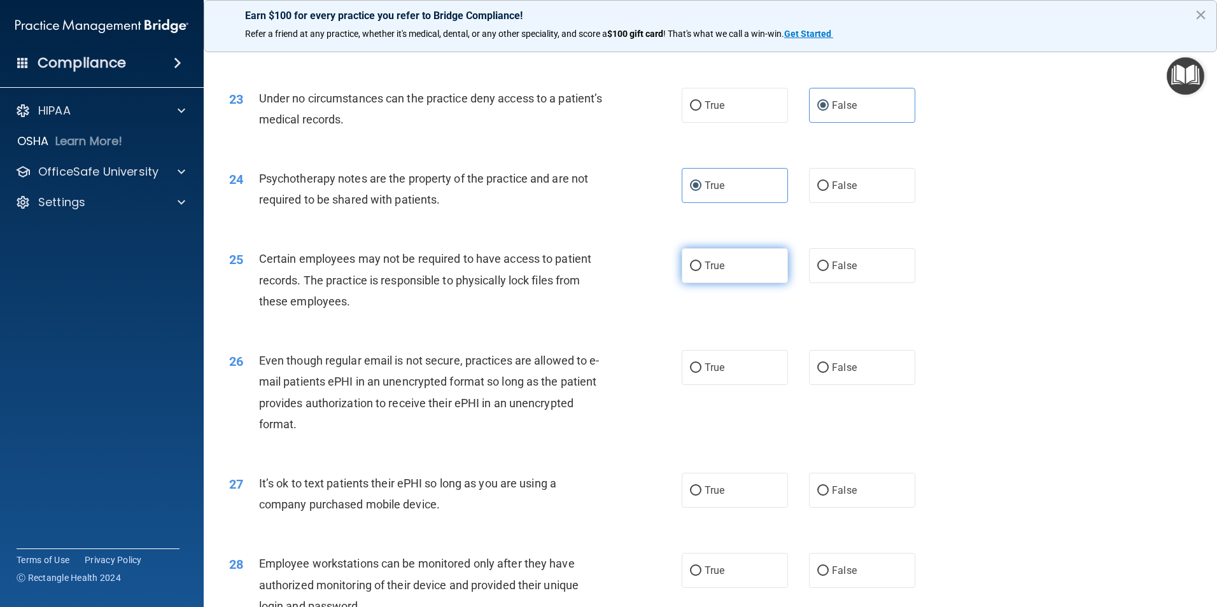
click at [720, 283] on label "True" at bounding box center [735, 265] width 106 height 35
click at [701, 271] on input "True" at bounding box center [695, 267] width 11 height 10
radio input "true"
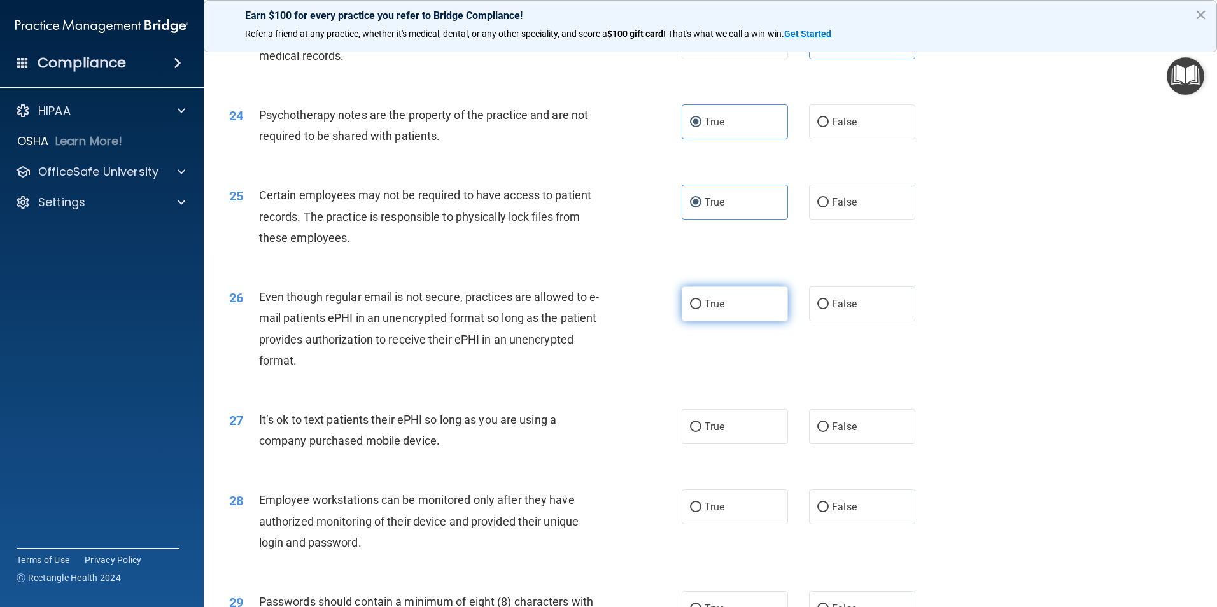
click at [705, 310] on span "True" at bounding box center [714, 304] width 20 height 12
click at [701, 309] on input "True" at bounding box center [695, 305] width 11 height 10
radio input "true"
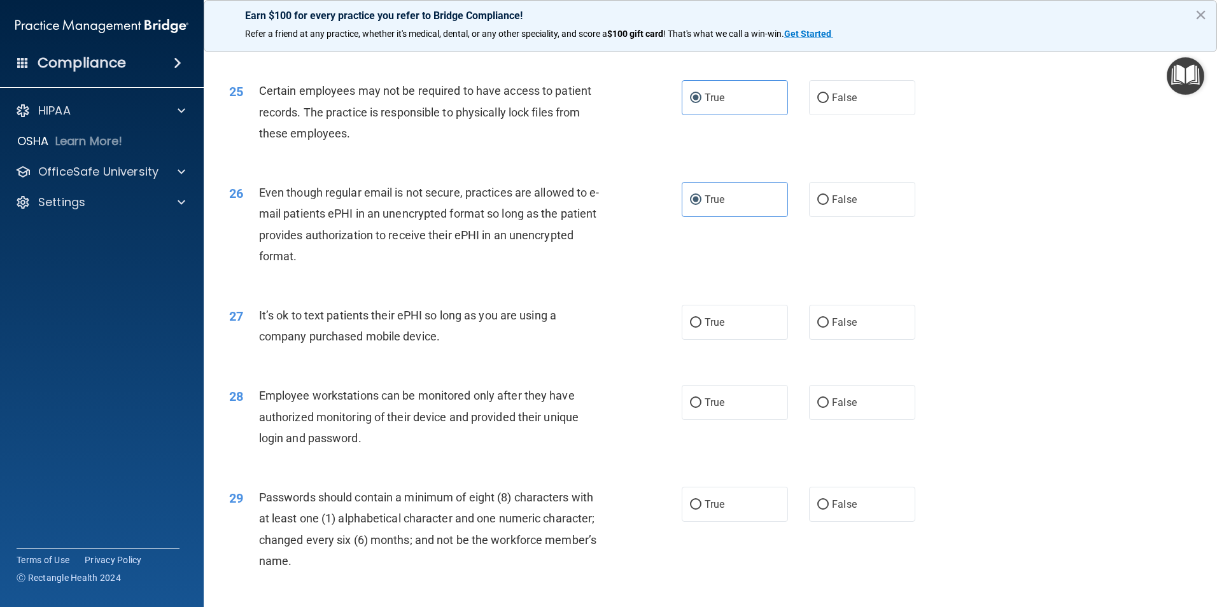
scroll to position [2418, 0]
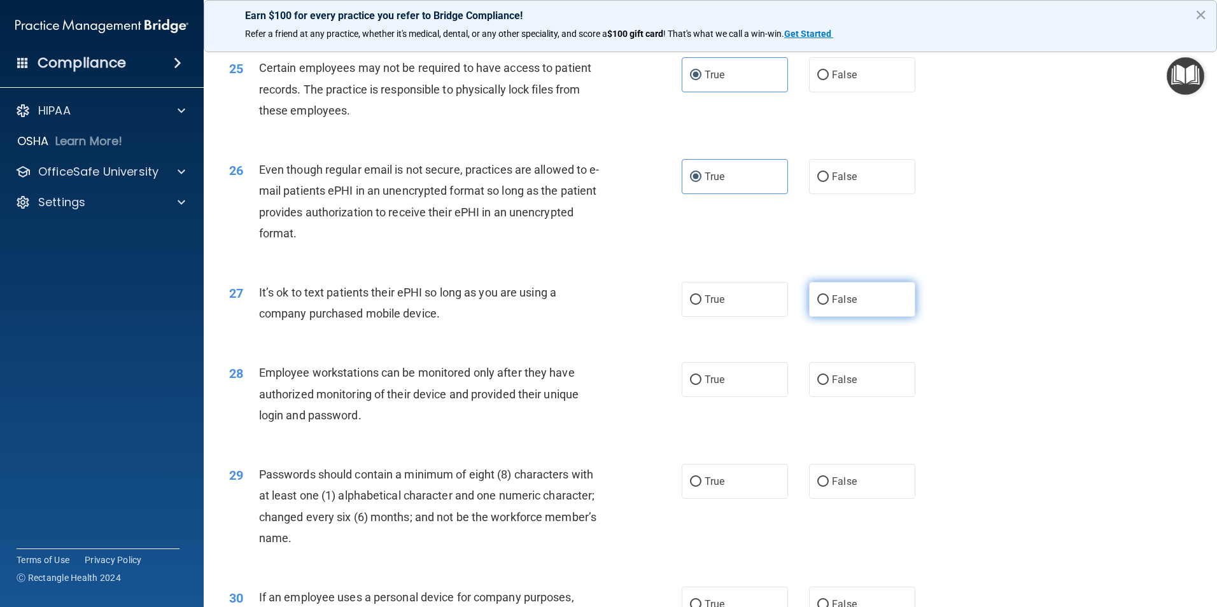
click at [841, 305] on span "False" at bounding box center [844, 299] width 25 height 12
click at [829, 305] on input "False" at bounding box center [822, 300] width 11 height 10
radio input "true"
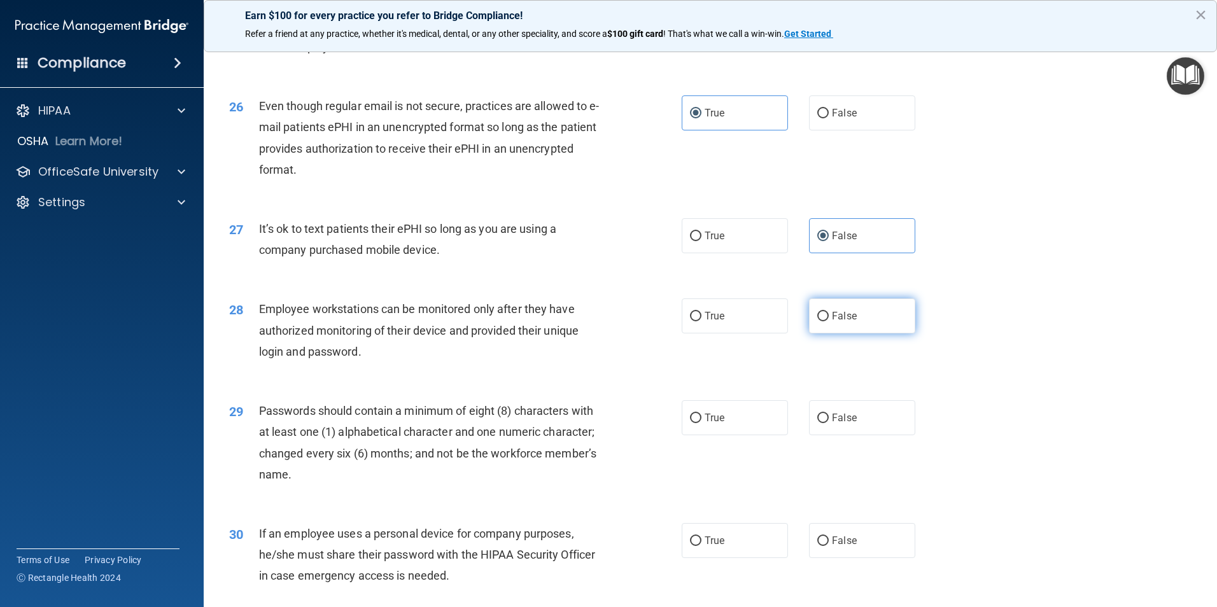
click at [834, 322] on span "False" at bounding box center [844, 316] width 25 height 12
click at [829, 321] on input "False" at bounding box center [822, 317] width 11 height 10
radio input "true"
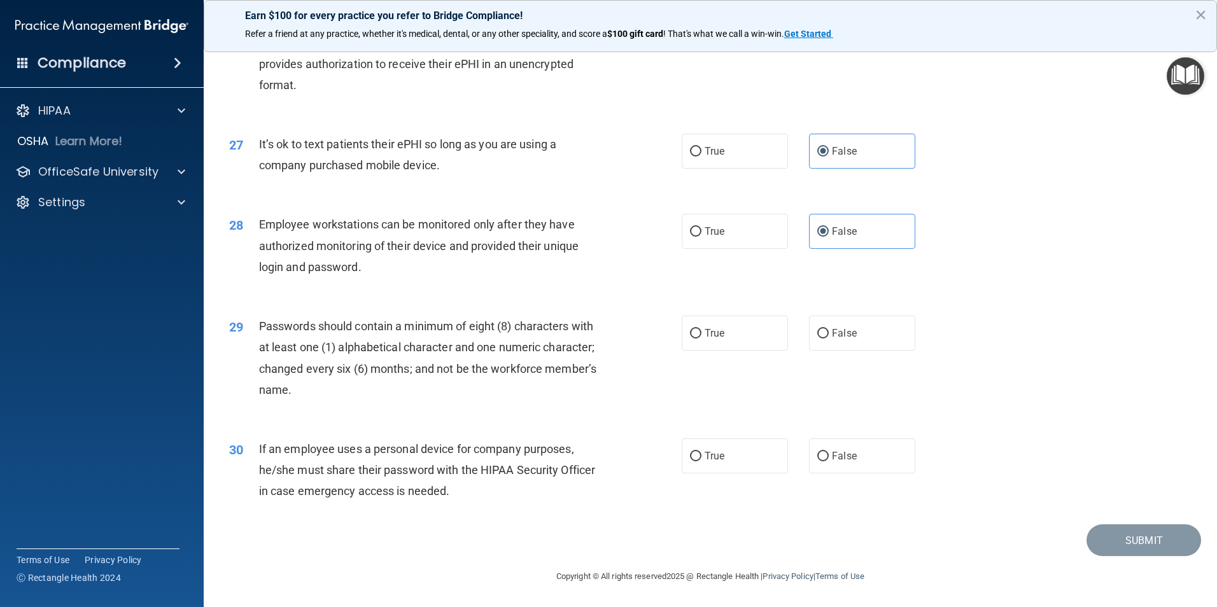
scroll to position [2587, 0]
click at [735, 347] on label "True" at bounding box center [735, 333] width 106 height 35
click at [701, 339] on input "True" at bounding box center [695, 334] width 11 height 10
radio input "true"
click at [717, 458] on span "True" at bounding box center [714, 456] width 20 height 12
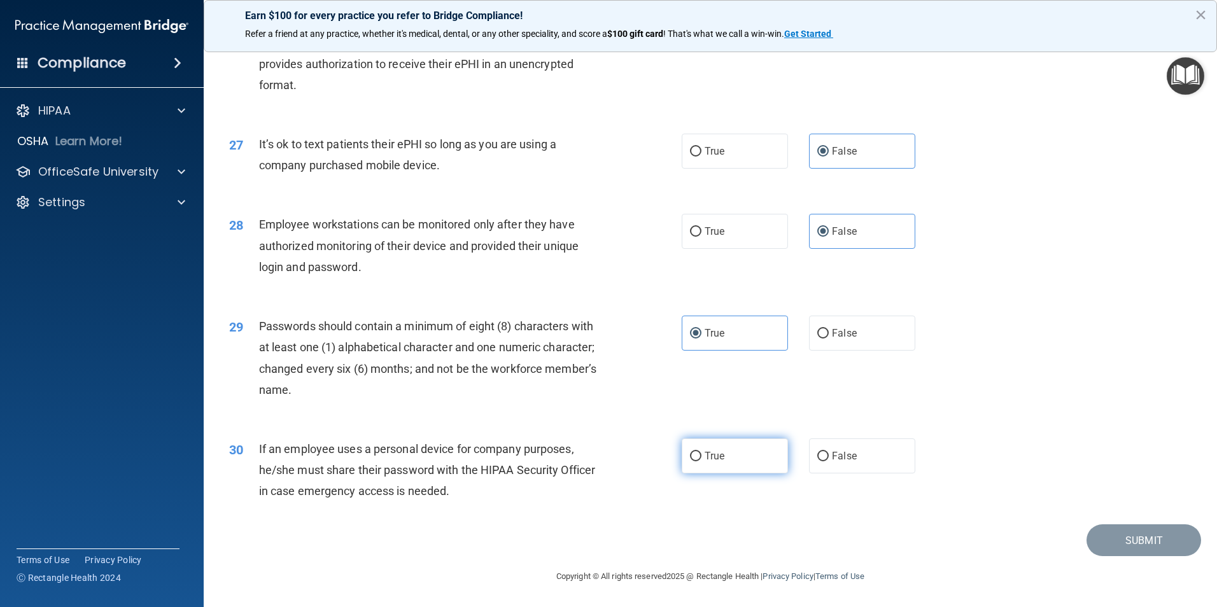
click at [701, 458] on input "True" at bounding box center [695, 457] width 11 height 10
radio input "true"
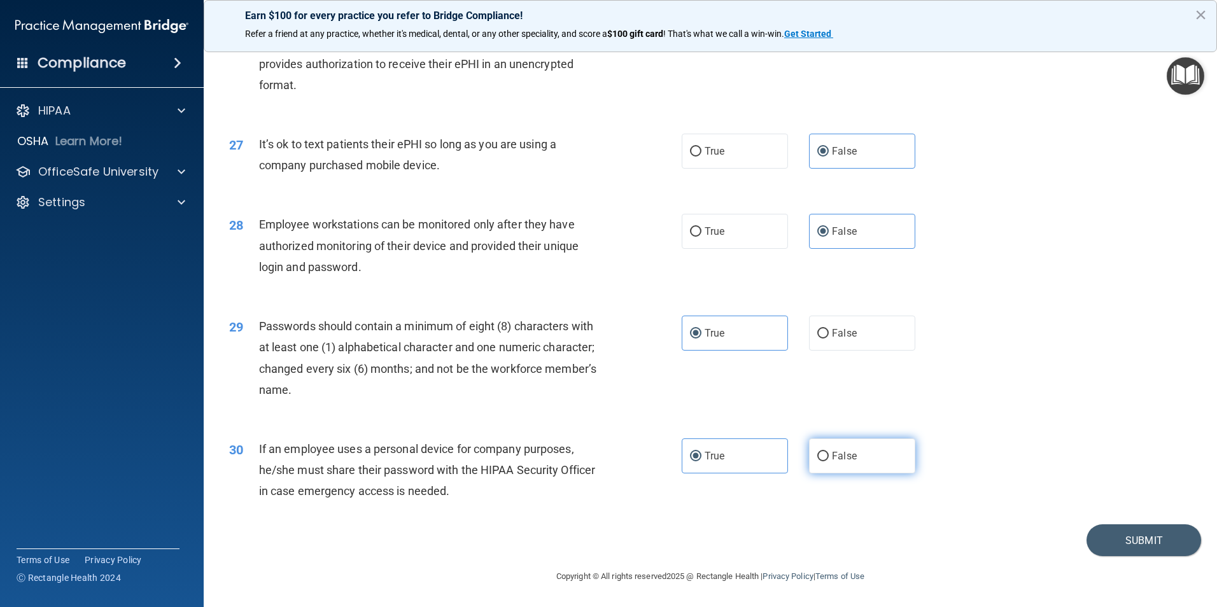
click at [864, 462] on label "False" at bounding box center [862, 455] width 106 height 35
click at [829, 461] on input "False" at bounding box center [822, 457] width 11 height 10
radio input "true"
radio input "false"
click at [1095, 529] on button "Submit" at bounding box center [1143, 540] width 115 height 32
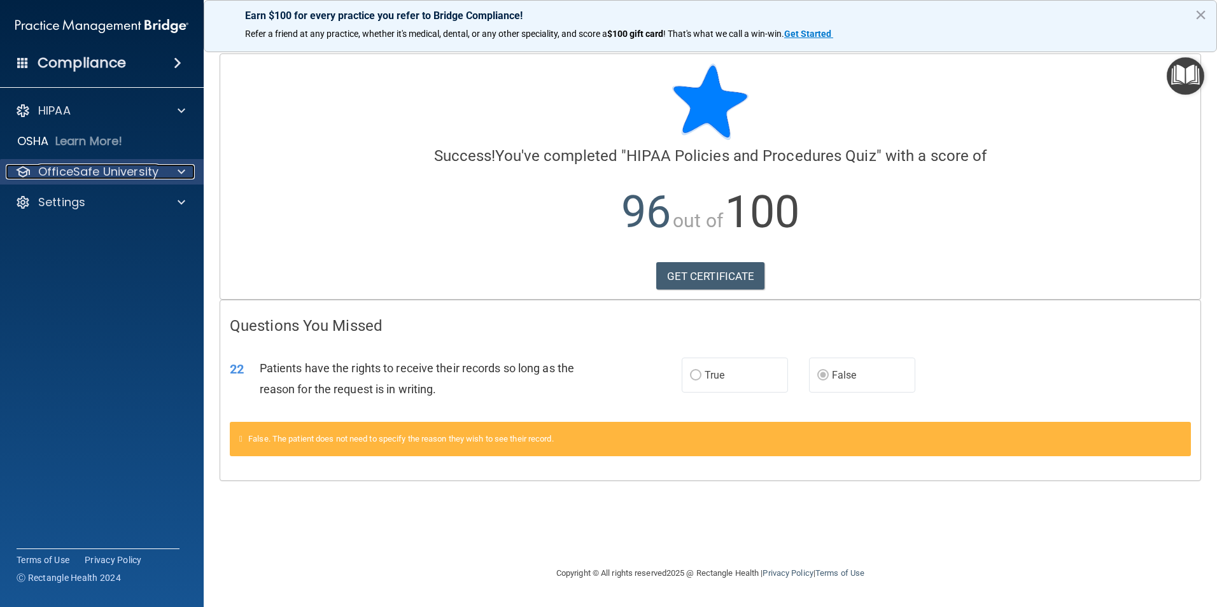
click at [117, 172] on p "OfficeSafe University" at bounding box center [98, 171] width 120 height 15
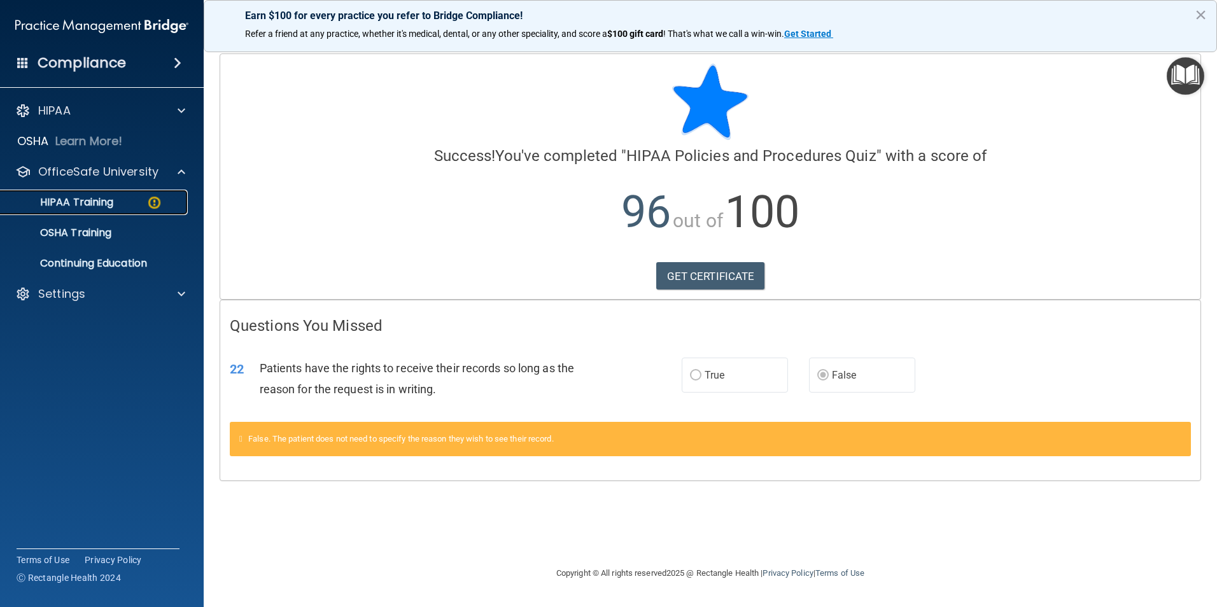
click at [96, 204] on p "HIPAA Training" at bounding box center [60, 202] width 105 height 13
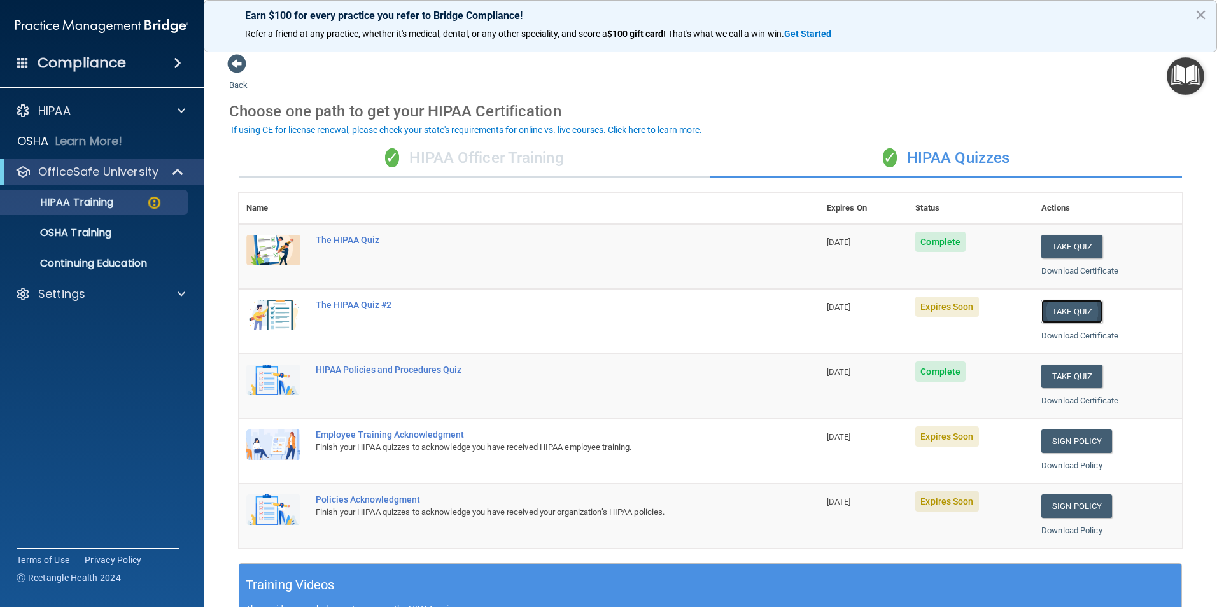
click at [1058, 305] on button "Take Quiz" at bounding box center [1071, 312] width 61 height 24
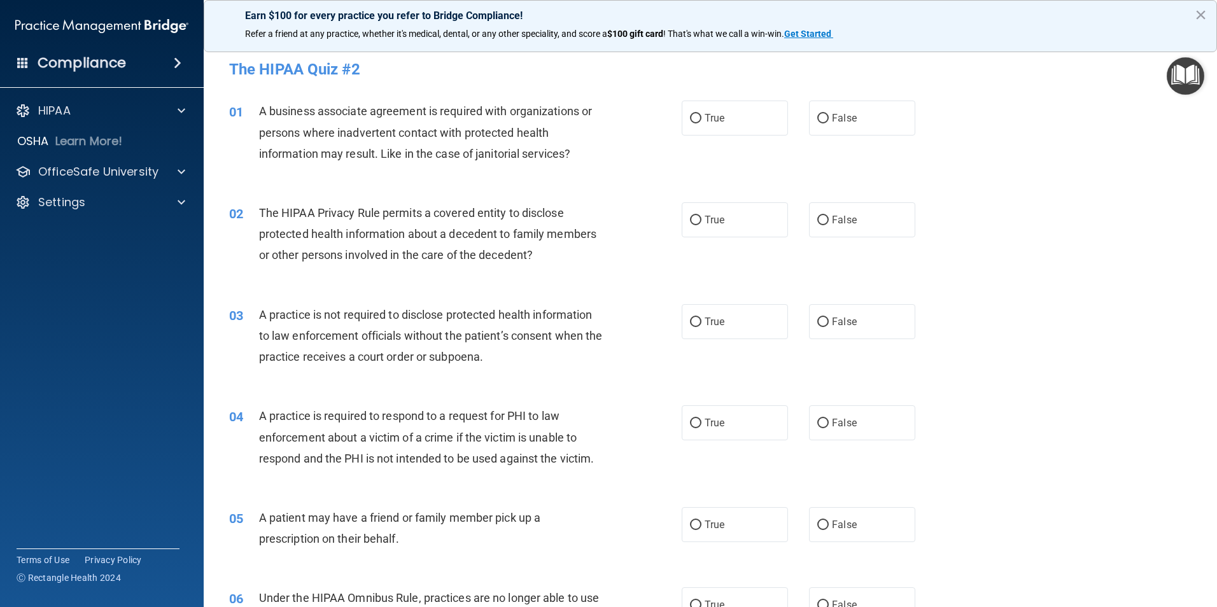
click at [11, 275] on accordion "HIPAA Documents and Policies Report an Incident Business Associates Emergency P…" at bounding box center [102, 267] width 204 height 349
click at [683, 120] on label "True" at bounding box center [735, 118] width 106 height 35
click at [690, 120] on input "True" at bounding box center [695, 119] width 11 height 10
radio input "true"
click at [705, 225] on span "True" at bounding box center [714, 220] width 20 height 12
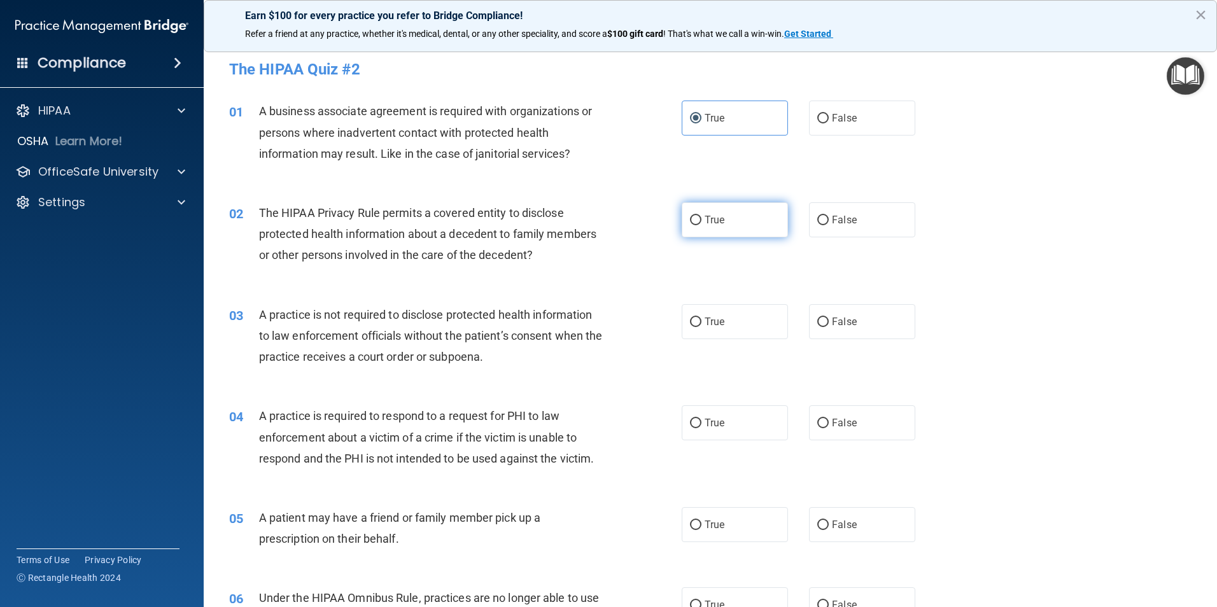
click at [701, 225] on input "True" at bounding box center [695, 221] width 11 height 10
radio input "true"
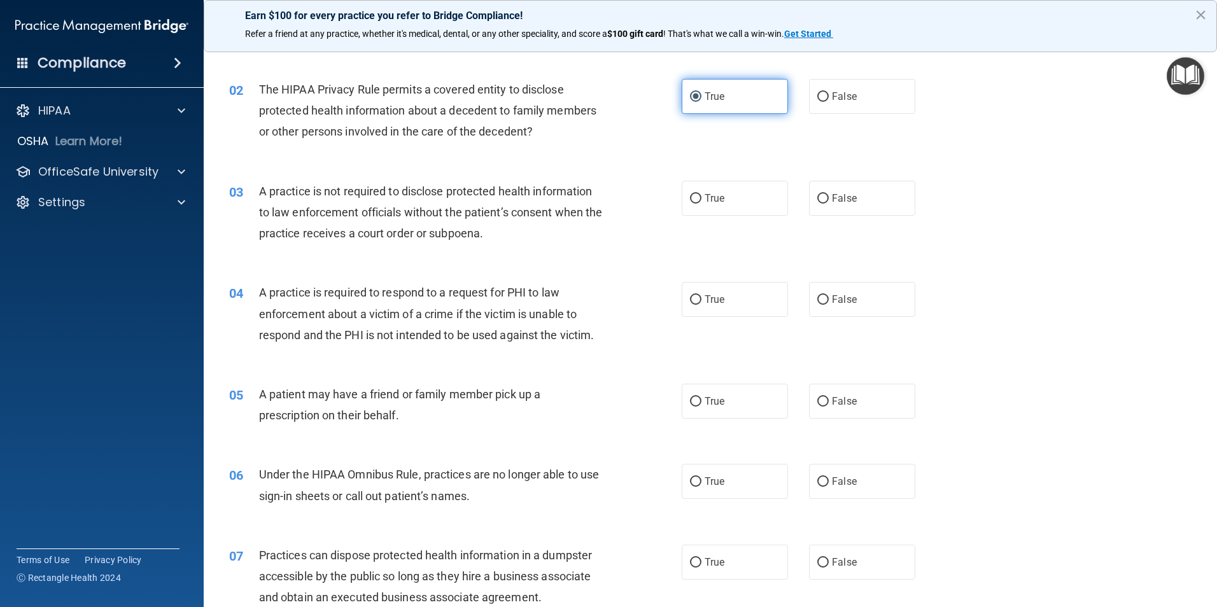
scroll to position [127, 0]
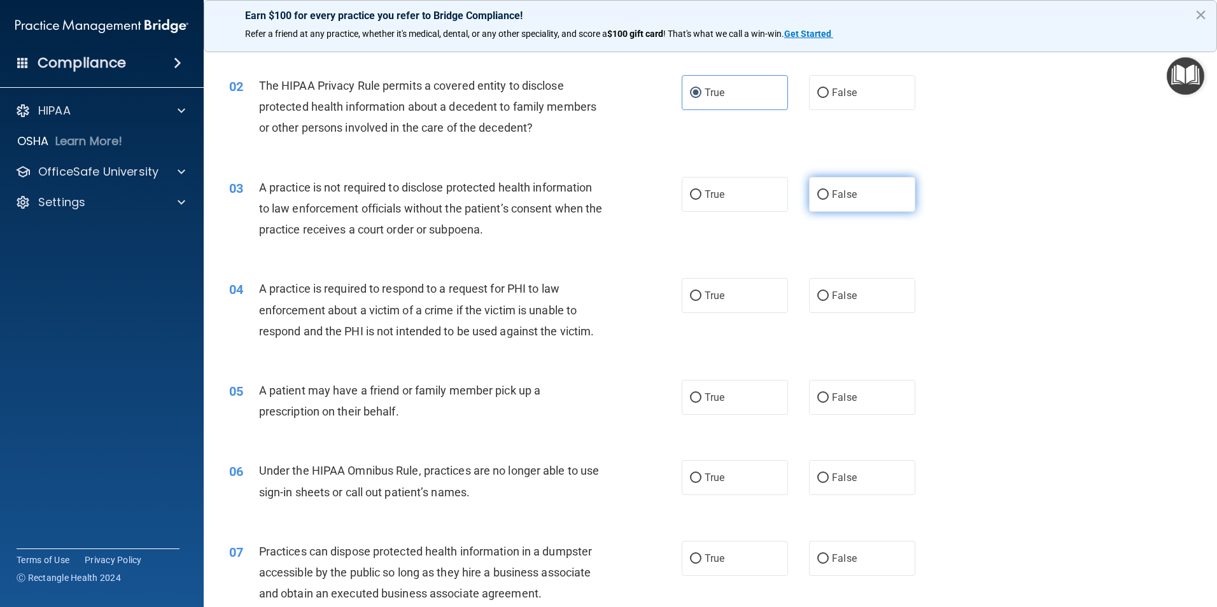
click at [850, 194] on label "False" at bounding box center [862, 194] width 106 height 35
click at [829, 194] on input "False" at bounding box center [822, 195] width 11 height 10
radio input "true"
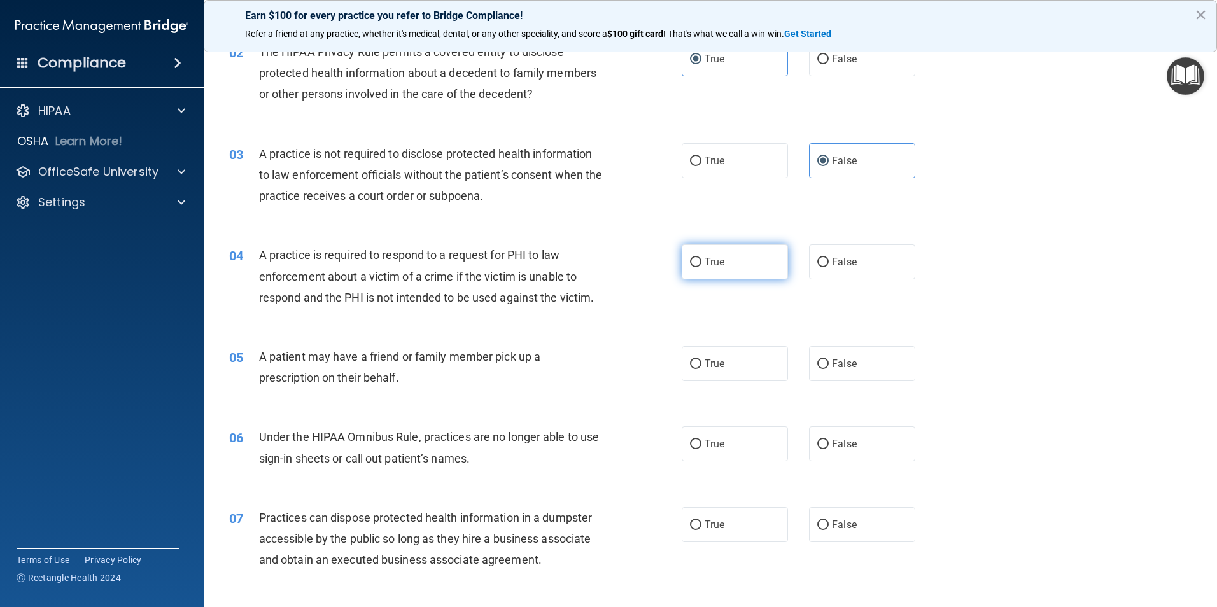
scroll to position [191, 0]
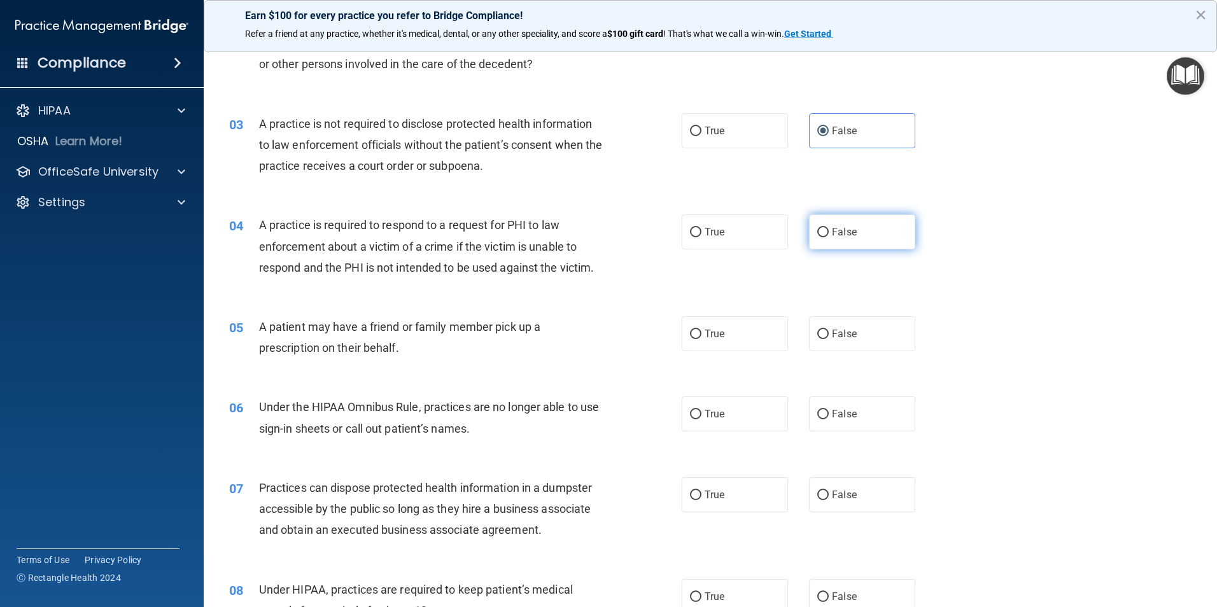
click at [837, 241] on label "False" at bounding box center [862, 231] width 106 height 35
click at [829, 237] on input "False" at bounding box center [822, 233] width 11 height 10
radio input "true"
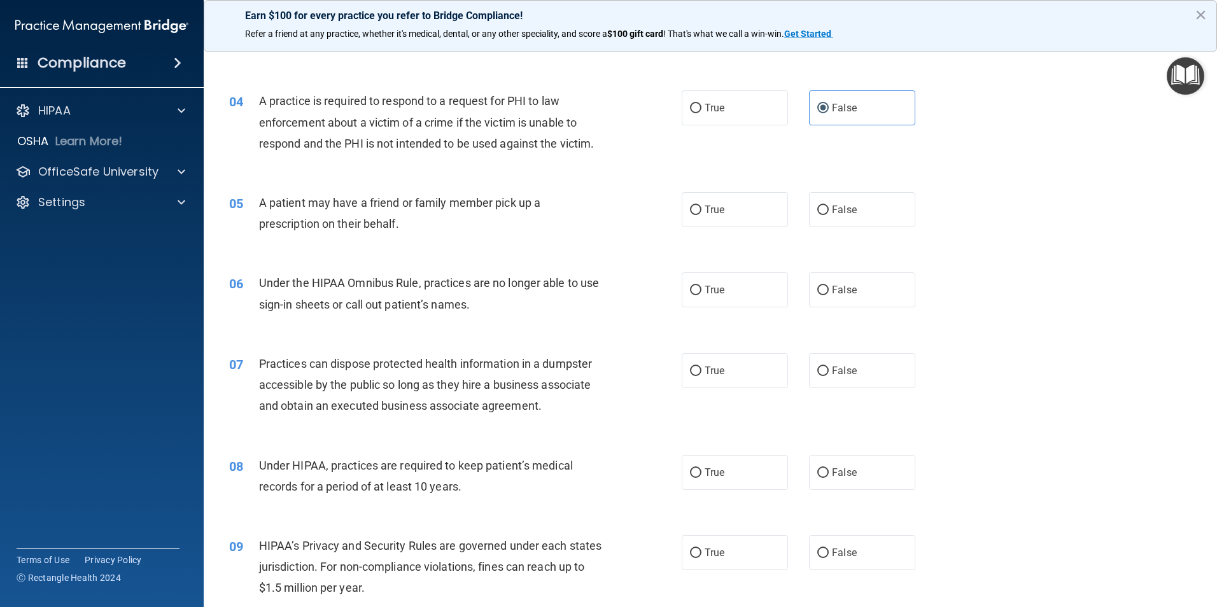
scroll to position [318, 0]
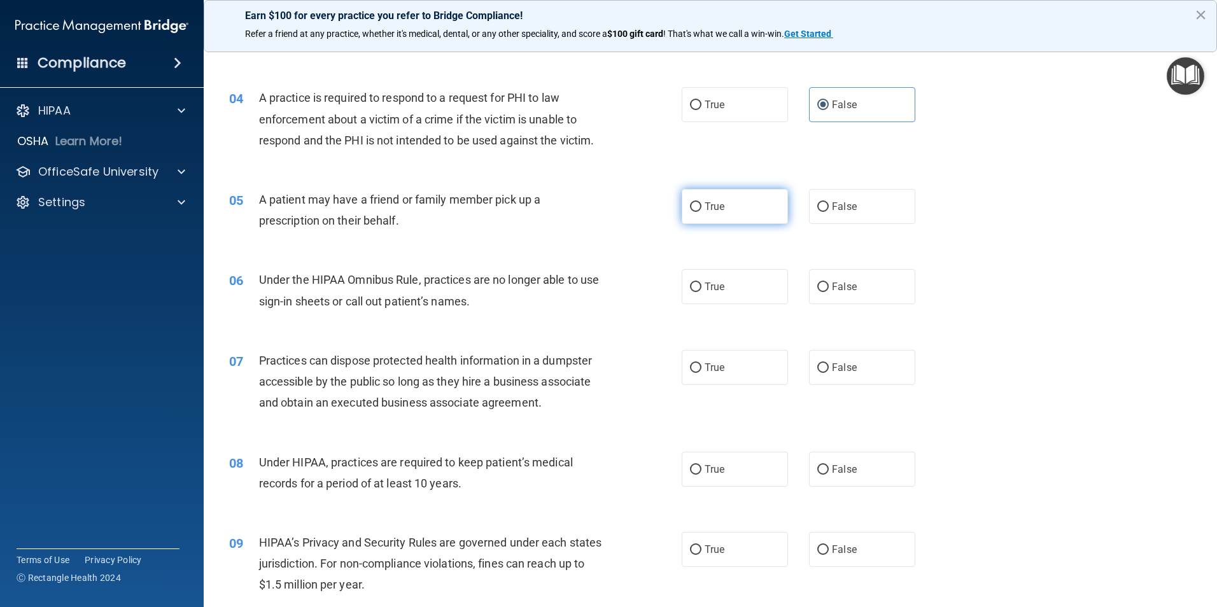
click at [706, 222] on label "True" at bounding box center [735, 206] width 106 height 35
click at [701, 212] on input "True" at bounding box center [695, 207] width 11 height 10
radio input "true"
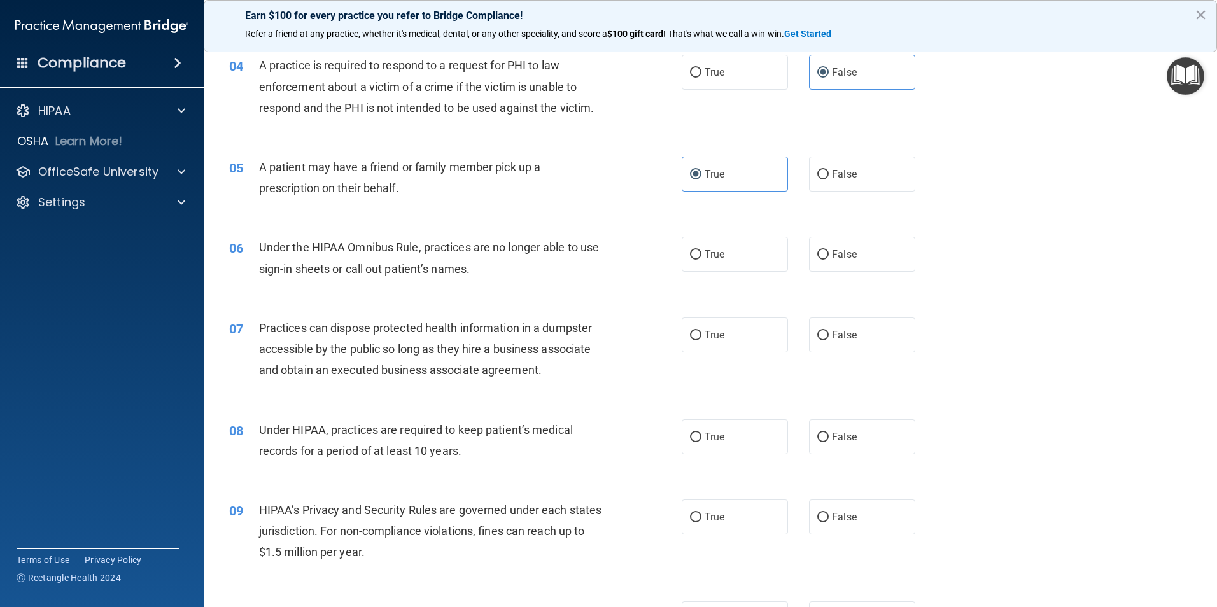
scroll to position [382, 0]
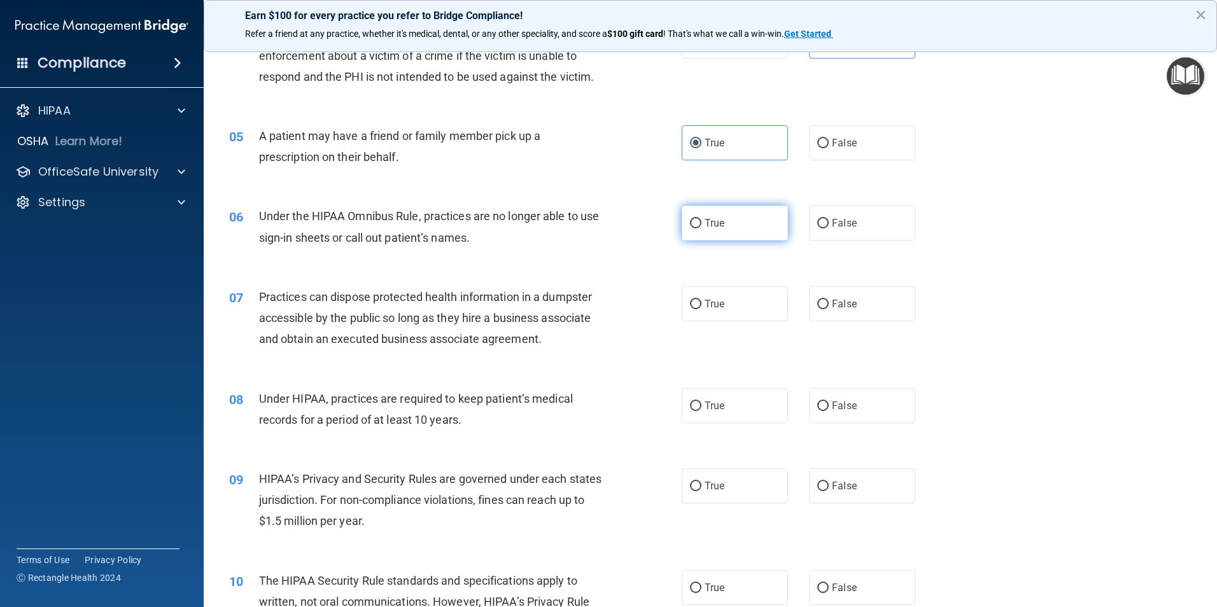
click at [687, 237] on label "True" at bounding box center [735, 223] width 106 height 35
click at [690, 228] on input "True" at bounding box center [695, 224] width 11 height 10
radio input "true"
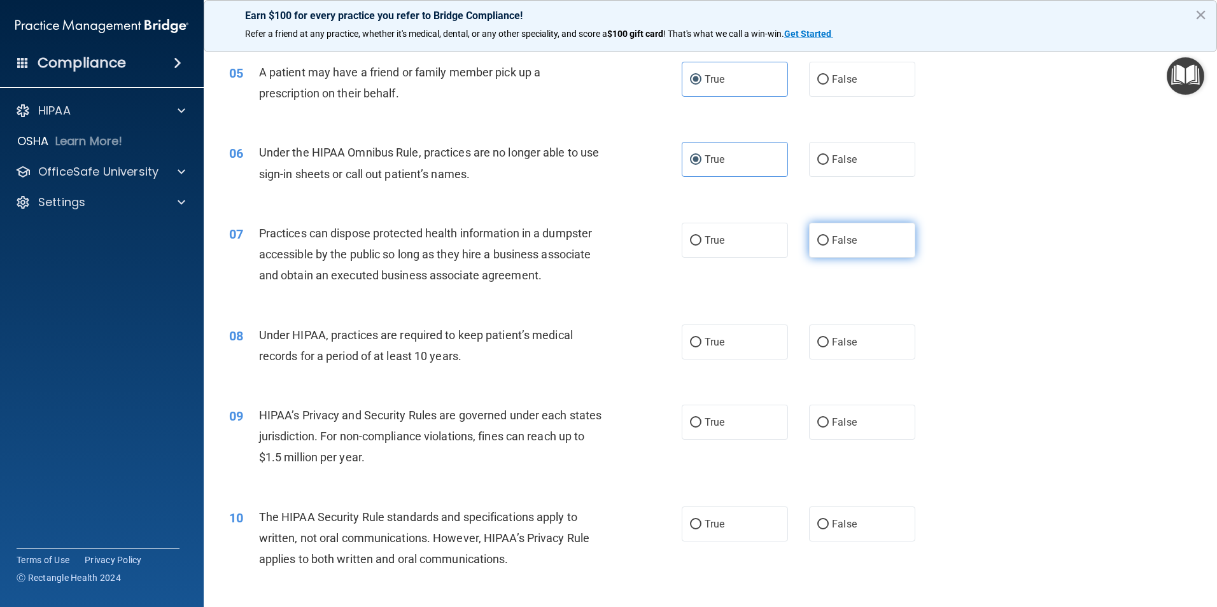
click at [816, 234] on label "False" at bounding box center [862, 240] width 106 height 35
click at [817, 236] on input "False" at bounding box center [822, 241] width 11 height 10
radio input "true"
click at [738, 248] on label "True" at bounding box center [735, 240] width 106 height 35
click at [701, 246] on input "True" at bounding box center [695, 241] width 11 height 10
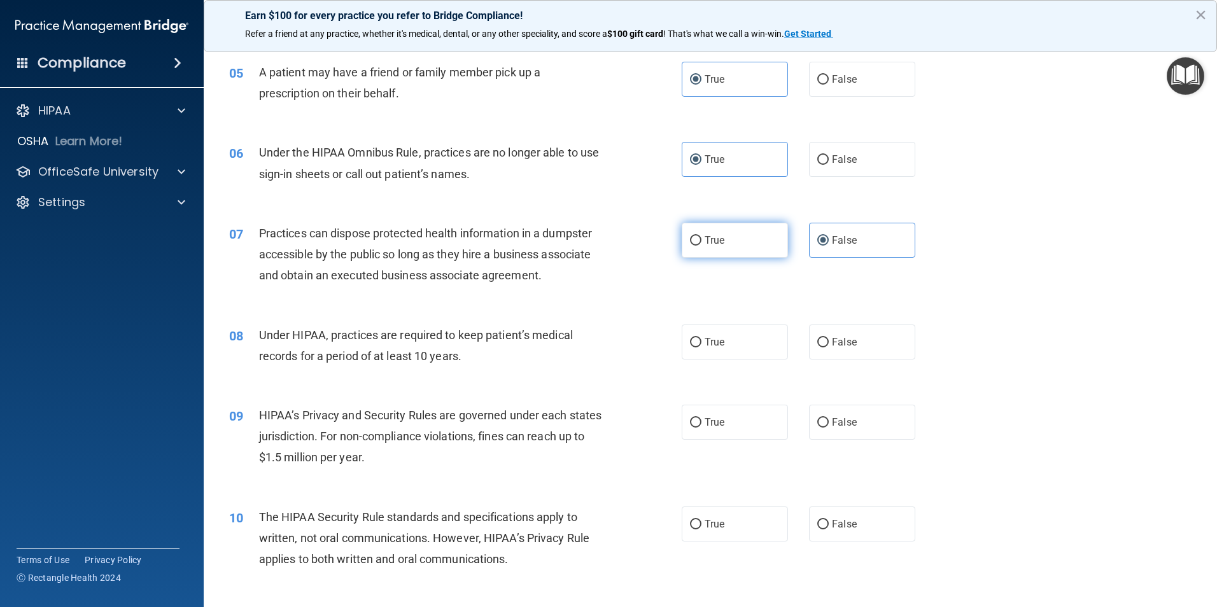
radio input "true"
radio input "false"
click at [738, 248] on label "True" at bounding box center [735, 240] width 106 height 35
click at [701, 246] on input "True" at bounding box center [695, 241] width 11 height 10
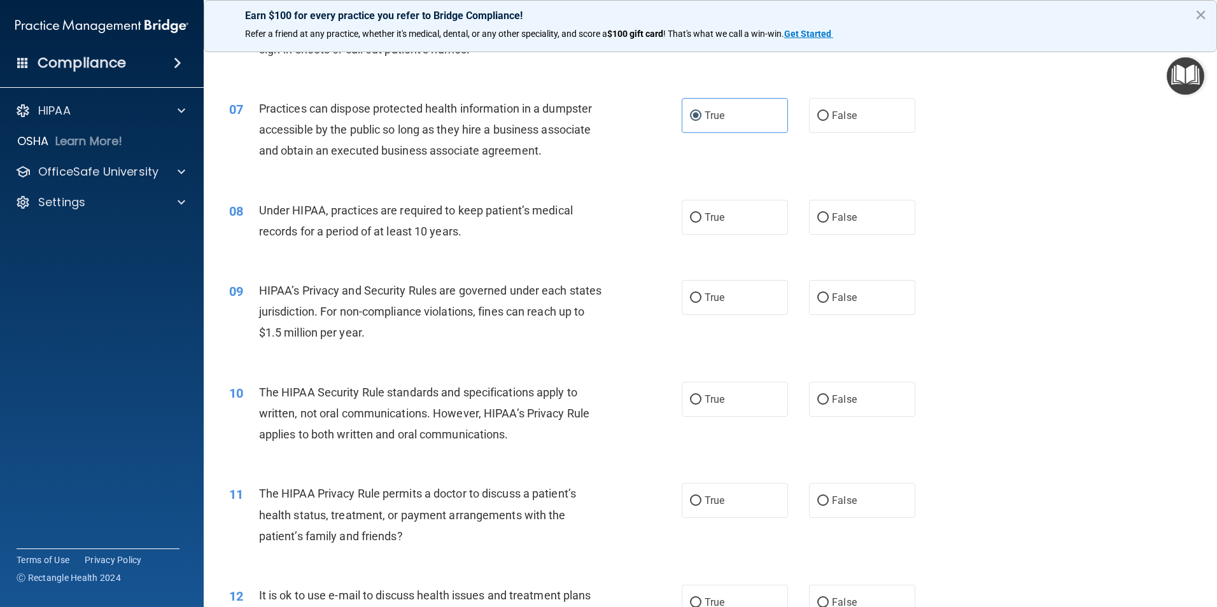
scroll to position [573, 0]
click at [832, 214] on span "False" at bounding box center [844, 215] width 25 height 12
click at [827, 214] on input "False" at bounding box center [822, 216] width 11 height 10
radio input "true"
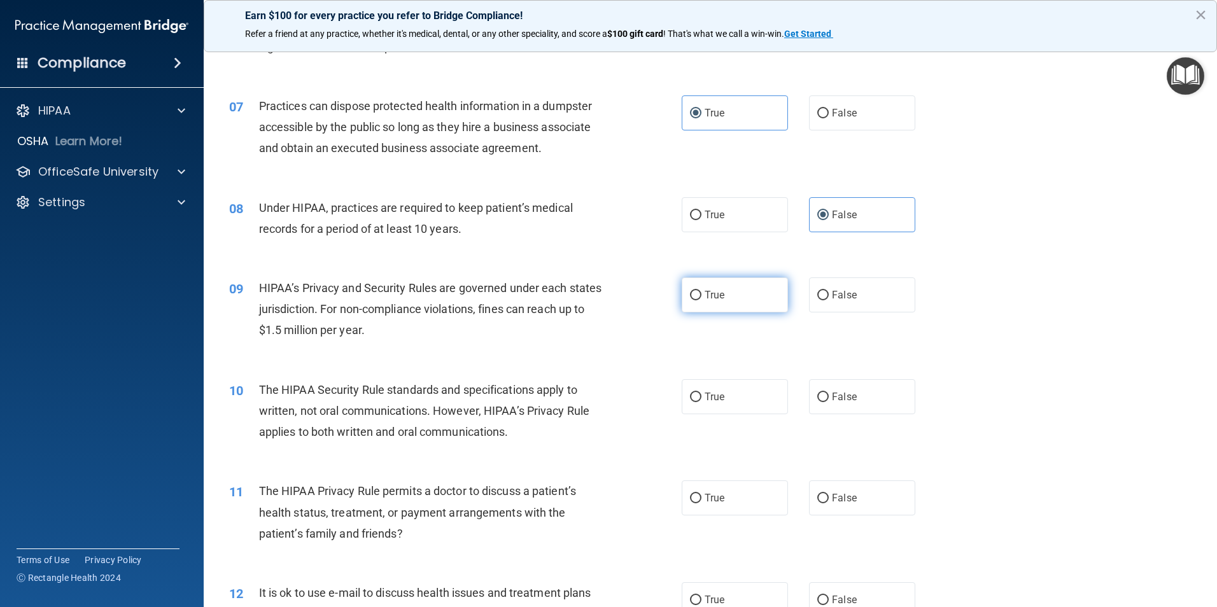
click at [707, 293] on span "True" at bounding box center [714, 295] width 20 height 12
click at [701, 293] on input "True" at bounding box center [695, 296] width 11 height 10
radio input "true"
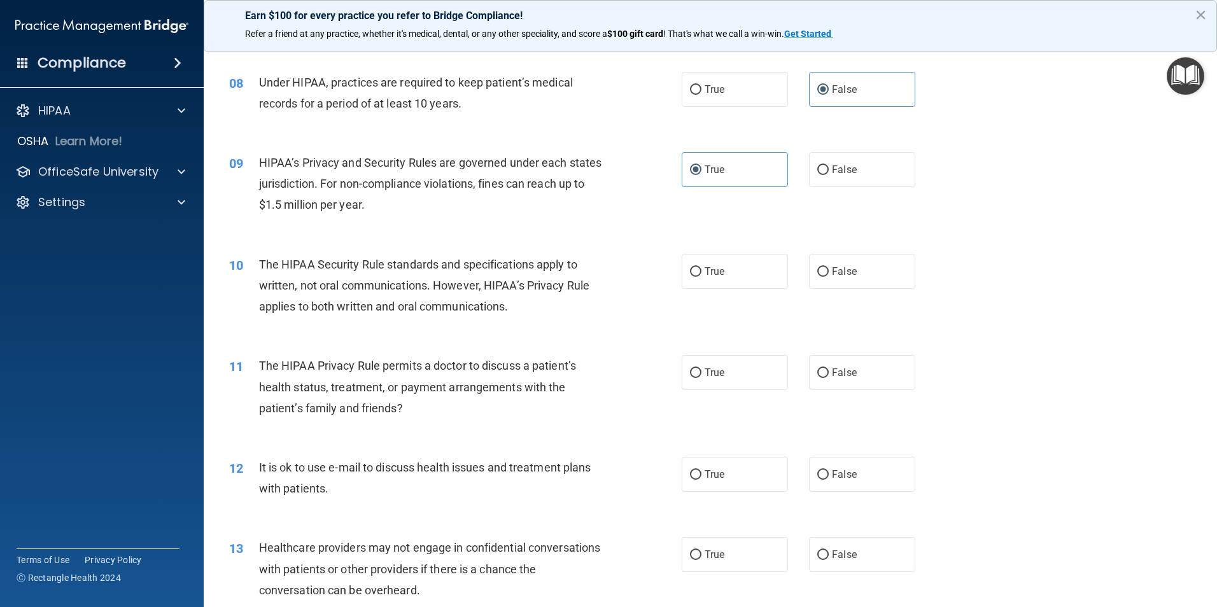
scroll to position [700, 0]
